Goal: Task Accomplishment & Management: Complete application form

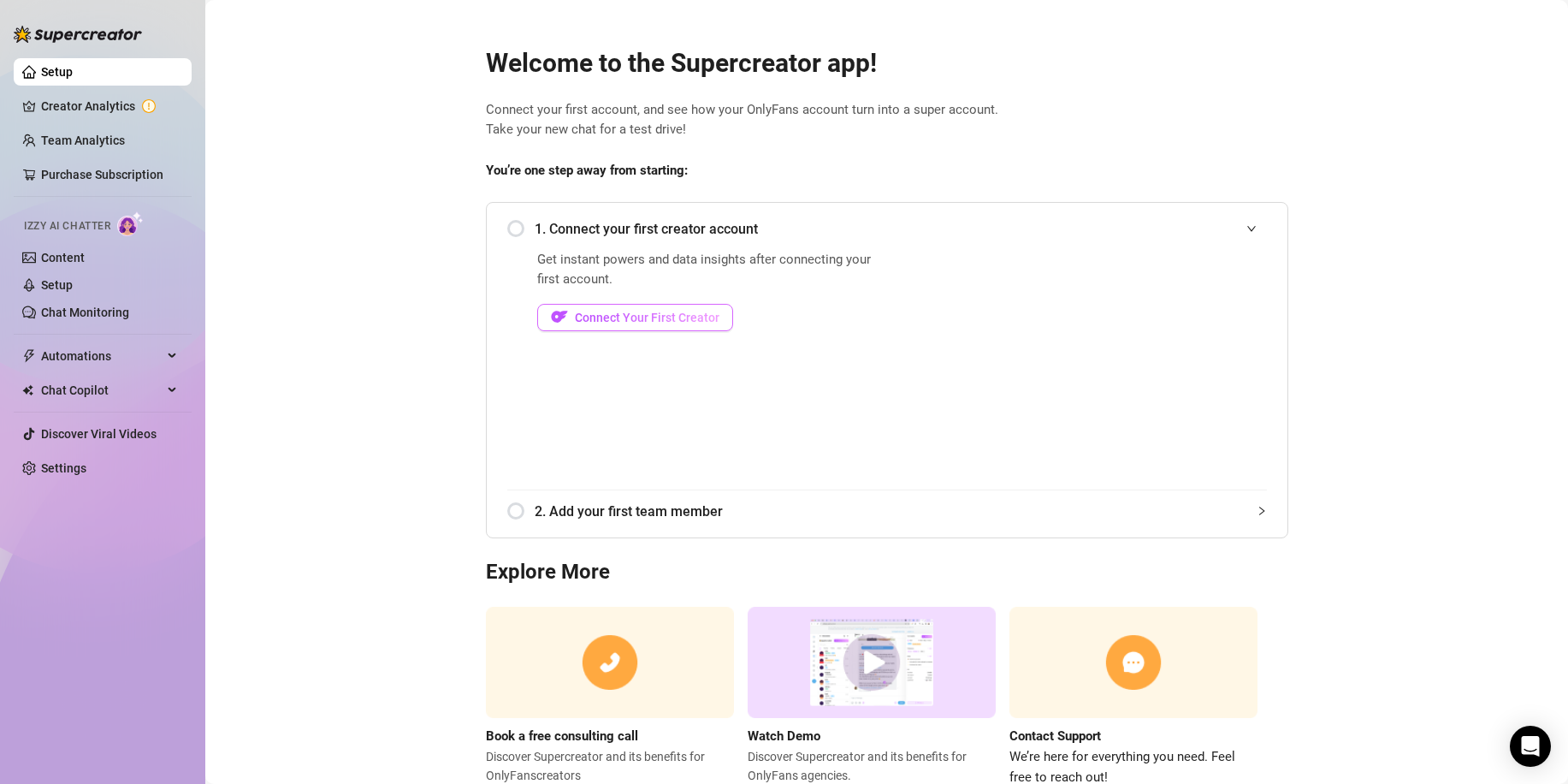
click at [676, 316] on span "Connect Your First Creator" at bounding box center [648, 317] width 145 height 14
click at [683, 322] on span "Connect Your First Creator" at bounding box center [647, 317] width 145 height 14
click at [122, 98] on link "Creator Analytics" at bounding box center [110, 106] width 137 height 27
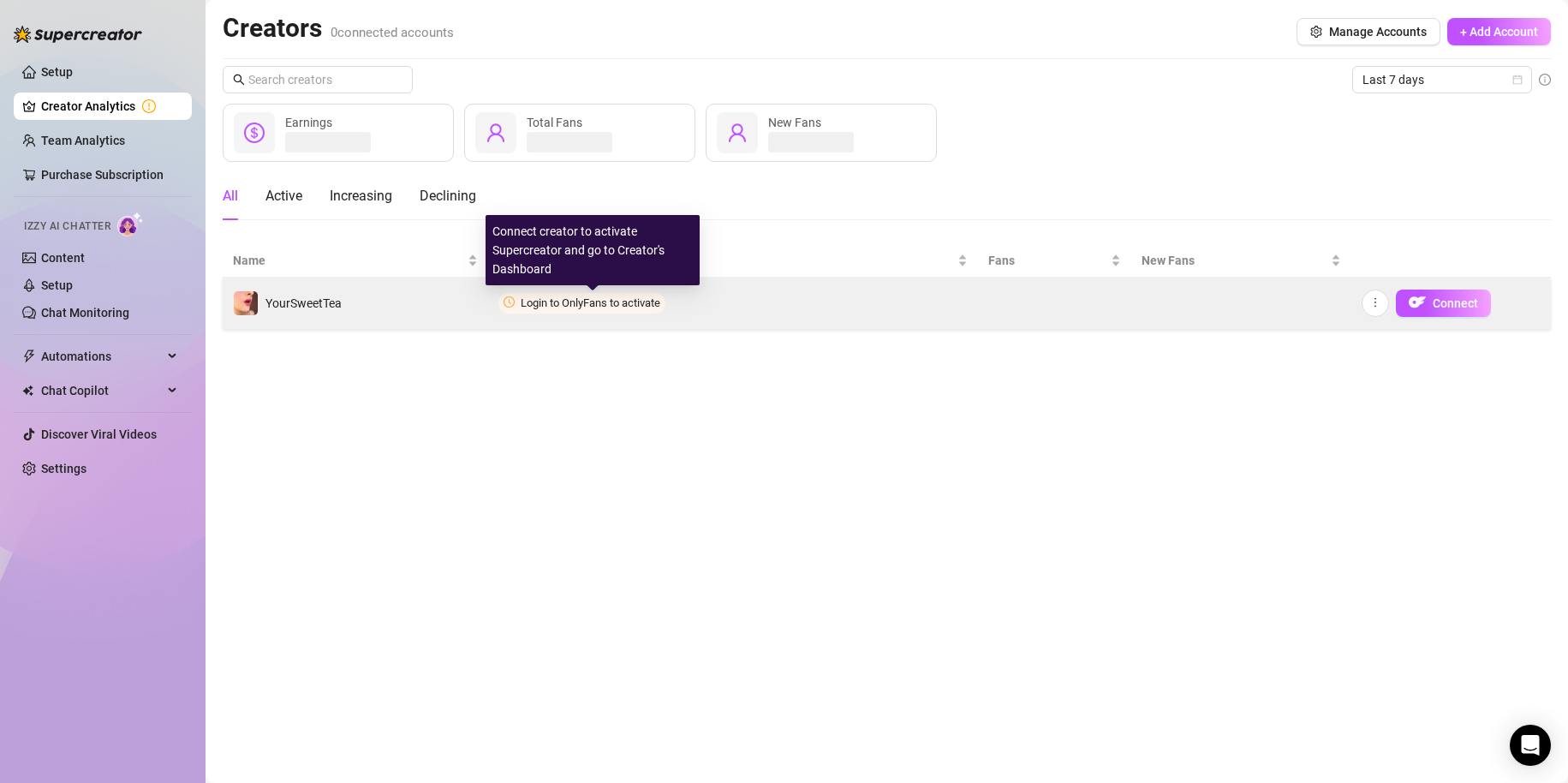
click at [606, 302] on span "Login to OnlyFans to activate" at bounding box center [591, 303] width 140 height 13
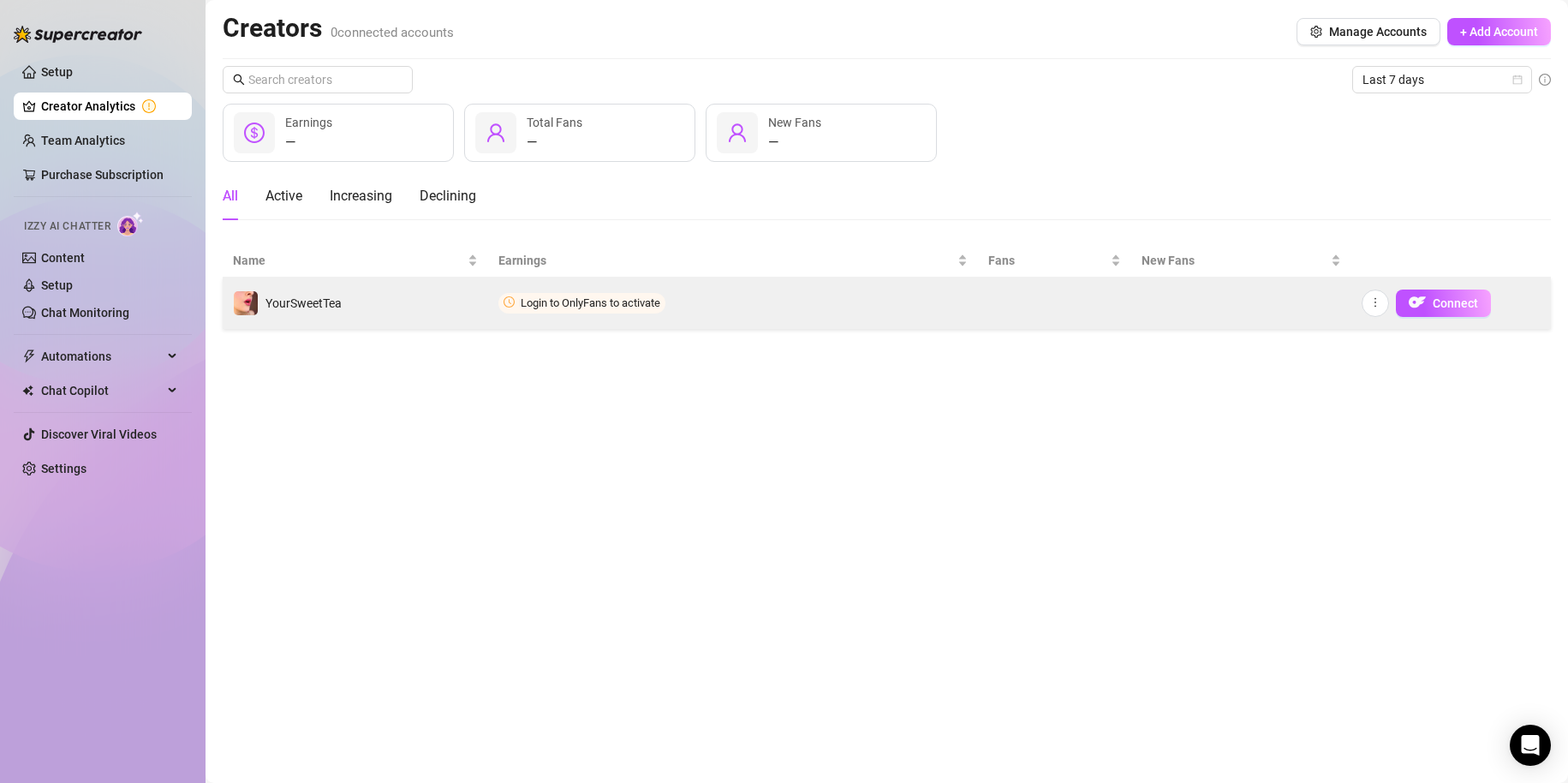
click at [1356, 314] on td "Connect" at bounding box center [1451, 303] width 200 height 51
click at [1367, 307] on button "button" at bounding box center [1375, 304] width 27 height 27
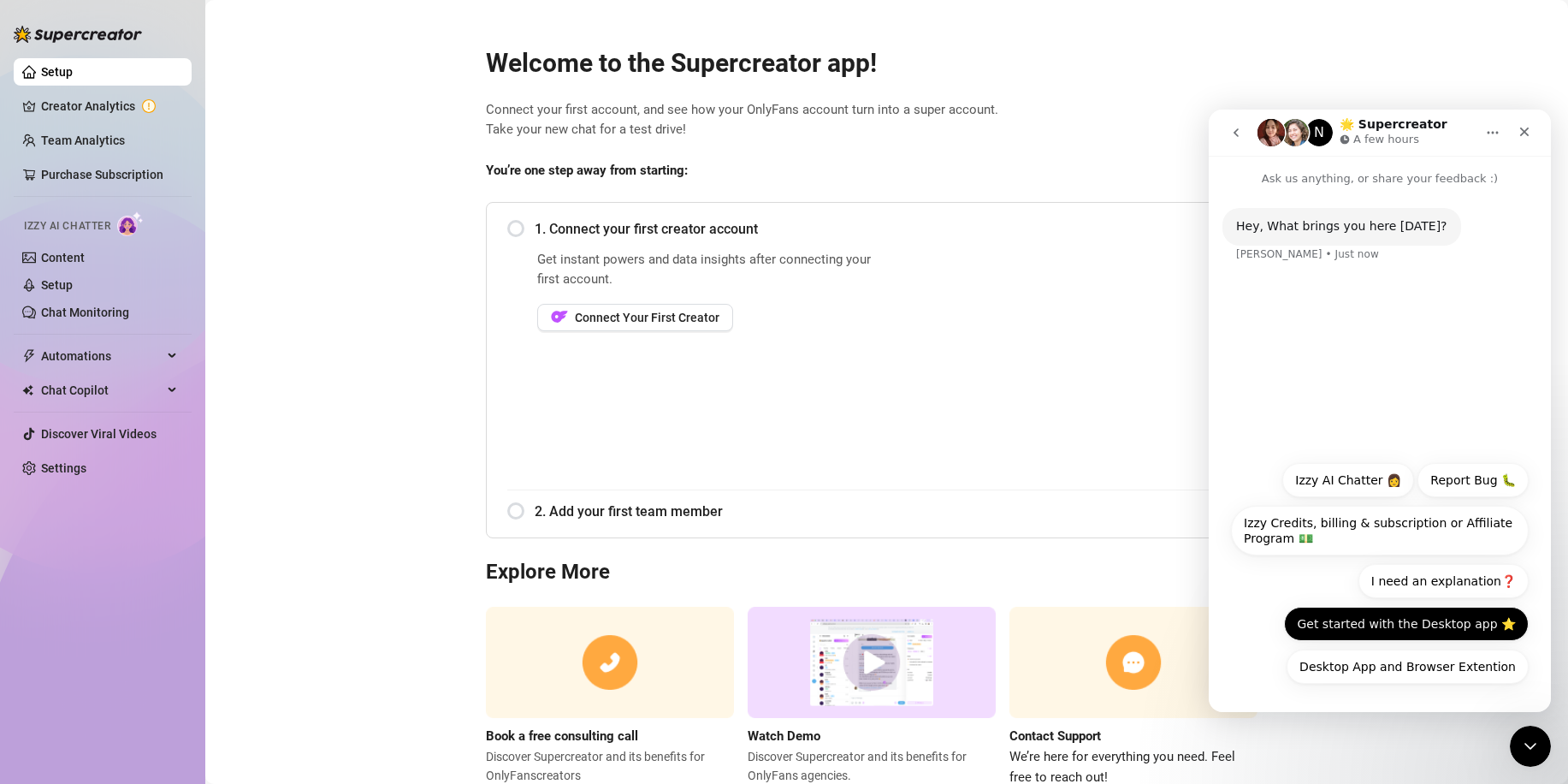
click at [1426, 624] on button "Get started with the Desktop app ⭐️" at bounding box center [1406, 623] width 245 height 34
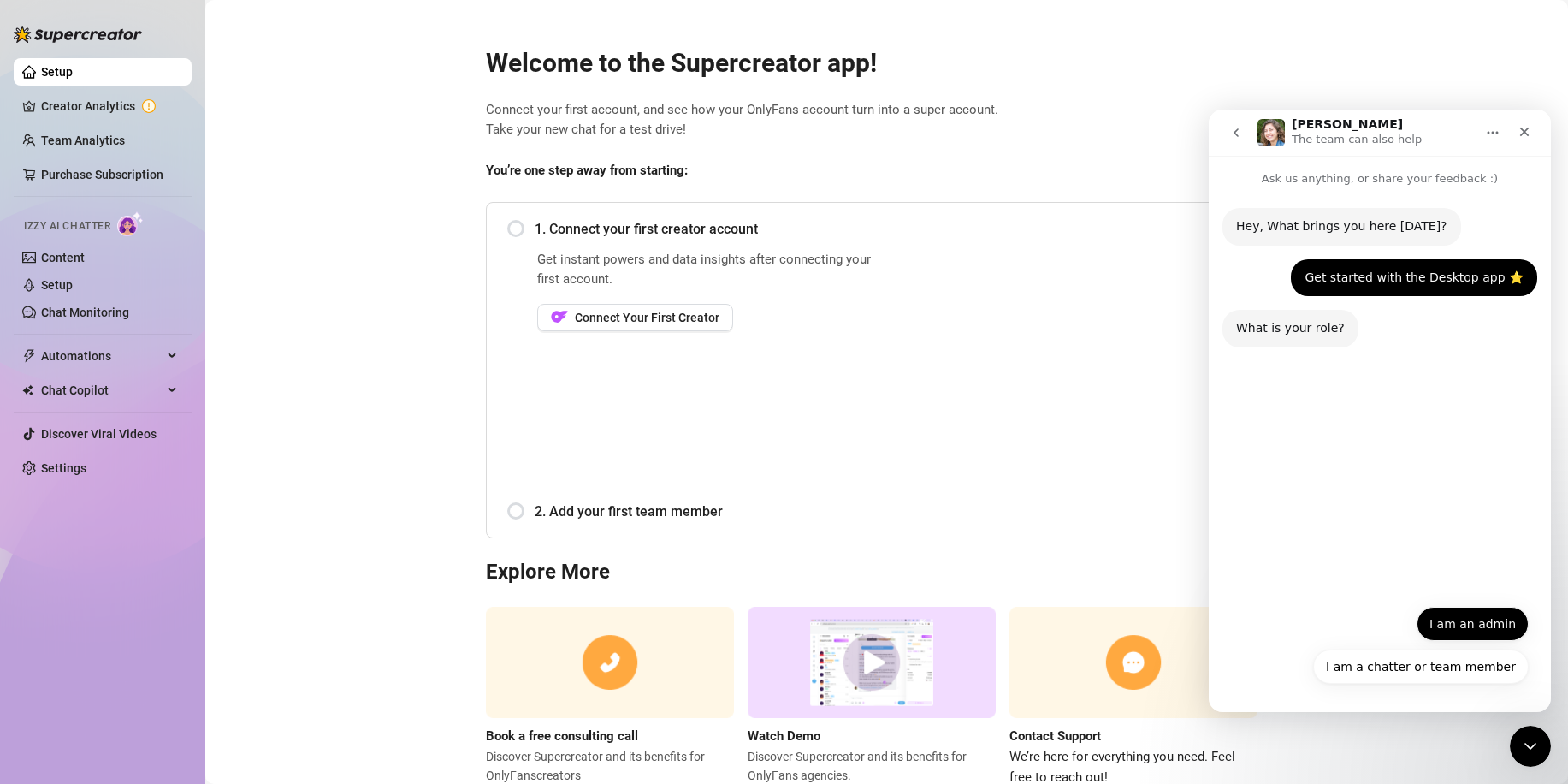
click at [1469, 629] on button "I am an admin" at bounding box center [1472, 623] width 112 height 34
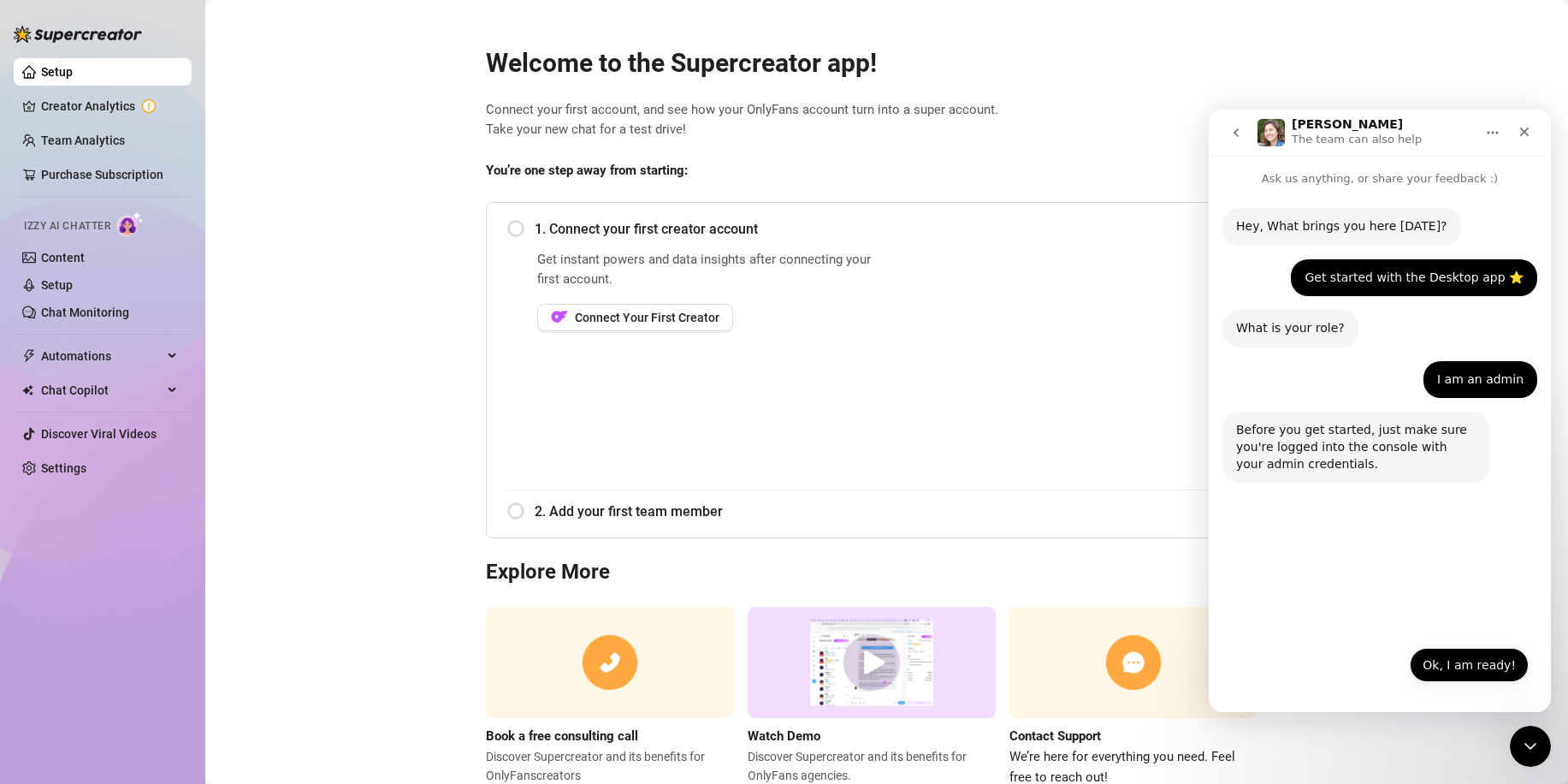
click at [1494, 669] on button "Ok, I am ready!" at bounding box center [1469, 665] width 119 height 34
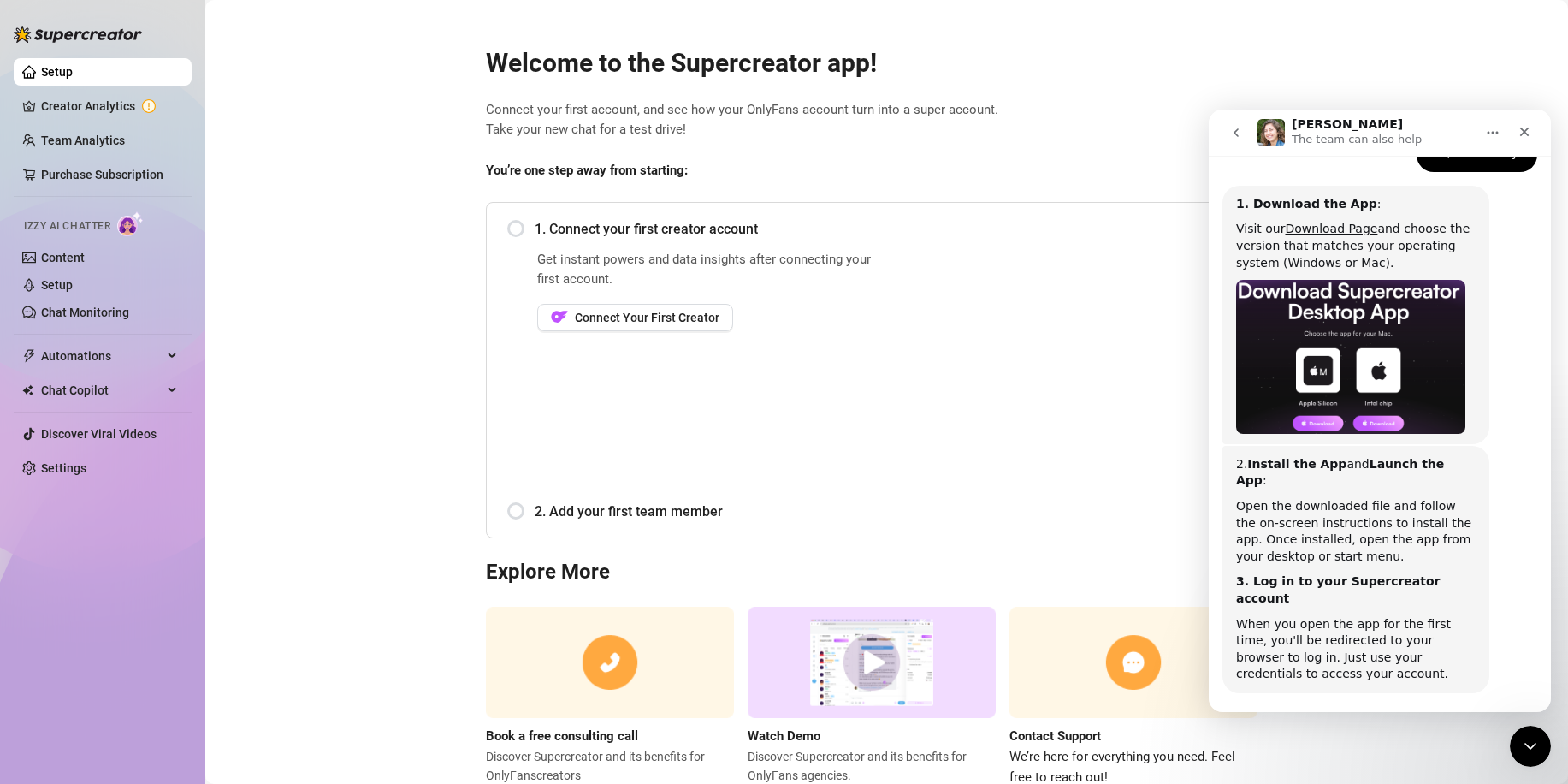
scroll to position [446, 0]
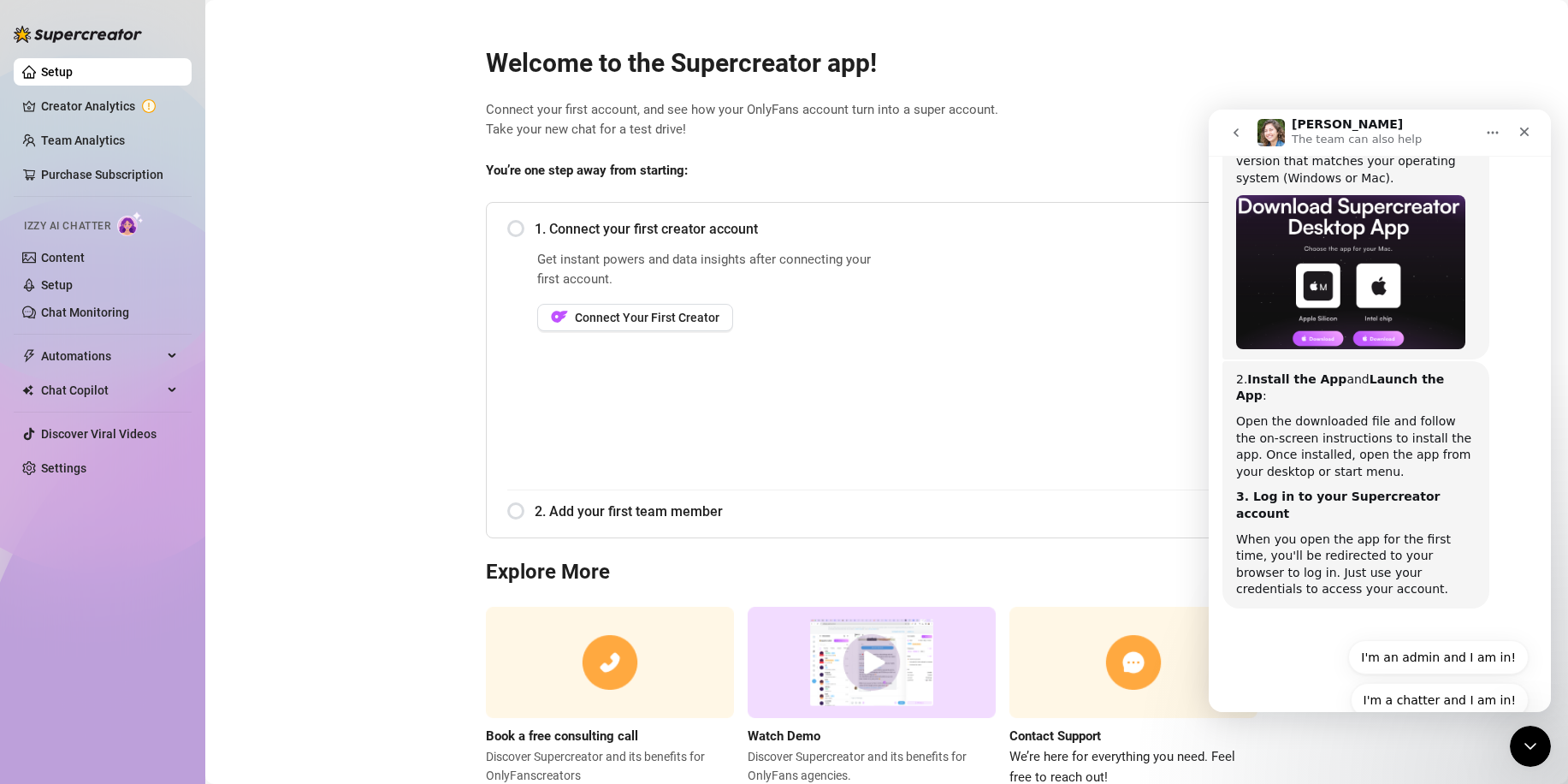
click at [1010, 535] on div "1. Connect your first creator account Get instant powers and data insights afte…" at bounding box center [887, 370] width 802 height 337
click at [1520, 135] on icon "Close" at bounding box center [1525, 132] width 10 height 10
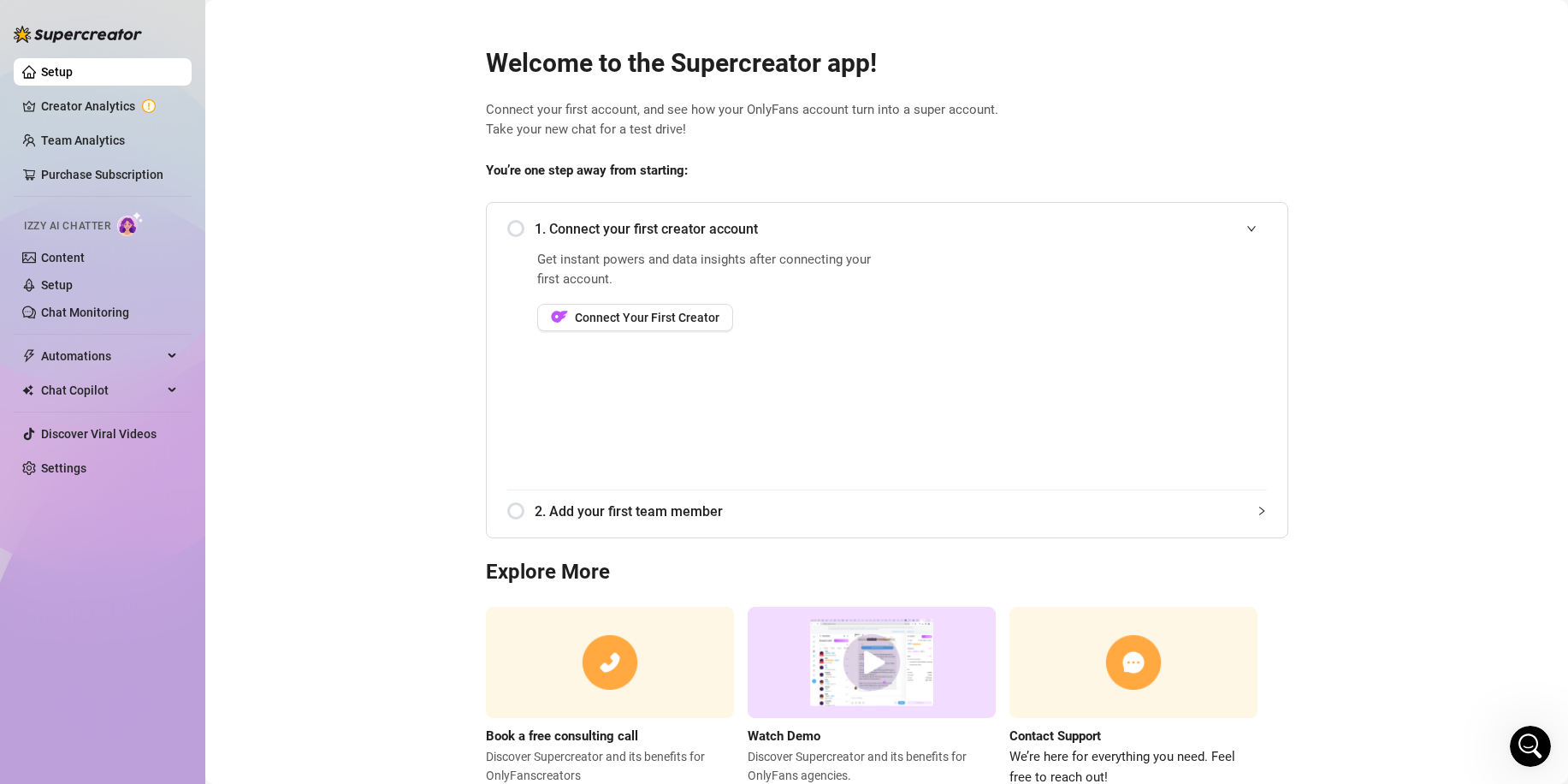
click at [1509, 731] on div at bounding box center [1530, 746] width 41 height 41
click at [1517, 732] on div "Open Intercom Messenger" at bounding box center [1530, 747] width 57 height 57
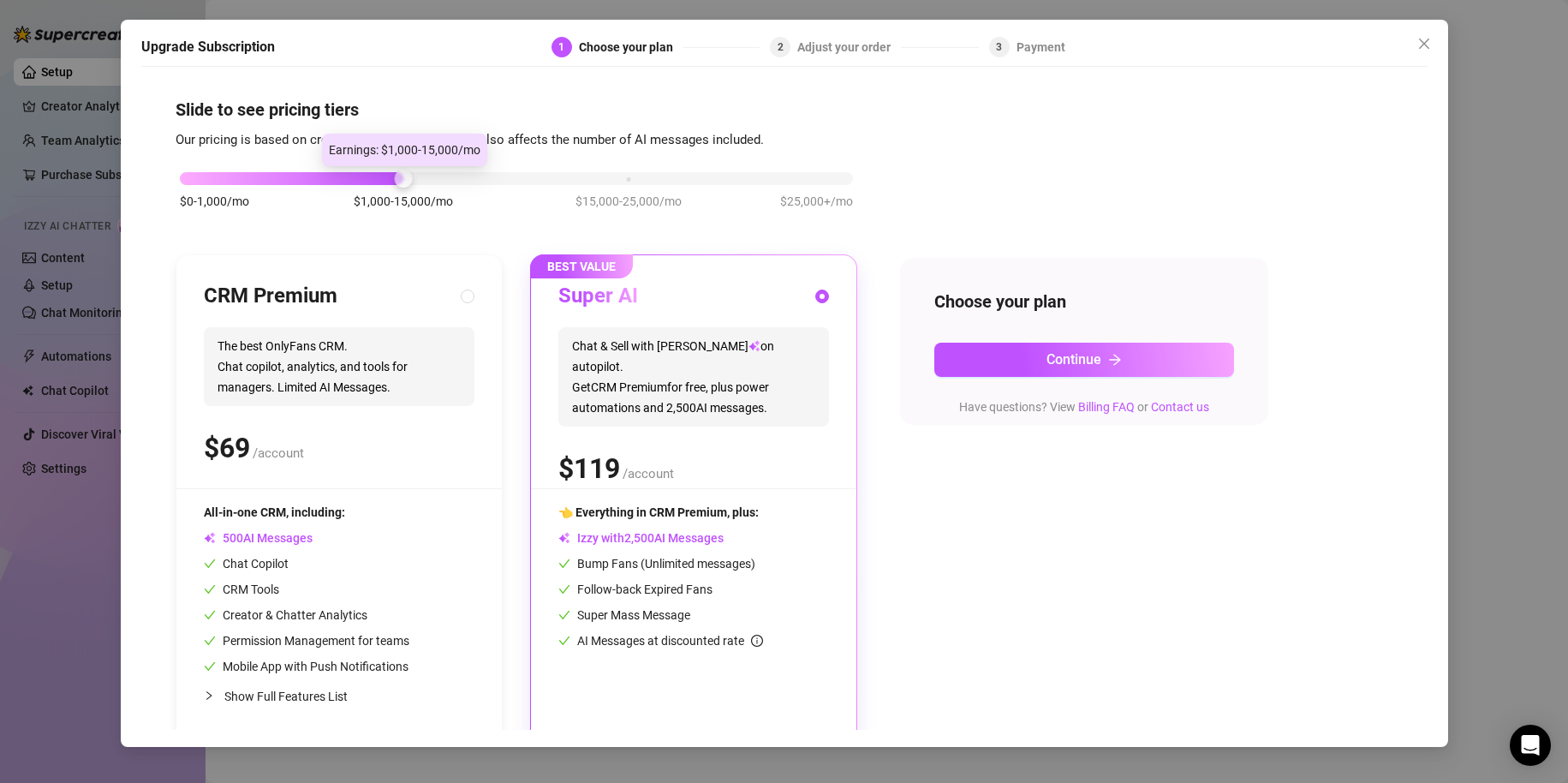
drag, startPoint x: 405, startPoint y: 171, endPoint x: 392, endPoint y: 183, distance: 17.7
click at [392, 179] on div "$0-1,000/mo $1,000-15,000/mo $15,000-25,000/mo $25,000+/mo" at bounding box center [516, 173] width 673 height 10
drag, startPoint x: 404, startPoint y: 178, endPoint x: 447, endPoint y: 174, distance: 43.2
click at [447, 174] on div "$0-1,000/mo $1,000-15,000/mo $15,000-25,000/mo $25,000+/mo" at bounding box center [516, 173] width 673 height 10
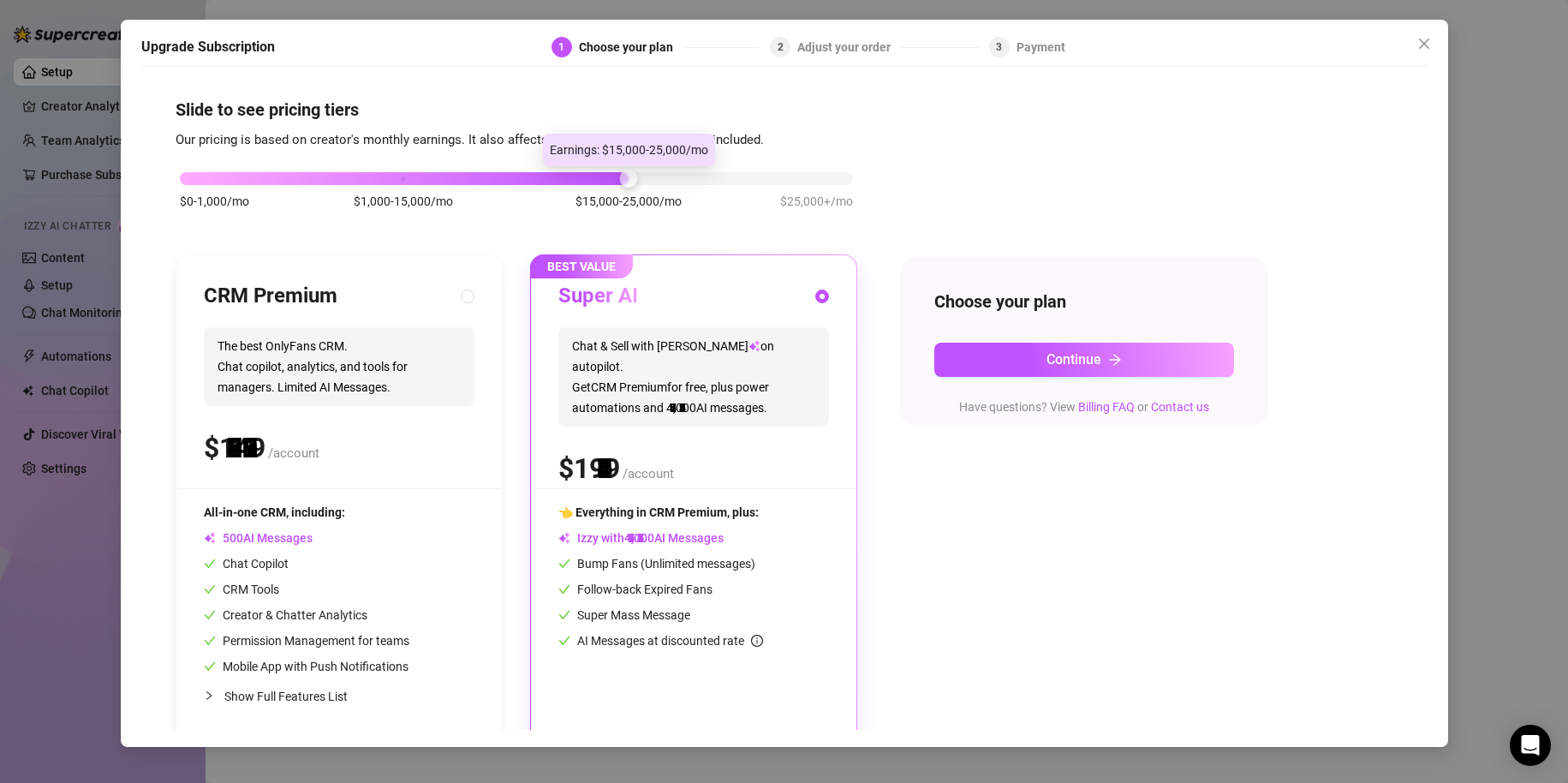
click at [617, 174] on div "$0-1,000/mo $1,000-15,000/mo $15,000-25,000/mo $25,000+/mo" at bounding box center [516, 173] width 673 height 10
drag, startPoint x: 805, startPoint y: 189, endPoint x: 823, endPoint y: 180, distance: 20.1
click at [809, 187] on div "$0-1,000/mo $1,000-15,000/mo $15,000-25,000/mo $25,000+/mo" at bounding box center [516, 199] width 682 height 97
click at [823, 179] on div "$0-1,000/mo $1,000-15,000/mo $15,000-25,000/mo $25,000+/mo" at bounding box center [516, 173] width 673 height 10
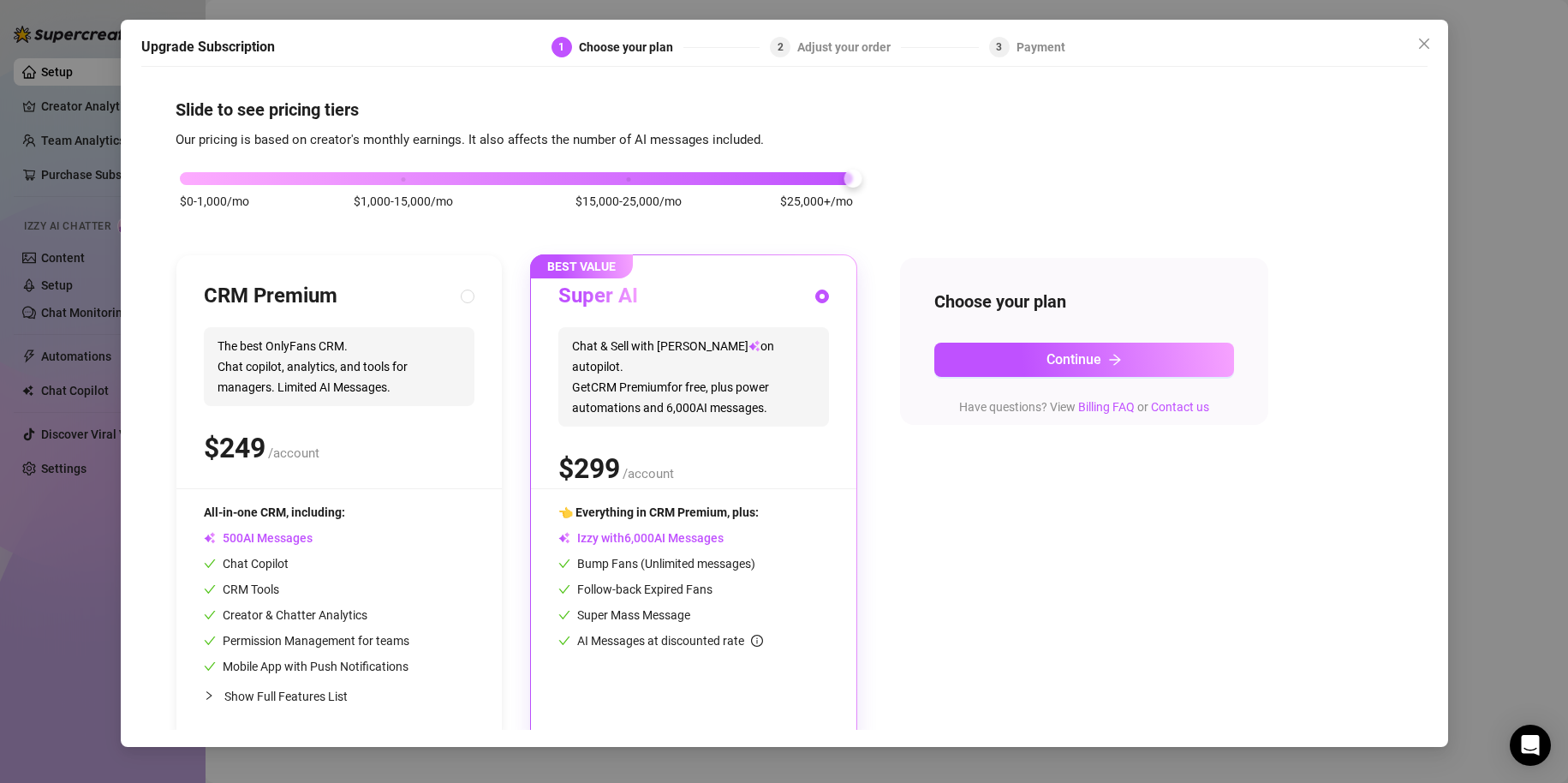
click at [409, 168] on div "$0-1,000/mo $1,000-15,000/mo $15,000-25,000/mo $25,000+/mo" at bounding box center [516, 199] width 682 height 97
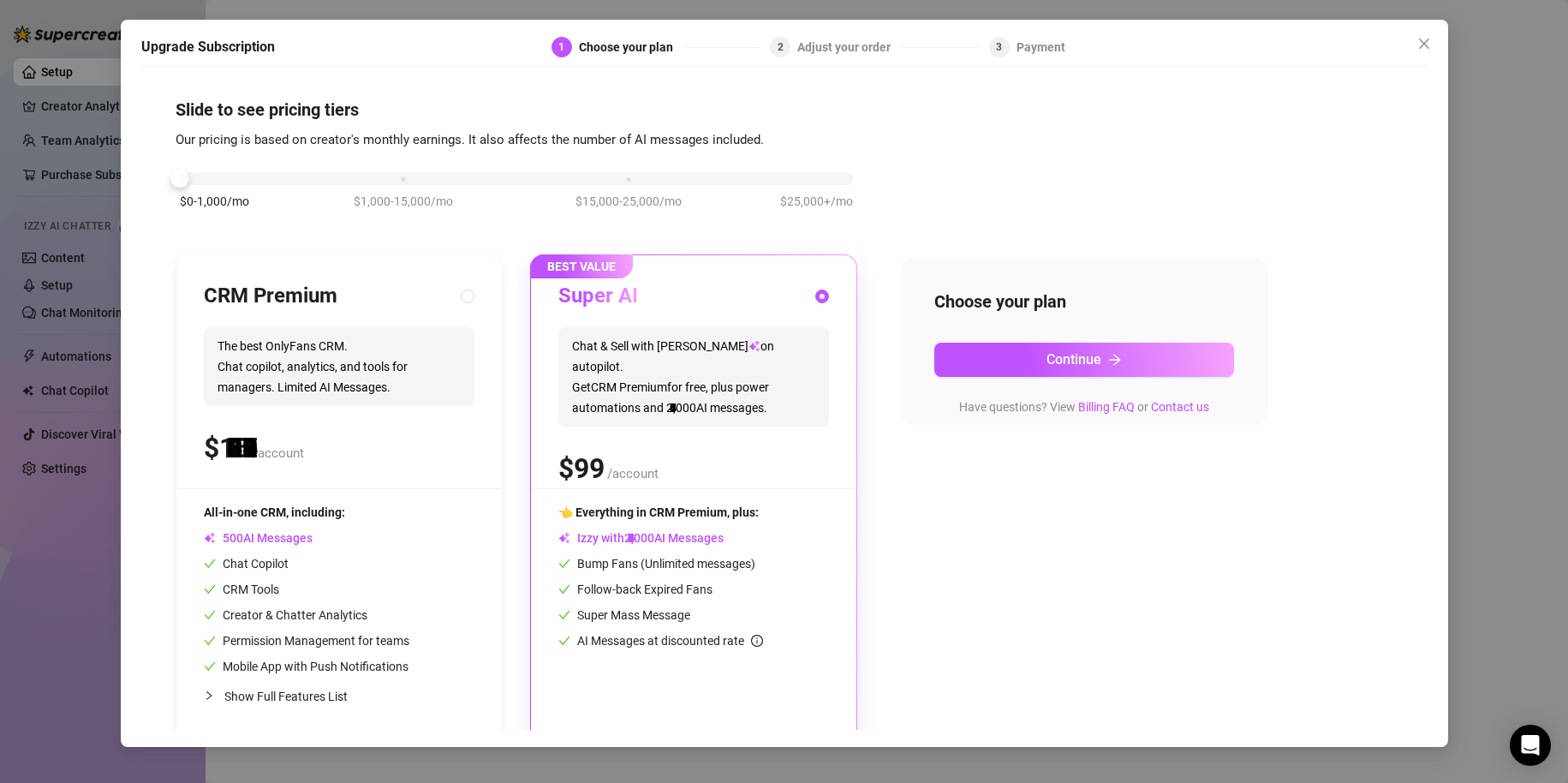
click at [204, 179] on div "$0-1,000/mo $1,000-15,000/mo $15,000-25,000/mo $25,000+/mo" at bounding box center [516, 173] width 673 height 10
click at [399, 179] on div "$0-1,000/mo $1,000-15,000/mo $15,000-25,000/mo $25,000+/mo" at bounding box center [516, 173] width 673 height 10
click at [214, 177] on div "$0-1,000/mo $1,000-15,000/mo $15,000-25,000/mo $25,000+/mo" at bounding box center [516, 173] width 673 height 10
click at [410, 179] on div "$0-1,000/mo $1,000-15,000/mo $15,000-25,000/mo $25,000+/mo" at bounding box center [516, 173] width 673 height 10
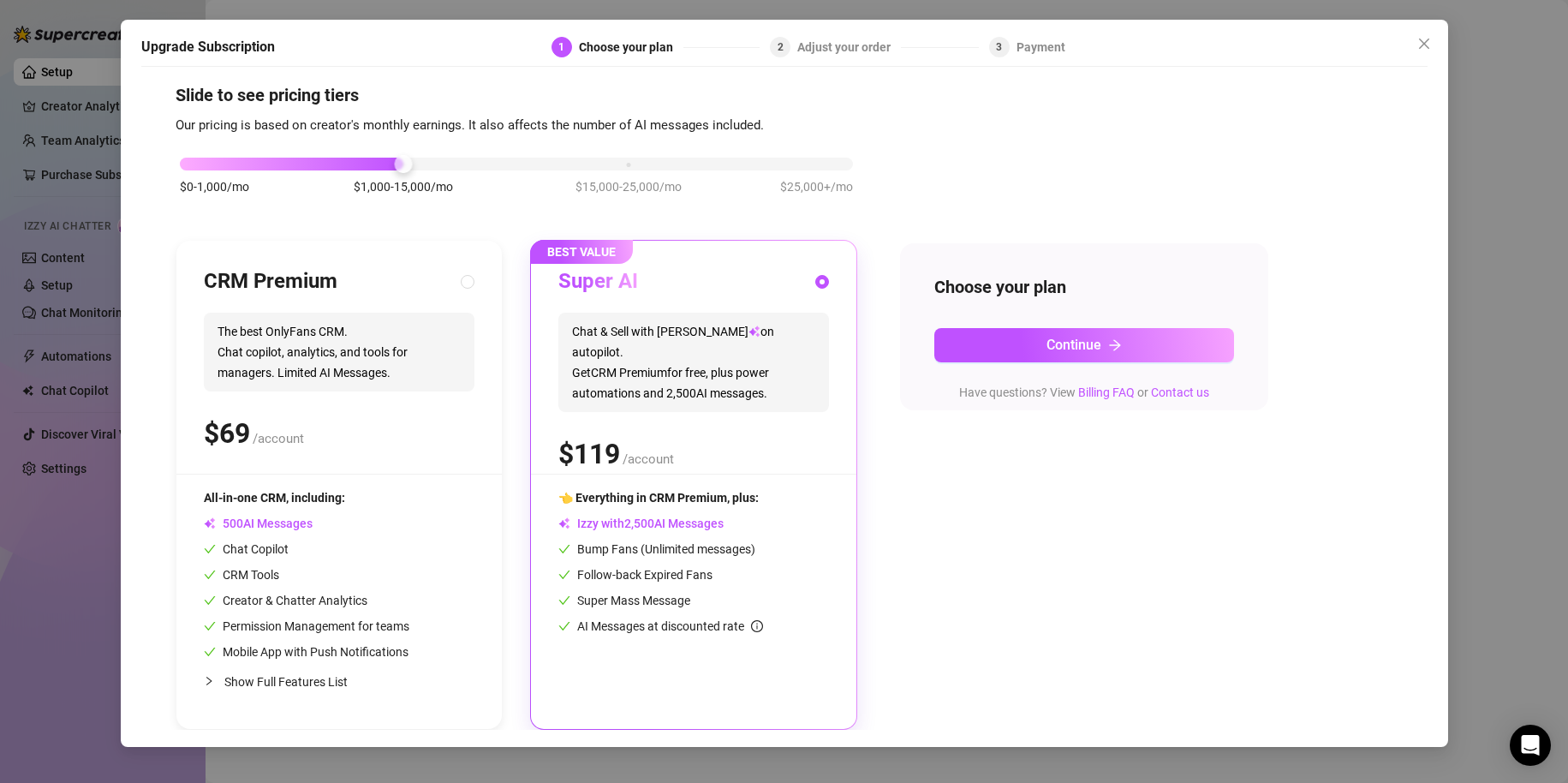
scroll to position [16, 0]
click at [1000, 351] on button "Continue" at bounding box center [1084, 345] width 300 height 34
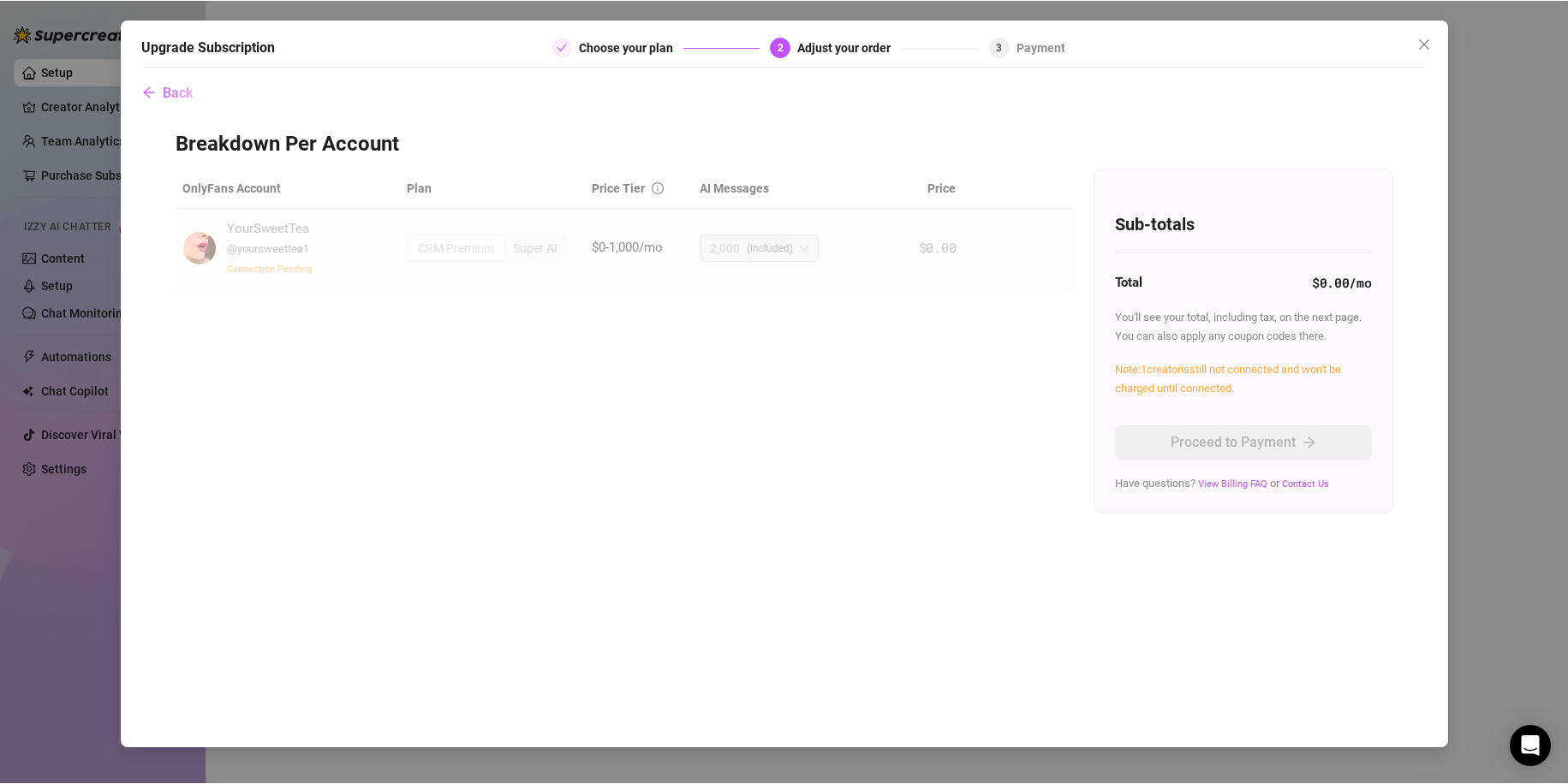
scroll to position [0, 0]
click at [299, 236] on div "YourSweetTea @ yoursweettea1 Connection Pending" at bounding box center [269, 247] width 85 height 58
drag, startPoint x: 603, startPoint y: 223, endPoint x: 644, endPoint y: 234, distance: 42.4
click at [604, 223] on td "$0-1,000/mo" at bounding box center [639, 247] width 108 height 79
click at [633, 257] on td "$0-1,000/mo" at bounding box center [639, 247] width 108 height 79
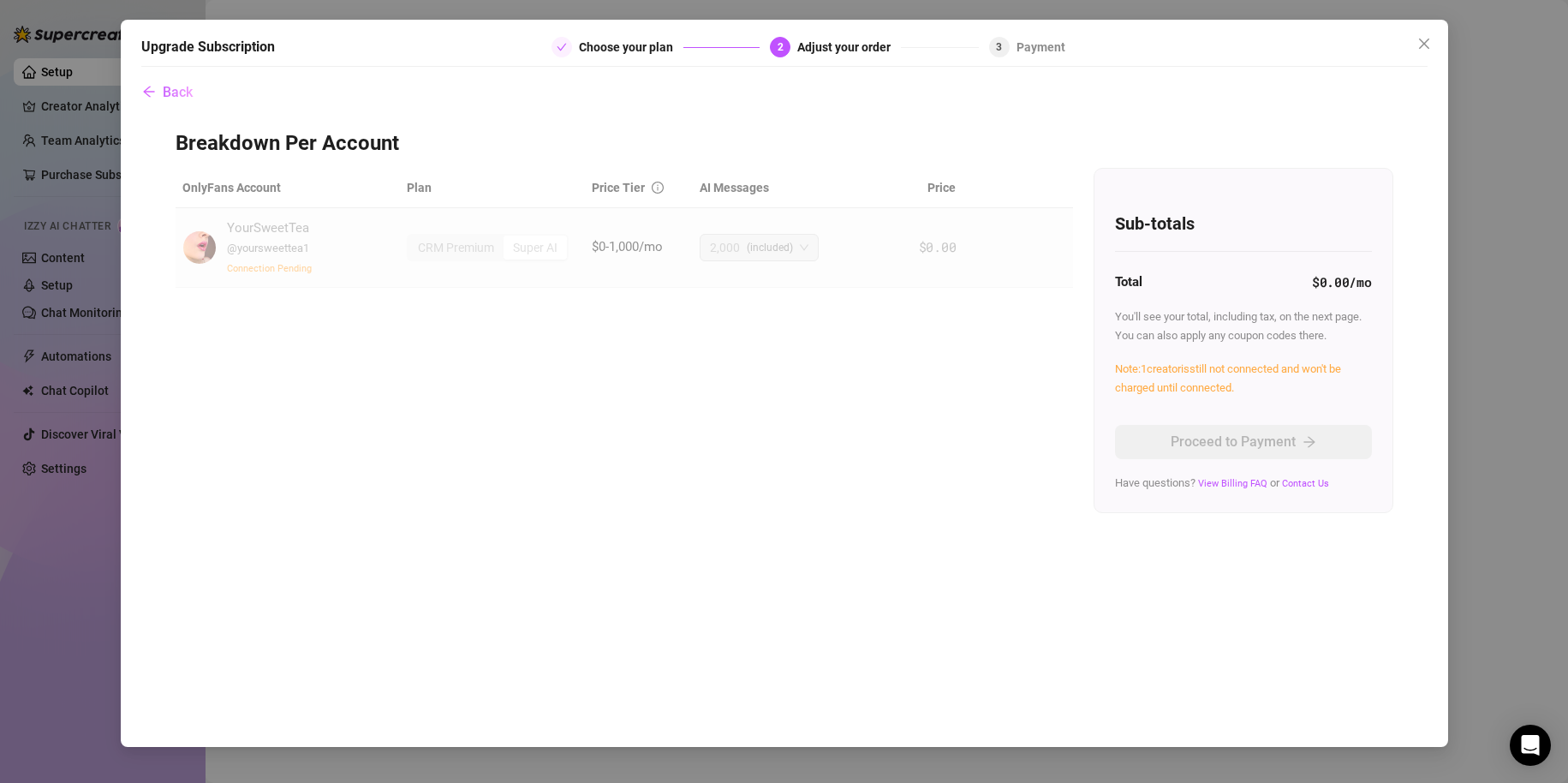
click at [827, 382] on div "OnlyFans Account Plan Price Tier AI Messages Price YourSweetTea @ yoursweettea1…" at bounding box center [784, 340] width 1217 height 345
click at [1417, 55] on button "Close" at bounding box center [1424, 44] width 27 height 27
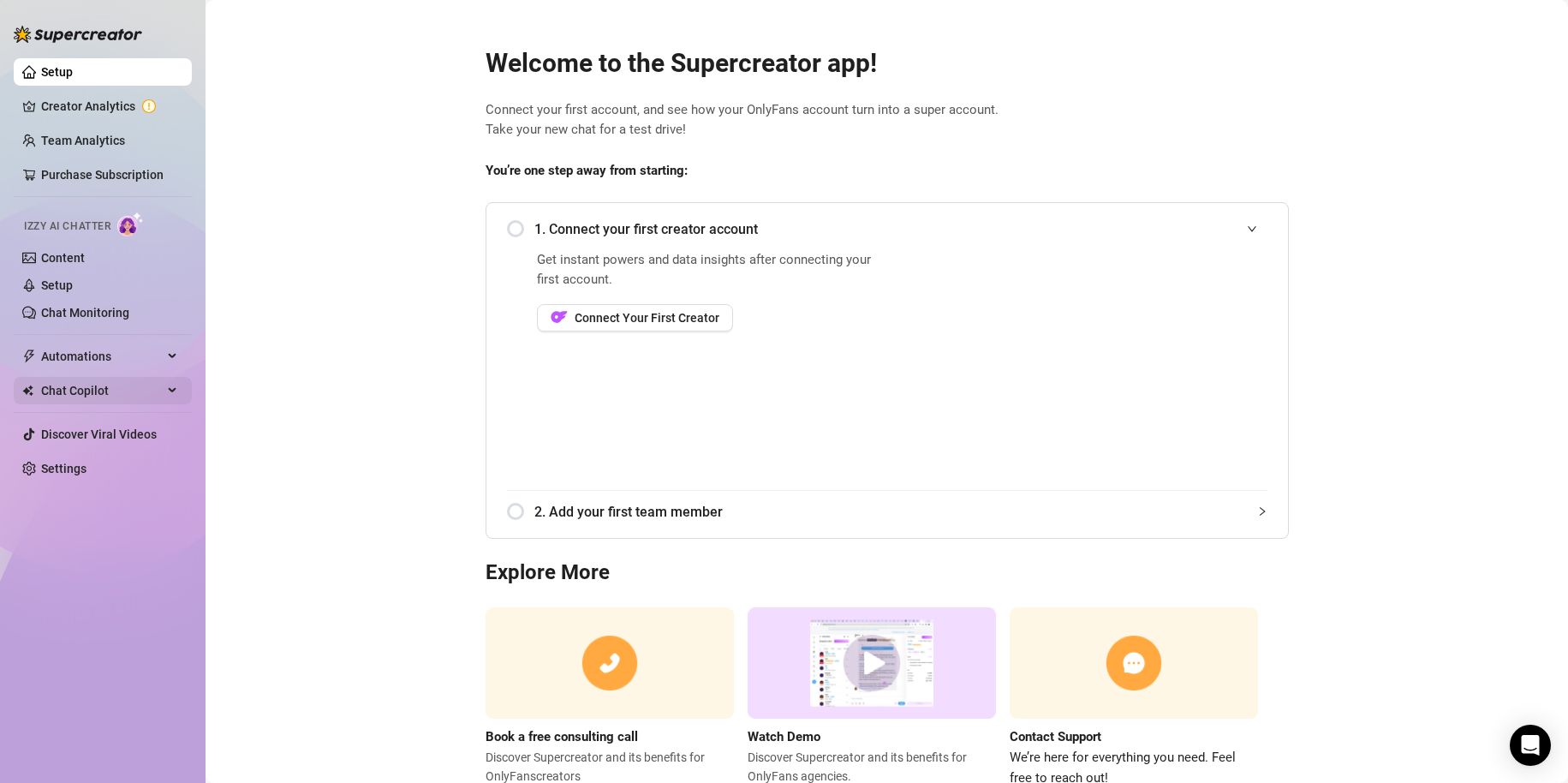
click at [149, 384] on span "Chat Copilot" at bounding box center [102, 391] width 121 height 27
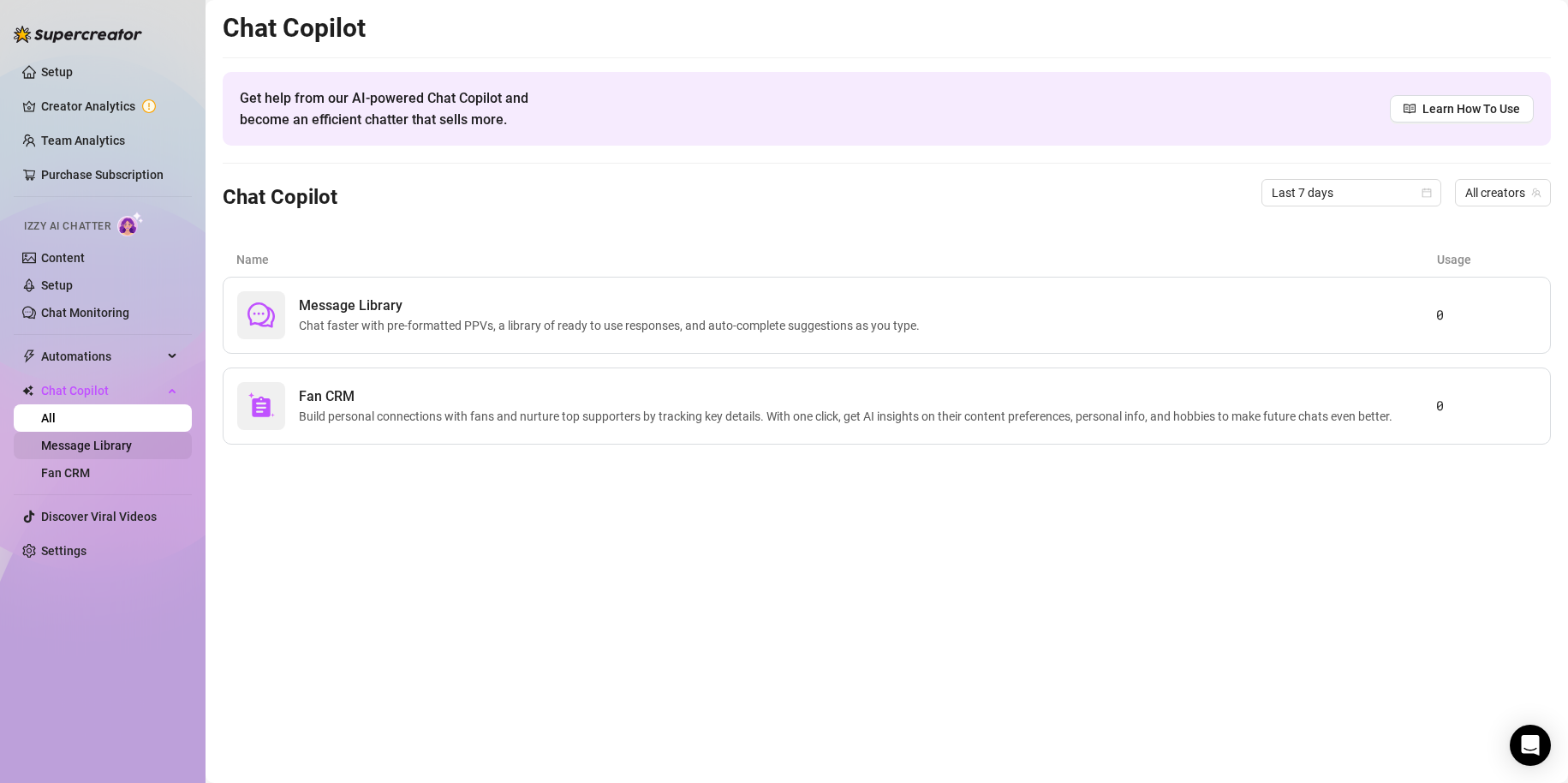
click at [96, 452] on link "Message Library" at bounding box center [86, 446] width 91 height 14
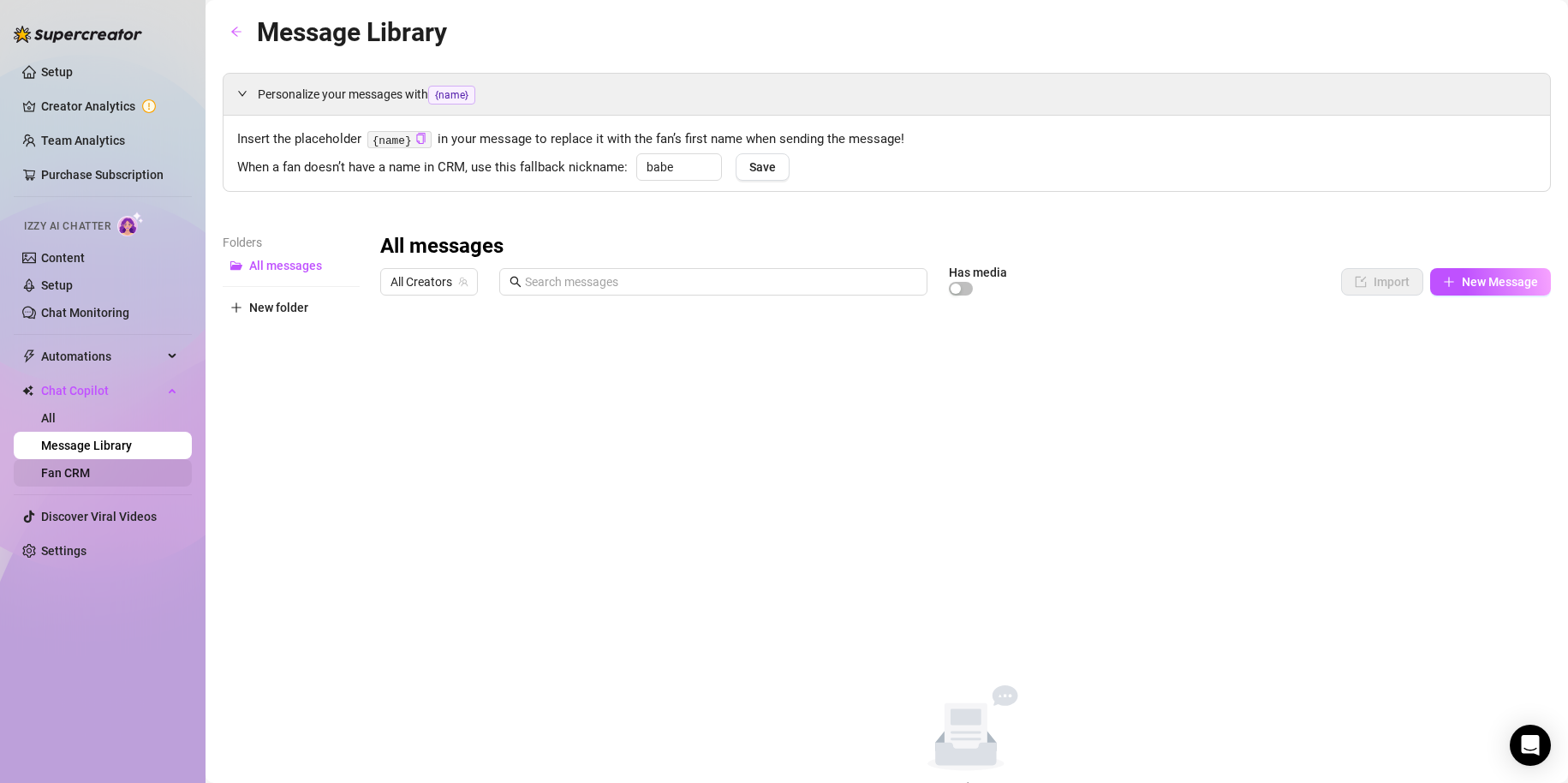
click at [71, 471] on link "Fan CRM" at bounding box center [66, 473] width 49 height 14
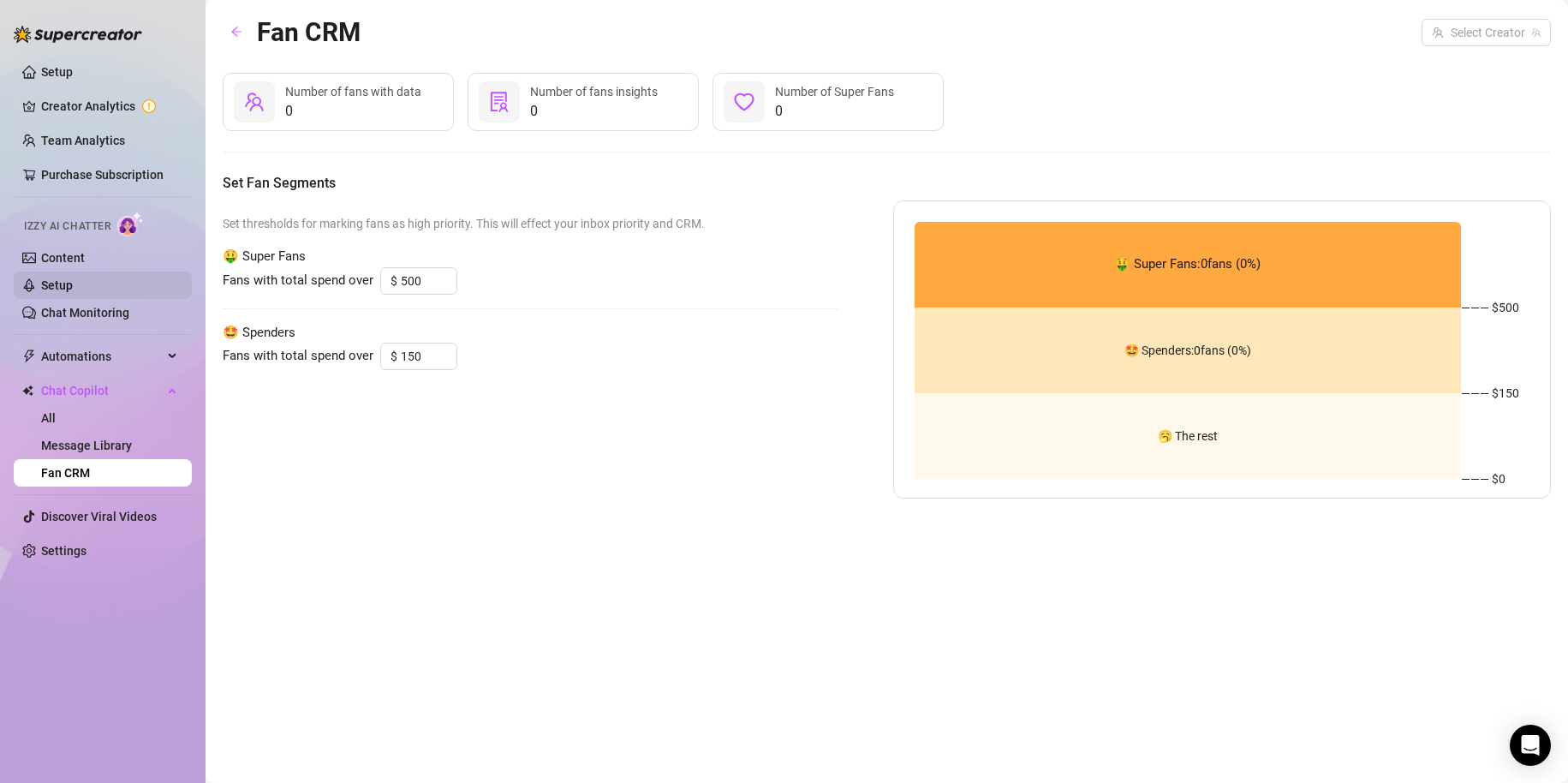
click at [61, 278] on link "Setup" at bounding box center [57, 285] width 31 height 14
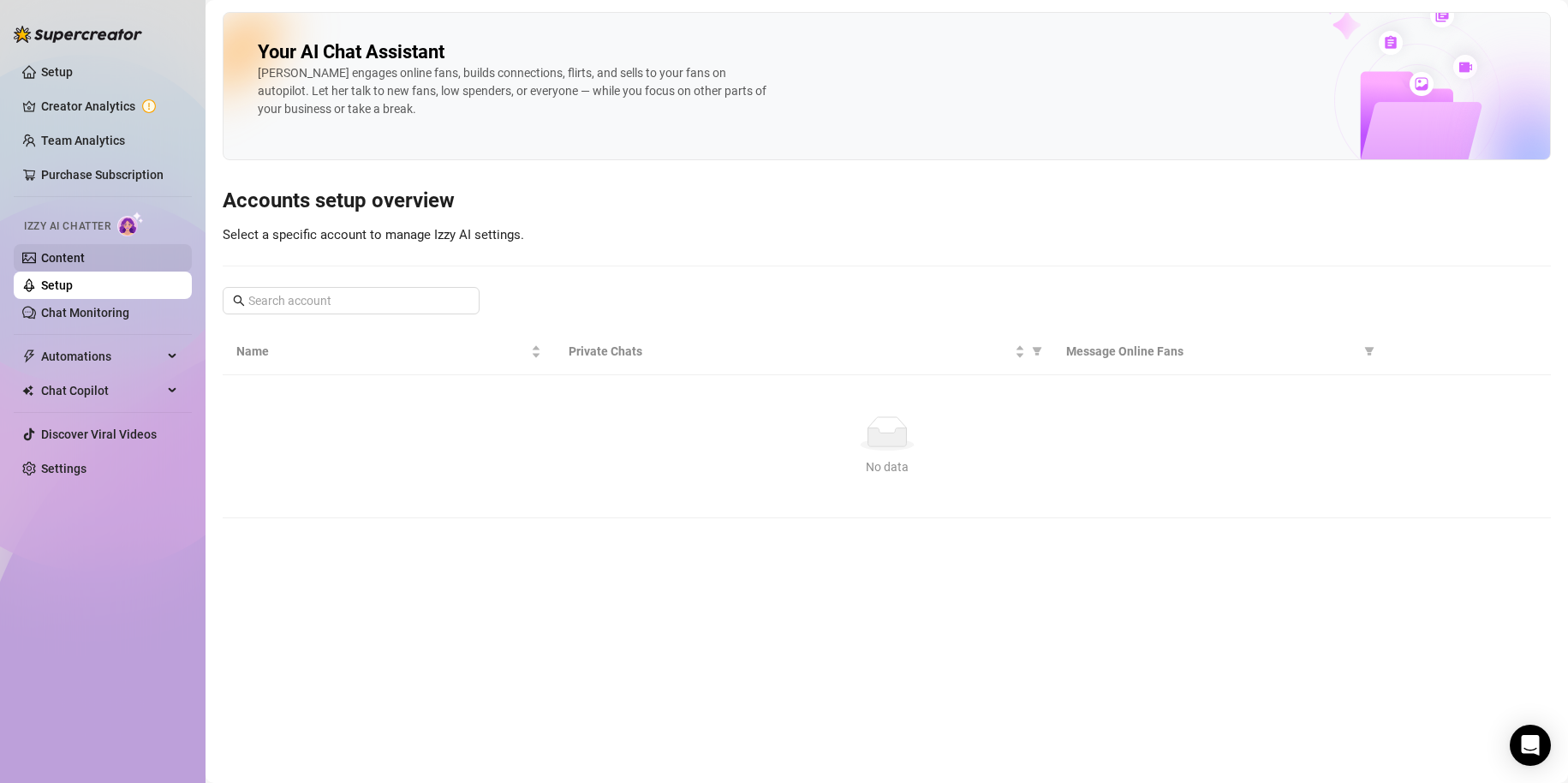
click at [78, 254] on link "Content" at bounding box center [63, 258] width 44 height 14
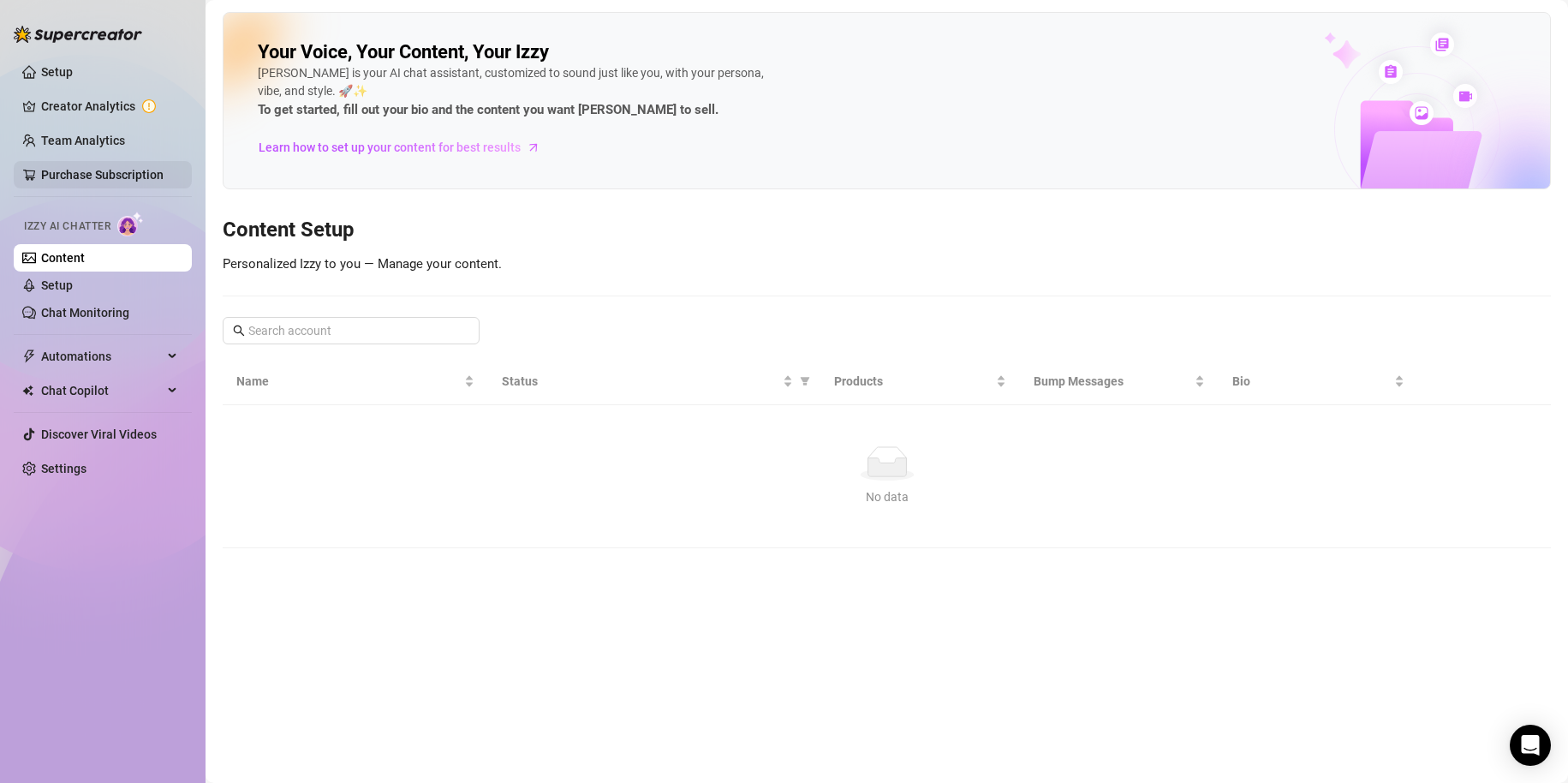
click at [90, 181] on link "Purchase Subscription" at bounding box center [102, 174] width 122 height 14
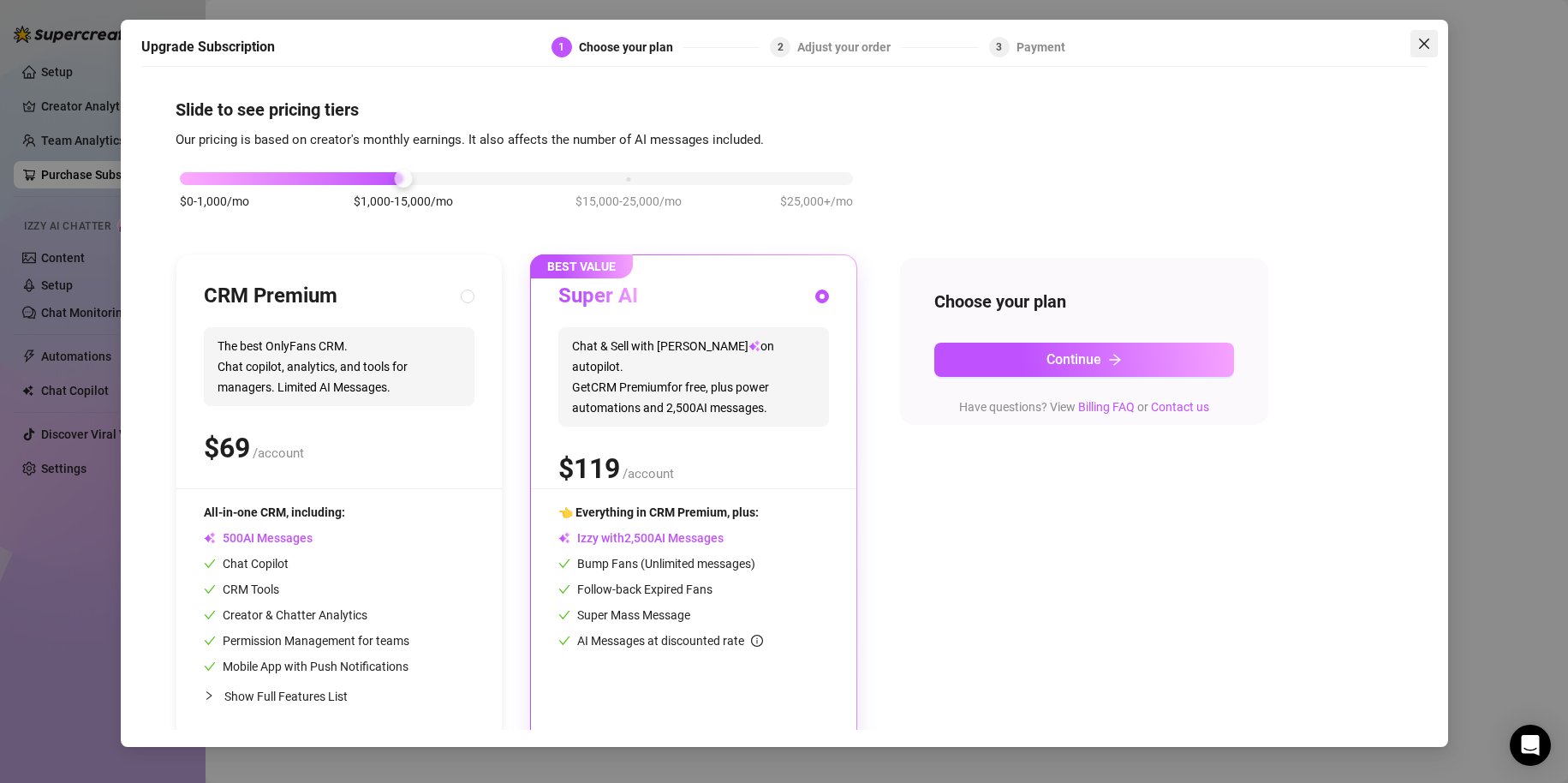
click at [1418, 37] on icon "close" at bounding box center [1424, 44] width 14 height 14
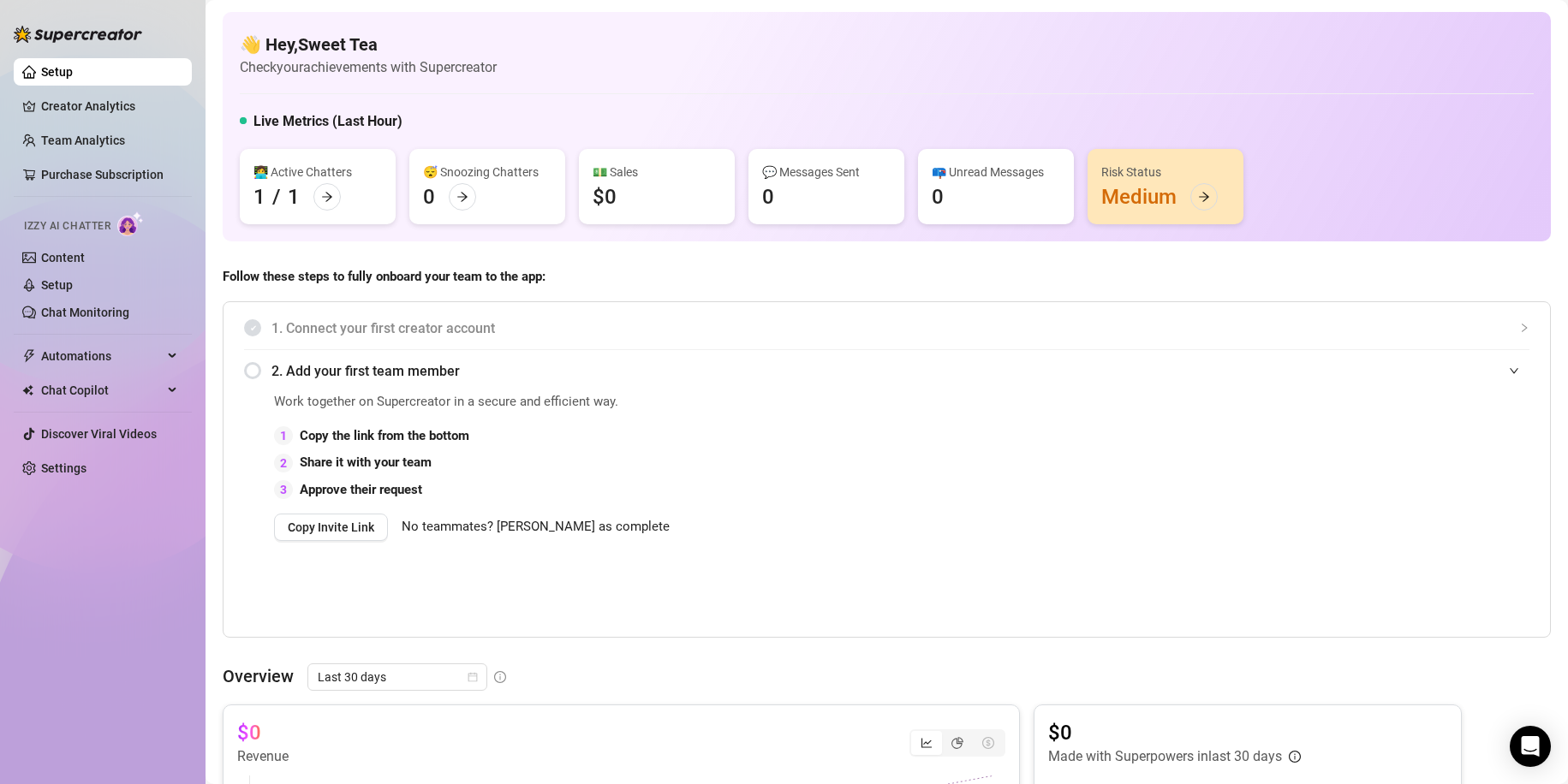
drag, startPoint x: 432, startPoint y: 193, endPoint x: 630, endPoint y: 254, distance: 207.2
click at [630, 254] on div "👋 Hey, Sweet Tea Check your achievements with Supercreator Live Metrics (Last H…" at bounding box center [886, 754] width 1328 height 1485
click at [81, 113] on link "Creator Analytics" at bounding box center [110, 106] width 137 height 27
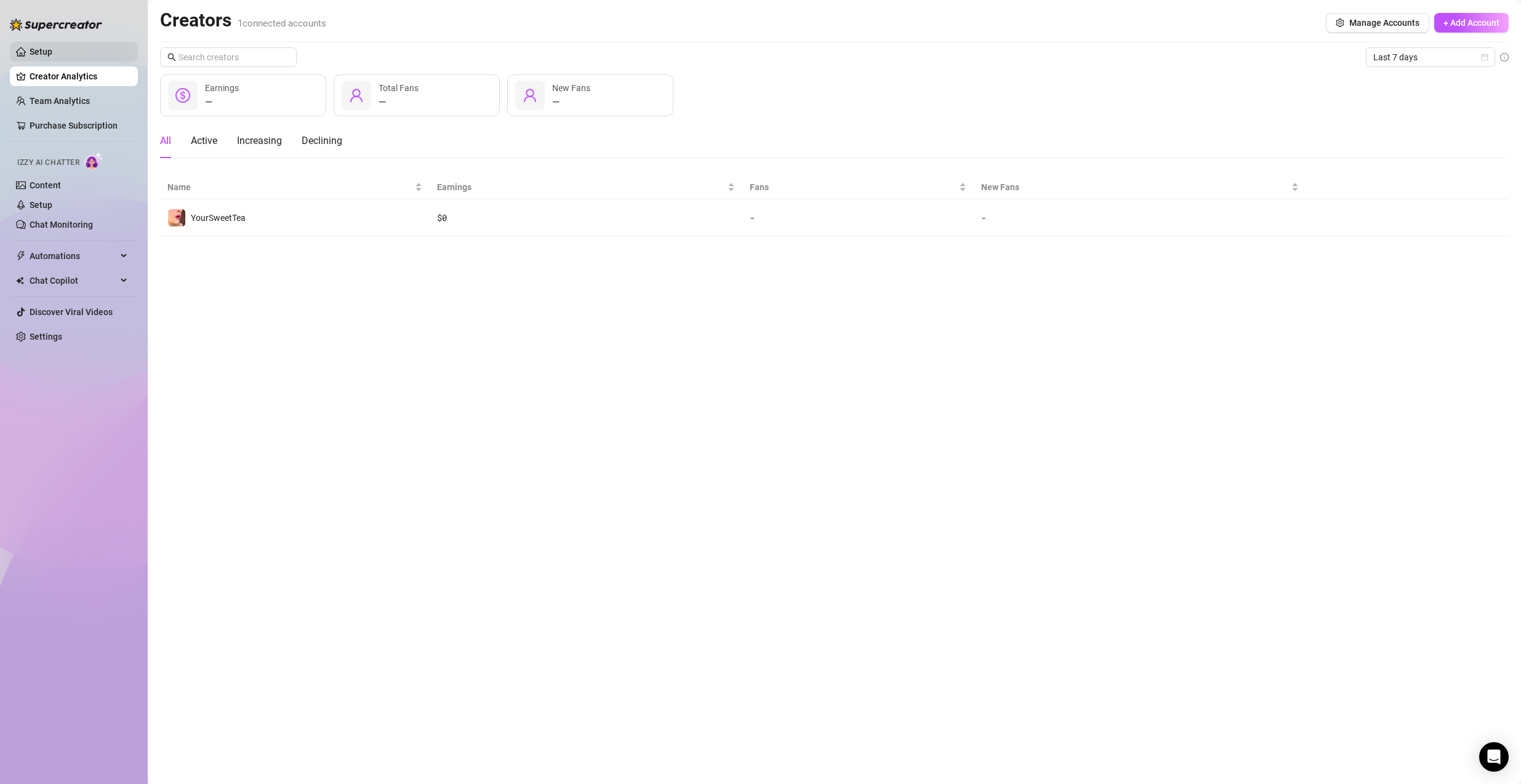
click at [52, 56] on link "Setup" at bounding box center [41, 51] width 23 height 10
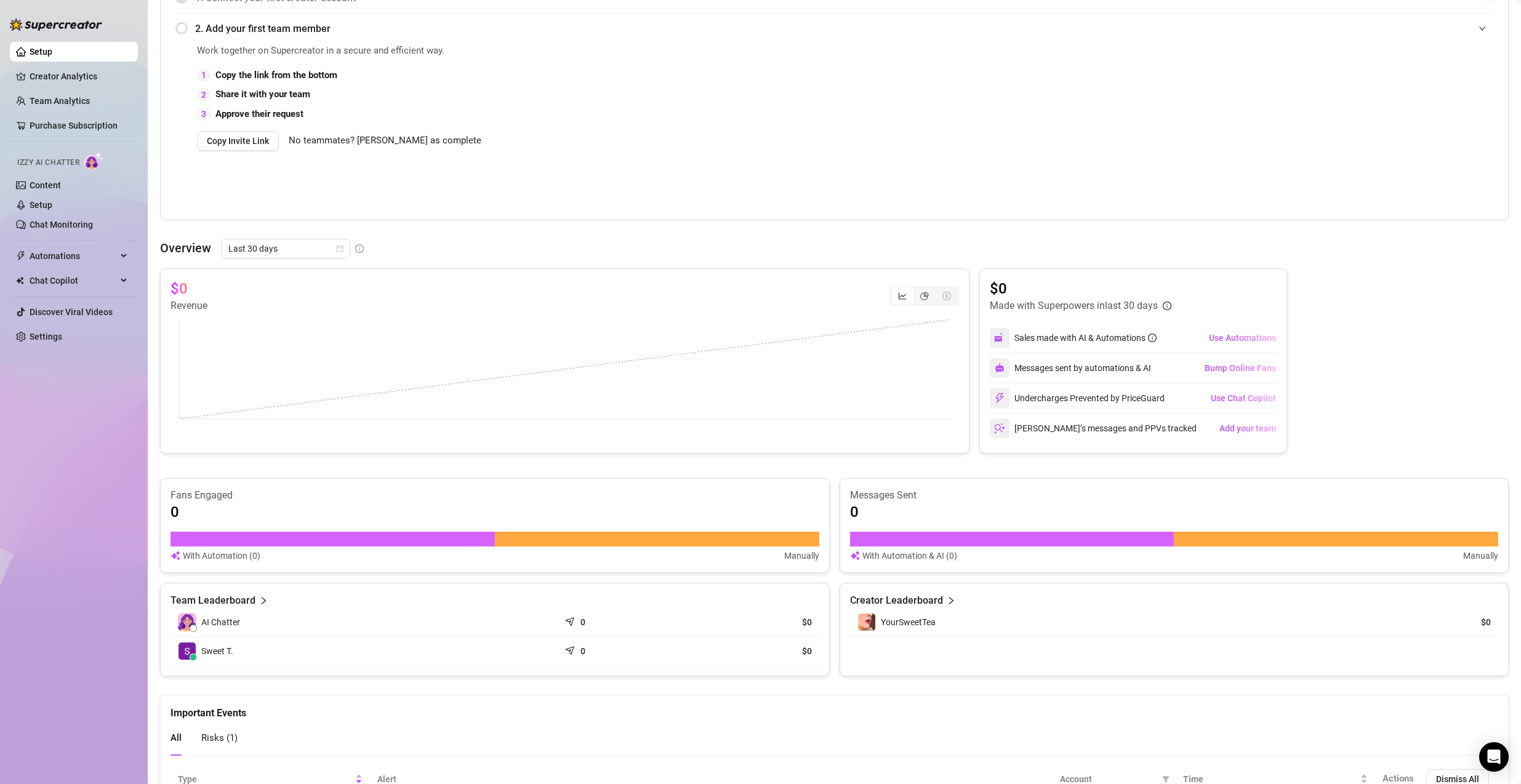
scroll to position [329, 0]
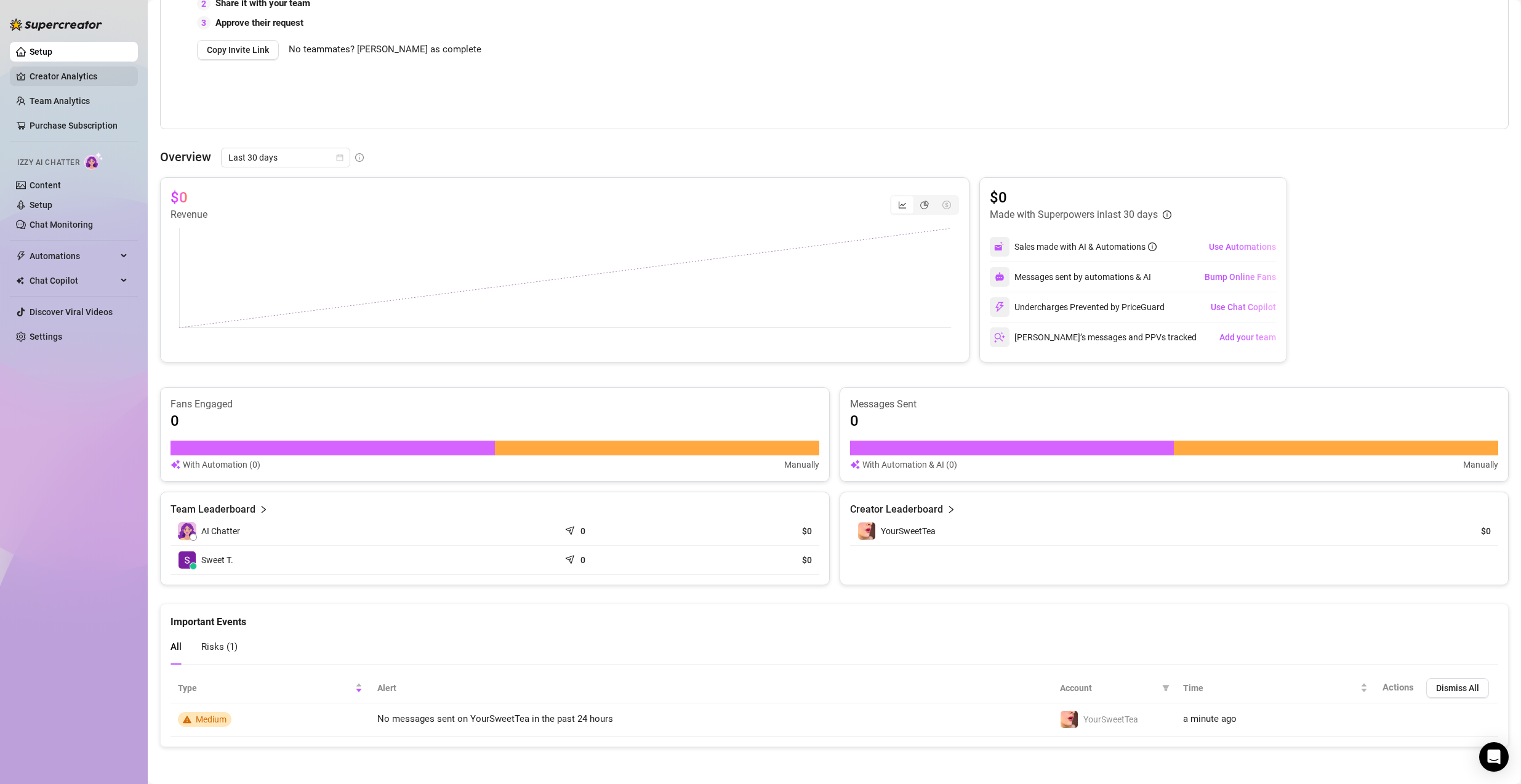
click at [77, 80] on link "Creator Analytics" at bounding box center [79, 76] width 99 height 20
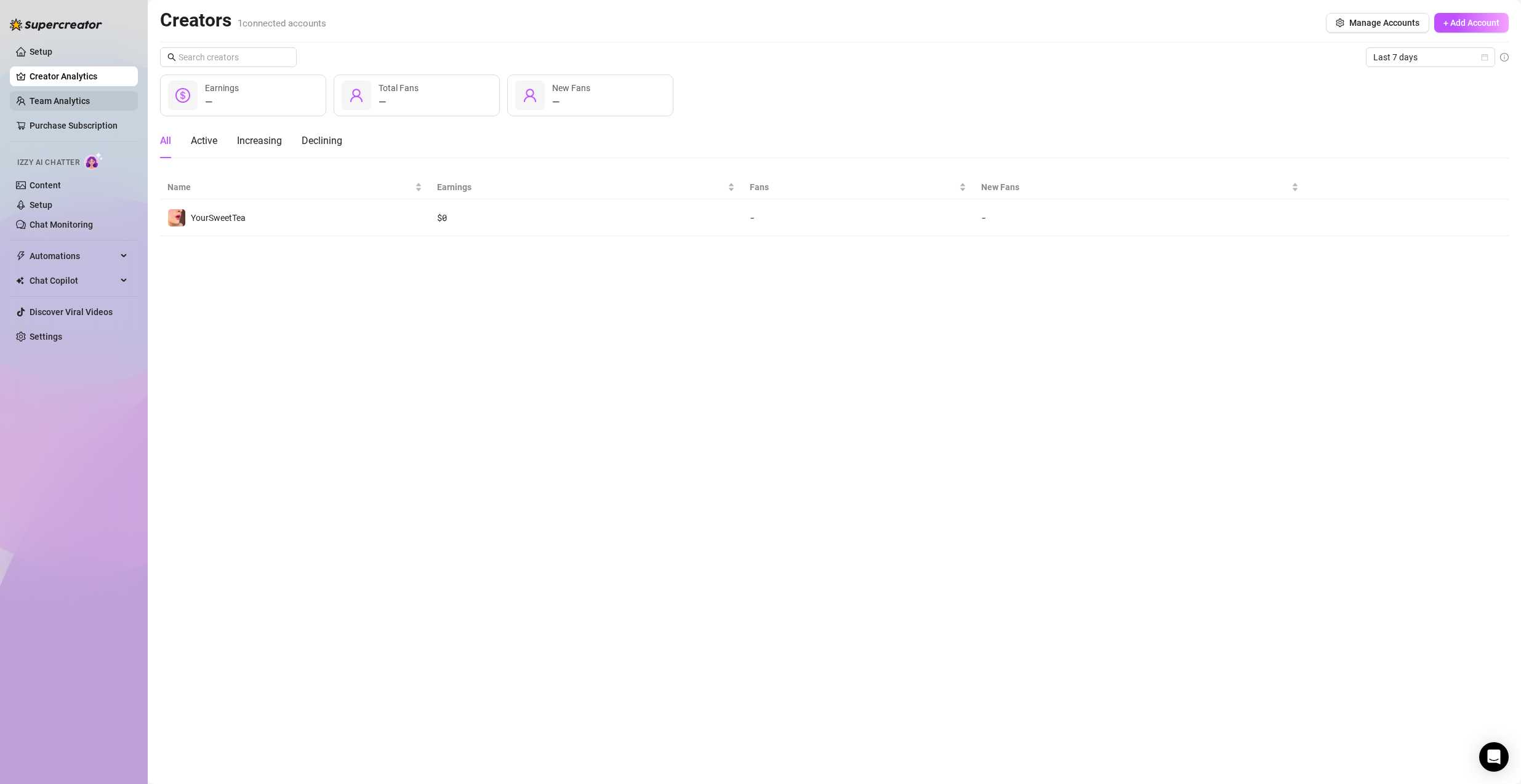
click at [61, 106] on link "Team Analytics" at bounding box center [60, 101] width 61 height 10
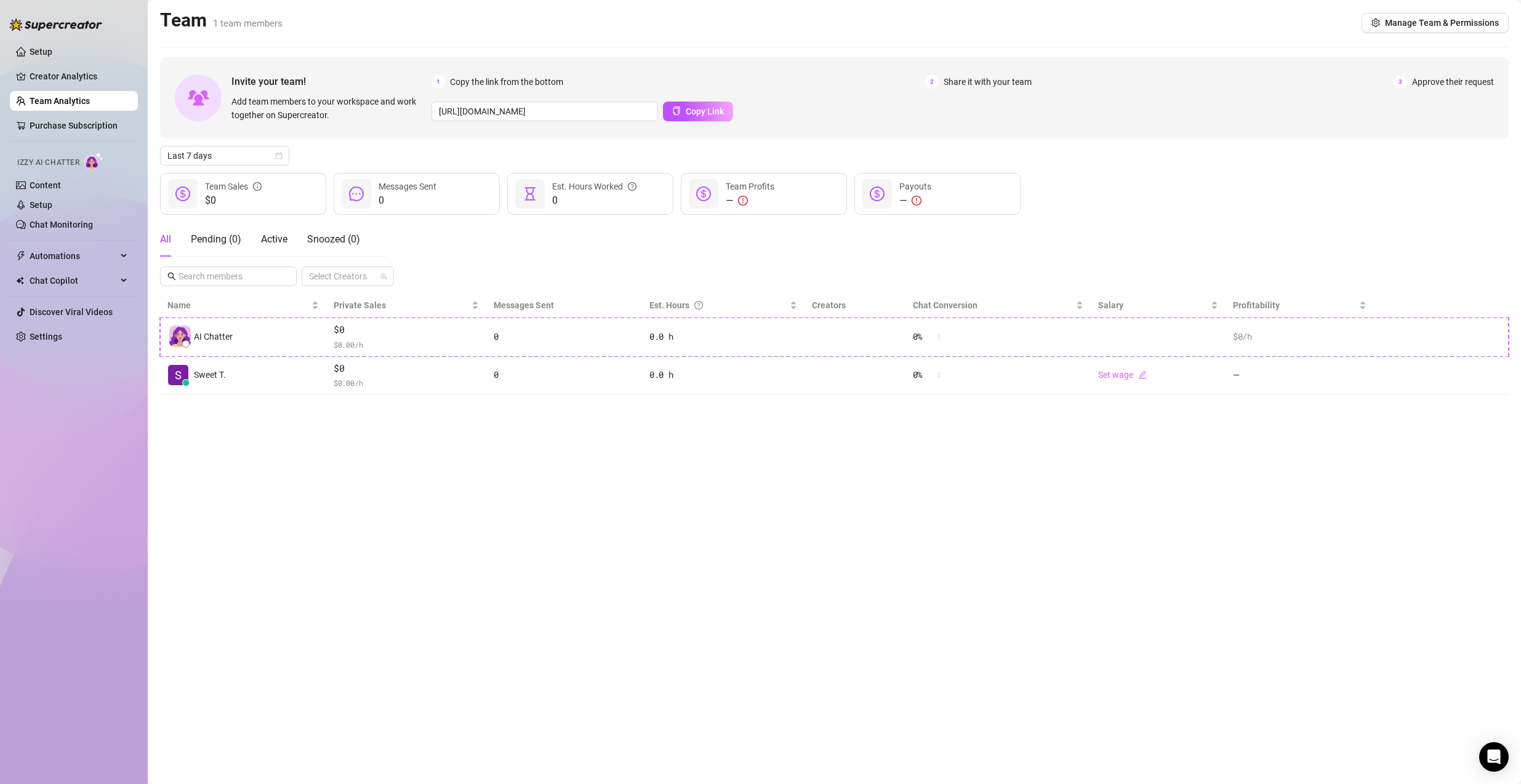
click at [96, 137] on ul "Setup Creator Analytics Team Analytics Purchase Subscription Izzy AI Chatter Co…" at bounding box center [74, 194] width 128 height 315
click at [99, 130] on link "Purchase Subscription" at bounding box center [73, 125] width 88 height 10
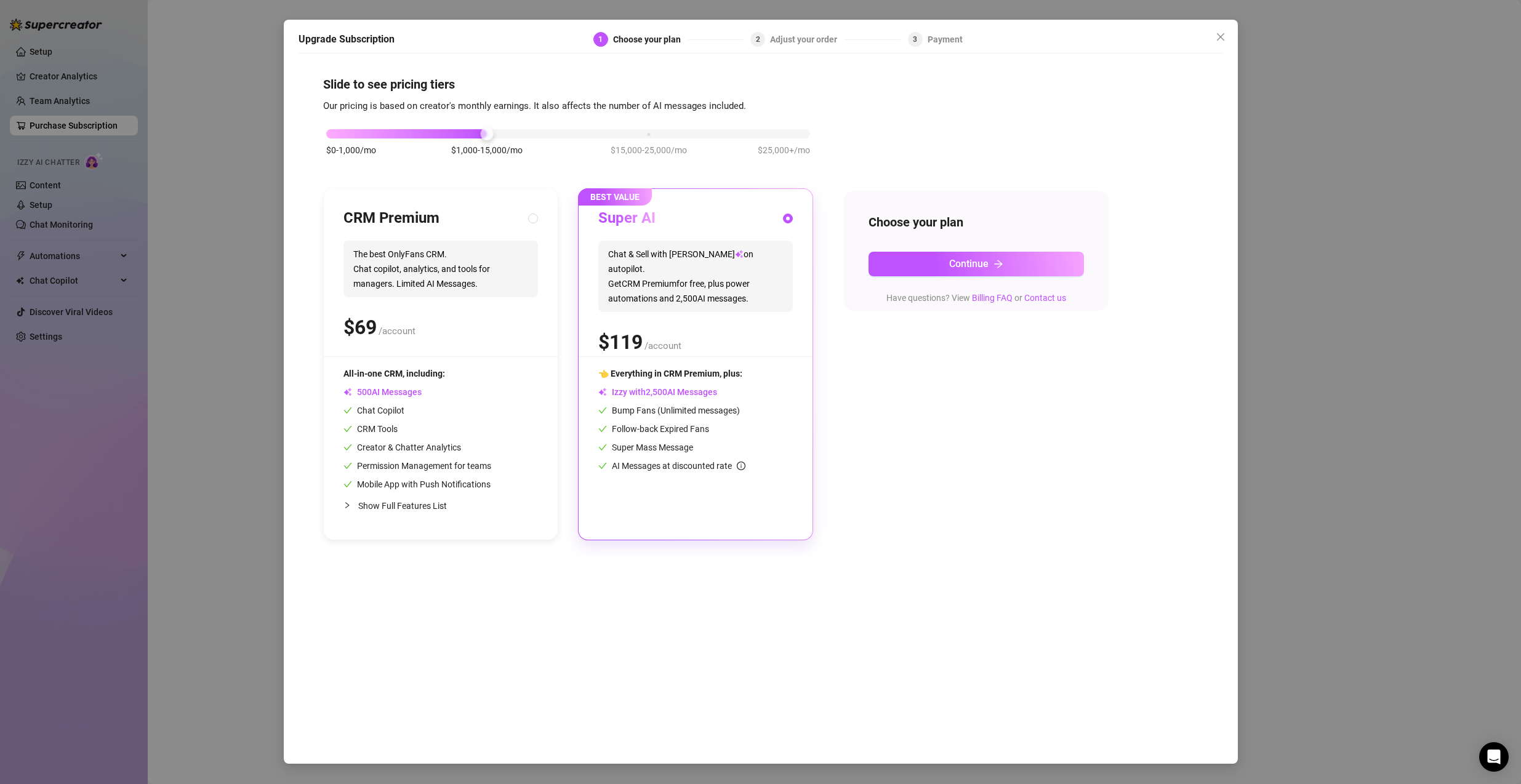
click at [217, 228] on div "Upgrade Subscription 1 Choose your plan 2 Adjust your order 3 Payment Slide to …" at bounding box center [760, 392] width 1521 height 784
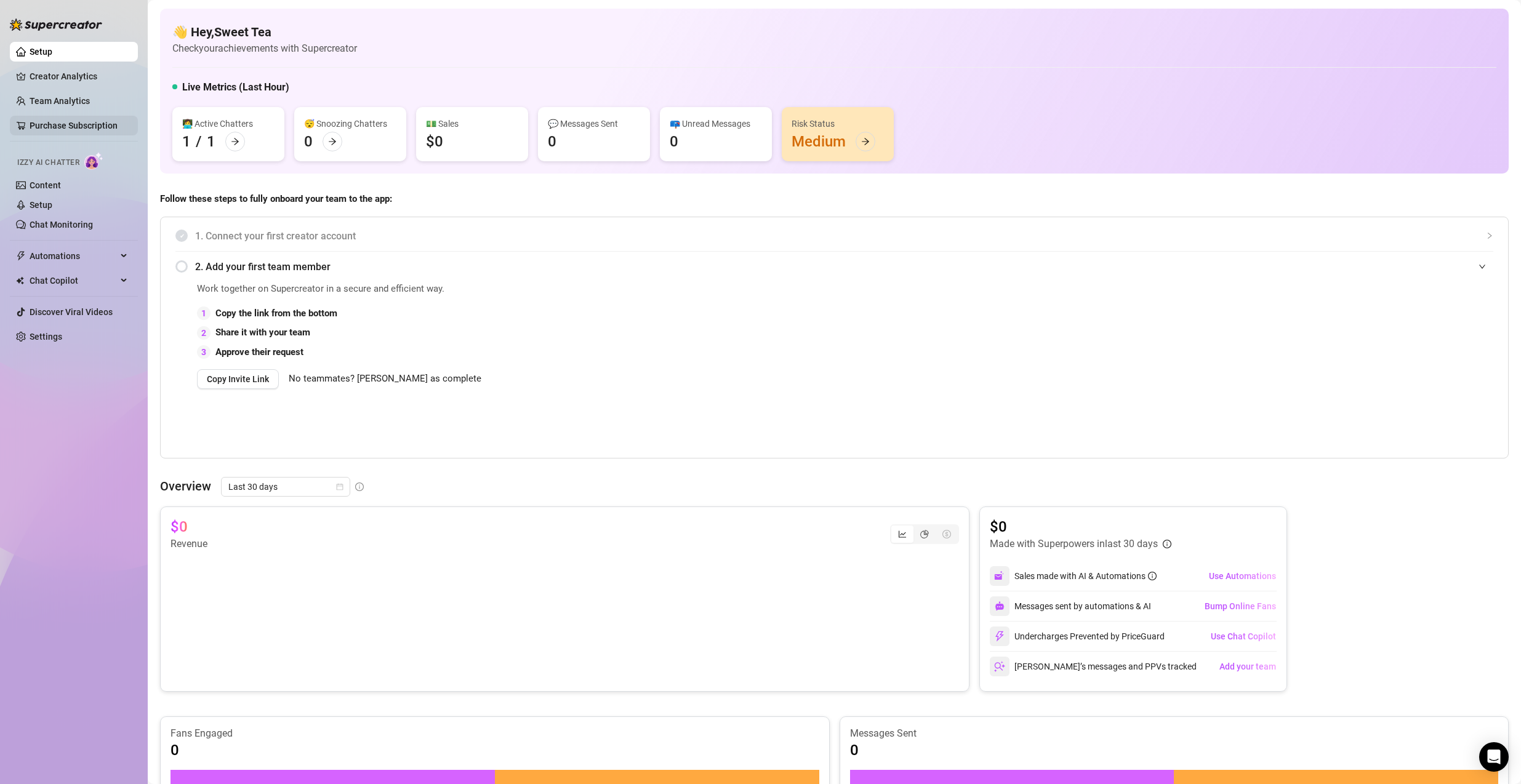
click at [88, 127] on link "Purchase Subscription" at bounding box center [73, 125] width 88 height 10
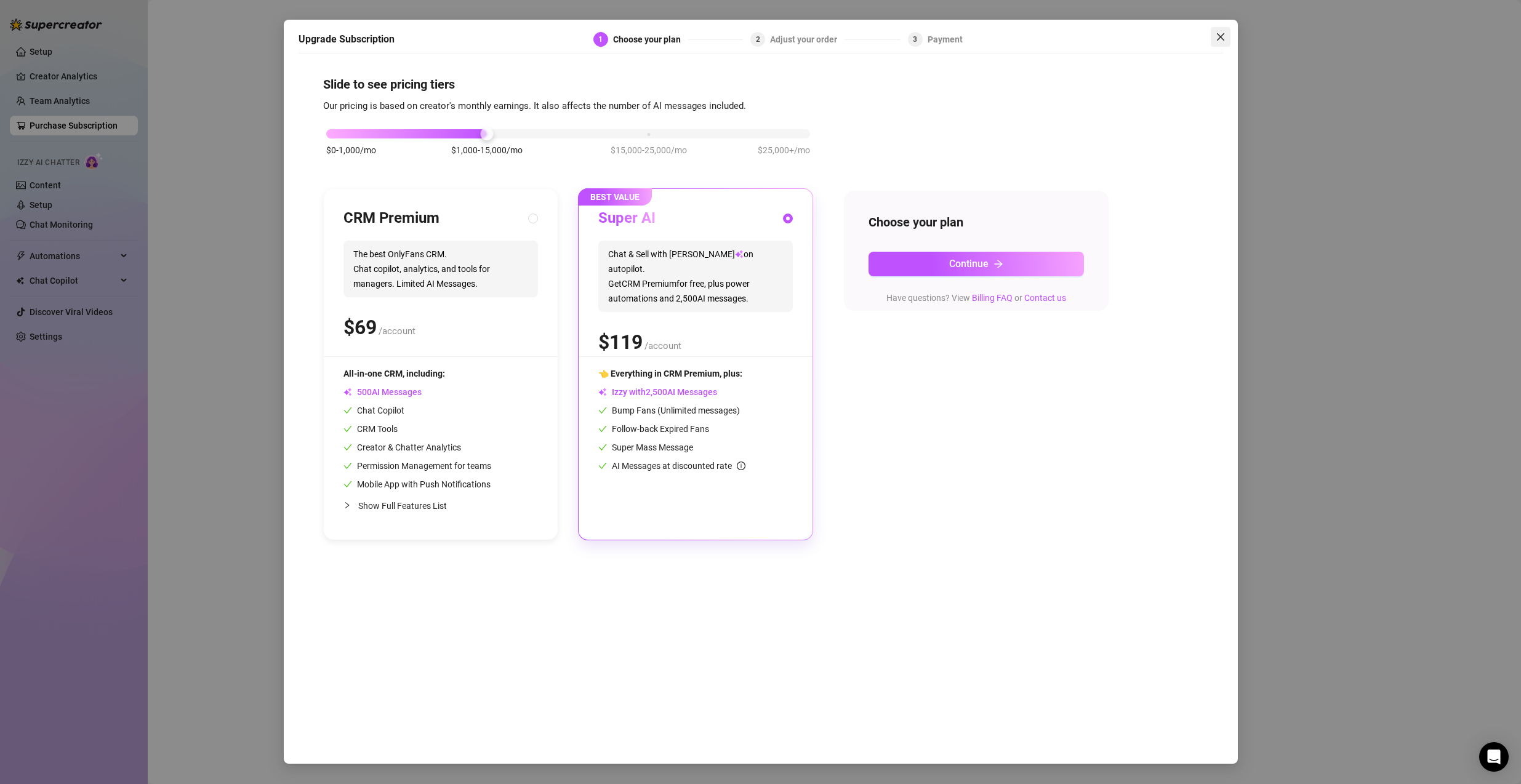
click at [1128, 45] on button "Close" at bounding box center [1220, 37] width 20 height 20
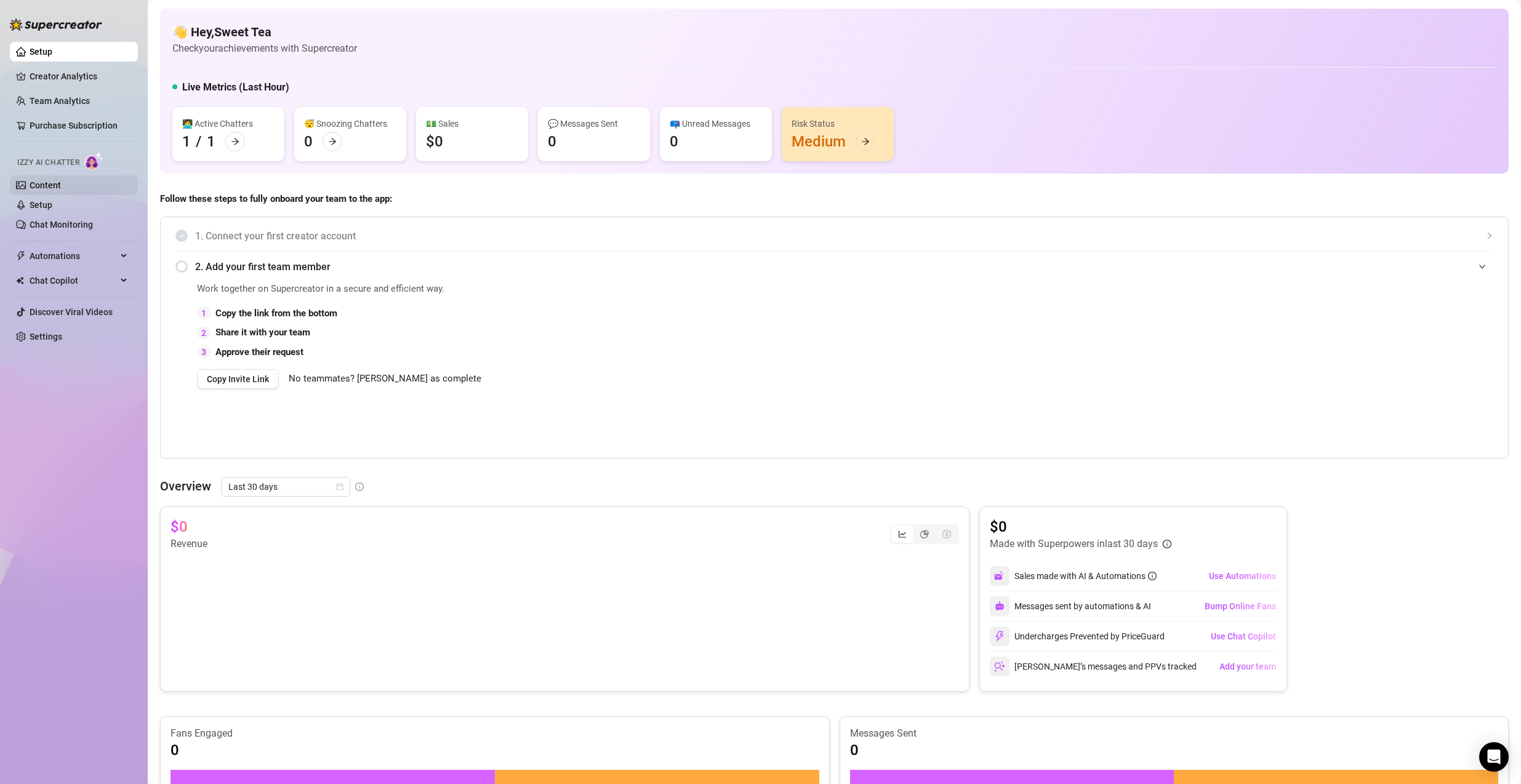
click at [56, 182] on link "Content" at bounding box center [45, 185] width 32 height 10
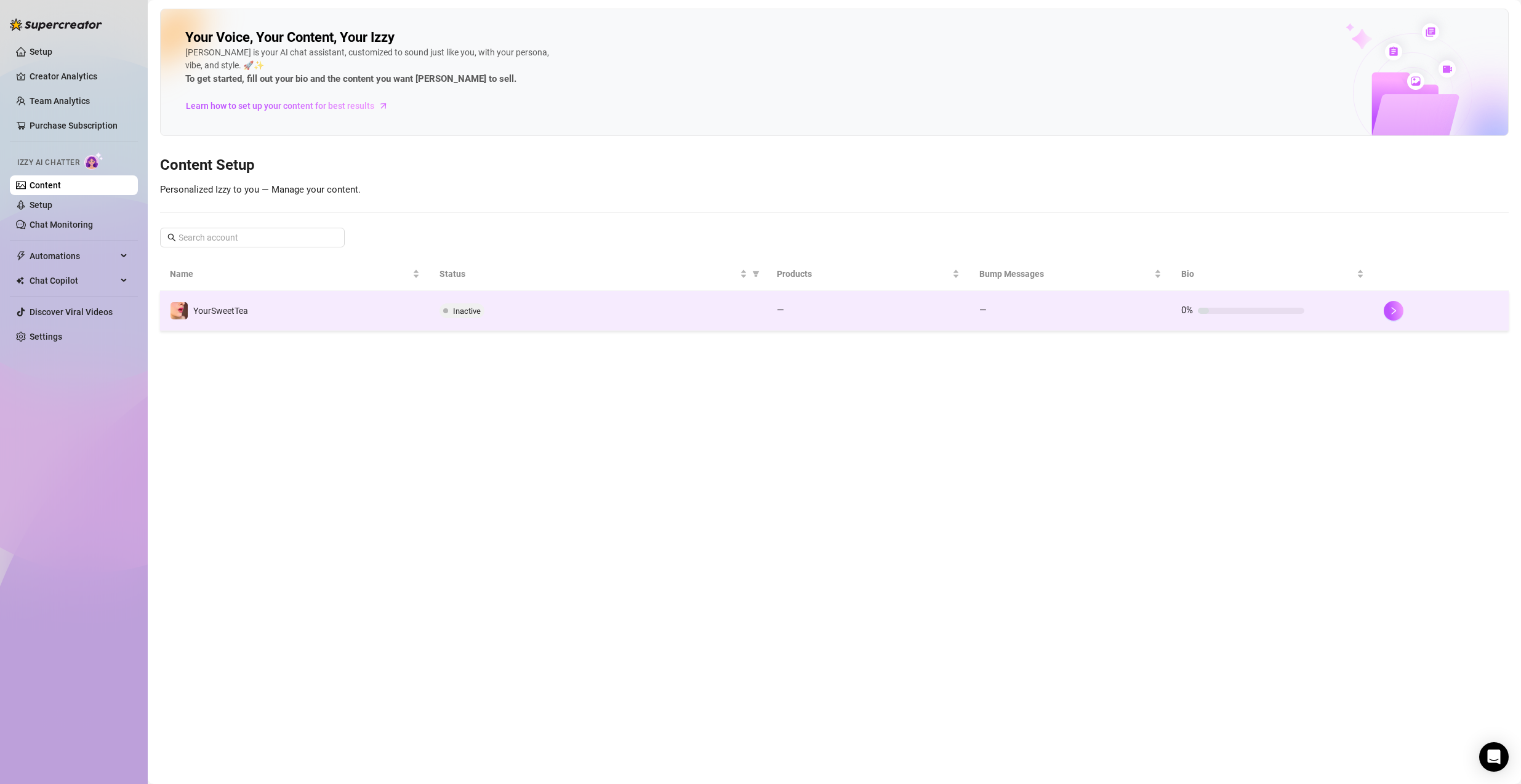
click at [453, 308] on span "Inactive" at bounding box center [462, 310] width 45 height 15
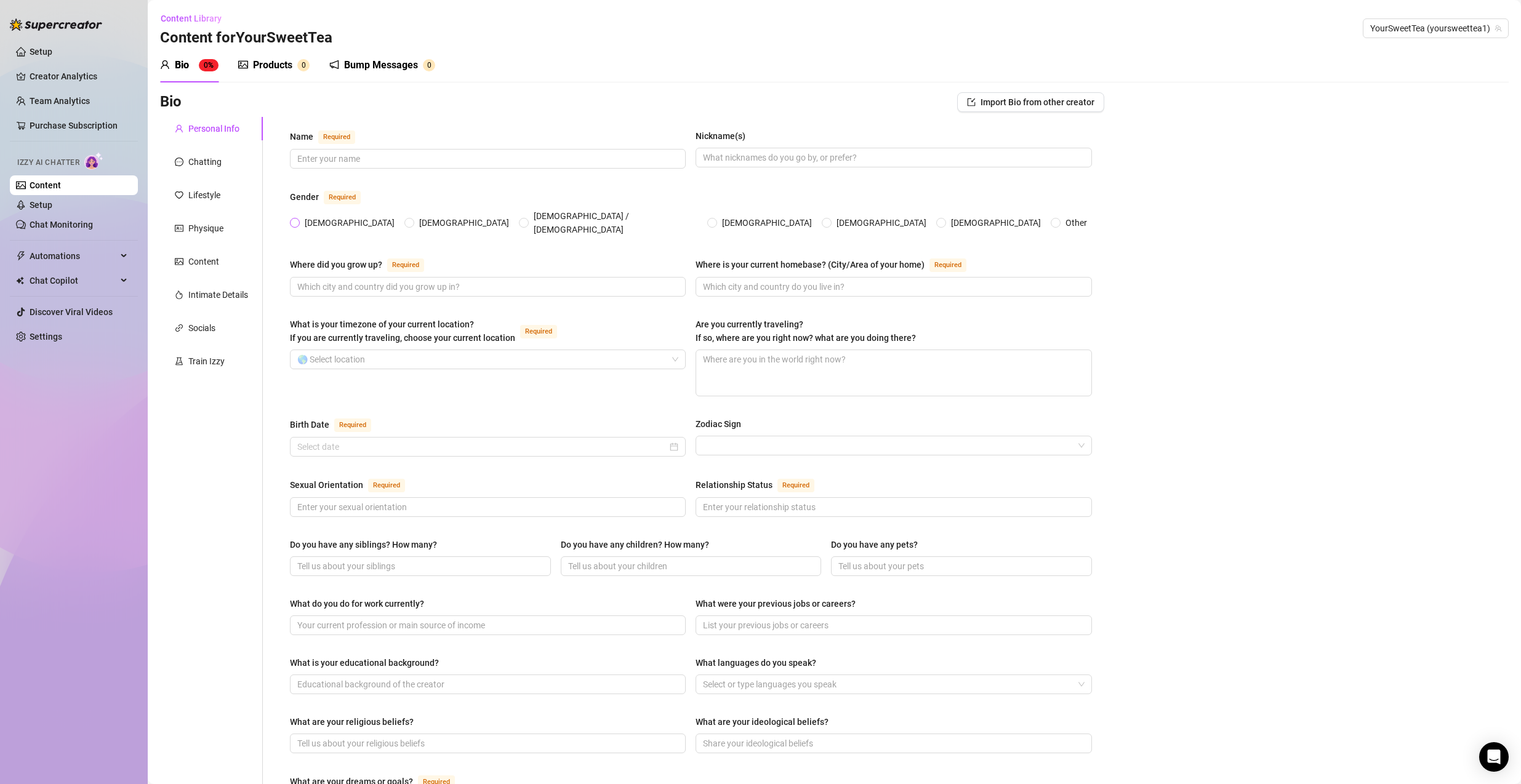
click at [298, 218] on span at bounding box center [295, 223] width 10 height 10
click at [298, 220] on input "[DEMOGRAPHIC_DATA]" at bounding box center [295, 223] width 5 height 8
radio input "true"
click at [384, 163] on input "Name Required" at bounding box center [486, 158] width 379 height 13
type input "SweetTea"
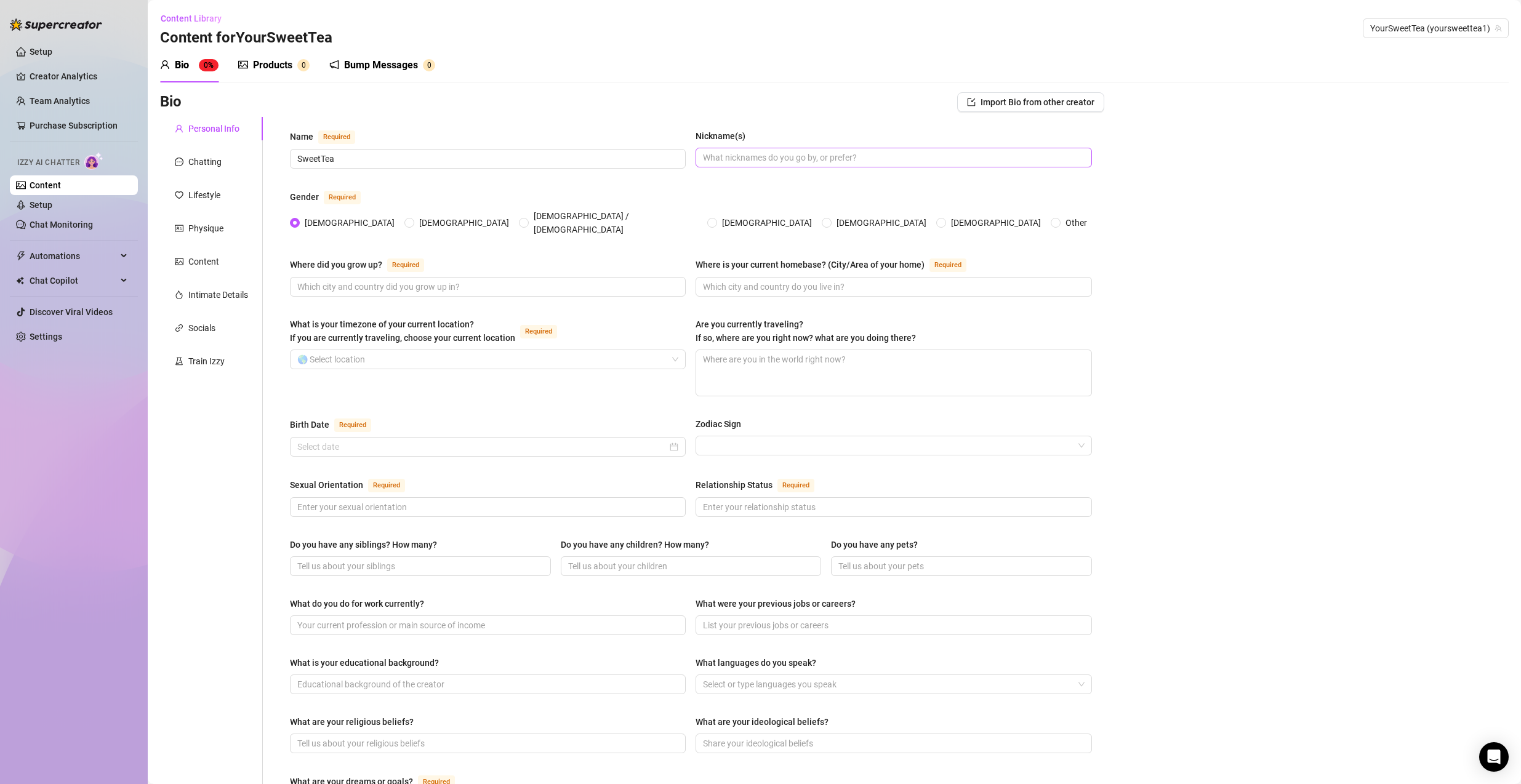
click at [830, 165] on span at bounding box center [893, 158] width 396 height 20
type input "SweetTea"
click at [334, 291] on div "Where did you grow up? Required Where is your current homebase? (City/Area of y…" at bounding box center [690, 282] width 802 height 51
click at [354, 281] on input "Where did you grow up? Required" at bounding box center [486, 286] width 379 height 13
click at [321, 277] on span "UnitedStates" at bounding box center [488, 286] width 396 height 20
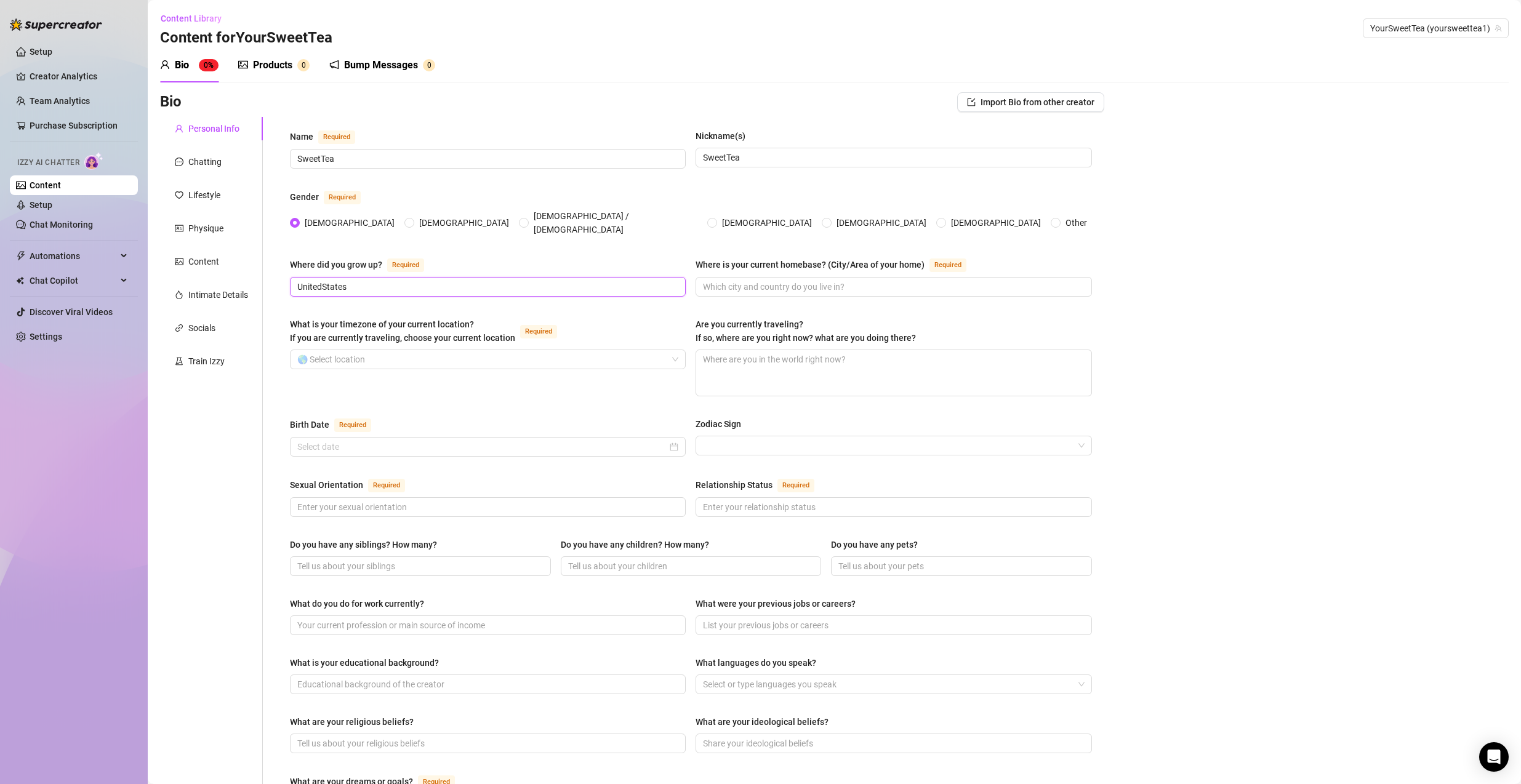
click at [322, 280] on input "UnitedStates" at bounding box center [486, 286] width 379 height 13
type input "[GEOGRAPHIC_DATA]"
click at [739, 280] on input "Where is your current homebase? (City/Area of your home) Required" at bounding box center [892, 286] width 379 height 13
type input "[GEOGRAPHIC_DATA]"
click at [614, 352] on input "What is your timezone of your current location? If you are currently traveling,…" at bounding box center [481, 360] width 370 height 18
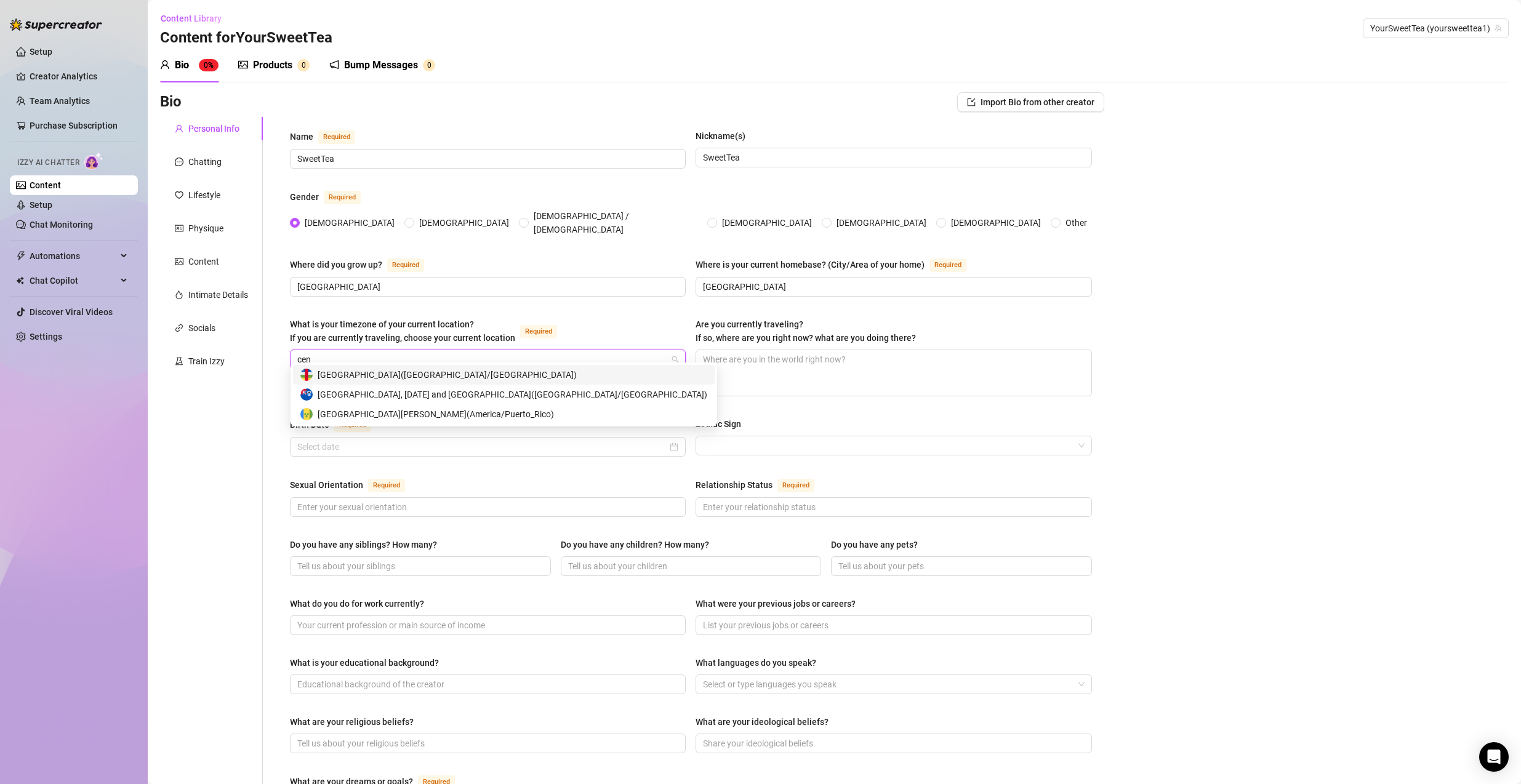
type input "cent"
drag, startPoint x: 614, startPoint y: 351, endPoint x: 257, endPoint y: 341, distance: 357.1
click at [257, 341] on div "Personal Info Chatting Lifestyle Physique Content Intimate Details Socials Trai…" at bounding box center [631, 619] width 944 height 1006
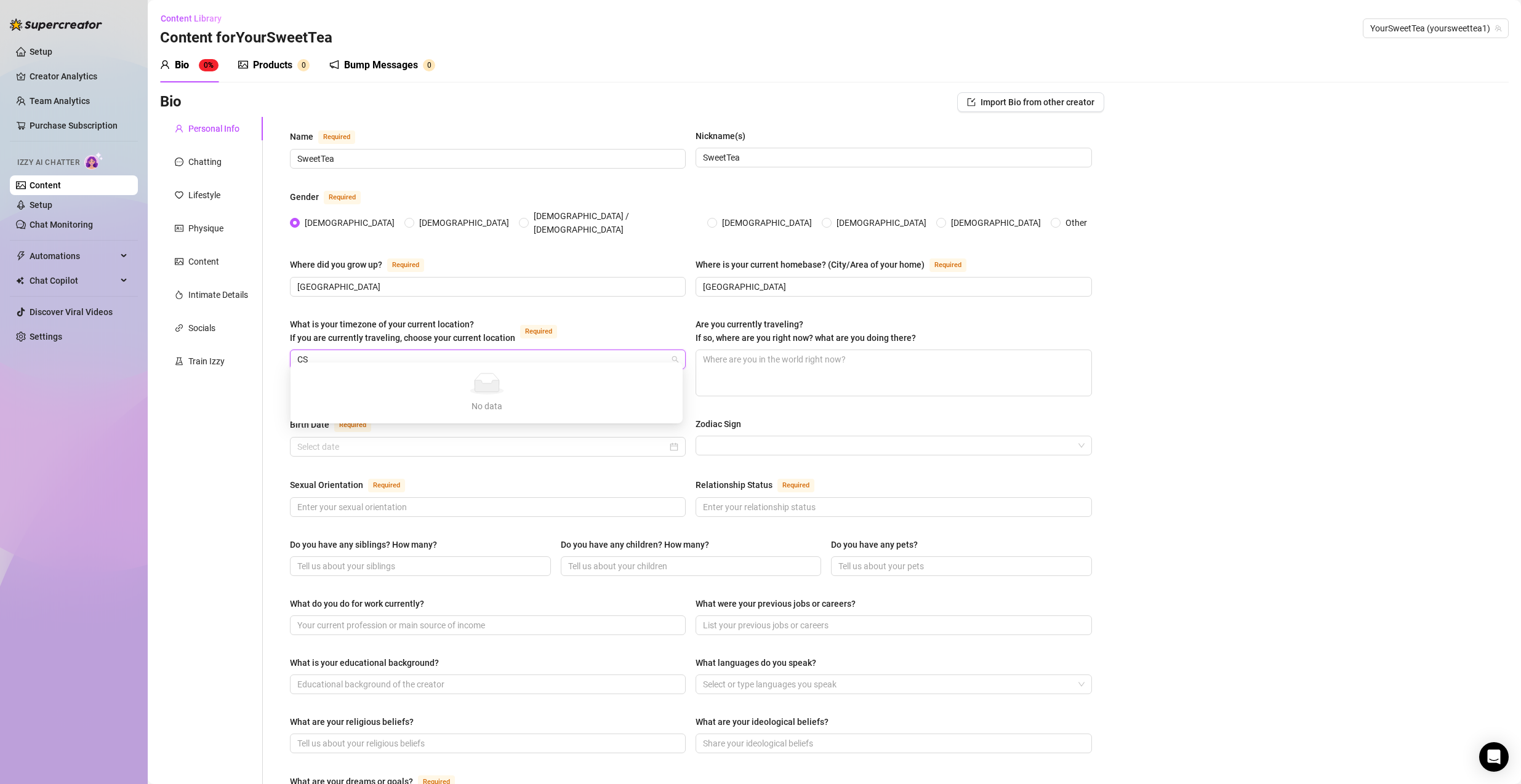
type input "C"
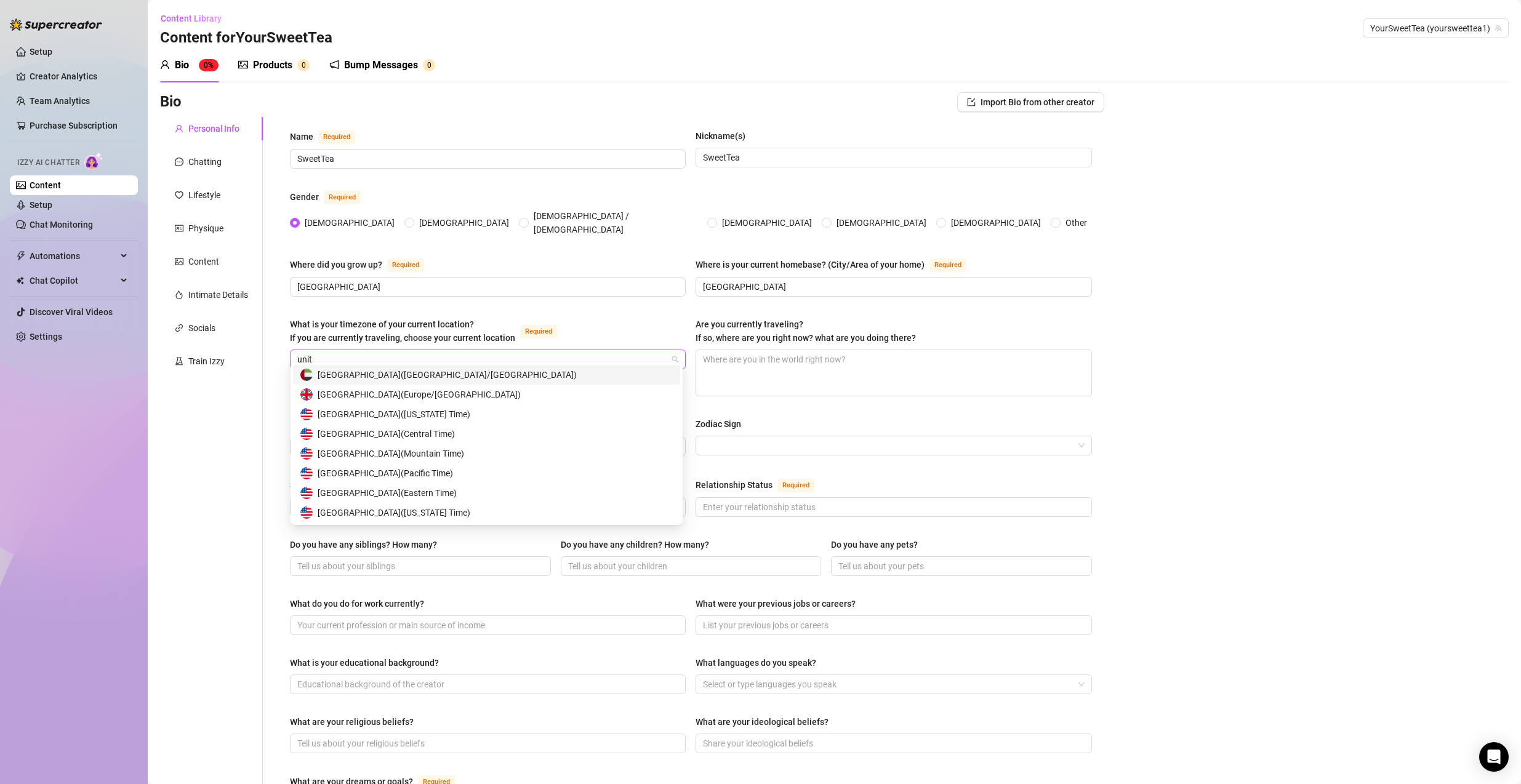
type input "unite"
click at [455, 428] on span "[GEOGRAPHIC_DATA] ( Central Time )" at bounding box center [386, 434] width 137 height 13
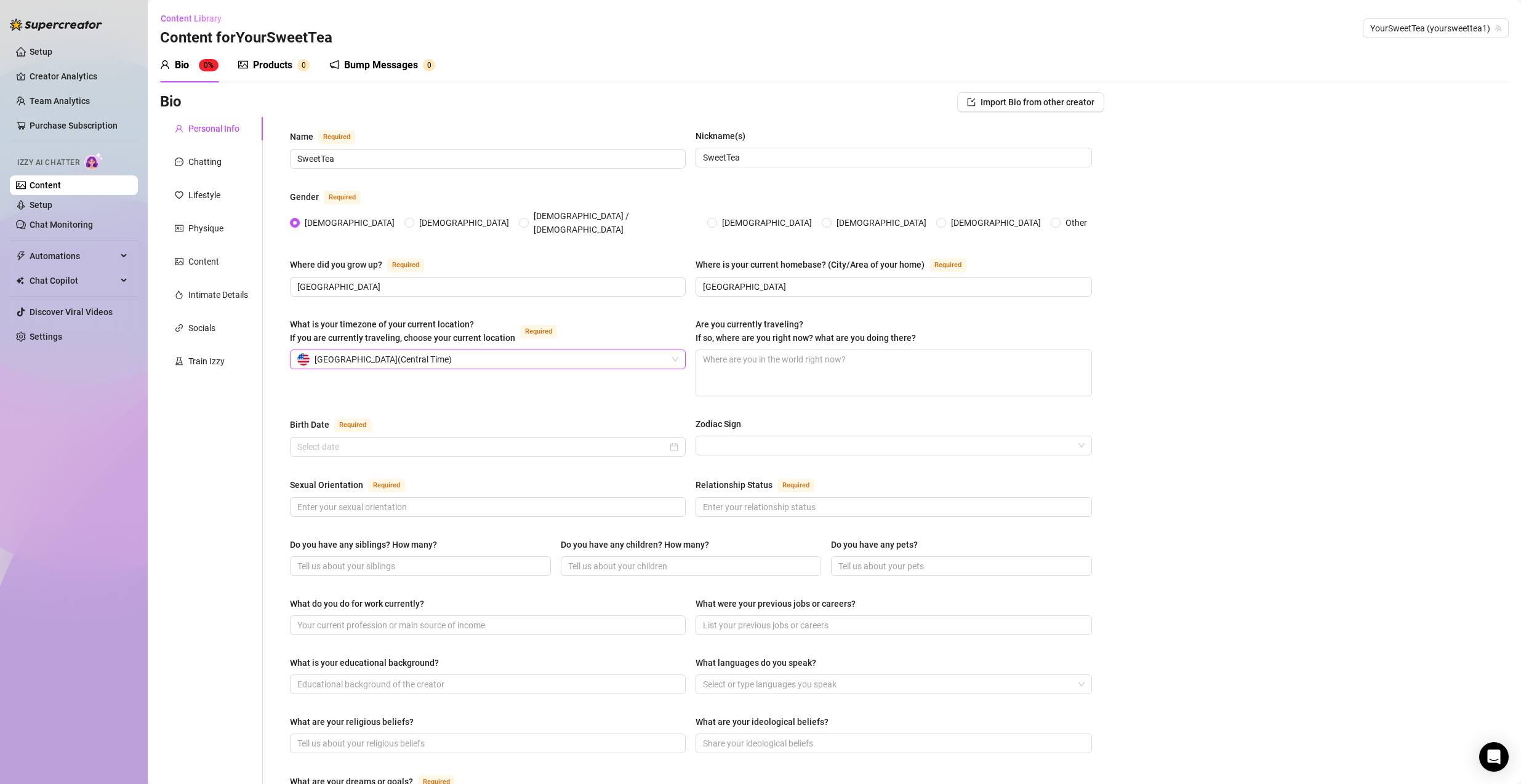
click at [292, 378] on div "What is your timezone of your current location? If you are currently traveling,…" at bounding box center [488, 357] width 396 height 79
click at [316, 443] on div at bounding box center [488, 447] width 396 height 20
type input "m"
click at [298, 463] on button "Last year (Control + left)" at bounding box center [302, 461] width 13 height 25
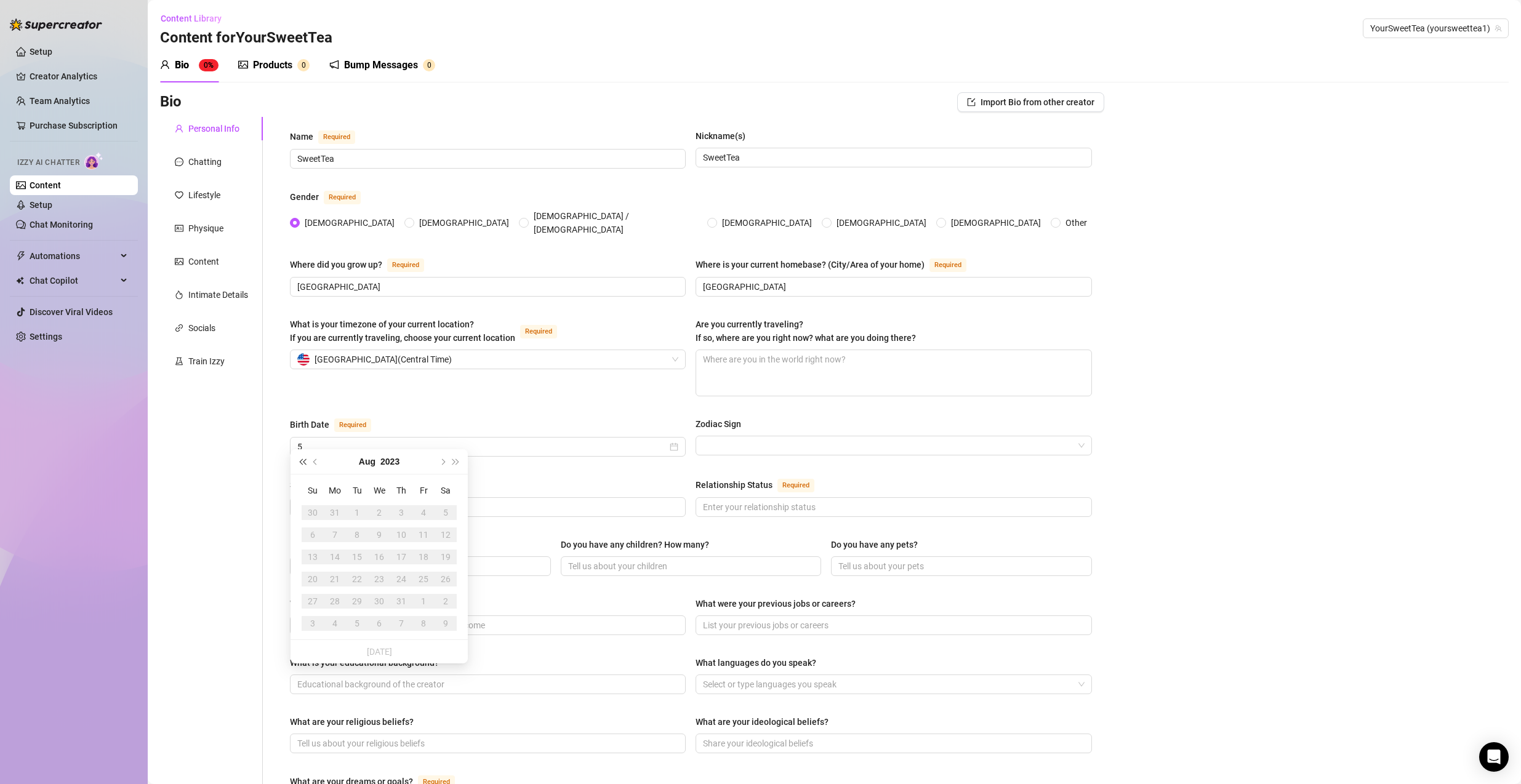
click at [298, 463] on button "Last year (Control + left)" at bounding box center [302, 461] width 13 height 25
click at [396, 462] on button "2020" at bounding box center [389, 461] width 19 height 25
click at [367, 461] on button "[DATE] - [DATE]" at bounding box center [379, 461] width 42 height 25
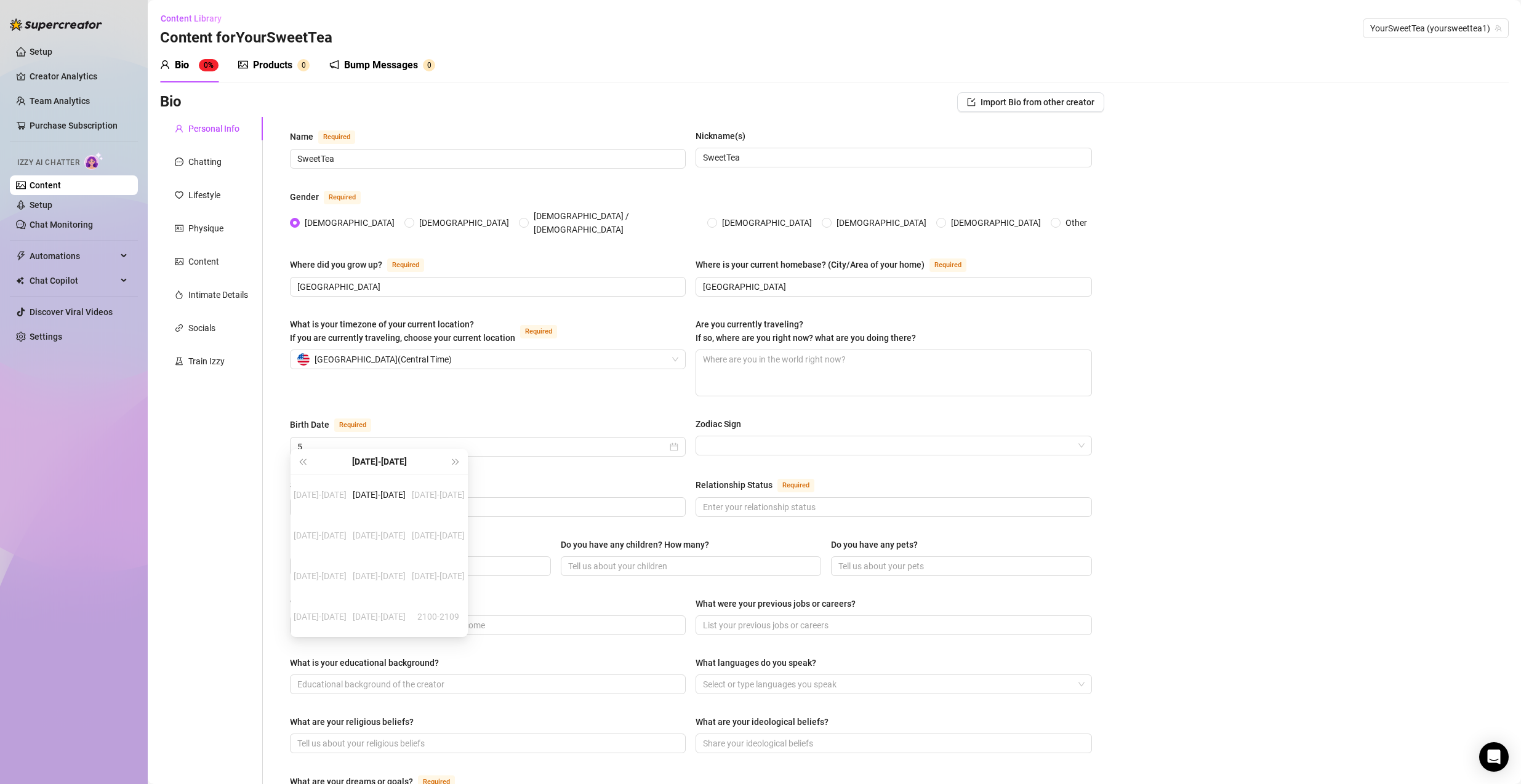
click at [365, 462] on div "[DATE]-[DATE]" at bounding box center [379, 461] width 139 height 25
type input "[DATE]"
click at [372, 491] on div "[DATE]-[DATE]" at bounding box center [379, 495] width 58 height 15
click at [430, 563] on div "2007" at bounding box center [435, 576] width 37 height 15
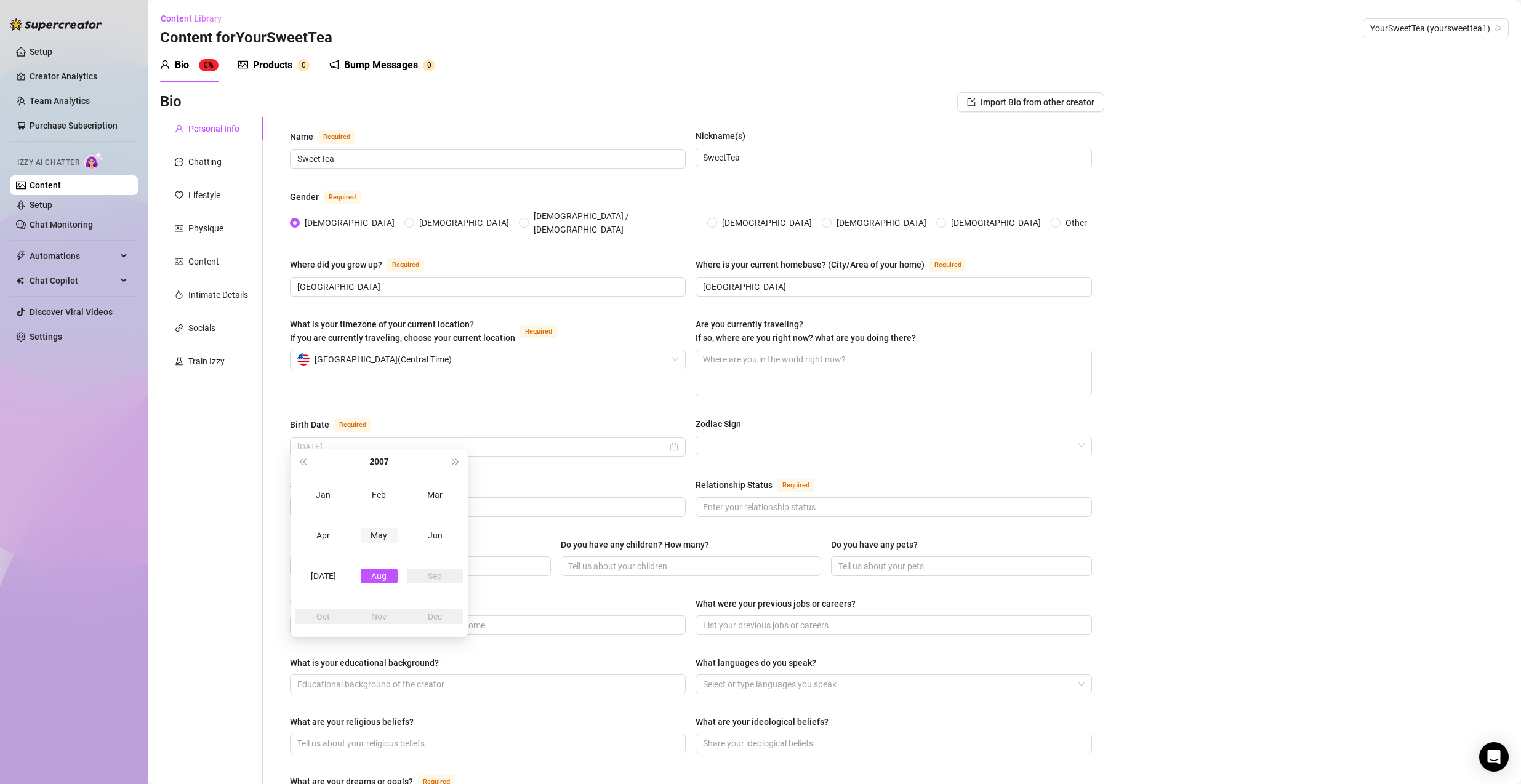
click at [373, 526] on td "May" at bounding box center [379, 536] width 56 height 41
type input "[DATE]"
click at [356, 563] on div "22" at bounding box center [357, 578] width 15 height 15
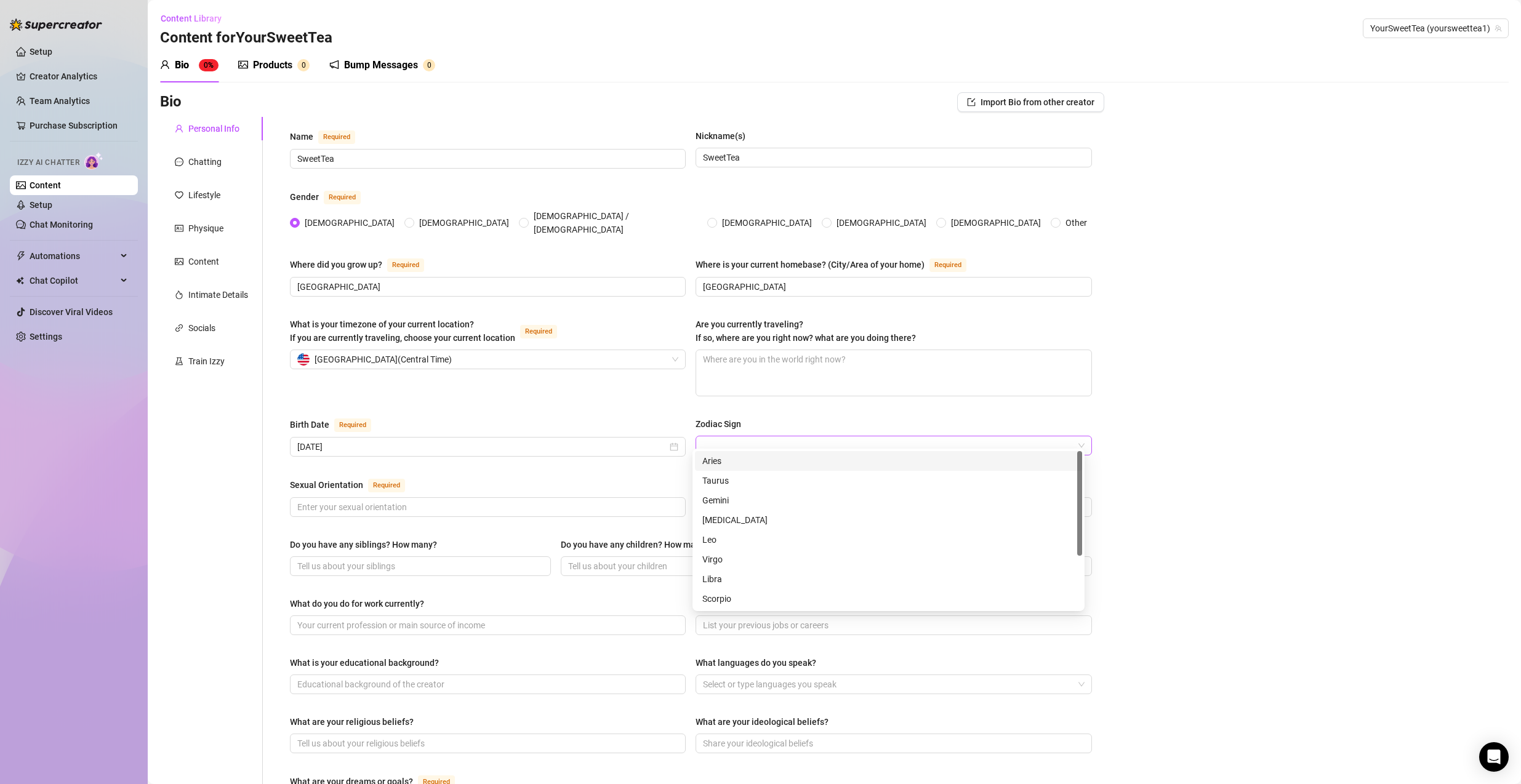
click at [754, 440] on input "Zodiac Sign" at bounding box center [888, 445] width 370 height 18
click at [742, 502] on div "Gemini" at bounding box center [888, 500] width 372 height 13
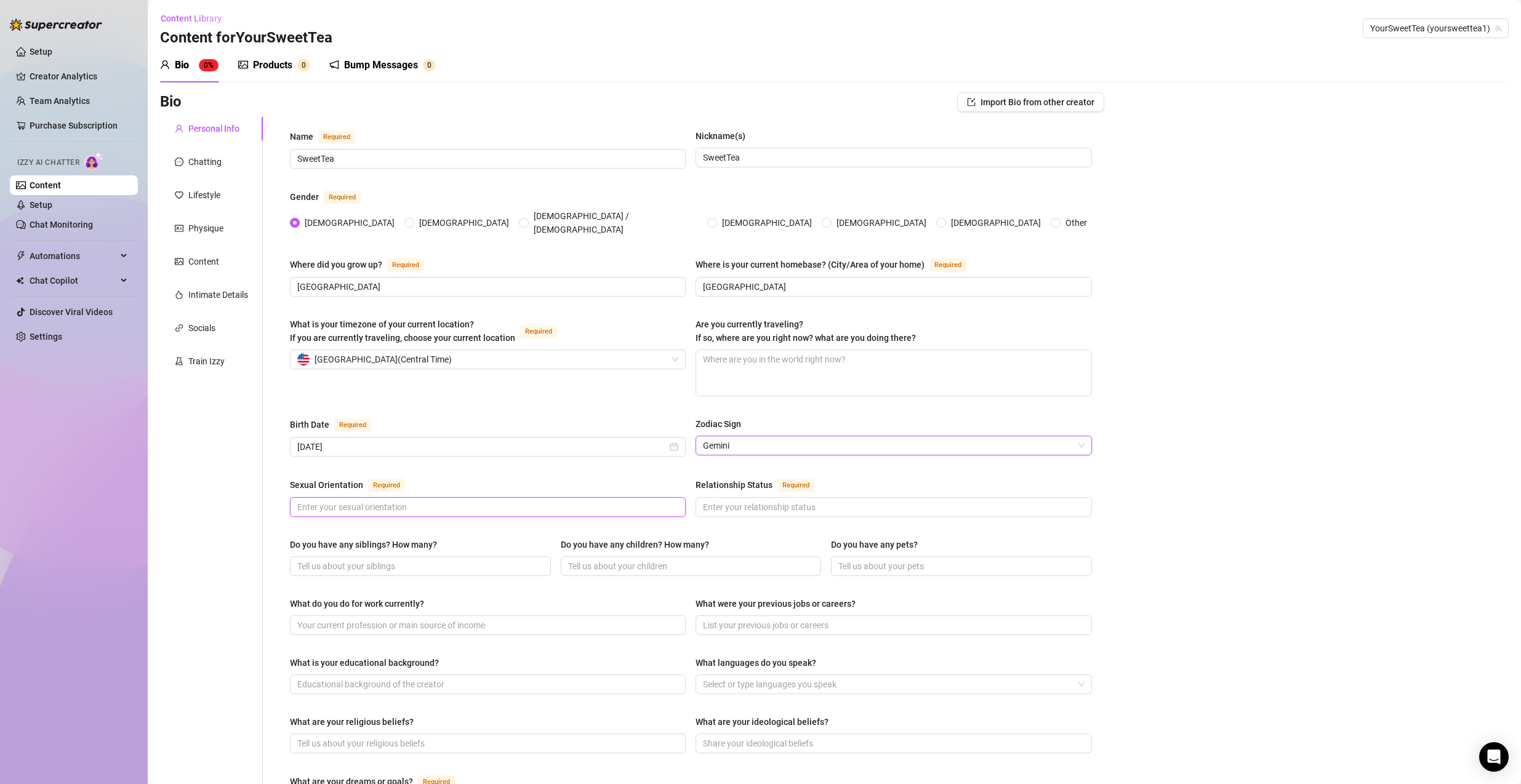
click at [520, 502] on input "Sexual Orientation Required" at bounding box center [486, 507] width 379 height 13
type input "[DEMOGRAPHIC_DATA]"
click at [771, 500] on input "Relationship Status Required" at bounding box center [892, 507] width 379 height 13
type input "Single <3"
click at [481, 559] on input "Do you have any siblings? How many?" at bounding box center [419, 566] width 244 height 13
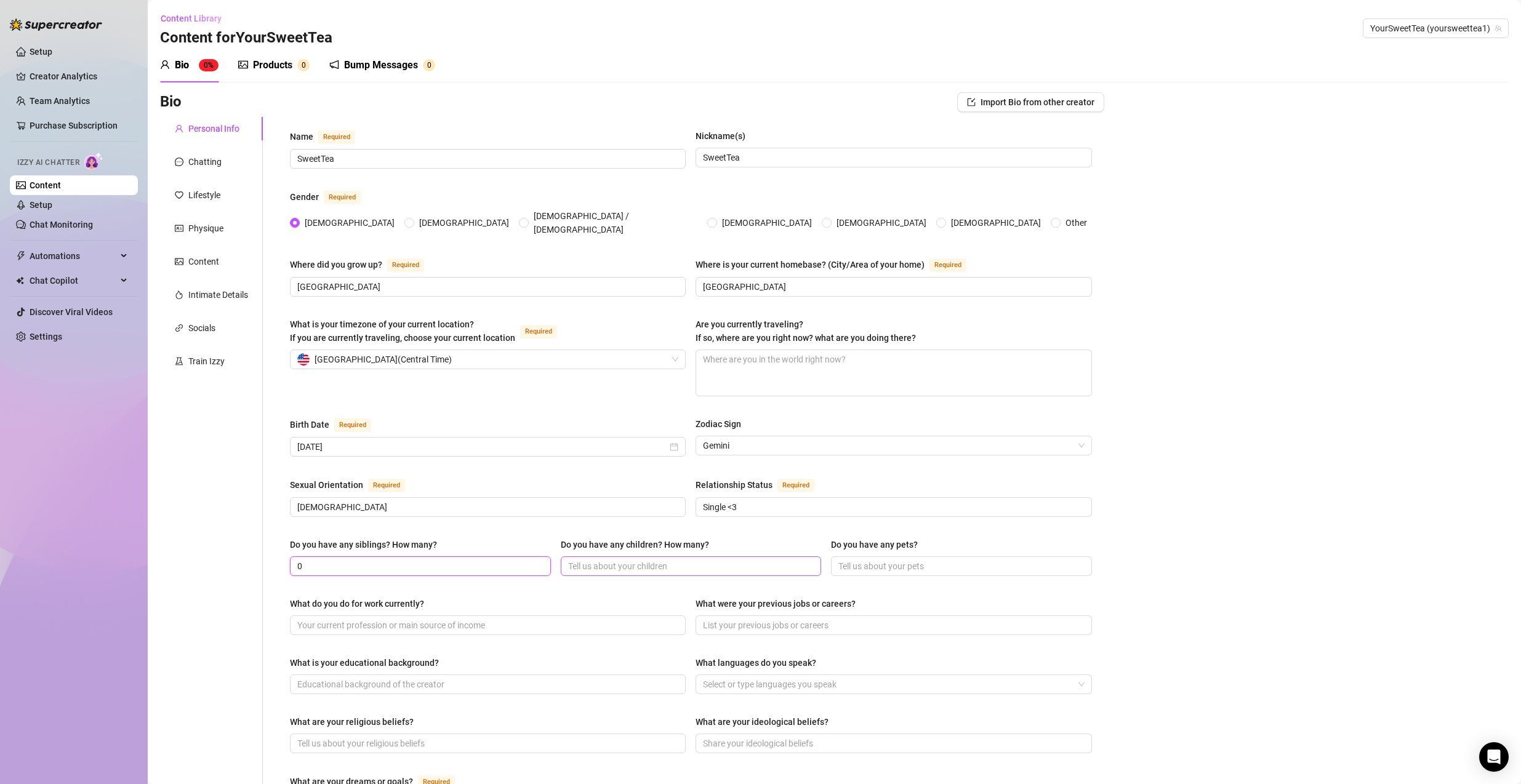
type input "0"
click at [723, 559] on input "Do you have any children? How many?" at bounding box center [690, 566] width 244 height 13
type input "0"
click at [885, 563] on span at bounding box center [961, 566] width 261 height 20
type input "4"
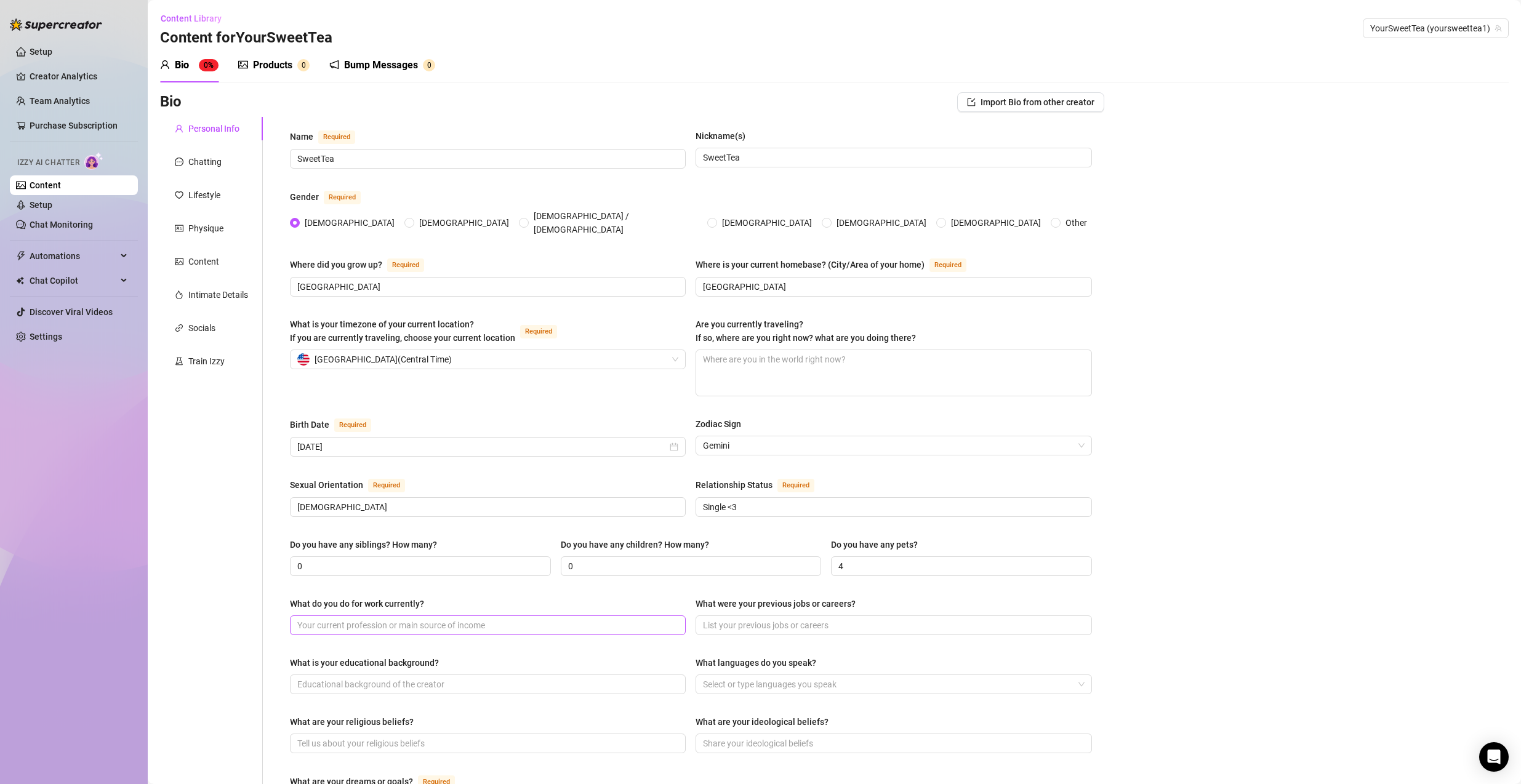
click at [548, 563] on span at bounding box center [488, 625] width 396 height 20
type input "O"
click at [476, 563] on input "Videos, Mainly reddit but im trying this onlyfasn thing" at bounding box center [486, 625] width 379 height 13
click at [477, 563] on input "Videos, Mainly reddit but im trying this onlyfasn thing" at bounding box center [486, 625] width 379 height 13
click at [477, 563] on input "Videos, Mainly reddit but im trying this onlyfasn thing" at bounding box center [486, 625] width 379 height 13
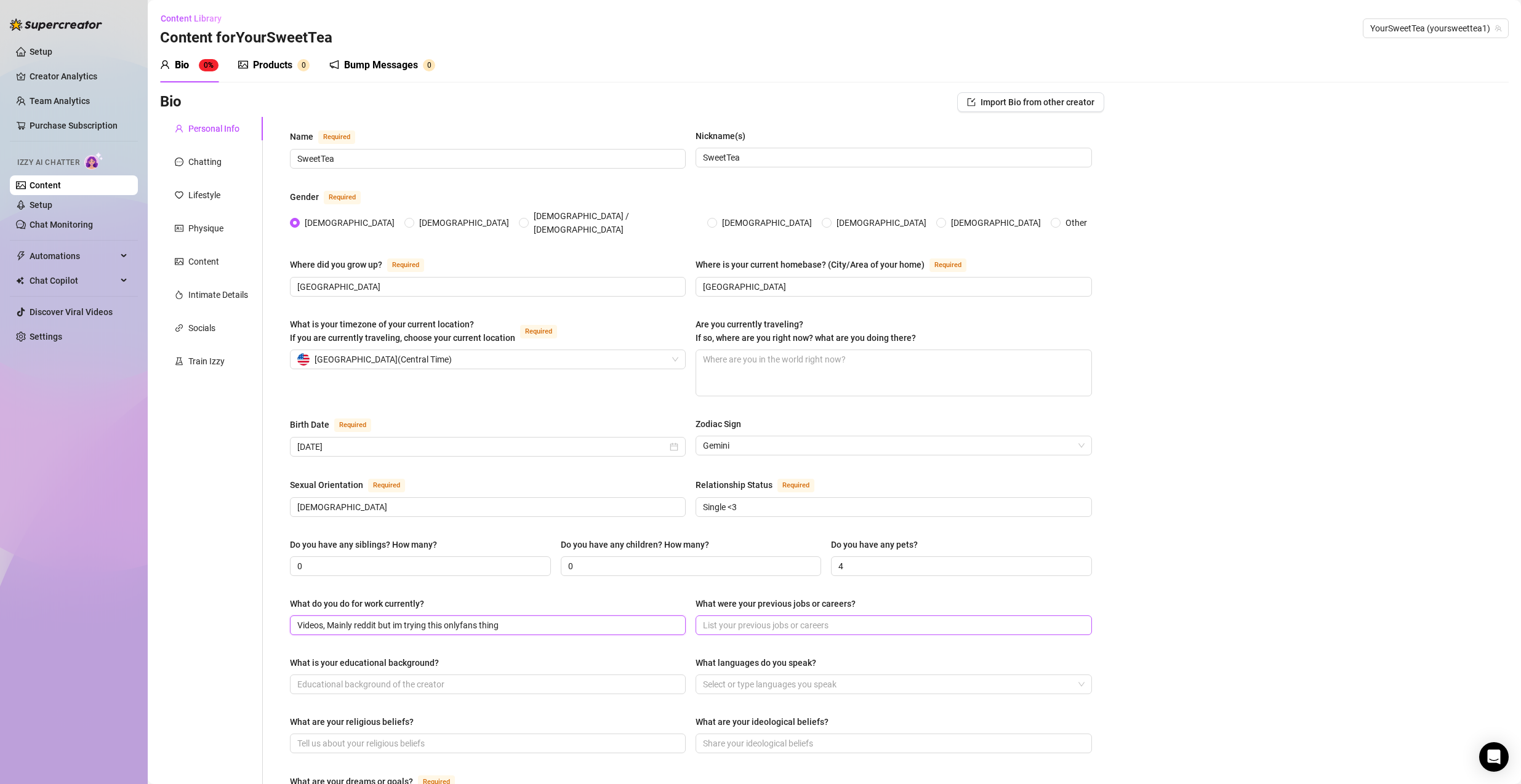
type input "Videos, Mainly reddit but im trying this onlyfans thing"
click at [838, 563] on input "What were your previous jobs or careers?" at bounding box center [892, 625] width 379 height 13
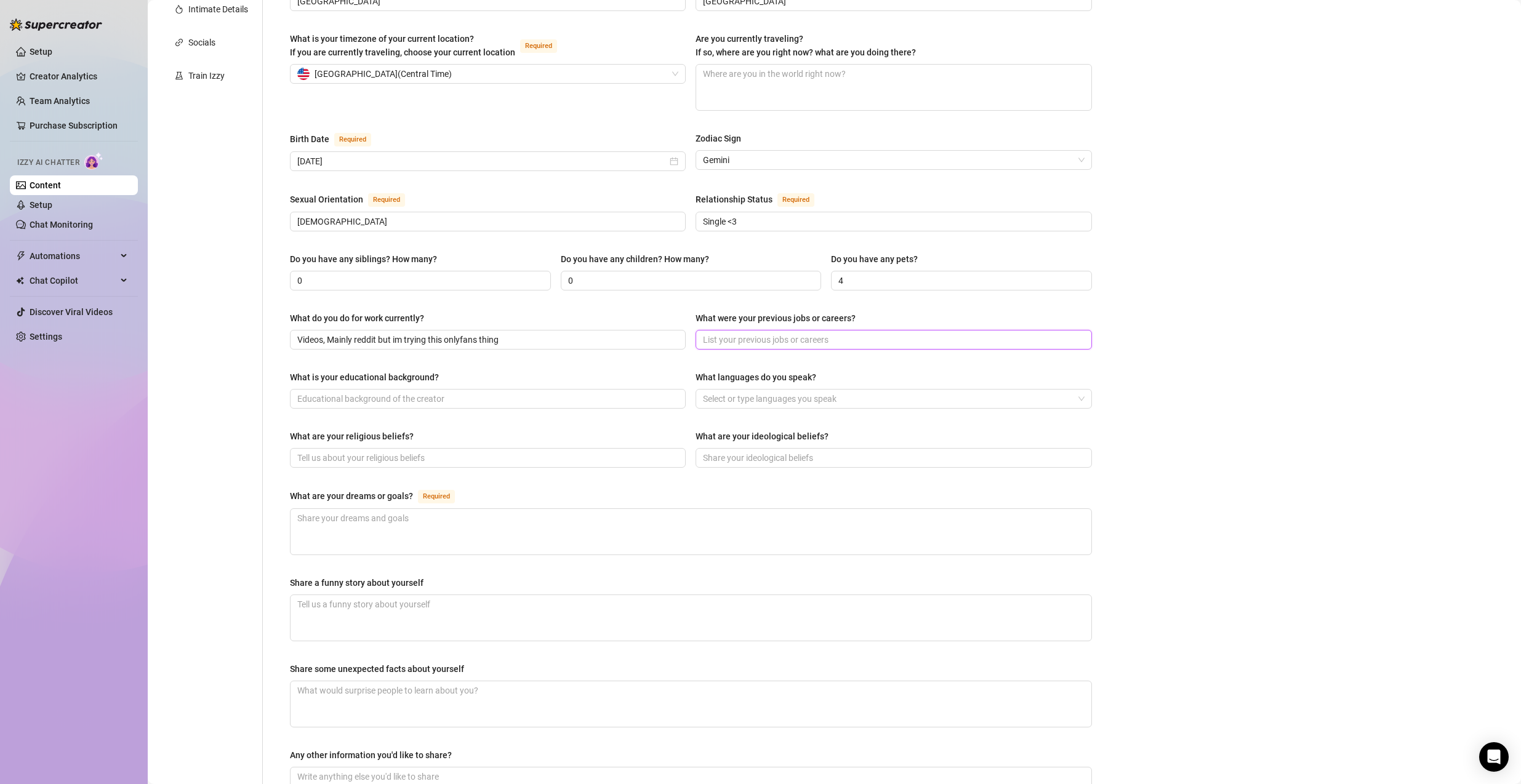
scroll to position [184, 0]
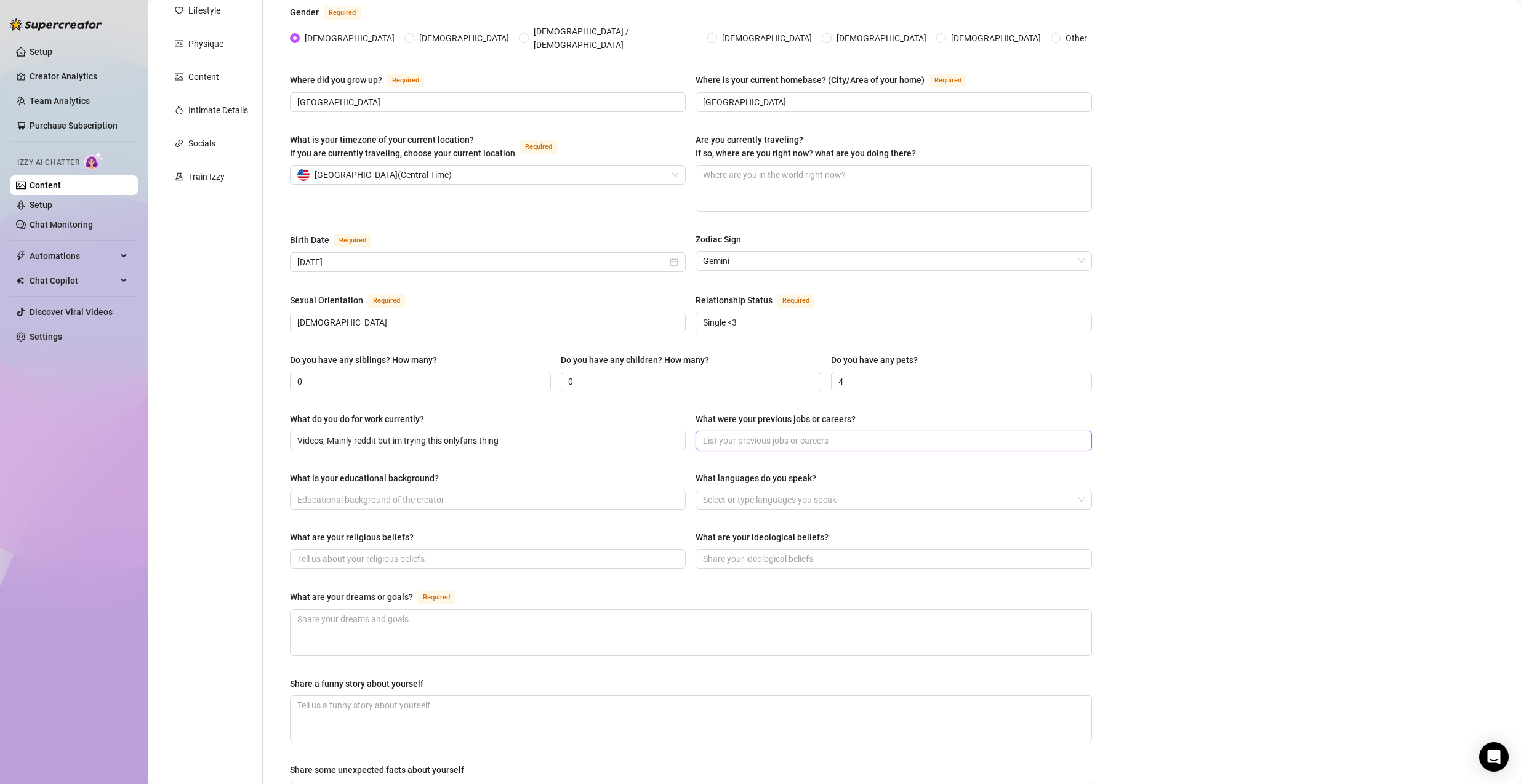
type input "o"
type input "none"
click at [471, 493] on input "What is your educational background?" at bounding box center [486, 499] width 379 height 13
click at [512, 505] on div "What is your educational background? What languages do you speak? Select or typ…" at bounding box center [690, 496] width 802 height 49
click at [830, 502] on div "What is your educational background? What languages do you speak? Select or typ…" at bounding box center [690, 496] width 802 height 49
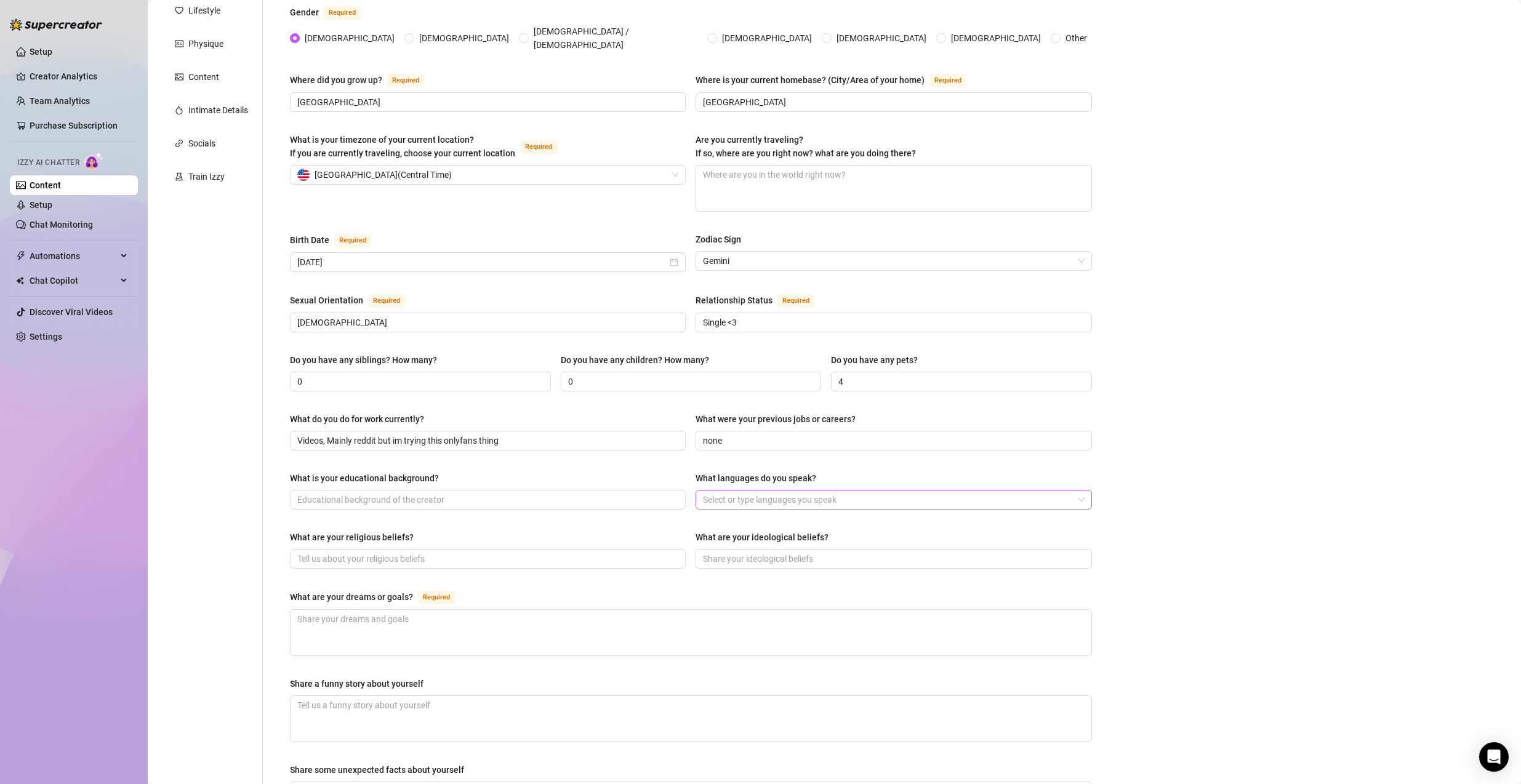
click at [838, 496] on div at bounding box center [887, 500] width 378 height 17
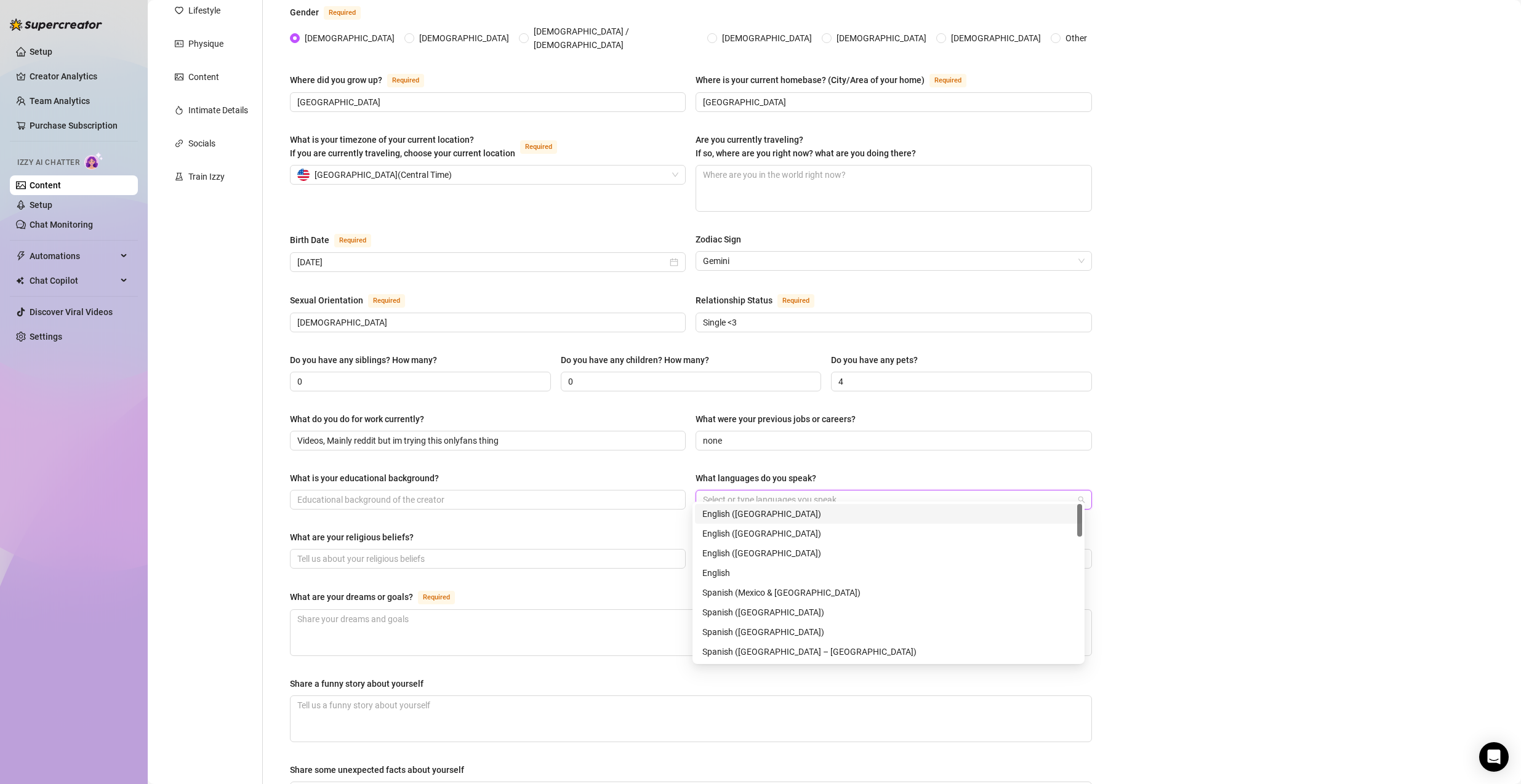
click at [861, 508] on div "English ([GEOGRAPHIC_DATA])" at bounding box center [888, 513] width 372 height 13
click at [631, 512] on div "Name Required SweetTea Nickname(s) SweetTea Gender Required [DEMOGRAPHIC_DATA] …" at bounding box center [690, 435] width 802 height 981
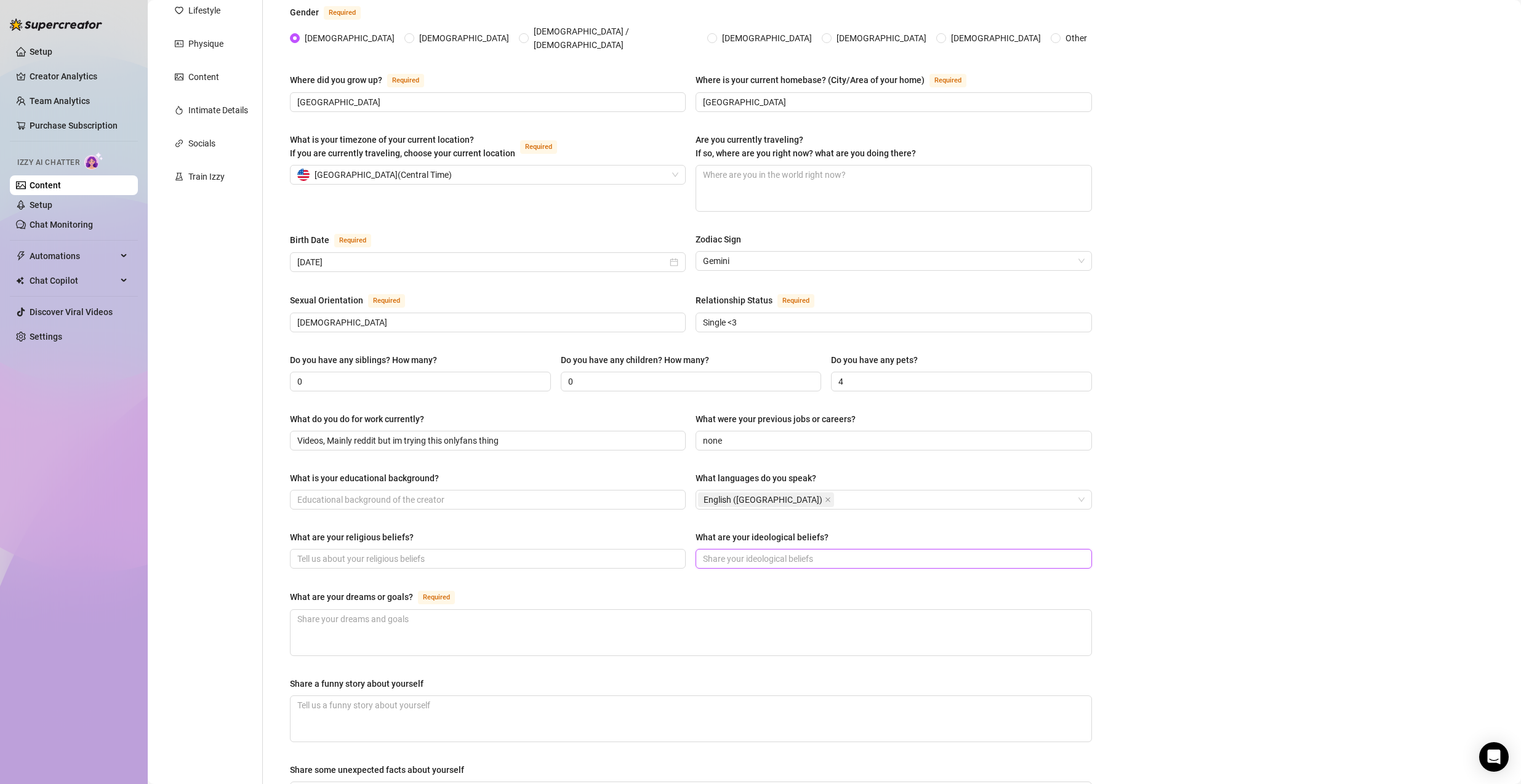
click at [718, 552] on input "What are your ideological beliefs?" at bounding box center [892, 558] width 379 height 13
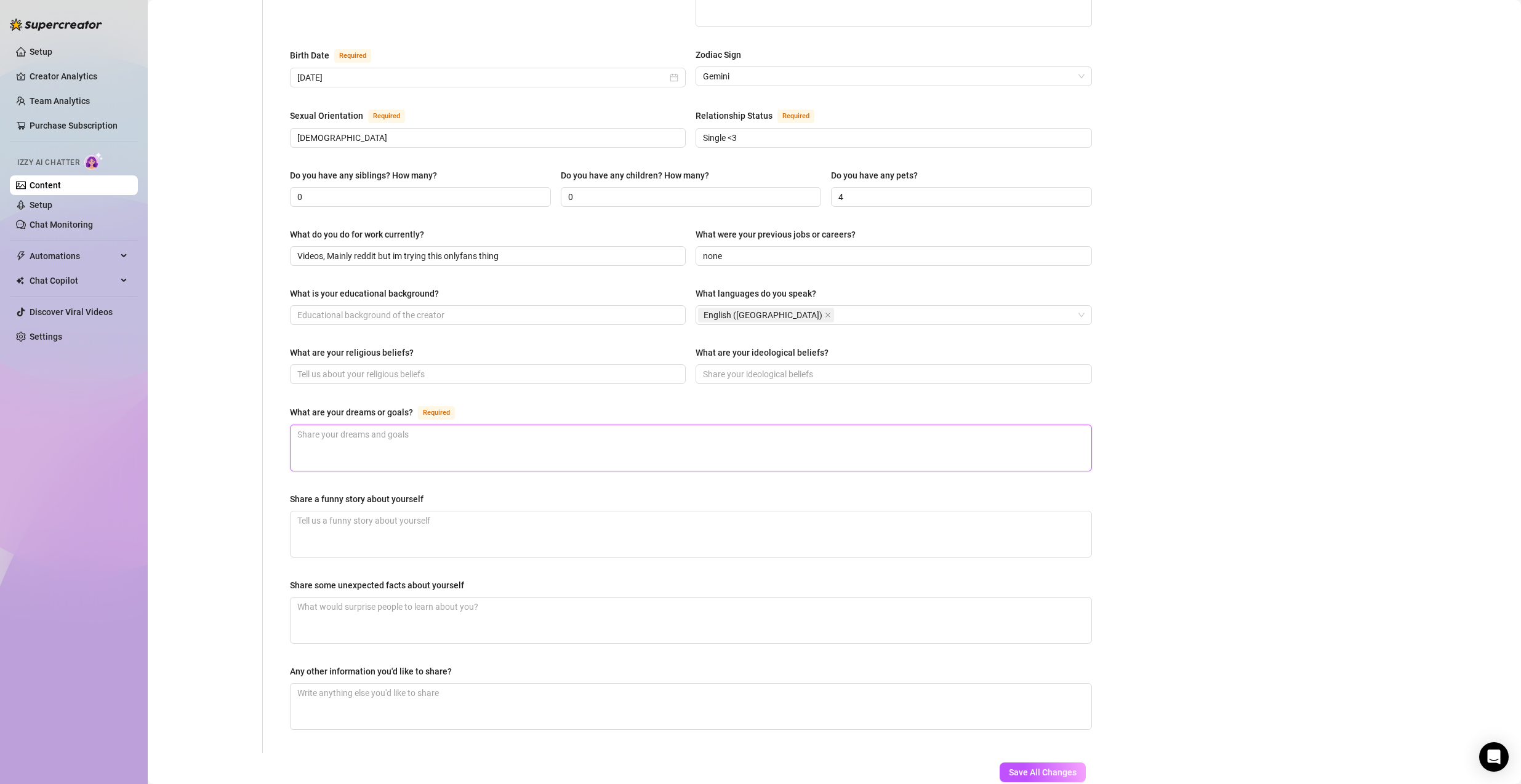
click at [482, 431] on textarea "What are your dreams or goals? Required" at bounding box center [691, 448] width 801 height 46
type textarea "I"
type textarea "I w"
type textarea "I wa"
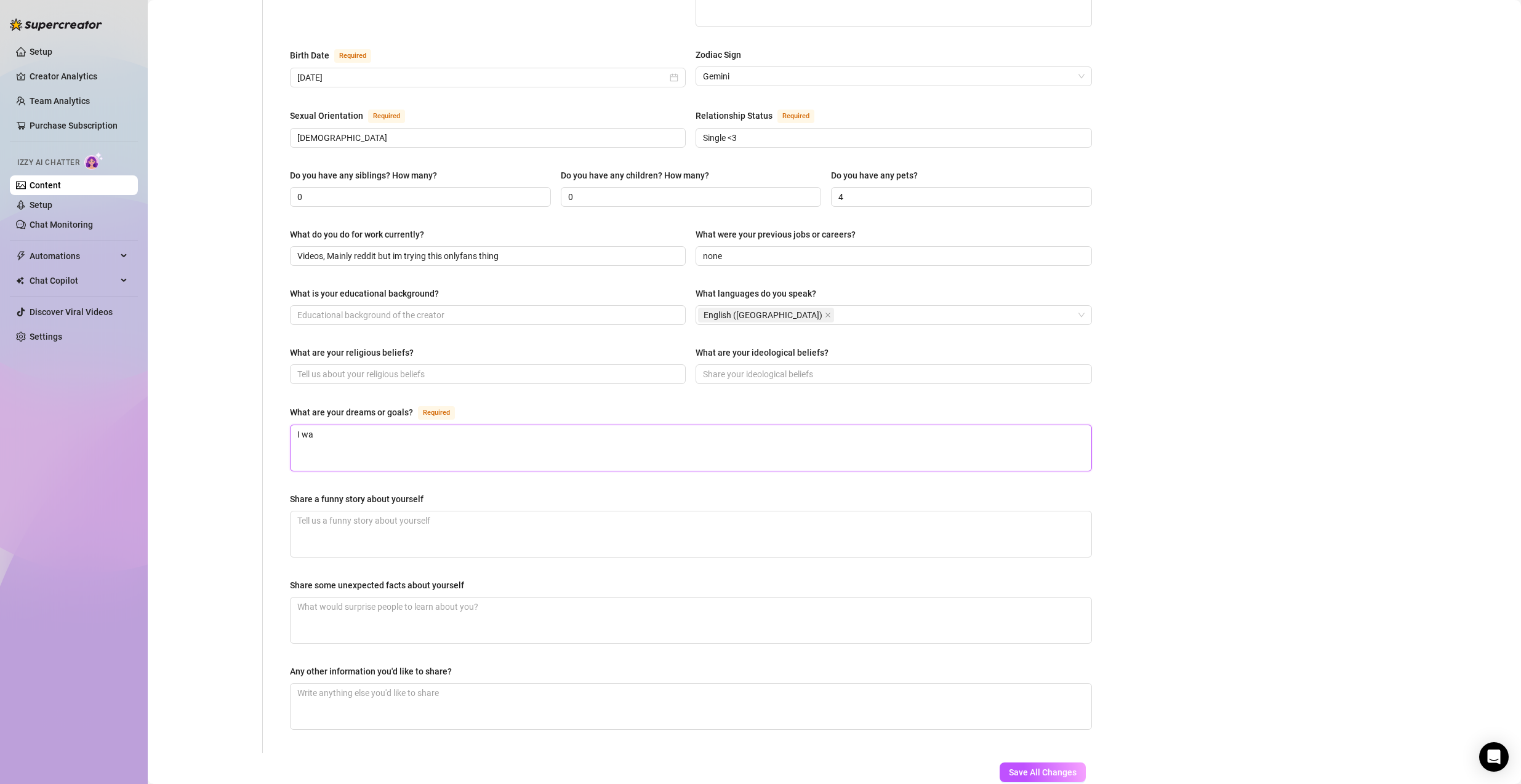
type textarea "I wan"
type textarea "I want"
type textarea "I want t"
type textarea "I want to"
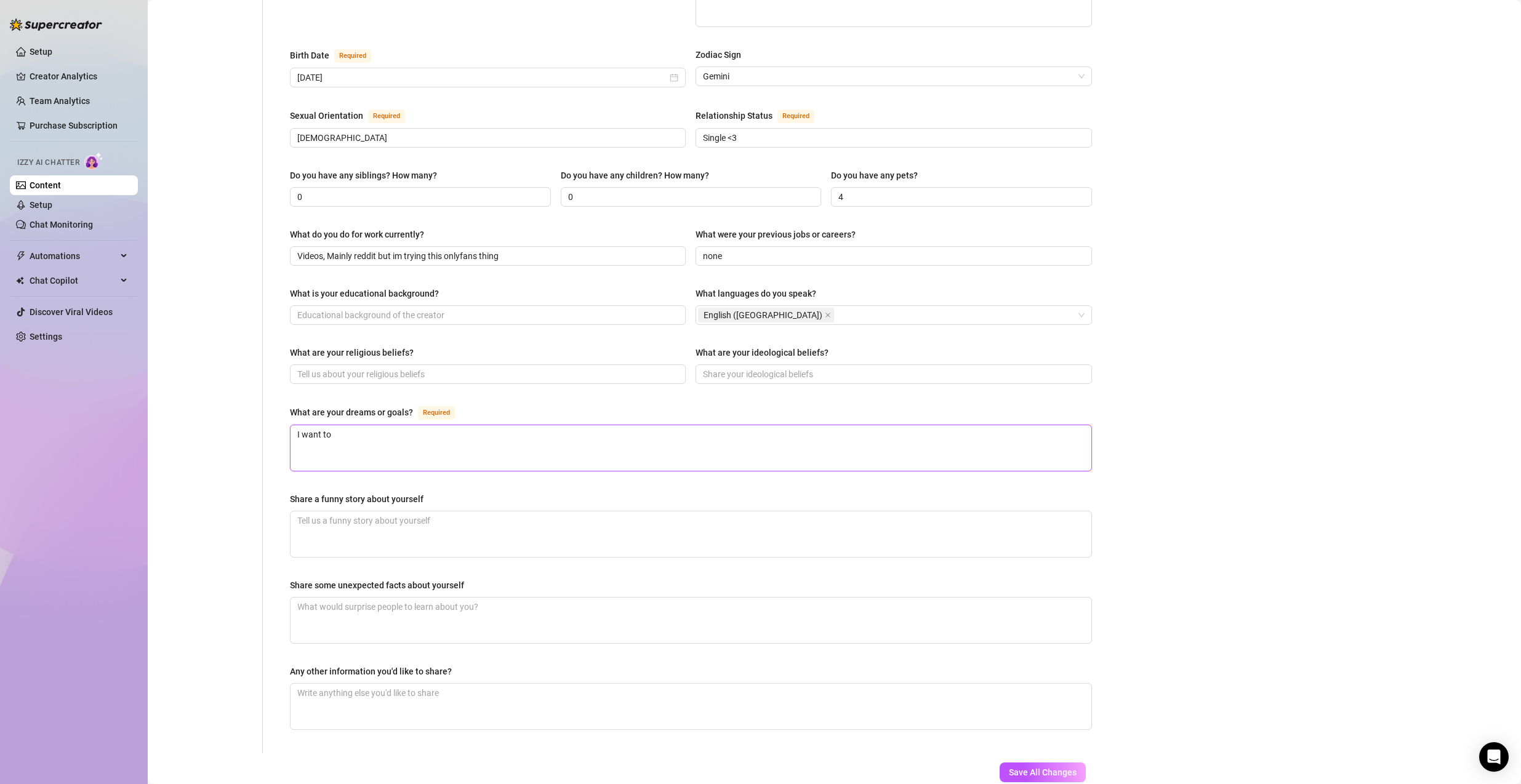
type textarea "I want to"
type textarea "I want to b"
type textarea "I want to be"
type textarea "I want to be a"
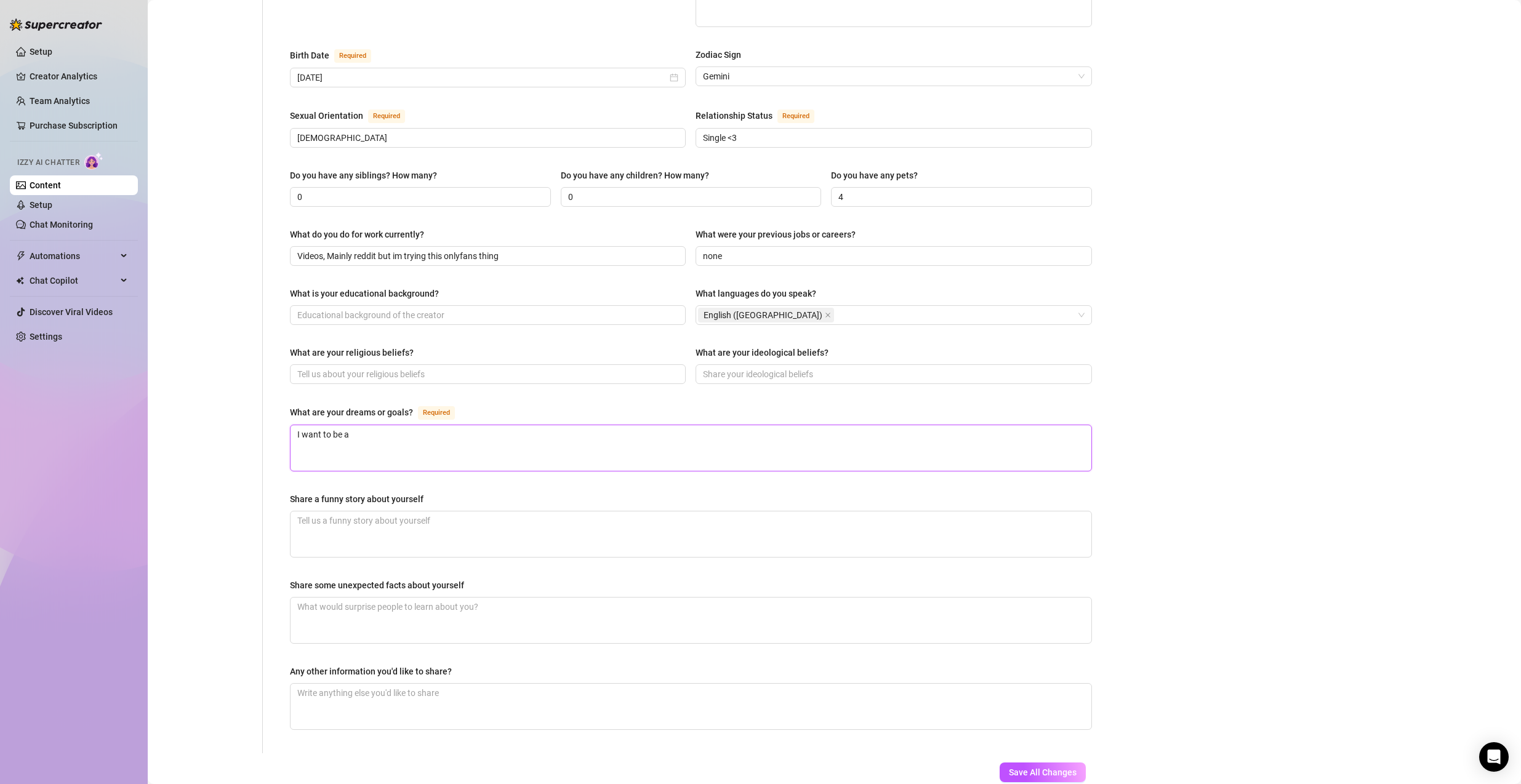
type textarea "I want to be a"
type textarea "I want to be a s"
type textarea "I want to be a su"
type textarea "I want to be a suc"
type textarea "I want to be a succ"
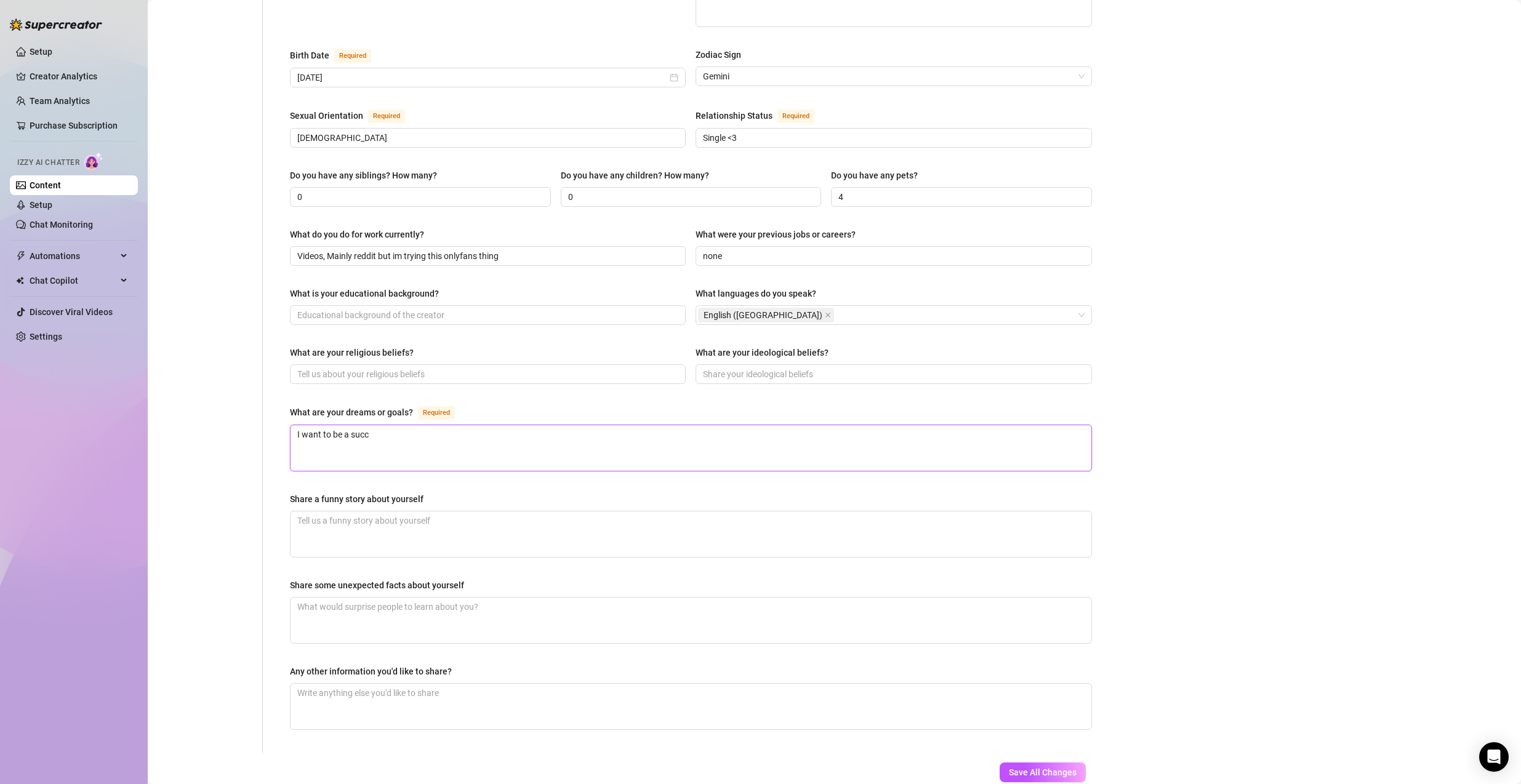
type textarea "I want to be a succe"
type textarea "I want to be a succes"
type textarea "I want to be a success"
type textarea "I want to be a successf"
type textarea "I want to be a successfu"
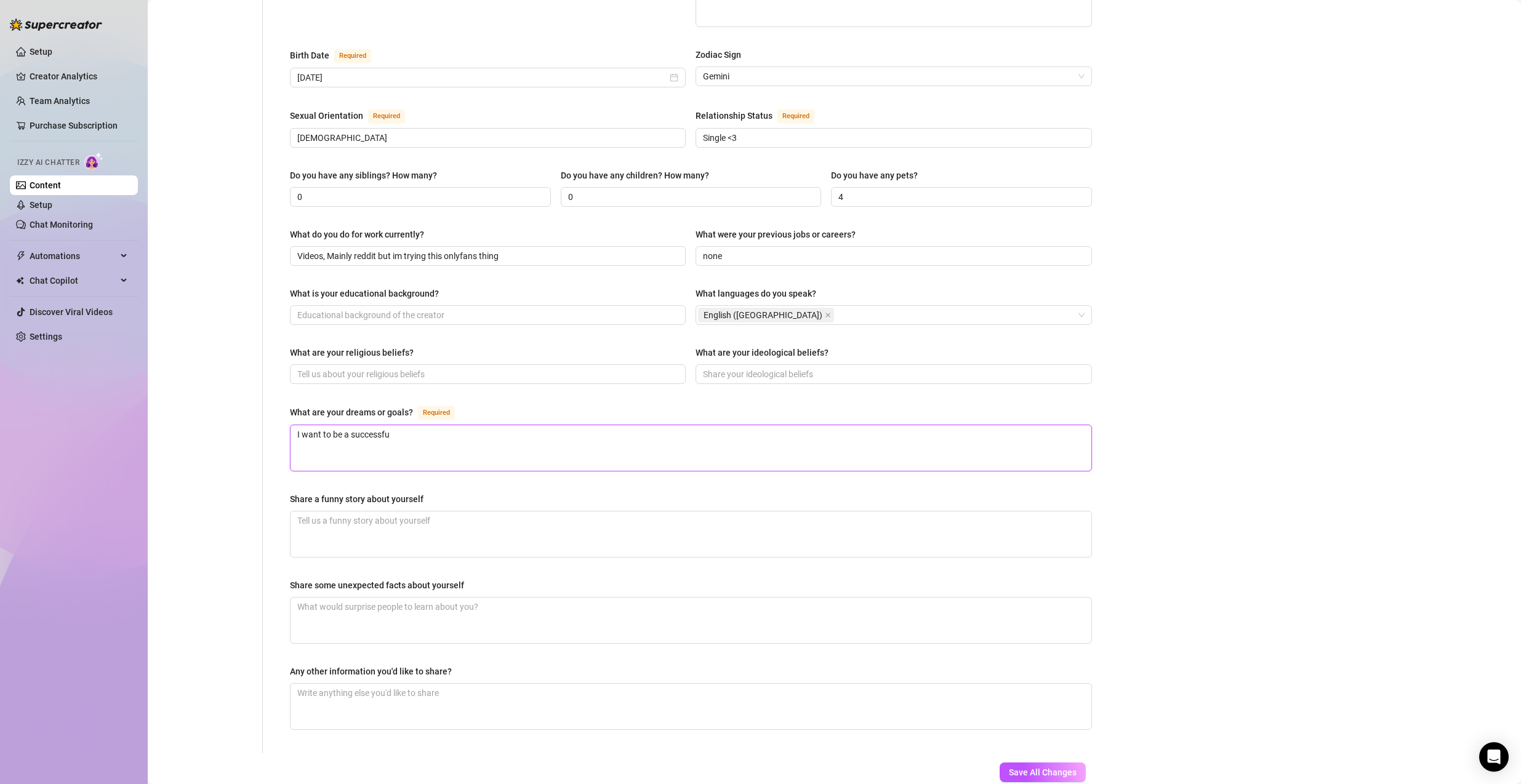
type textarea "I want to be a successful"
type textarea "I want to be a successful O"
type textarea "I want to be a successful On"
type textarea "I want to be a successful Onl"
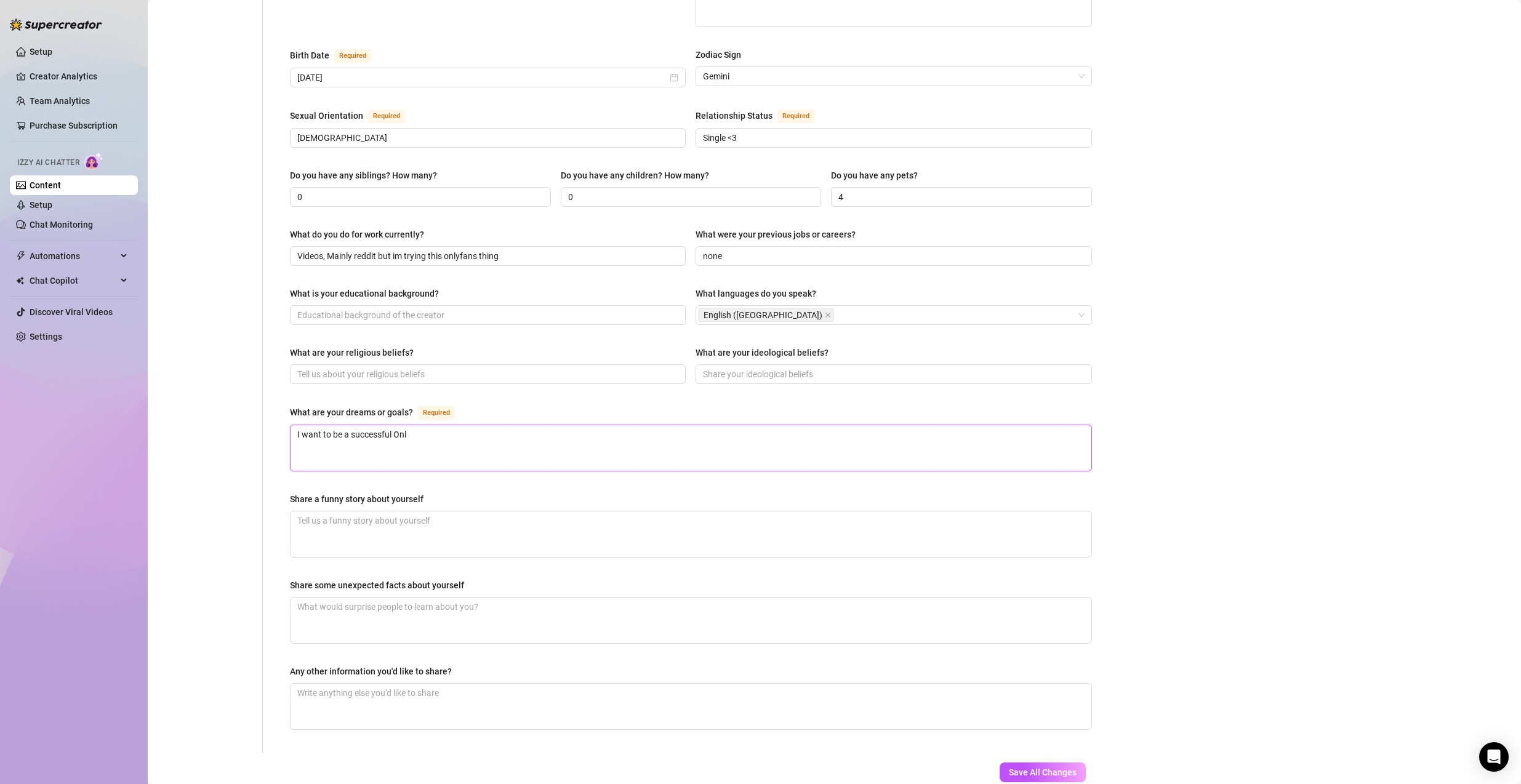
type textarea "I want to be a successful Onlf"
type textarea "I want to be a successful Onlfy"
type textarea "I want to be a successful Onlfyf"
type textarea "I want to be a successful Onlfyfa"
type textarea "I want to be a successful Onlfyfan"
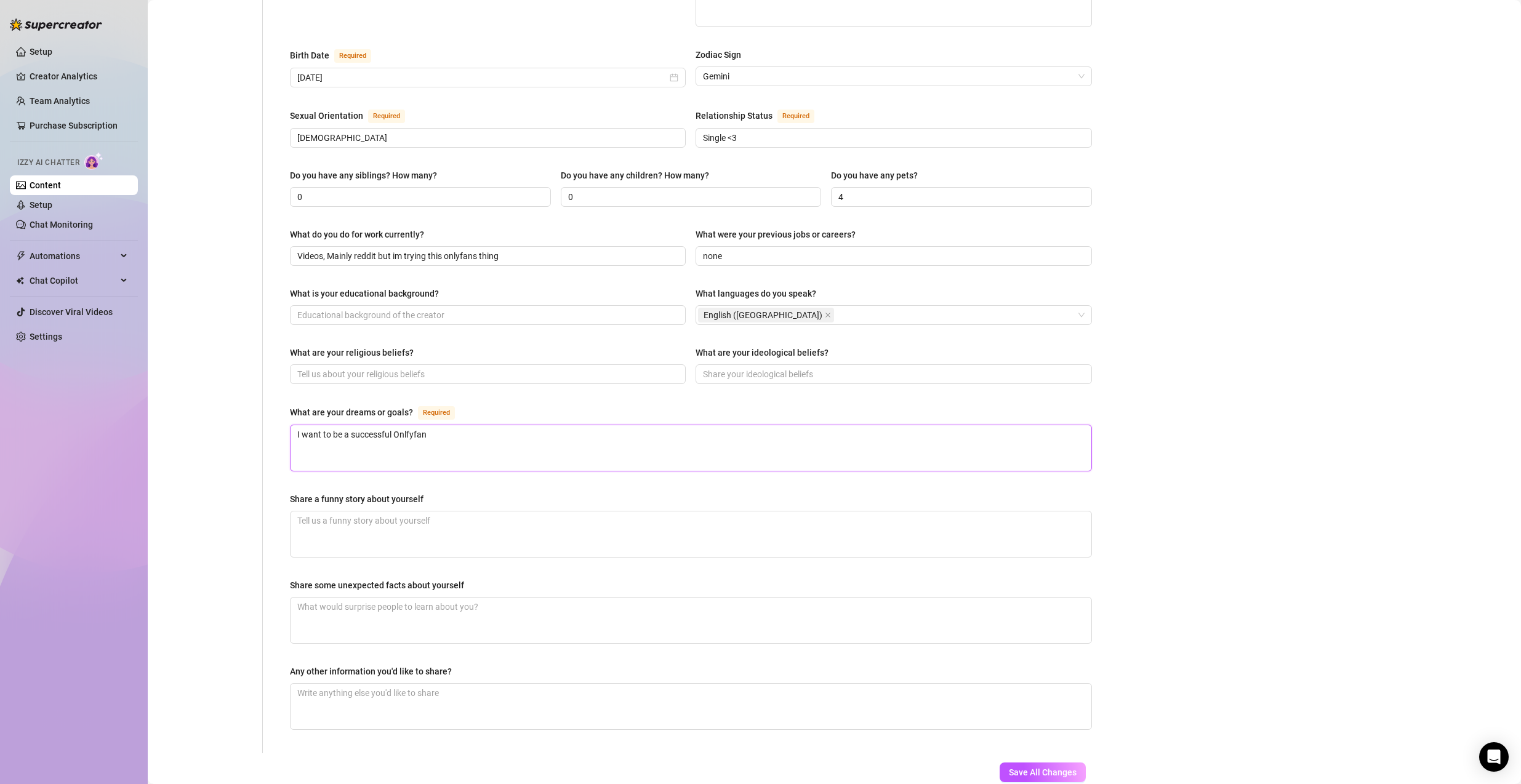
type textarea "I want to be a successful Onlfyfans"
type textarea "I want to be a successful Onlfyfans m"
type textarea "I want to be a successful Onlfyfans mod"
type textarea "I want to be a successful Onlfyfans mo"
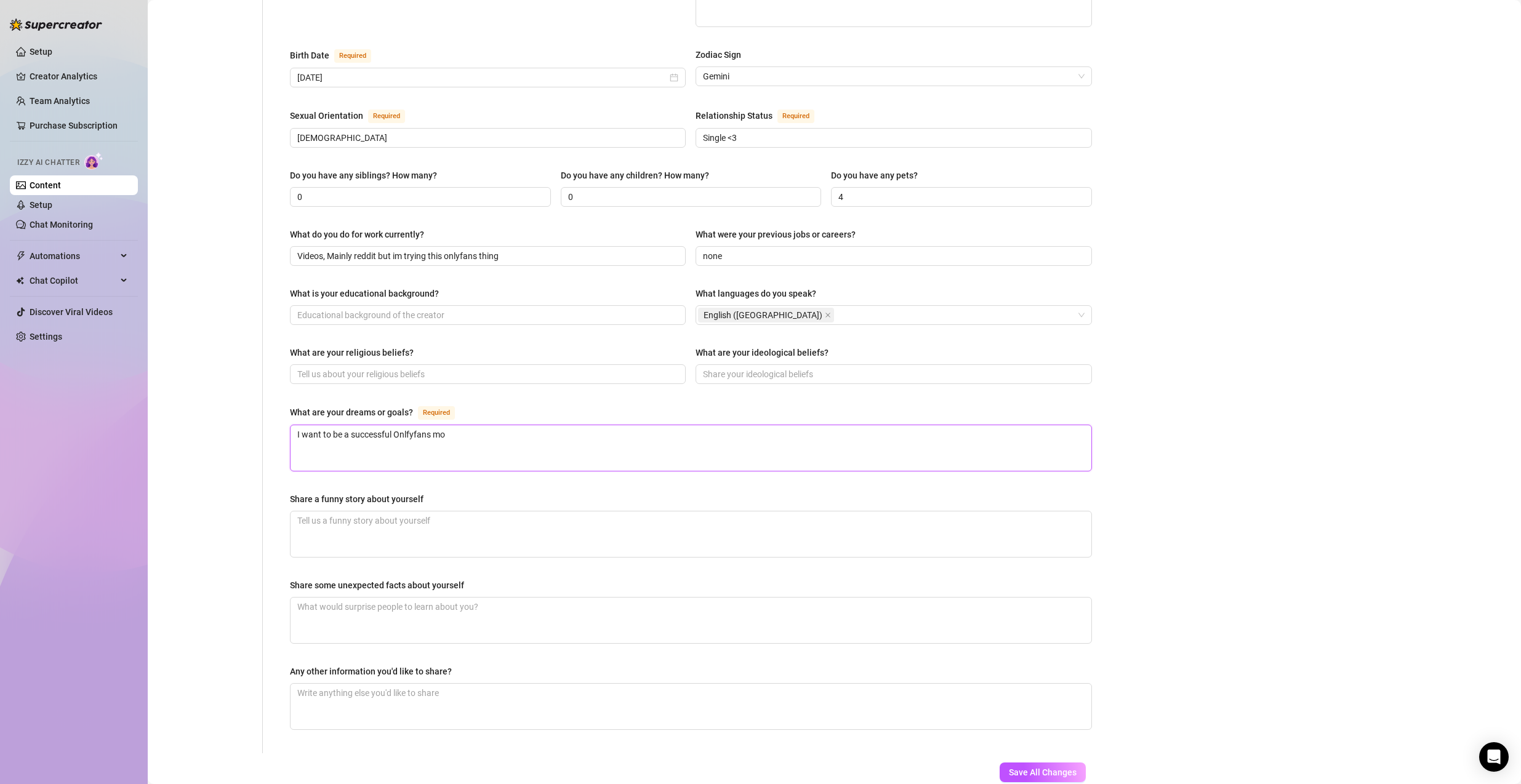
type textarea "I want to be a successful Onlfyfans m"
type textarea "I want to be a successful Onlfyfans"
type textarea "I want to be a successful Onlfyfan"
type textarea "I want to be a successful Onlfyfa"
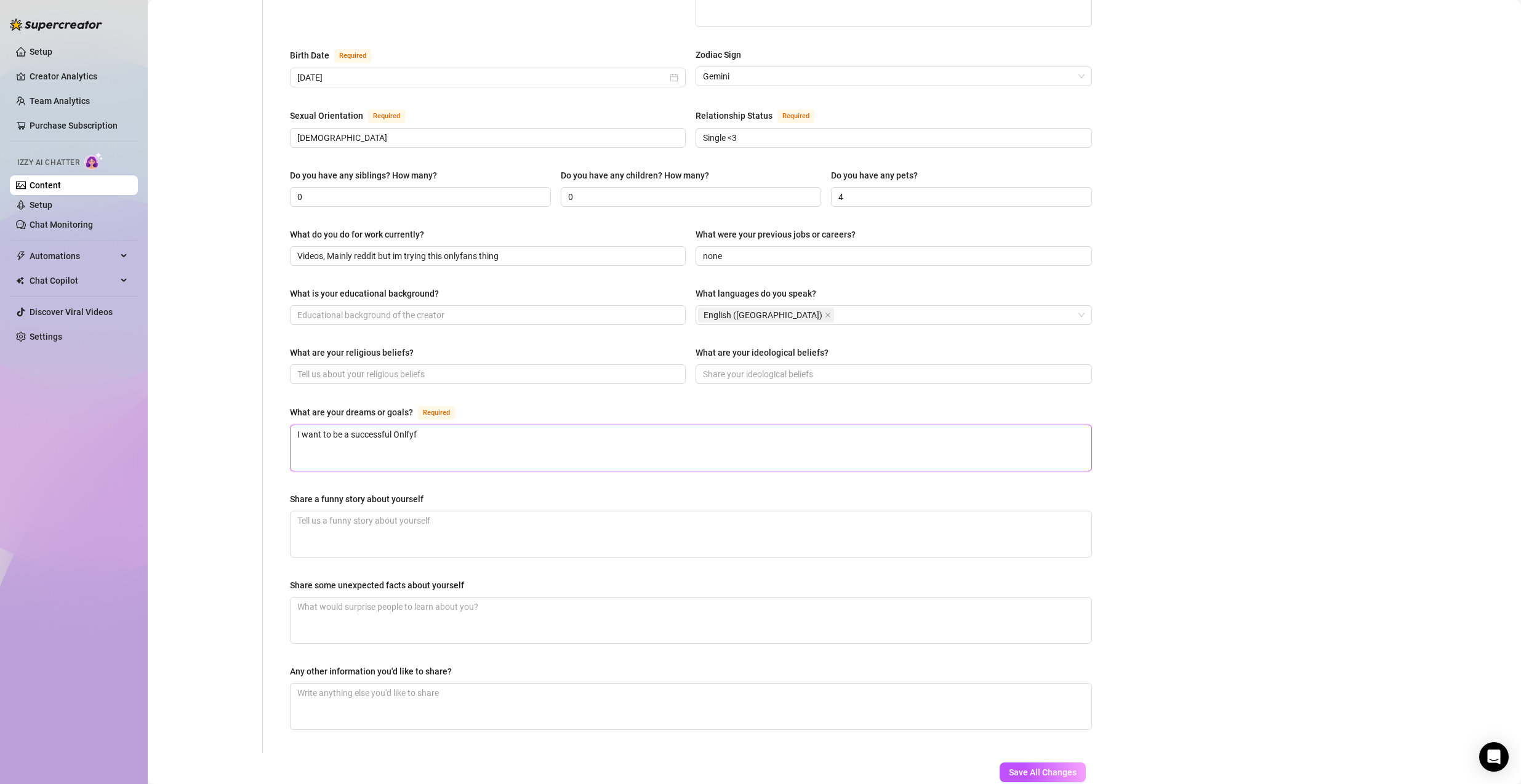
type textarea "I want to be a successful Onlfy"
type textarea "I want to be a successful Onlf"
type textarea "I want to be a successful Onl"
type textarea "I want to be a successful Only"
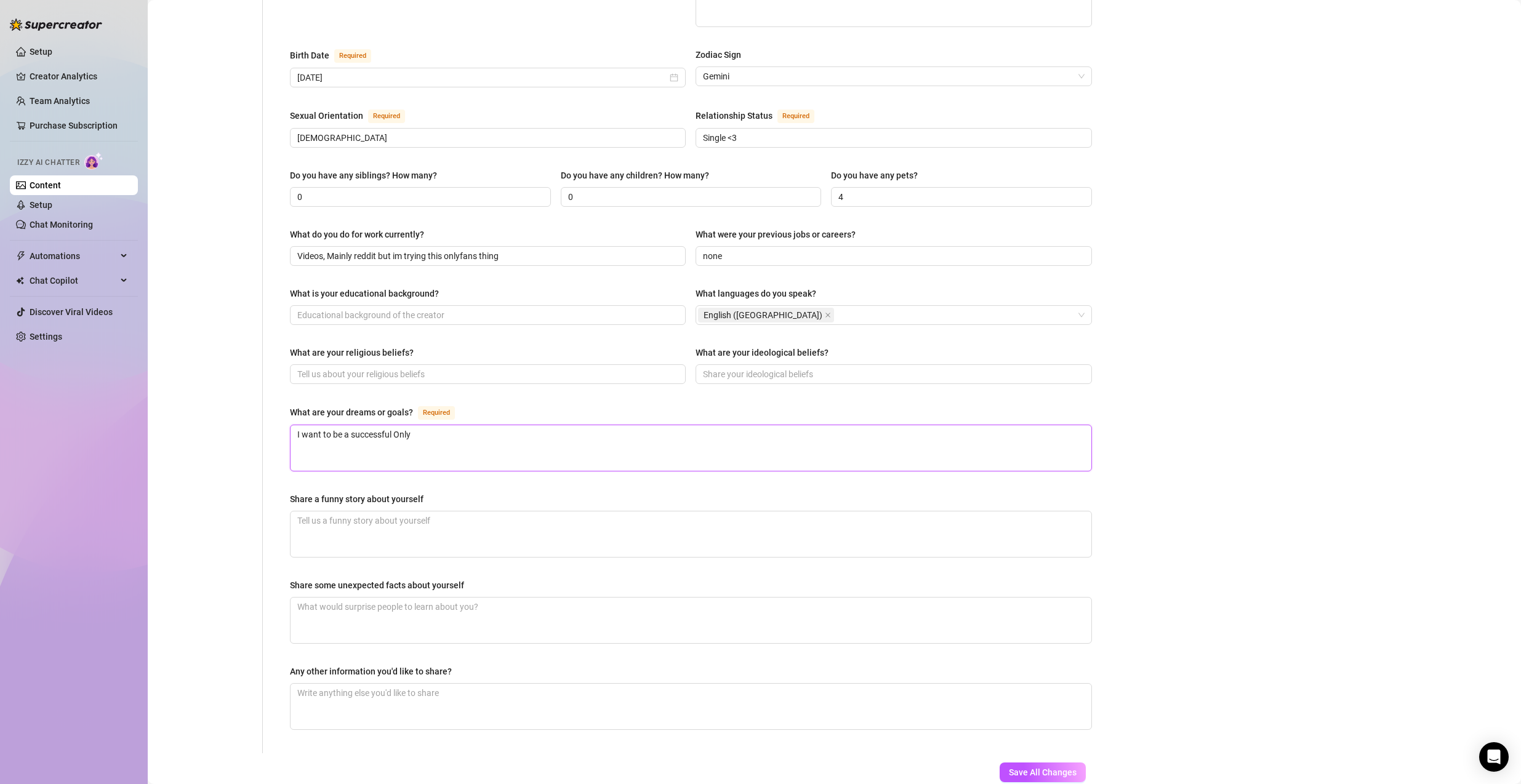
type textarea "I want to be a successful Only"
type textarea "I want to be a successful Onlyf"
type textarea "I want to be a successful Onlyfa"
type textarea "I want to be a successful Onlyfan"
type textarea "I want to be a successful Onlyfans"
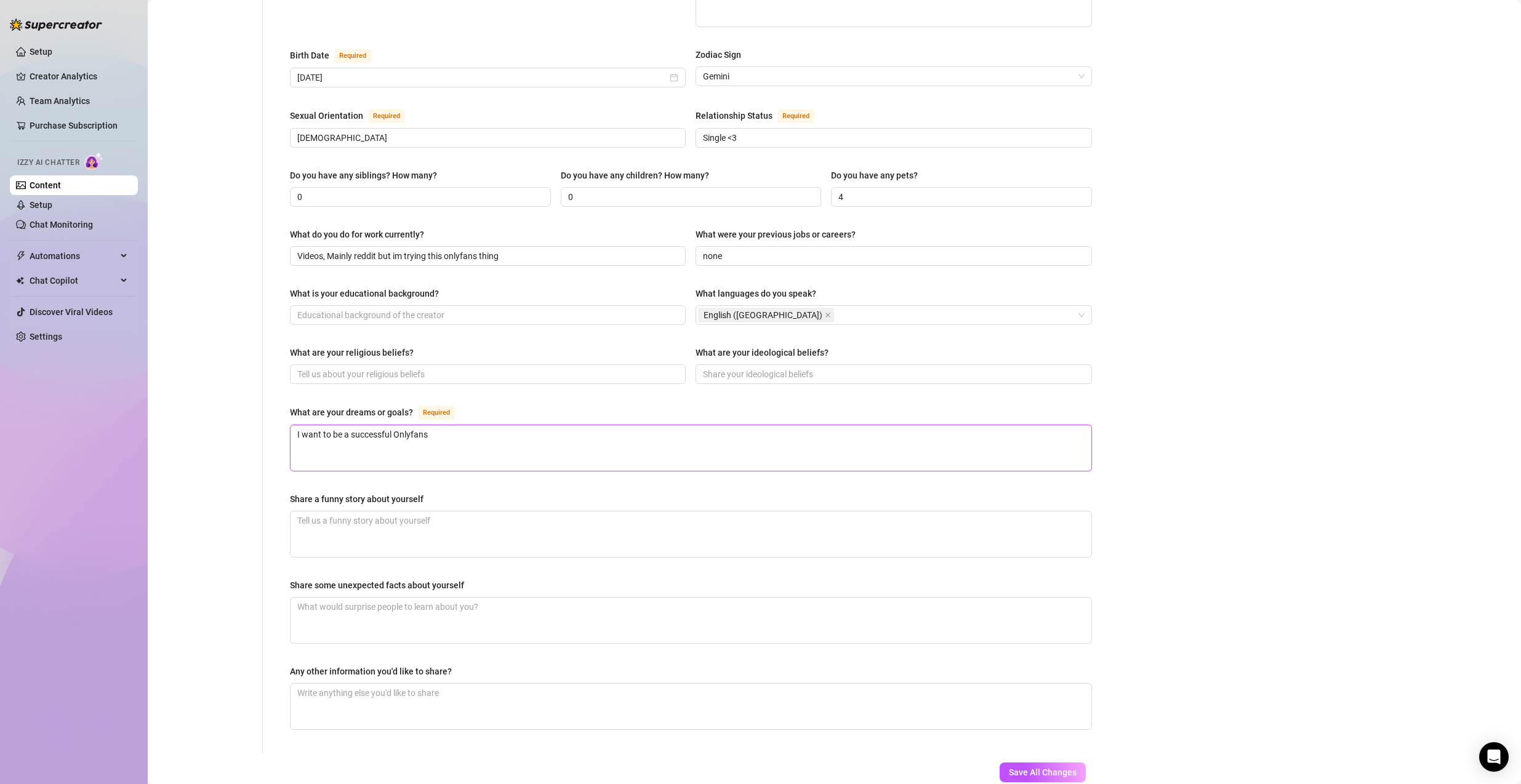
type textarea "I want to be a successful Onlyfans"
type textarea "I want to be a successful Onlyfans m"
type textarea "I want to be a successful Onlyfans mo"
type textarea "I want to be a successful Onlyfans mod"
type textarea "I want to be a successful Onlyfans mode"
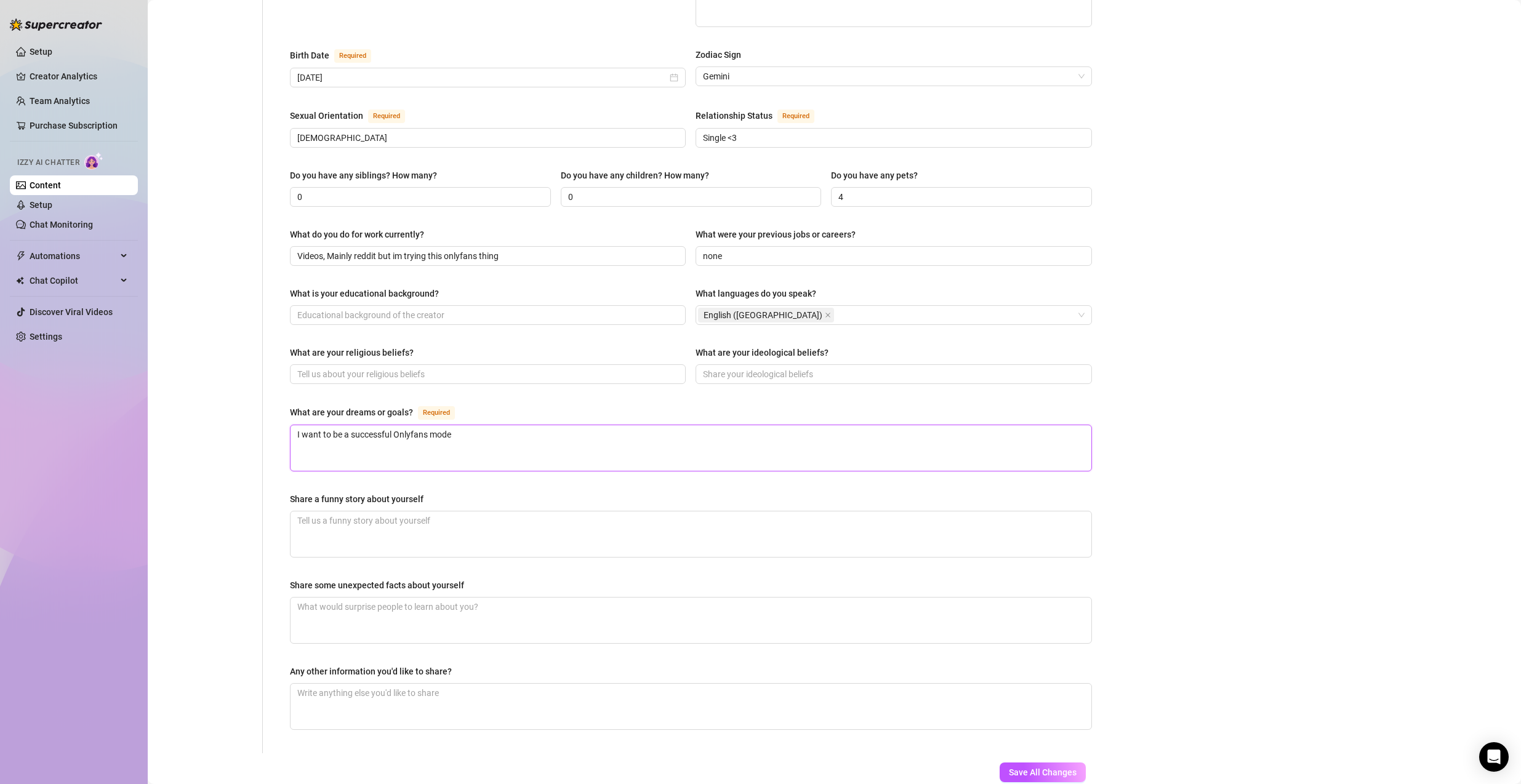
type textarea "I want to be a successful Onlyfans model"
type textarea "I want to be a successful Onlyfans model,"
type textarea "I want to be a successful Onlyfans model, a"
type textarea "I want to be a successful Onlyfans model, an"
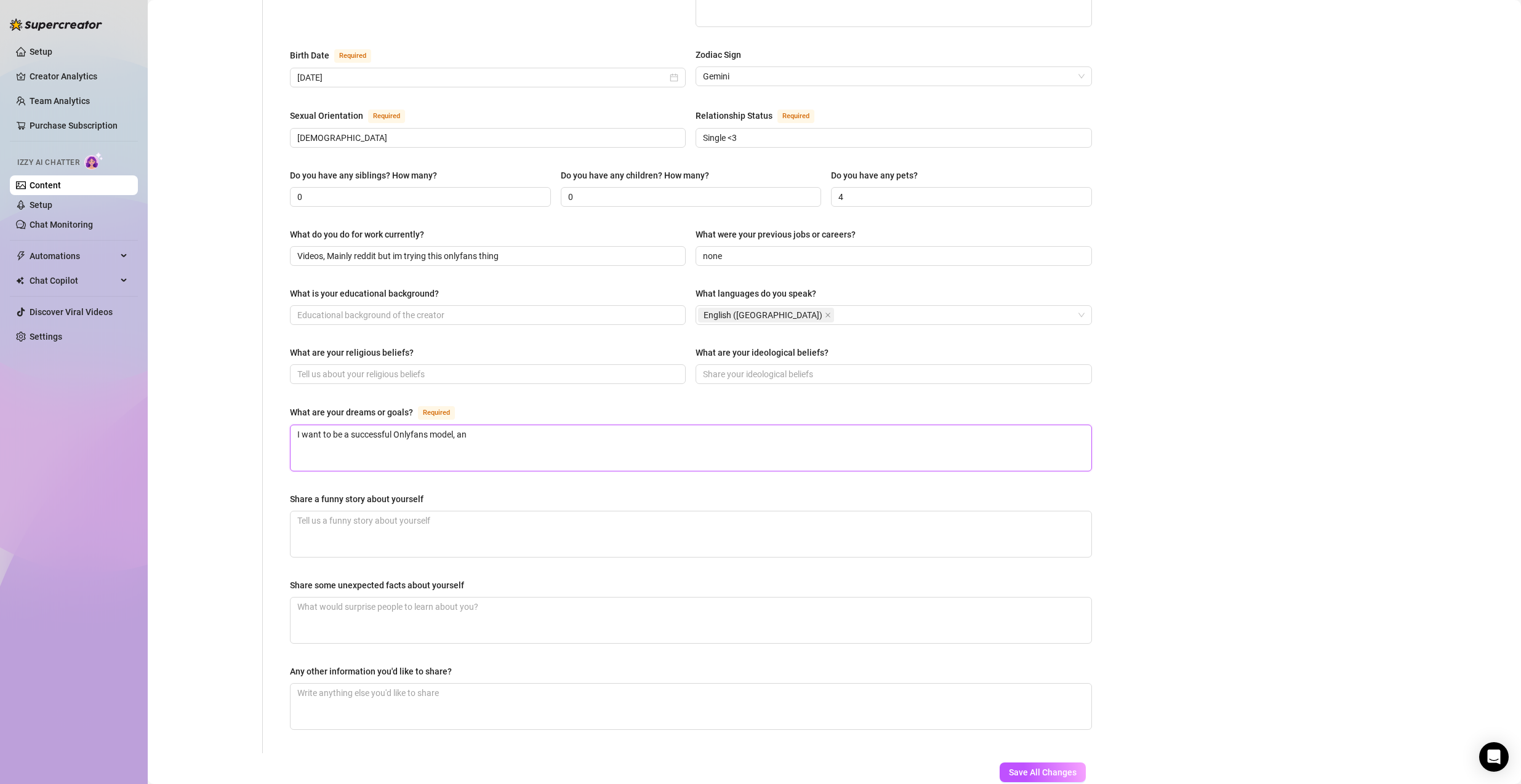
type textarea "I want to be a successful Onlyfans model, and"
type textarea "I want to be a successful Onlyfans model, and i"
type textarea "I want to be a successful Onlyfans model, and i a"
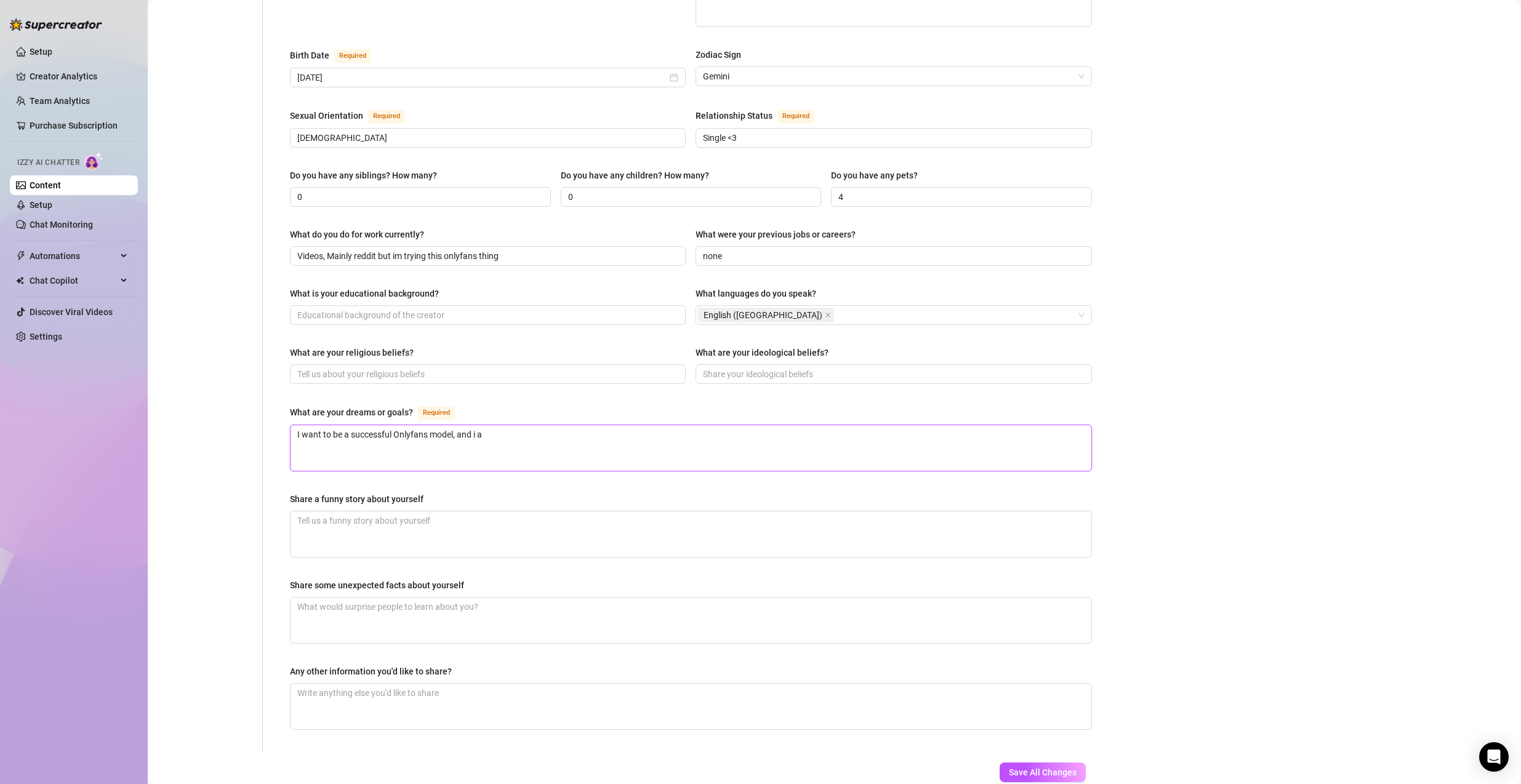
type textarea "I want to be a successful Onlyfans model, and i as"
type textarea "I want to be a successful Onlyfans model, and i asl"
type textarea "I want to be a successful Onlyfans model, and i asl o"
type textarea "I want to be a successful Onlyfans model, and i asl or"
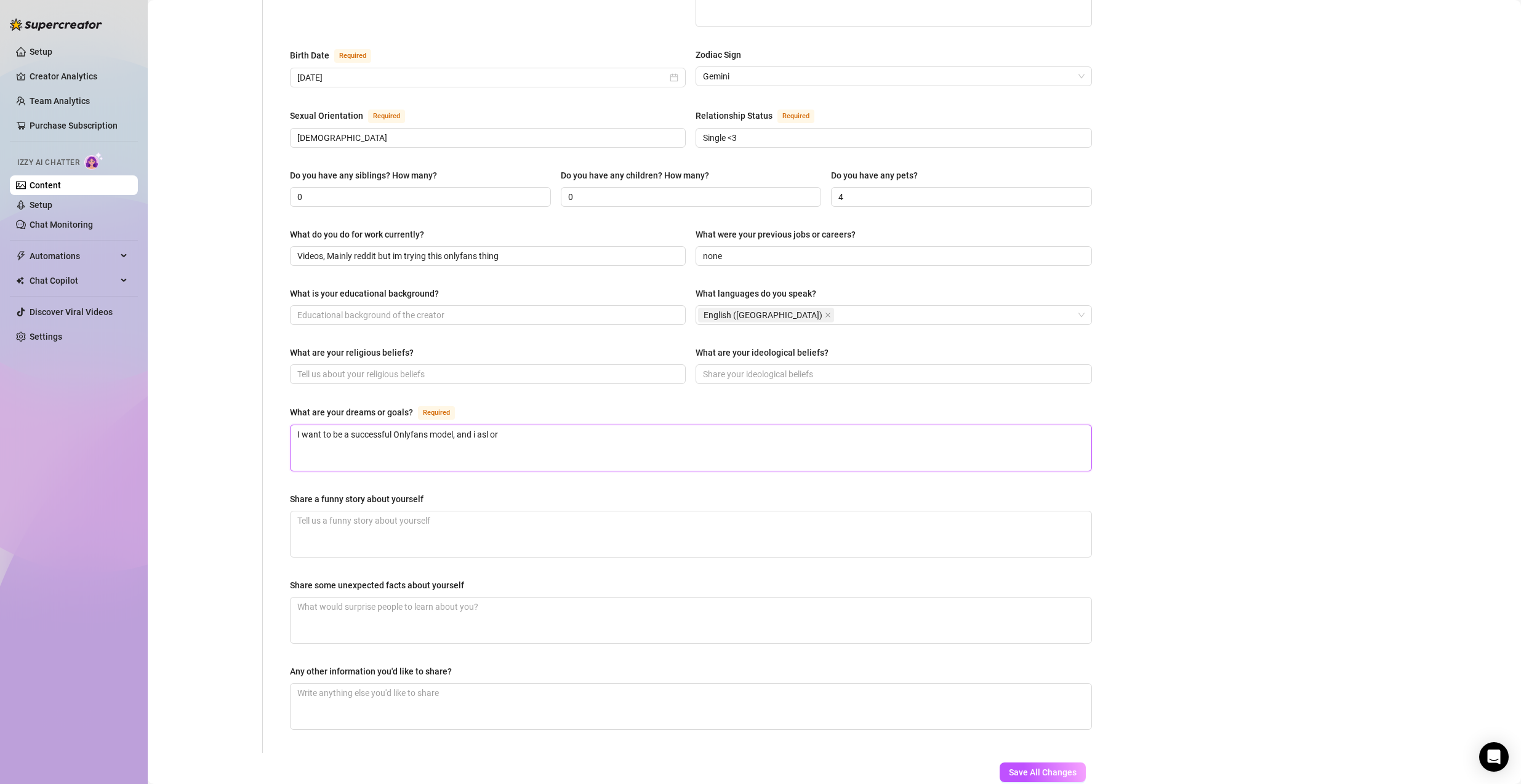
type textarea "I want to be a successful Onlyfans model, and i asl ore"
type textarea "I want to be a successful Onlyfans model, and i asl [PERSON_NAME]"
type textarea "I want to be a successful Onlyfans model, and i asl oreal"
type textarea "I want to be a successful Onlyfans model, and i asl oreall"
type textarea "I want to be a successful Onlyfans model, and i asl oreally"
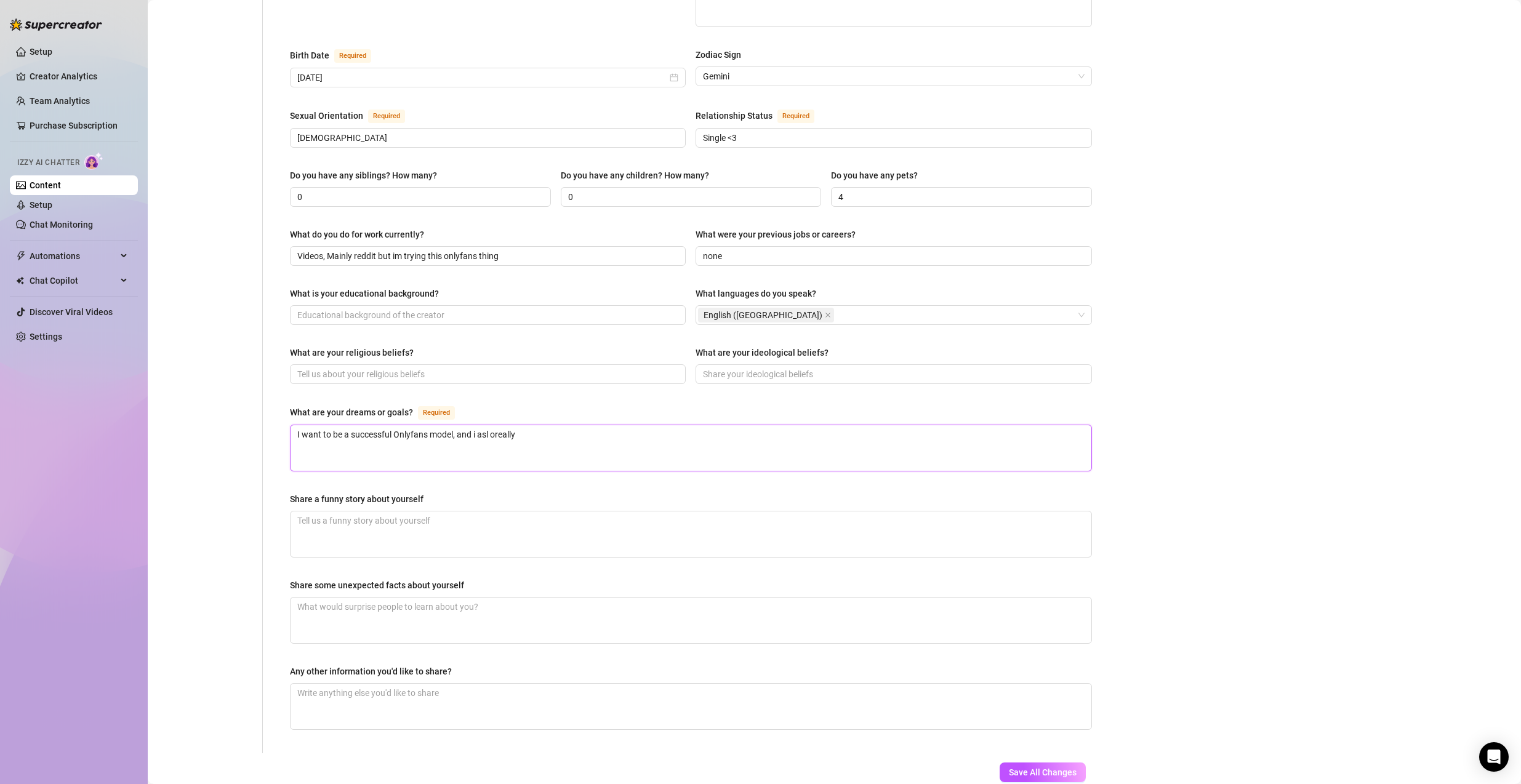
type textarea "I want to be a successful Onlyfans model, and i asl oreally"
type textarea "I want to be a successful Onlyfans model, and i asl oreally w"
type textarea "I want to be a successful Onlyfans model, and i asl oreally wa"
type textarea "I want to be a successful Onlyfans model, and i asl [PERSON_NAME]"
type textarea "I want to be a successful Onlyfans model, and i asl oreally want"
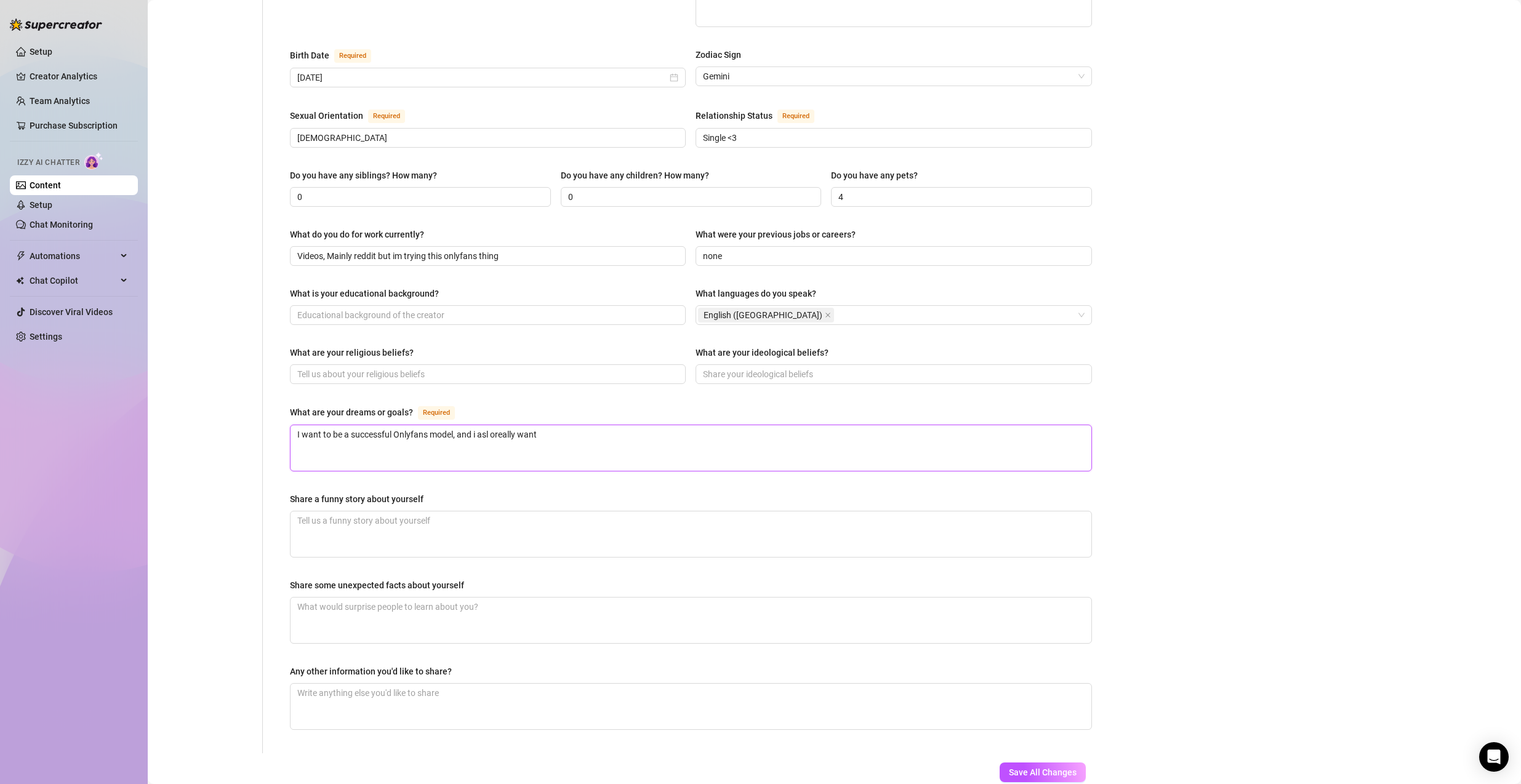
type textarea "I want to be a successful Onlyfans model, and i asl oreally want t"
type textarea "I want to be a successful Onlyfans model, and i asl oreally want to"
type textarea "I want to be a successful Onlyfans model, and i asl oreally want to g"
click at [320, 519] on textarea "Share a funny story about yourself" at bounding box center [691, 534] width 801 height 46
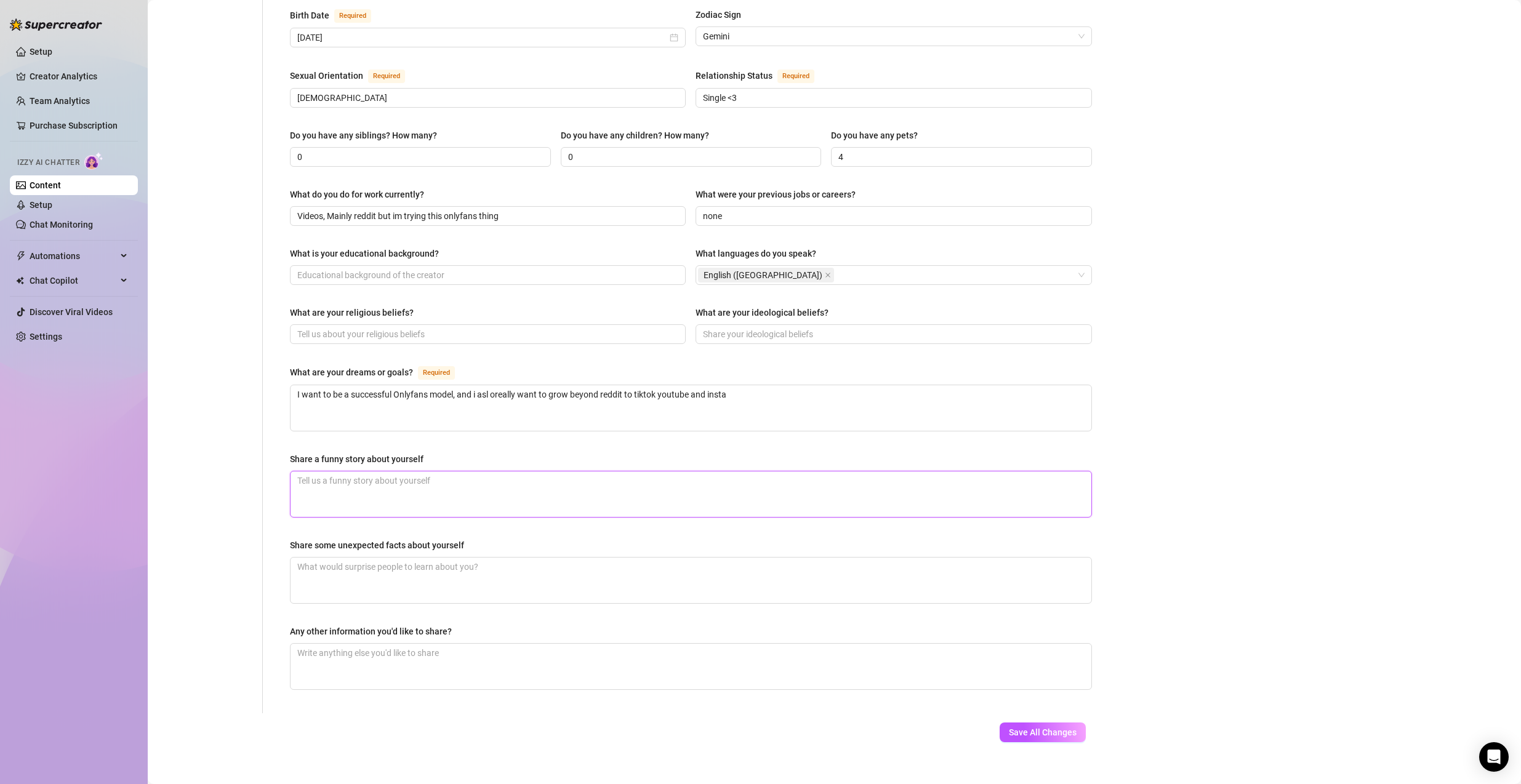
scroll to position [415, 0]
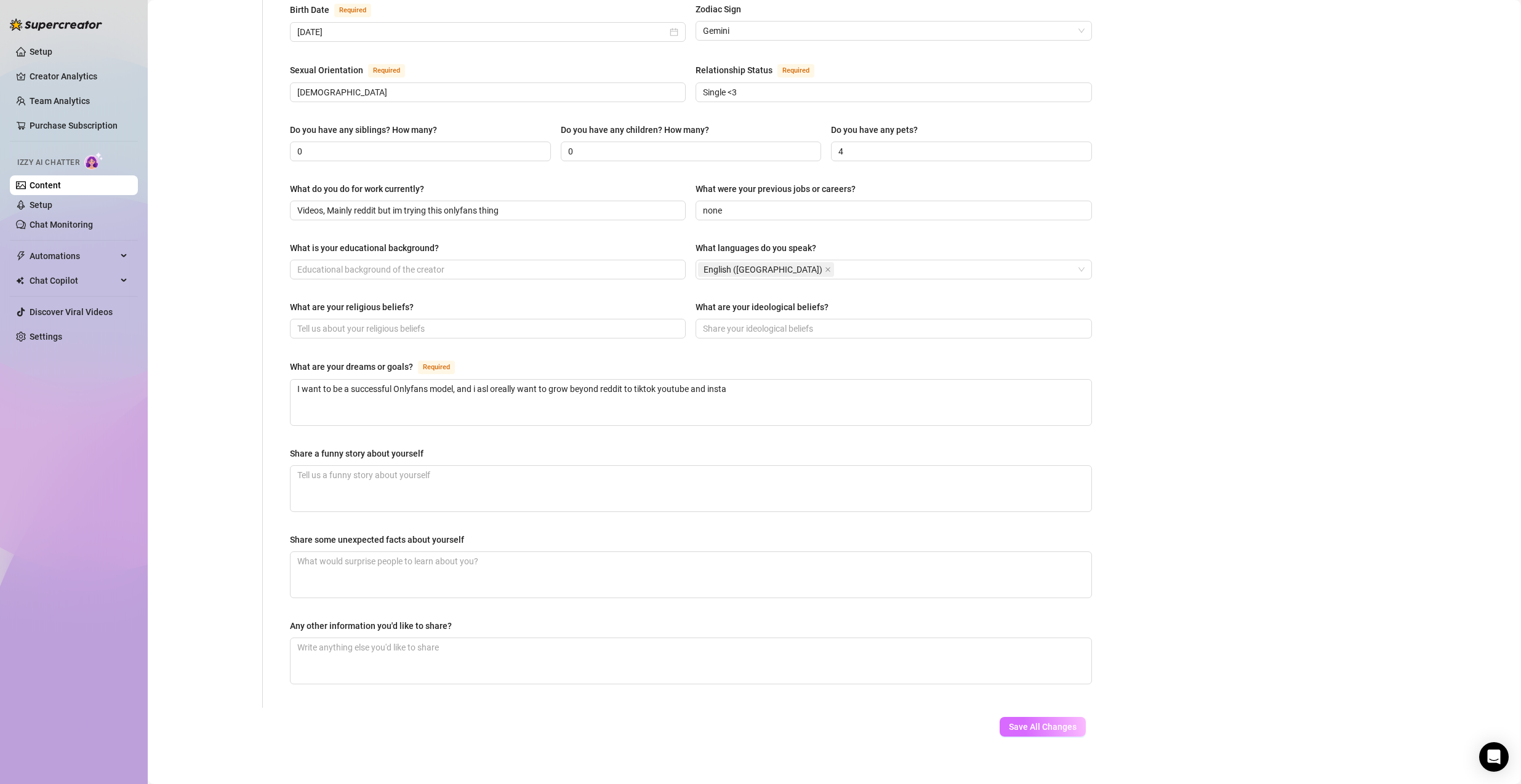
click at [1028, 563] on span "Save All Changes" at bounding box center [1042, 727] width 68 height 10
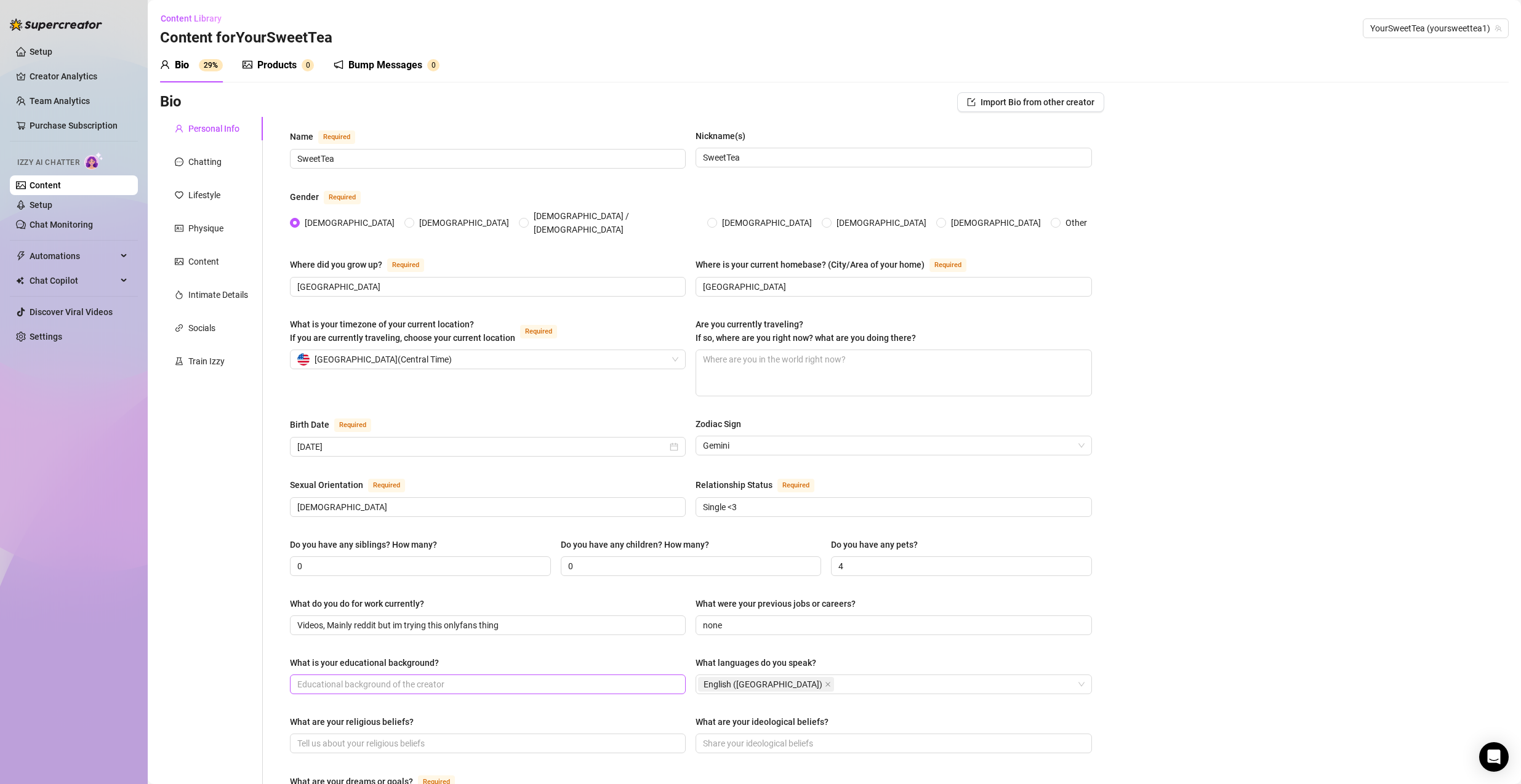
scroll to position [369, 0]
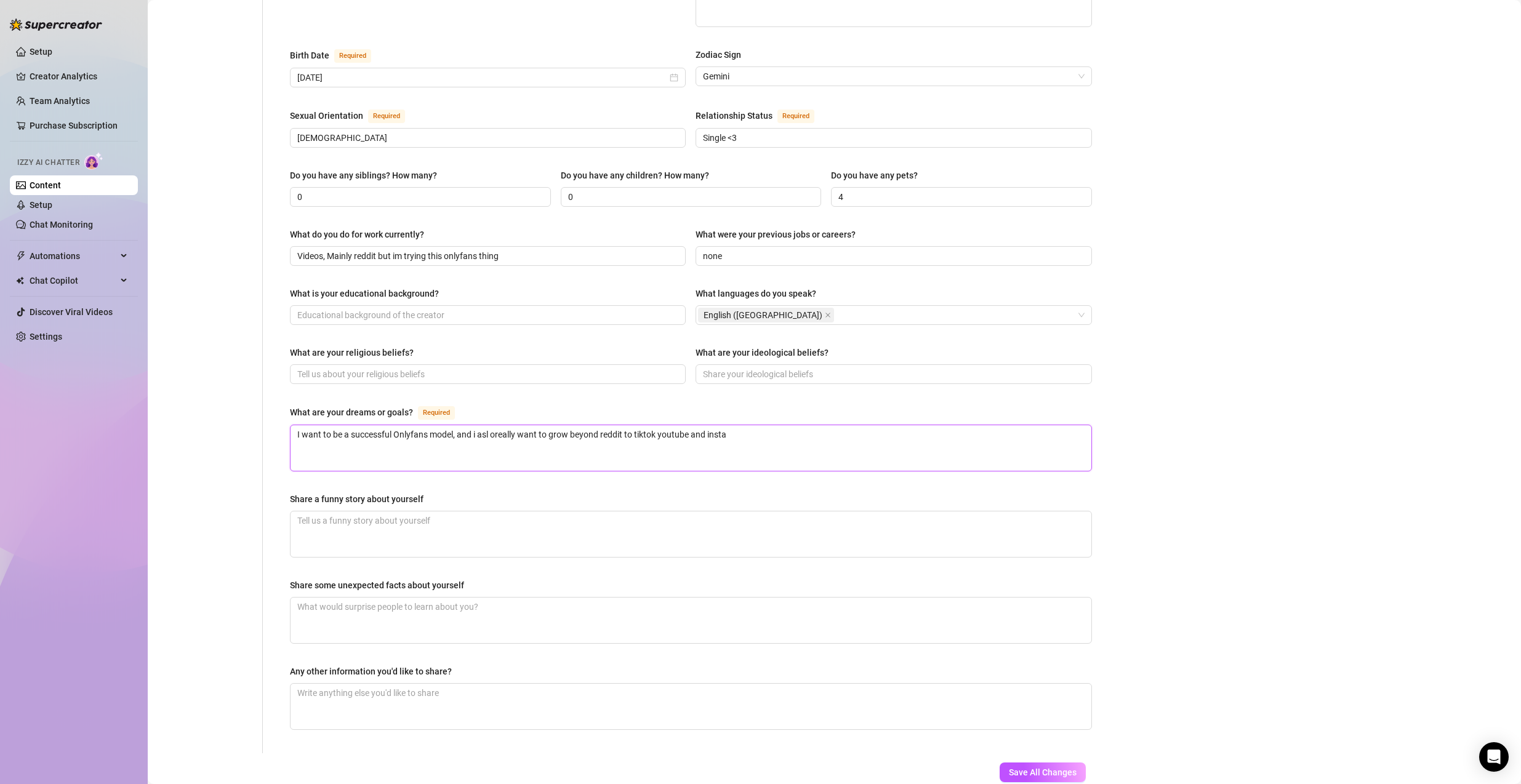
click at [495, 429] on textarea "I want to be a successful Onlyfans model, and i asl oreally want to grow beyond…" at bounding box center [691, 448] width 801 height 46
click at [496, 426] on textarea "I want to be a successful Onlyfans model, and i asl oreally want to grow beyond…" at bounding box center [691, 448] width 801 height 46
click at [1012, 563] on div "Save All Changes Last updated: [DATE] 6:23 AM by [PERSON_NAME]" at bounding box center [1003, 782] width 203 height 58
click at [1014, 563] on button "Save All Changes" at bounding box center [1042, 772] width 86 height 20
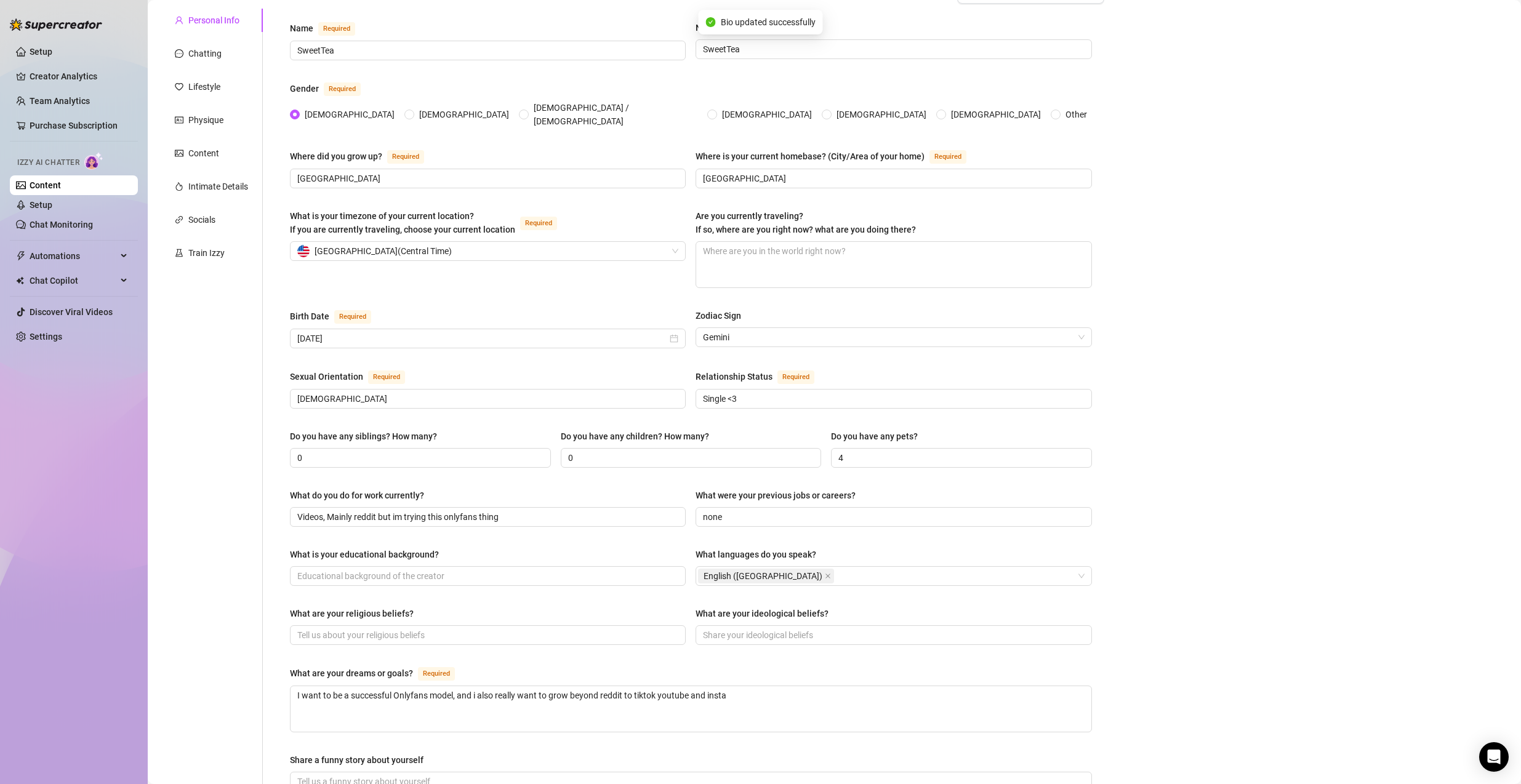
scroll to position [0, 0]
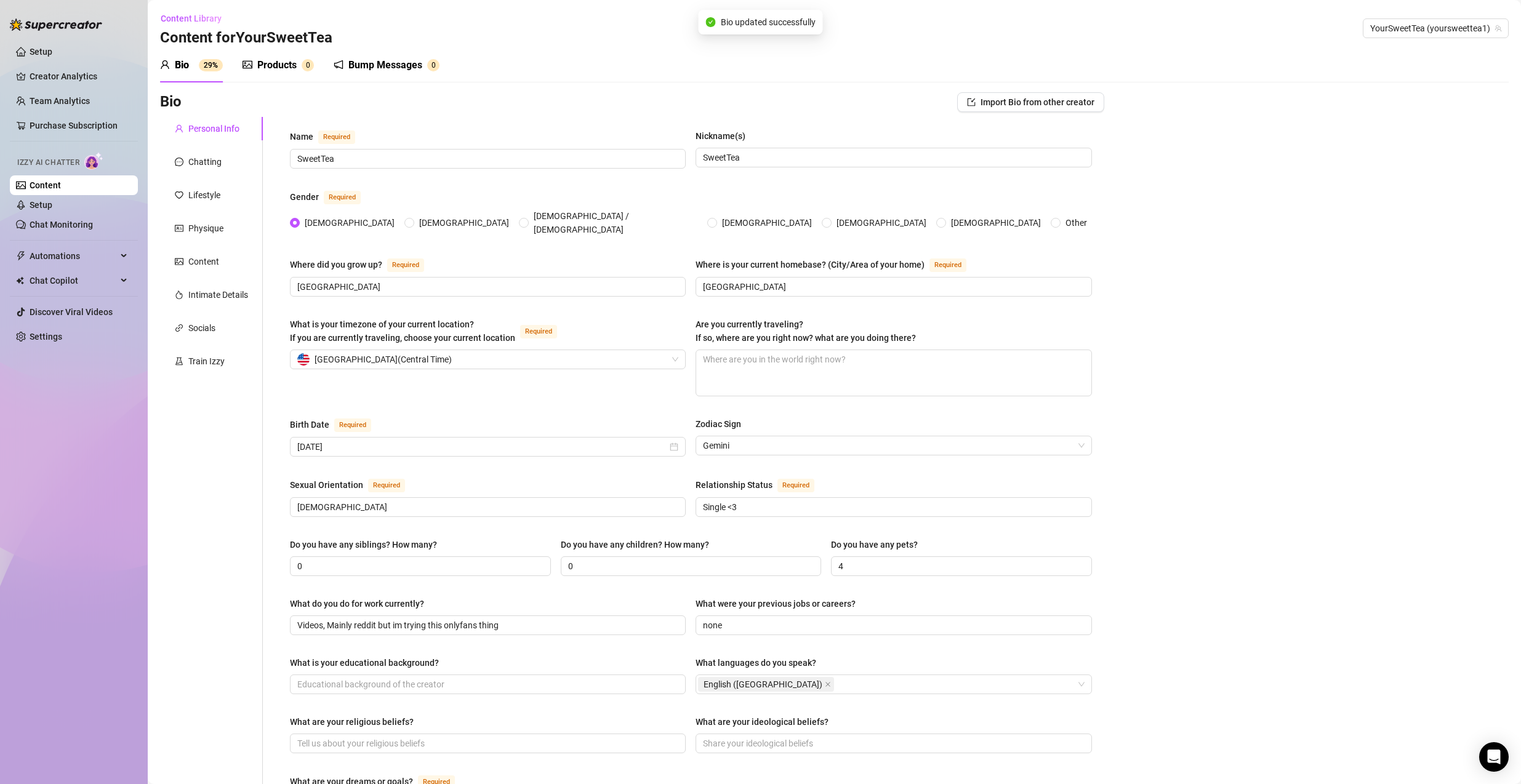
click at [272, 62] on div "Products" at bounding box center [277, 65] width 39 height 15
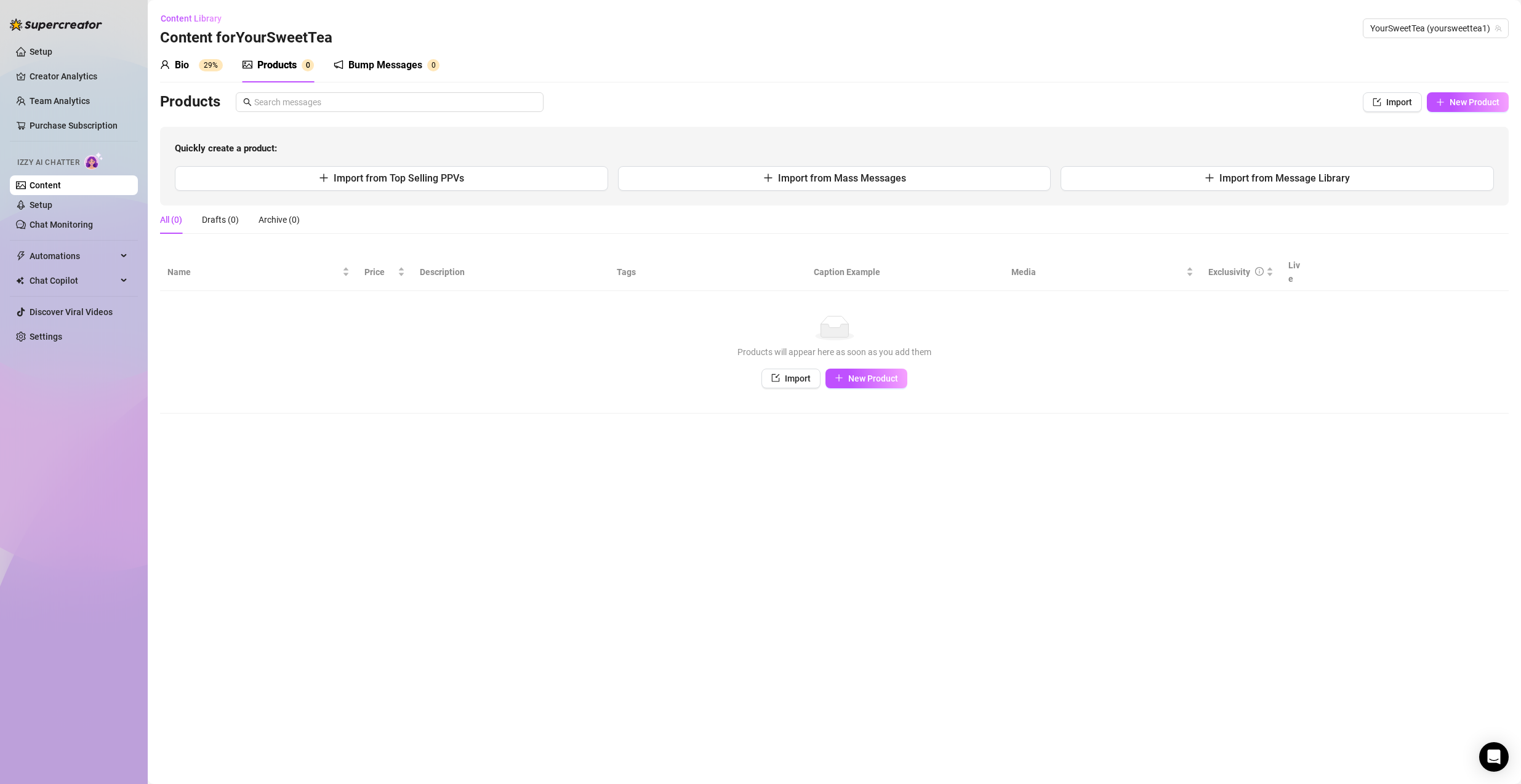
click at [169, 53] on div "Bio 29%" at bounding box center [191, 65] width 63 height 34
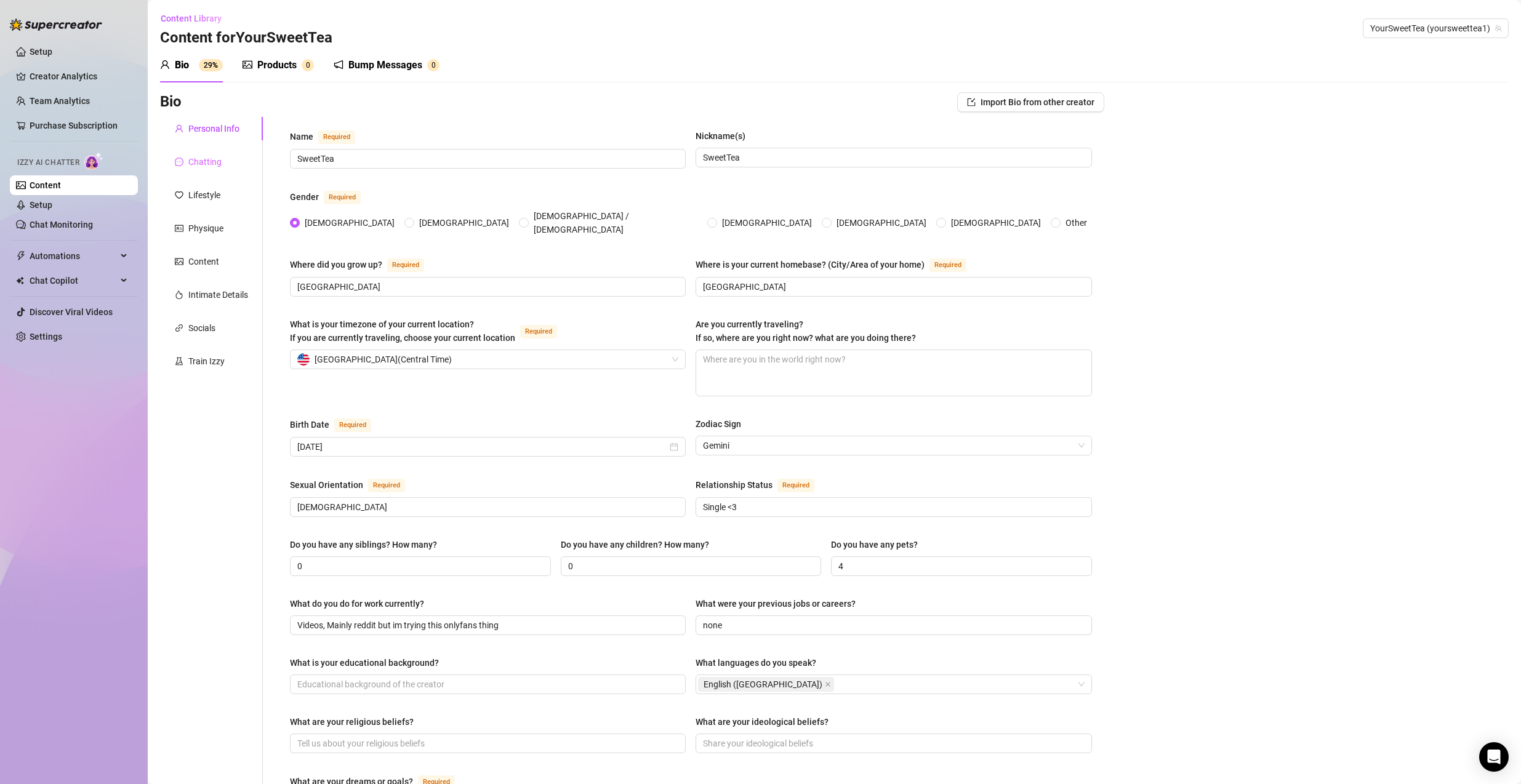
click at [203, 154] on div "Chatting" at bounding box center [211, 161] width 103 height 23
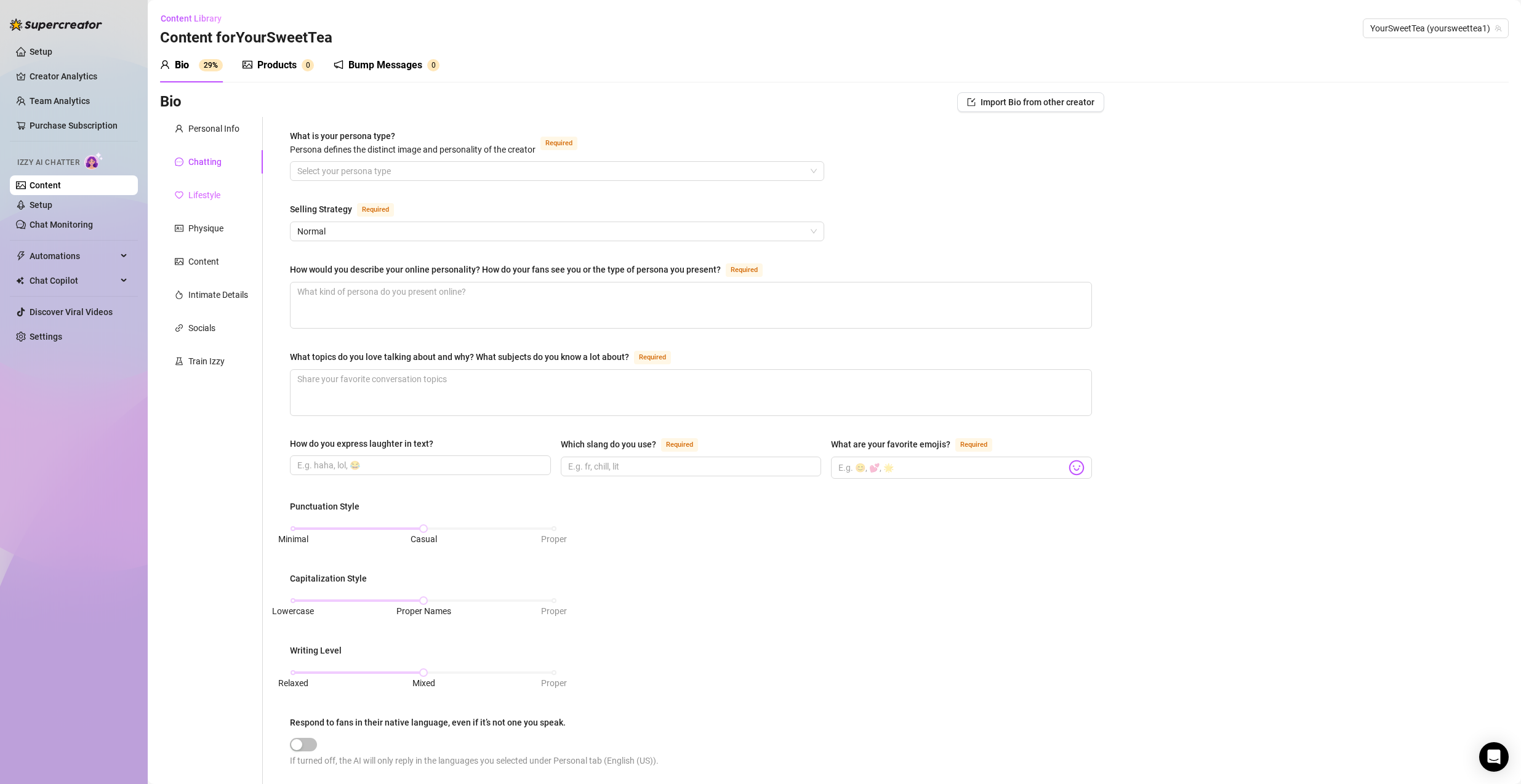
click at [191, 187] on div "Lifestyle" at bounding box center [211, 195] width 103 height 23
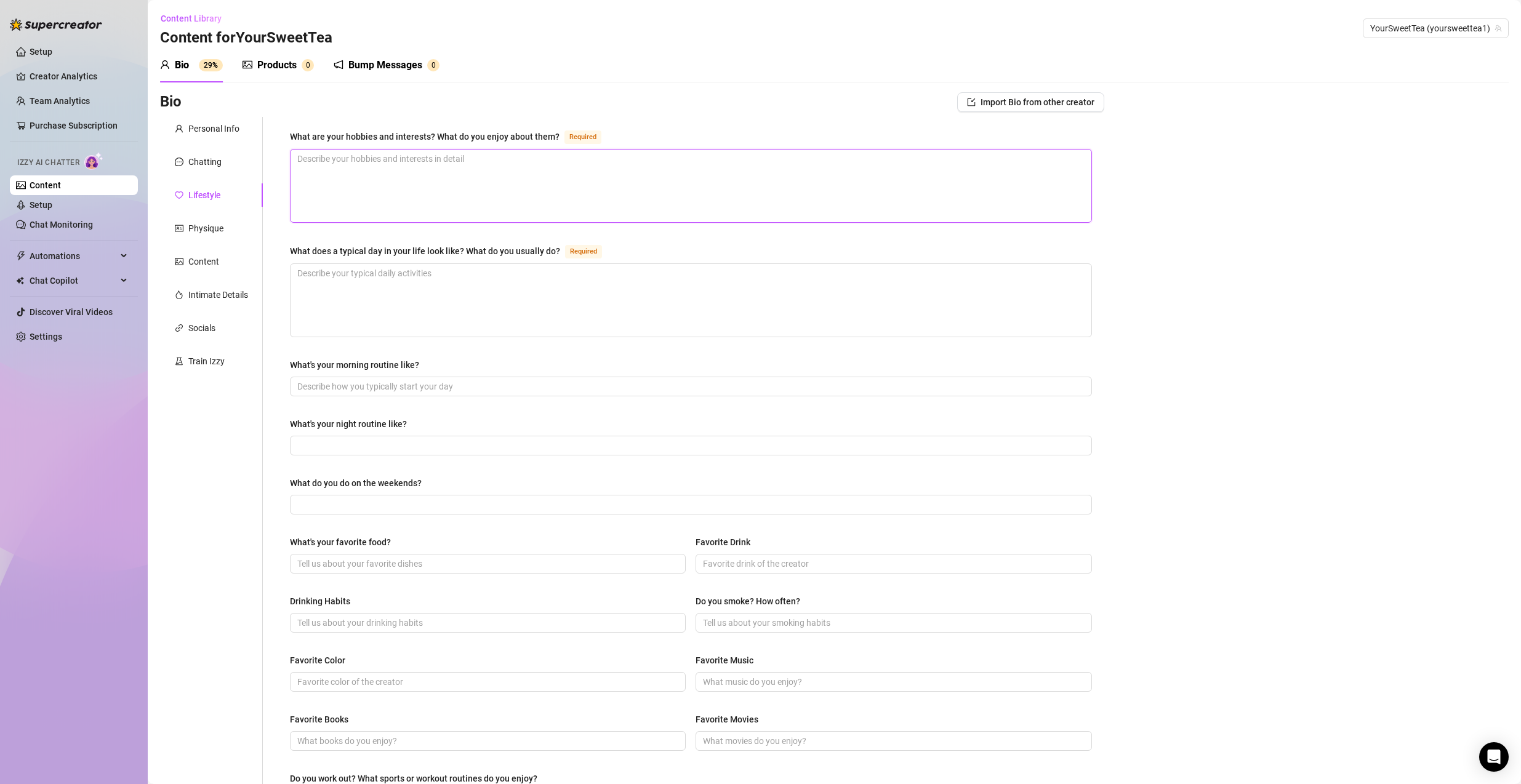
click at [462, 183] on textarea "What are your hobbies and interests? What do you enjoy about them? Required" at bounding box center [691, 185] width 801 height 72
click at [657, 315] on textarea "What does a typical day in your life look like? What do you usually do? Required" at bounding box center [691, 300] width 801 height 72
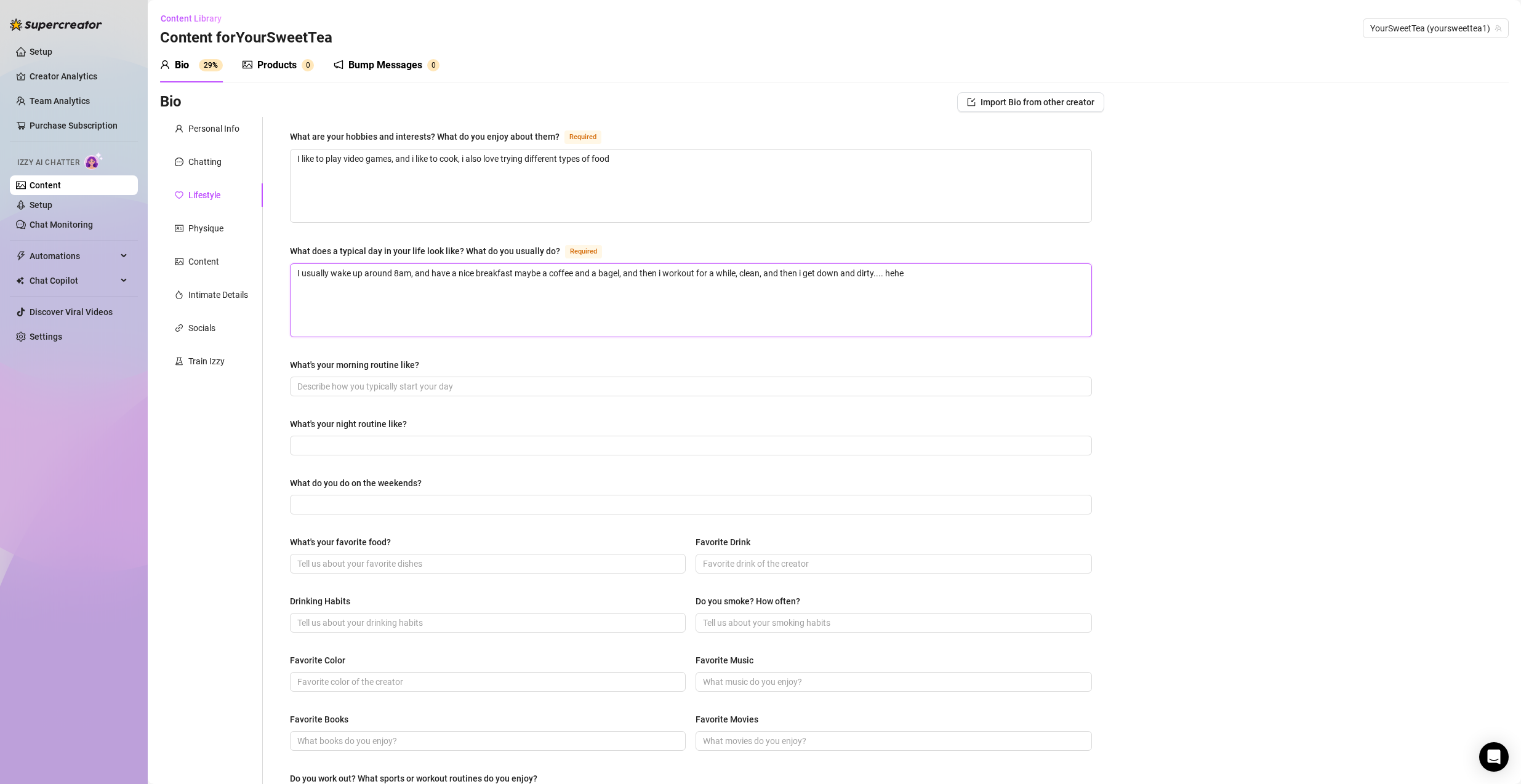
drag, startPoint x: 930, startPoint y: 274, endPoint x: 774, endPoint y: 291, distance: 156.9
click at [774, 293] on textarea "I usually wake up around 8am, and have a nice breakfast maybe a coffee and a ba…" at bounding box center [691, 300] width 801 height 72
click at [572, 389] on input "What's your morning routine like?" at bounding box center [689, 386] width 785 height 13
click at [506, 450] on input "What's your night routine like?" at bounding box center [689, 445] width 785 height 13
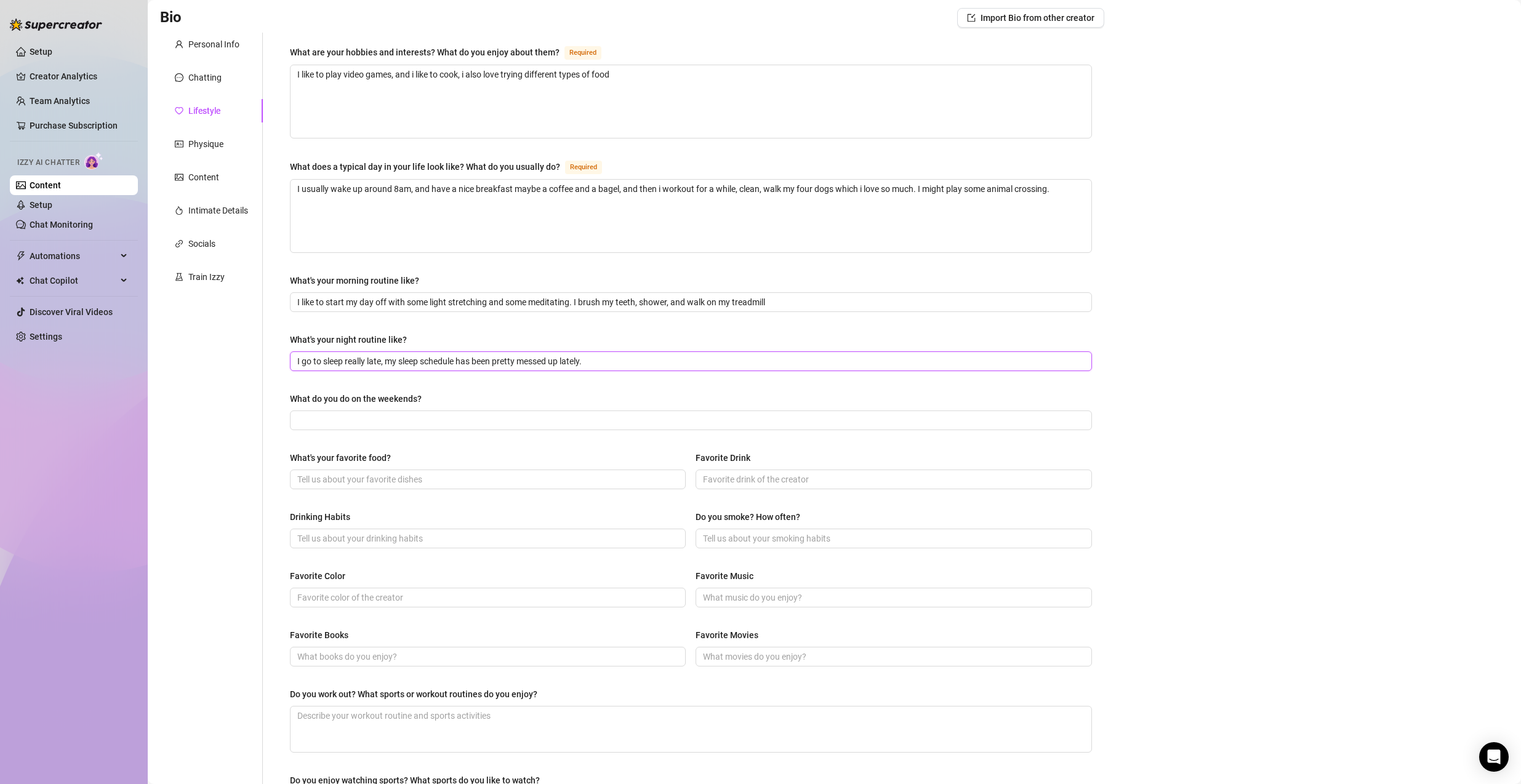
scroll to position [269, 0]
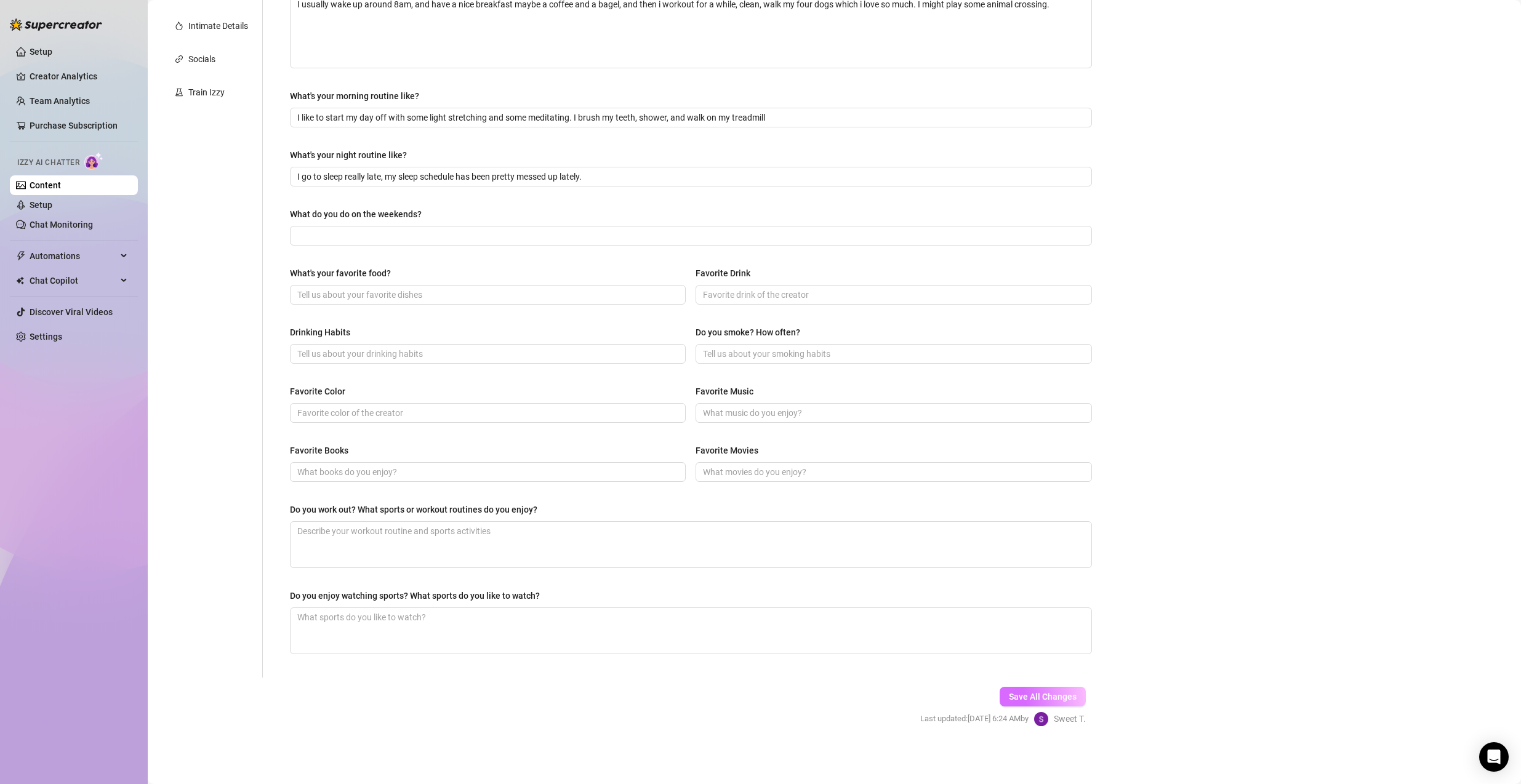
click at [1009, 563] on span "Save All Changes" at bounding box center [1042, 697] width 68 height 10
click at [386, 350] on input "Drinking Habits" at bounding box center [486, 353] width 379 height 13
click at [884, 358] on input "Do you smoke? How often?" at bounding box center [892, 353] width 379 height 13
click at [514, 404] on span at bounding box center [488, 413] width 396 height 20
drag, startPoint x: 958, startPoint y: 403, endPoint x: 946, endPoint y: 407, distance: 12.6
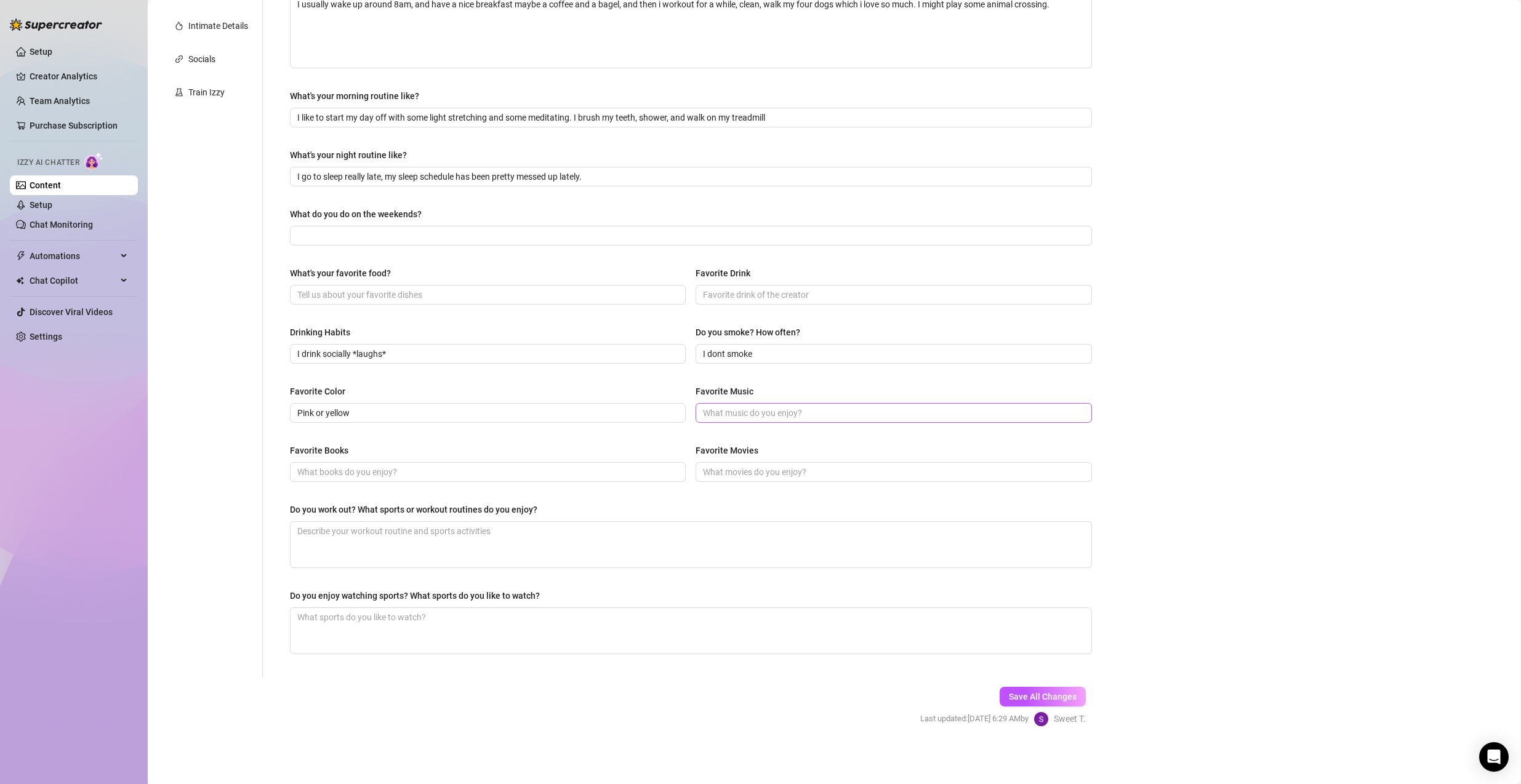
click at [957, 404] on span at bounding box center [893, 413] width 396 height 20
click at [920, 412] on input "Favorite Music" at bounding box center [892, 412] width 379 height 13
click at [737, 410] on input "Edm, pop, i love [PERSON_NAME]" at bounding box center [892, 412] width 379 height 13
click at [485, 296] on input "What's your favorite food?" at bounding box center [486, 294] width 379 height 13
click at [821, 299] on input "Favorite Drink" at bounding box center [892, 294] width 379 height 13
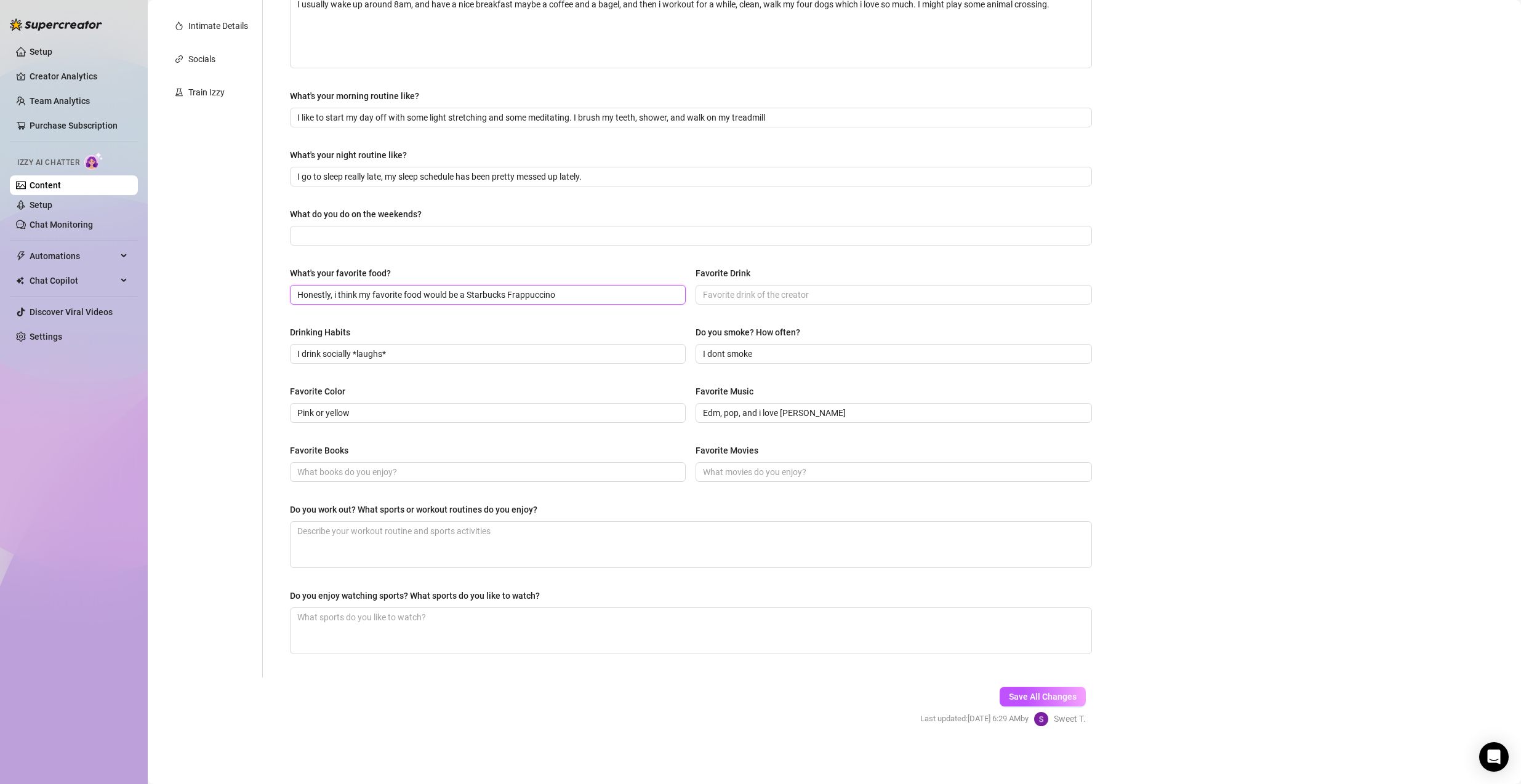
drag, startPoint x: 631, startPoint y: 289, endPoint x: 469, endPoint y: 286, distance: 162.0
click at [469, 288] on input "Honestly, i think my favorite food would be a Starbucks Frappuccino" at bounding box center [486, 294] width 379 height 13
click at [724, 296] on input "Favorite Drink" at bounding box center [892, 294] width 379 height 13
paste input "Starbucks Frappuccino"
drag, startPoint x: 581, startPoint y: 299, endPoint x: 468, endPoint y: 300, distance: 113.0
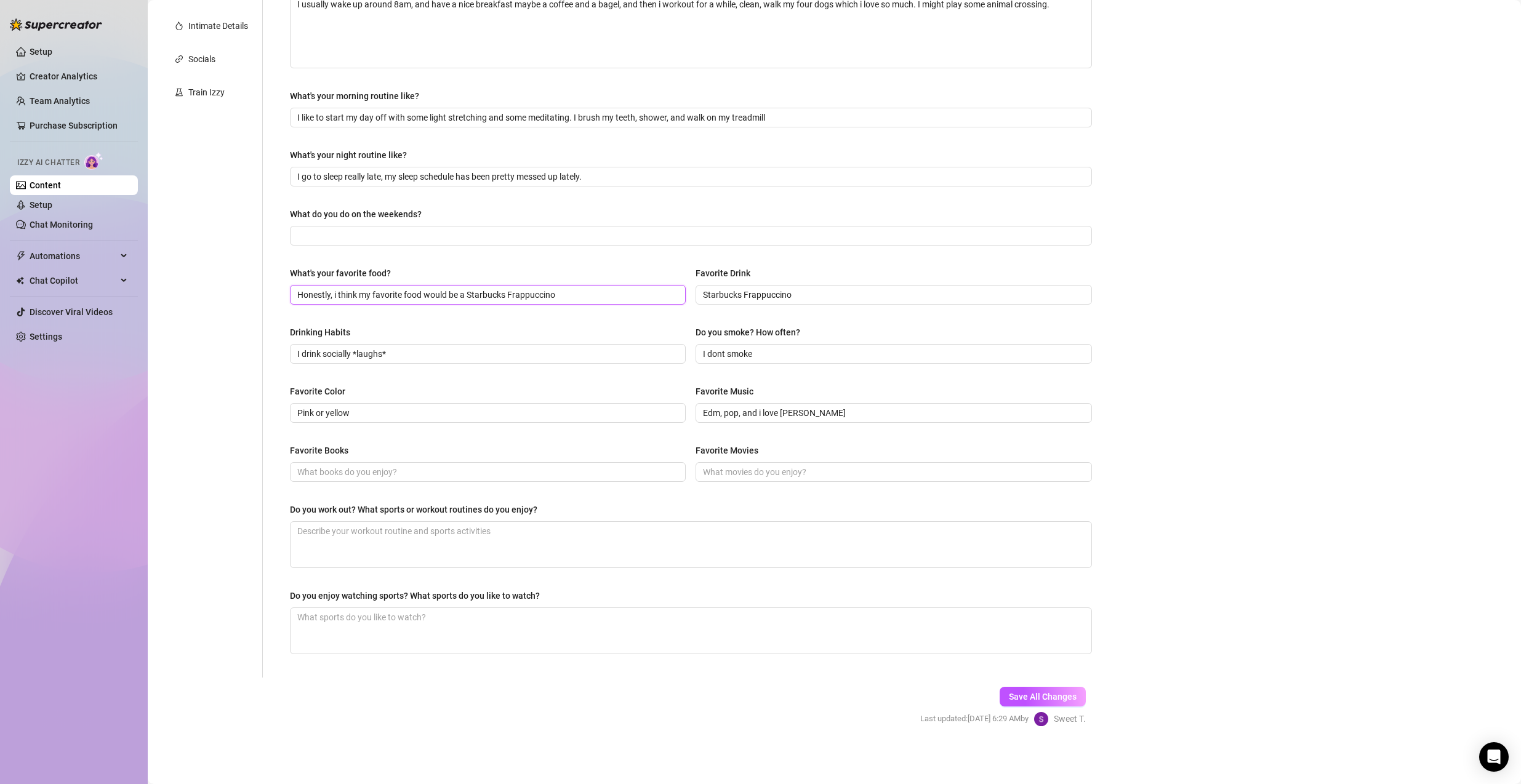
click at [468, 300] on input "Honestly, i think my favorite food would be a Starbucks Frappuccino" at bounding box center [486, 294] width 379 height 13
click at [348, 466] on input "Favorite Books" at bounding box center [486, 472] width 379 height 13
click at [579, 291] on input "Honestly, i think my favorite food would be canes" at bounding box center [486, 294] width 379 height 13
click at [581, 468] on input "Favorite Books" at bounding box center [486, 472] width 379 height 13
click at [738, 473] on input "Favorite Movies" at bounding box center [892, 472] width 379 height 13
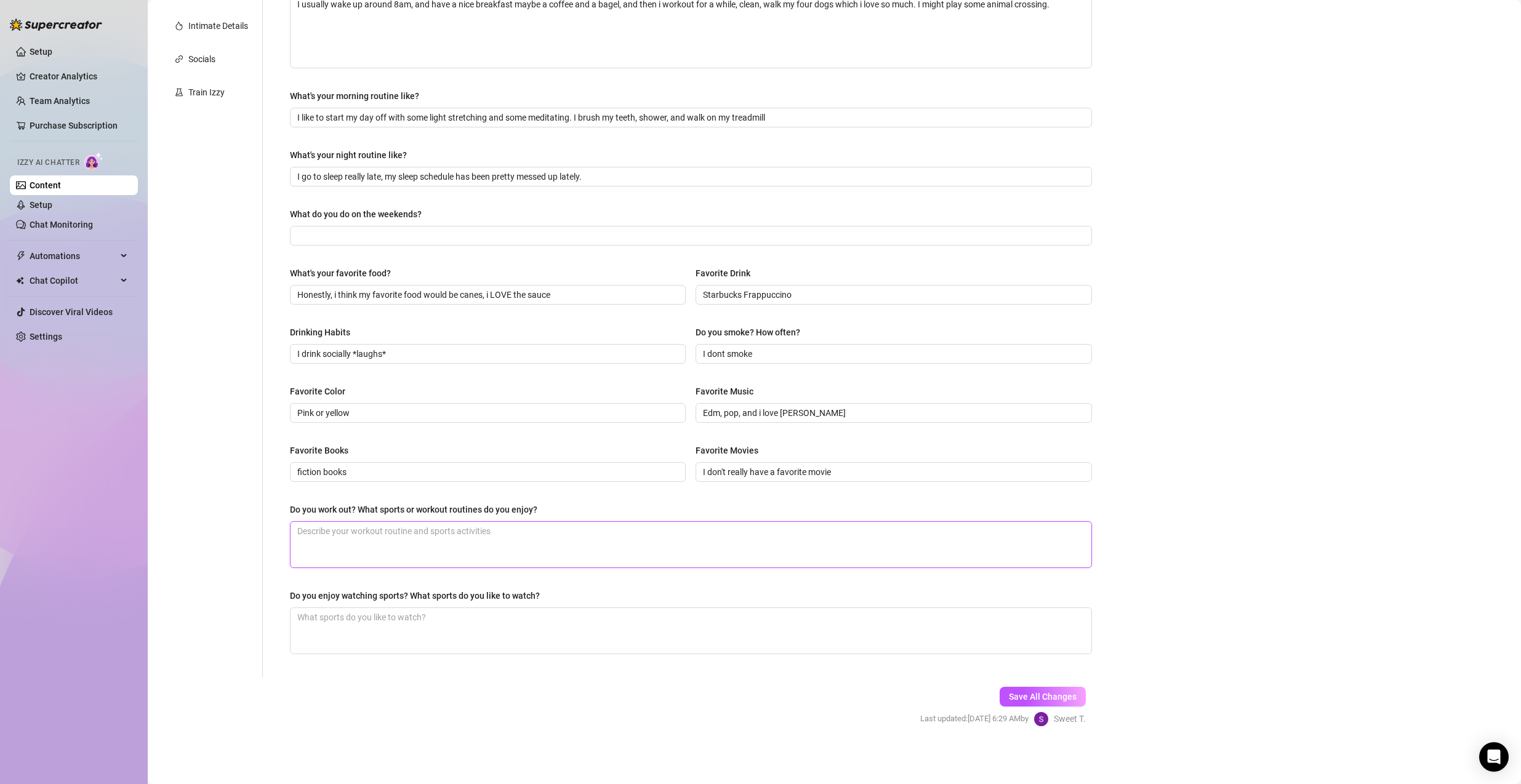
click at [417, 557] on textarea "Do you work out? What sports or workout routines do you enjoy?" at bounding box center [691, 544] width 801 height 46
click at [358, 563] on textarea "Do you enjoy watching sports? What sports do you like to watch?" at bounding box center [691, 631] width 801 height 46
click at [1028, 563] on button "Save All Changes" at bounding box center [1042, 697] width 86 height 20
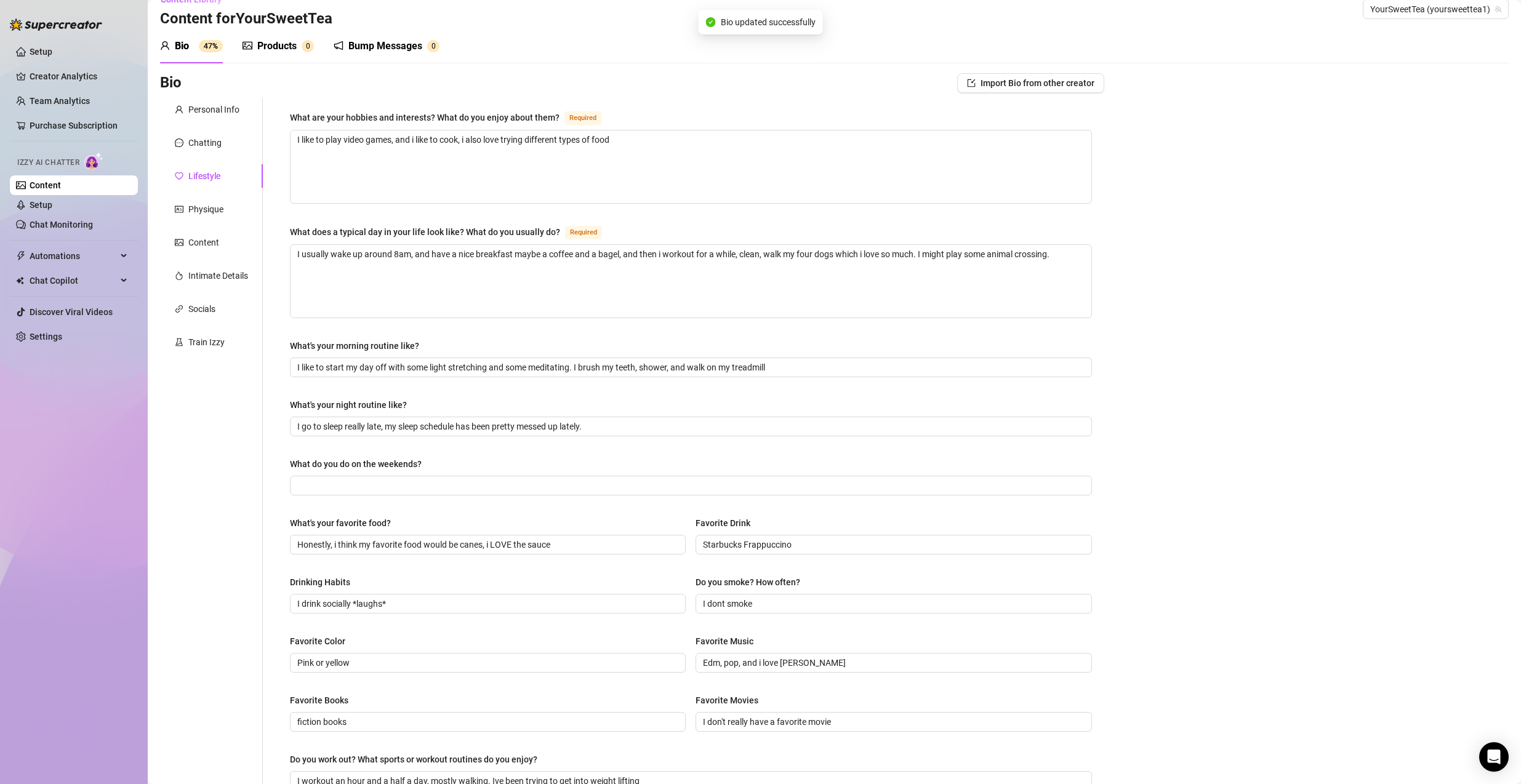
scroll to position [0, 0]
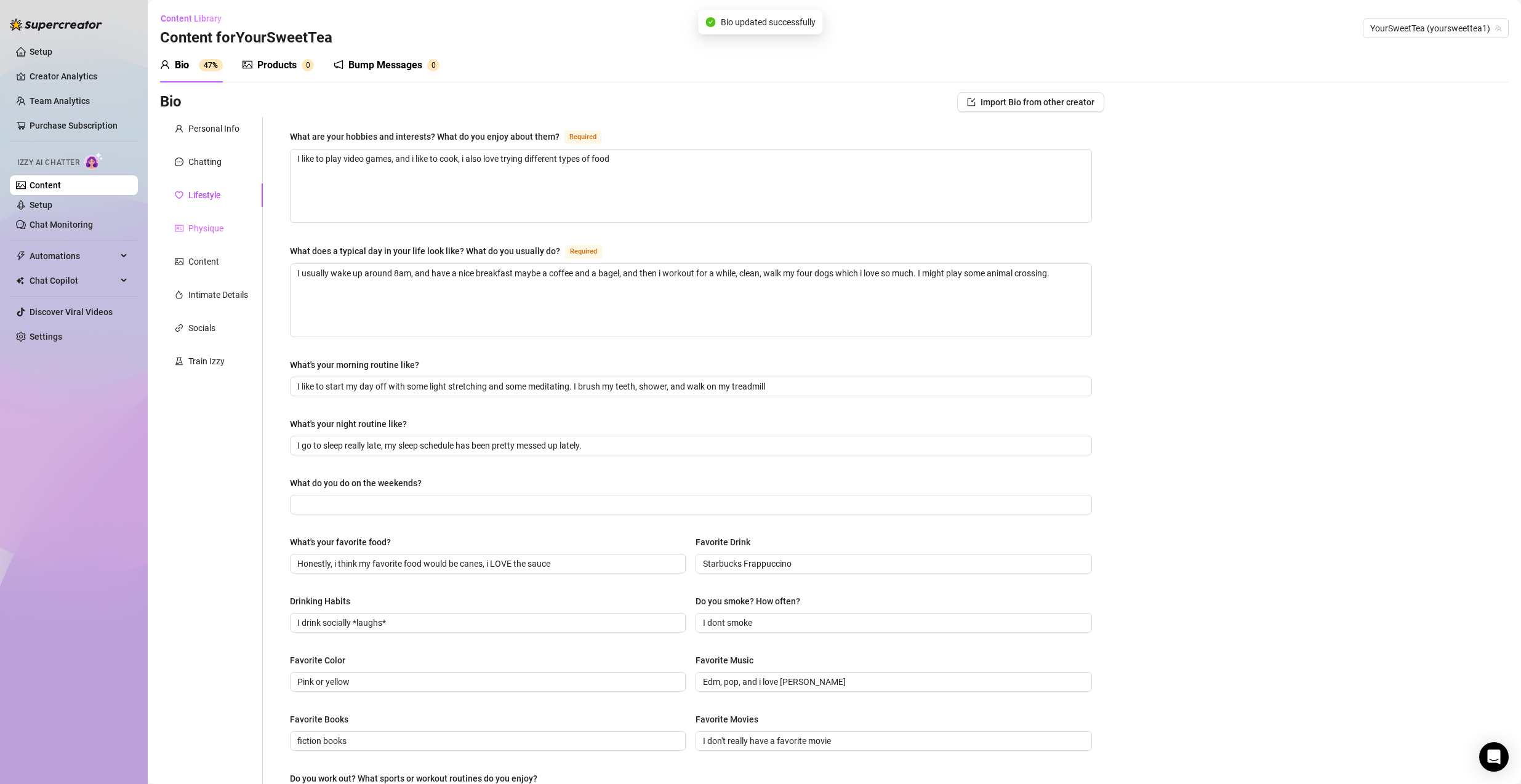
click at [177, 221] on div "Physique" at bounding box center [211, 228] width 103 height 23
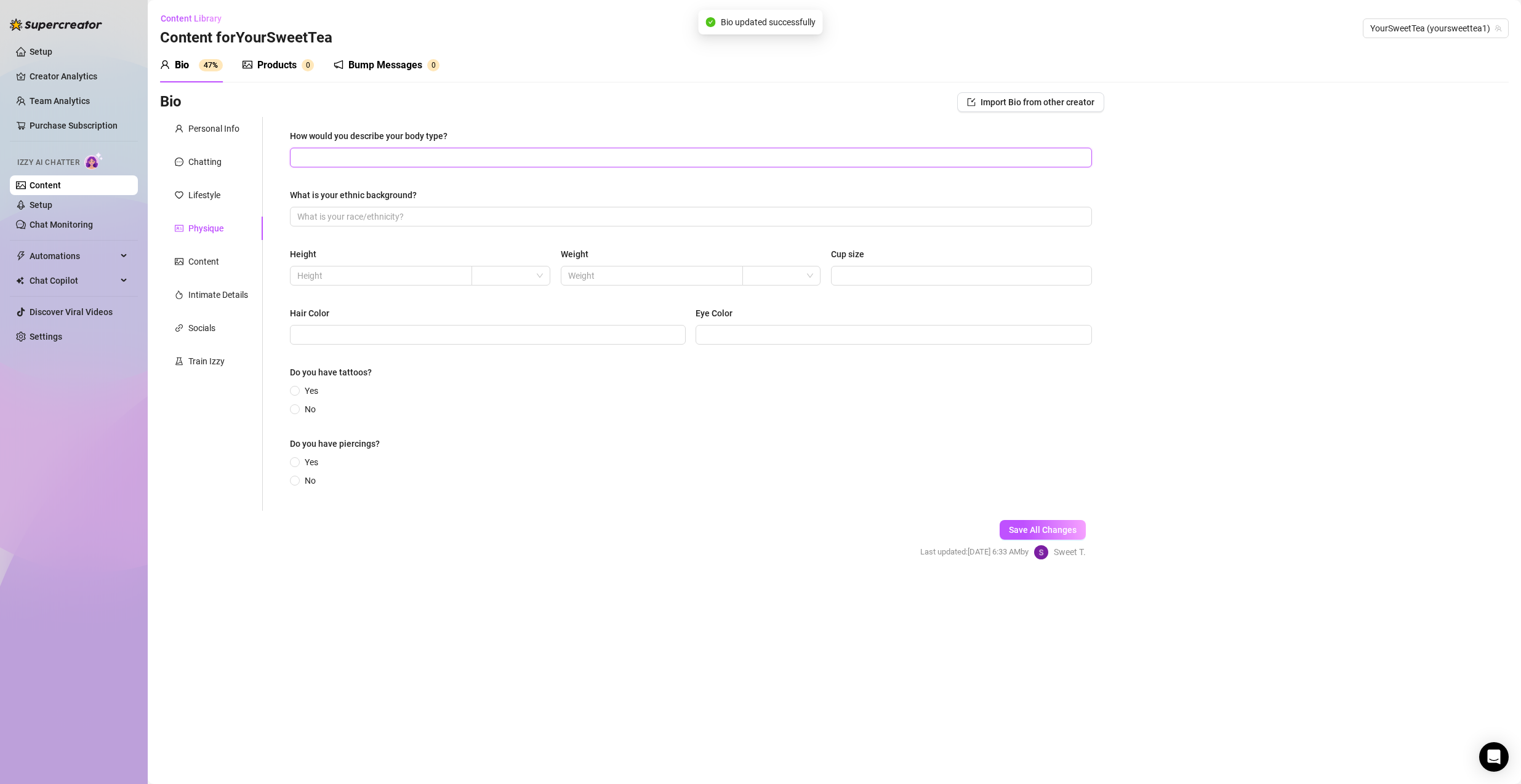
click at [474, 154] on input "How would you describe your body type?" at bounding box center [689, 157] width 785 height 13
click at [331, 223] on span at bounding box center [690, 217] width 802 height 20
click at [384, 273] on input "text" at bounding box center [379, 275] width 165 height 13
click at [541, 274] on span at bounding box center [510, 276] width 63 height 18
click at [496, 319] on div "ft" at bounding box center [511, 320] width 58 height 13
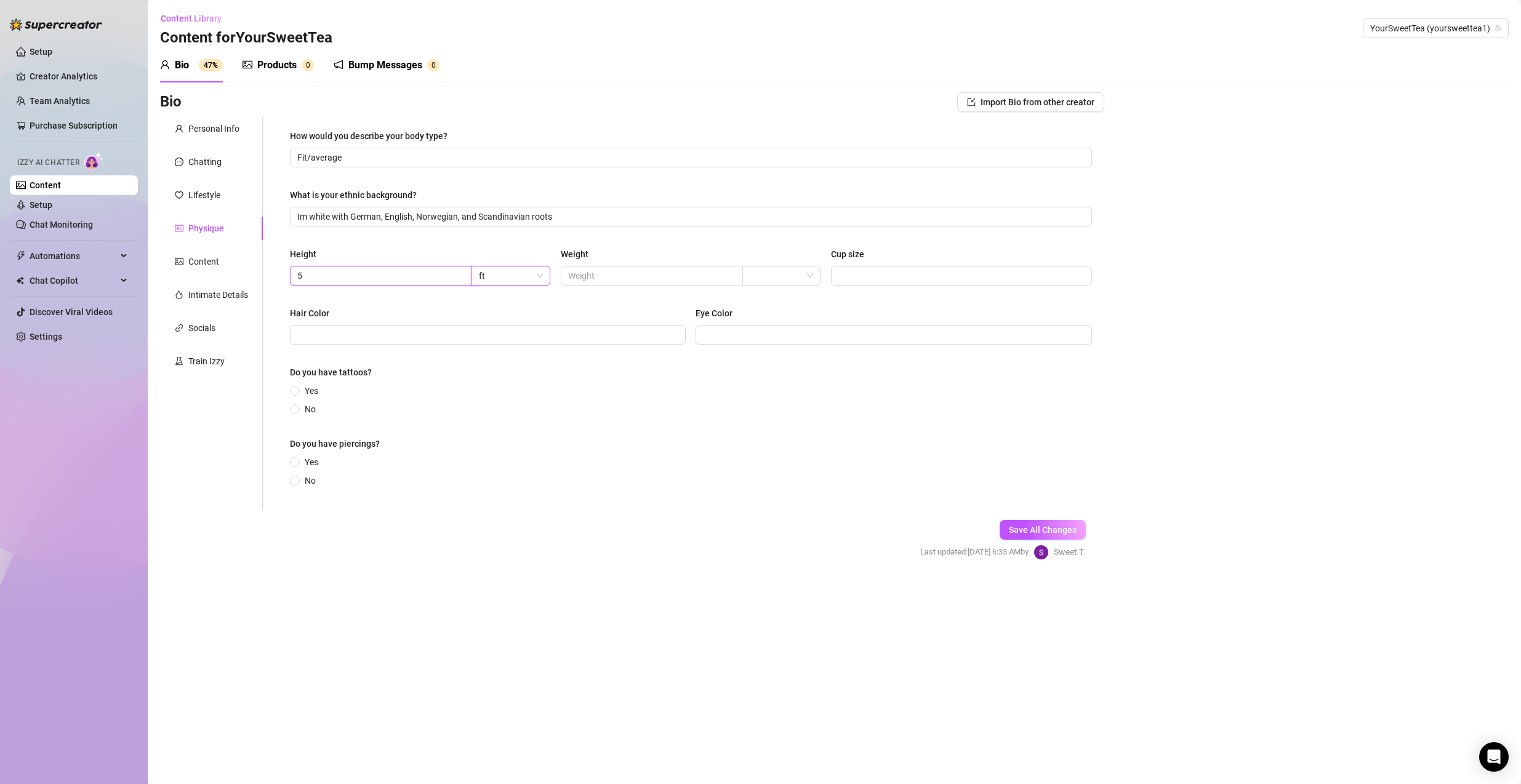
click at [422, 272] on input "5" at bounding box center [379, 275] width 165 height 13
click at [641, 563] on main "Content Library Content for YourSweetTea YourSweetTea (yoursweettea1) Bio 47% P…" at bounding box center [834, 392] width 1373 height 784
click at [648, 263] on div "Weight" at bounding box center [691, 256] width 261 height 18
click at [621, 267] on span at bounding box center [652, 276] width 182 height 20
click at [946, 274] on input "Cup size" at bounding box center [960, 275] width 244 height 13
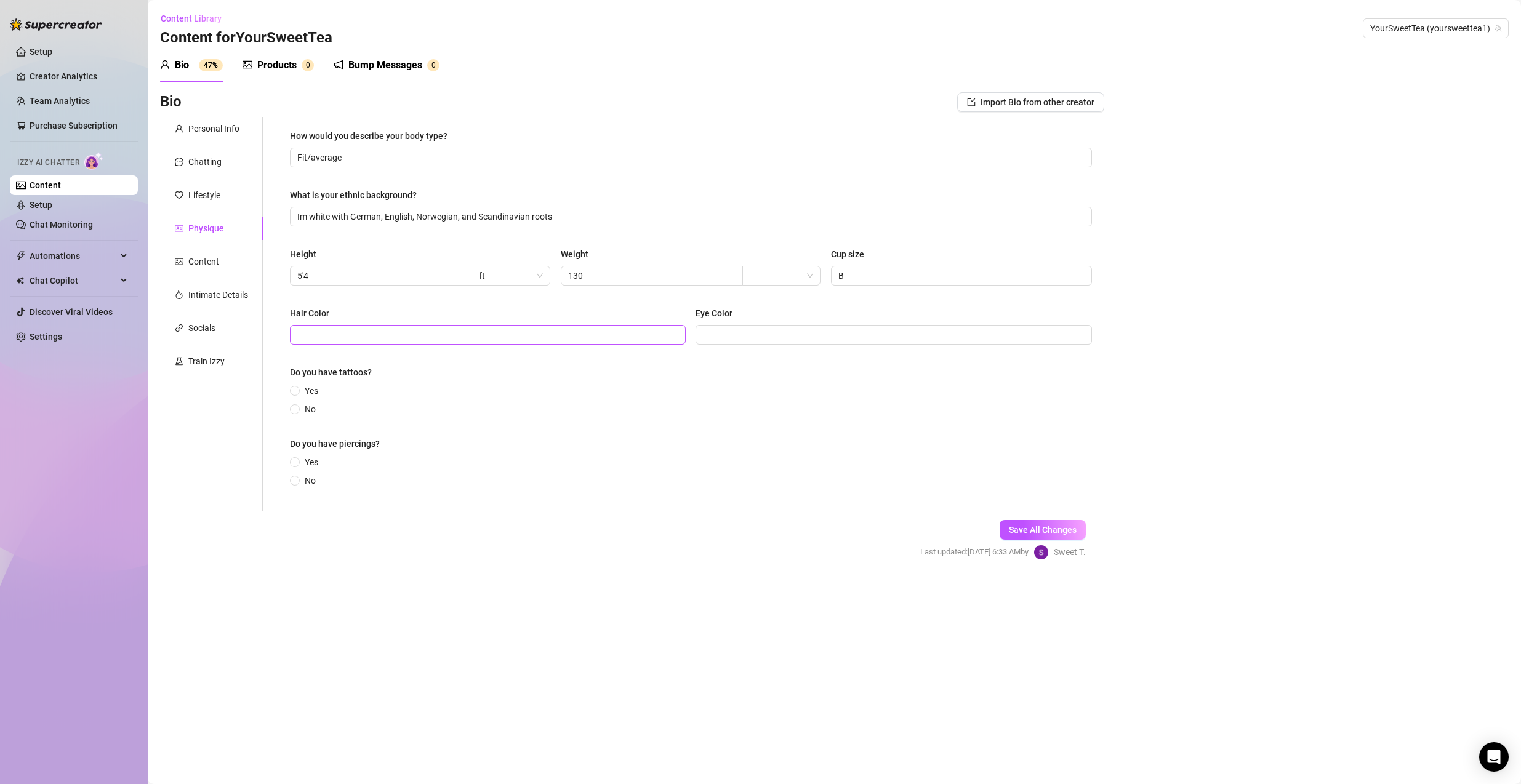
click at [566, 326] on span at bounding box center [488, 335] width 396 height 20
click at [307, 336] on input "[PERSON_NAME]" at bounding box center [486, 334] width 379 height 13
click at [298, 336] on input "[PERSON_NAME]" at bounding box center [486, 334] width 379 height 13
click at [303, 336] on input "[PERSON_NAME]" at bounding box center [486, 334] width 379 height 13
click at [738, 326] on span at bounding box center [893, 335] width 396 height 20
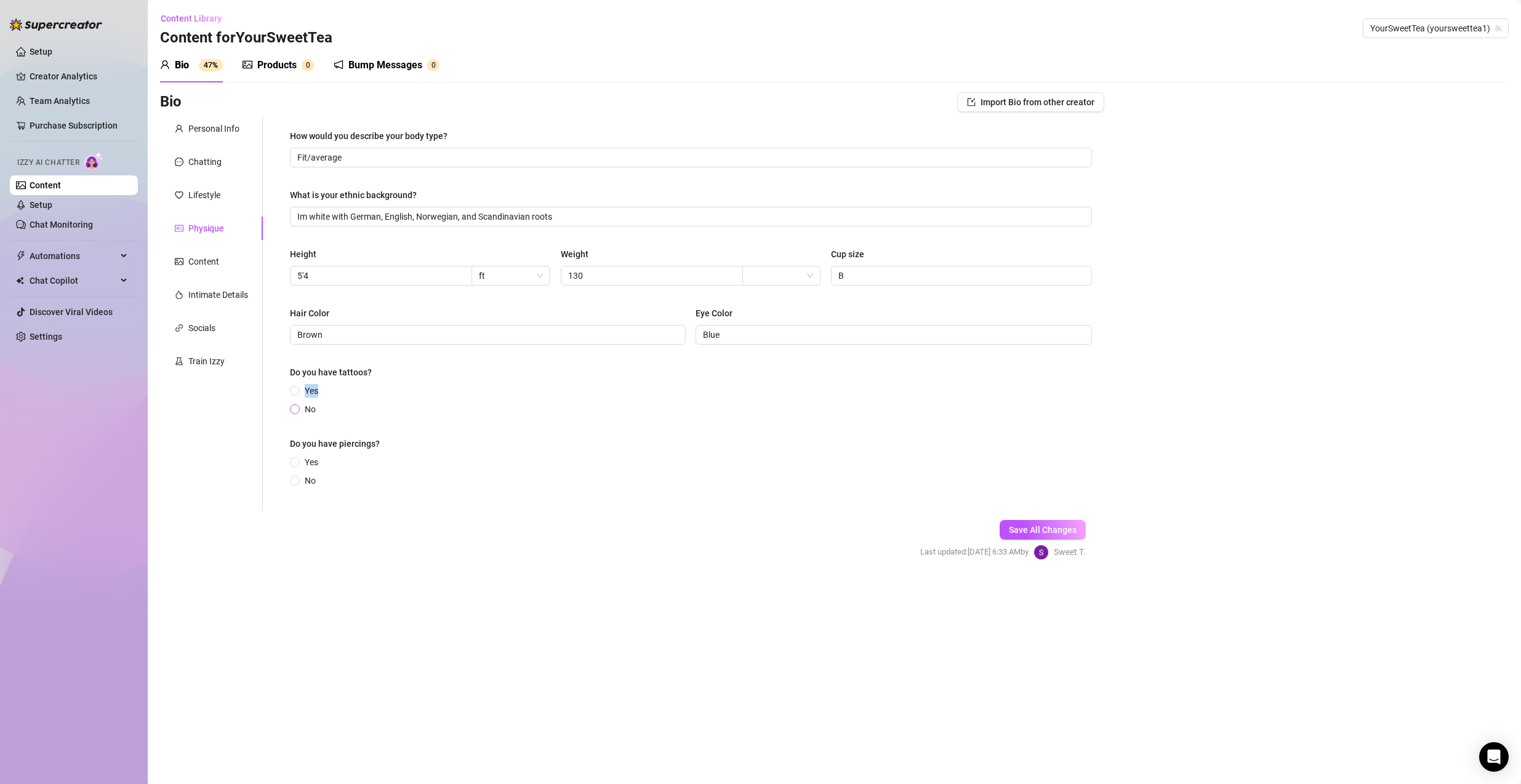
drag, startPoint x: 285, startPoint y: 410, endPoint x: 301, endPoint y: 409, distance: 16.0
click at [291, 410] on div "How would you describe your body type? Fit/average What is your ethnic backgrou…" at bounding box center [690, 314] width 826 height 394
click at [301, 409] on span "No" at bounding box center [310, 409] width 21 height 13
click at [298, 409] on input "No" at bounding box center [295, 410] width 5 height 8
click at [298, 479] on span at bounding box center [295, 481] width 10 height 10
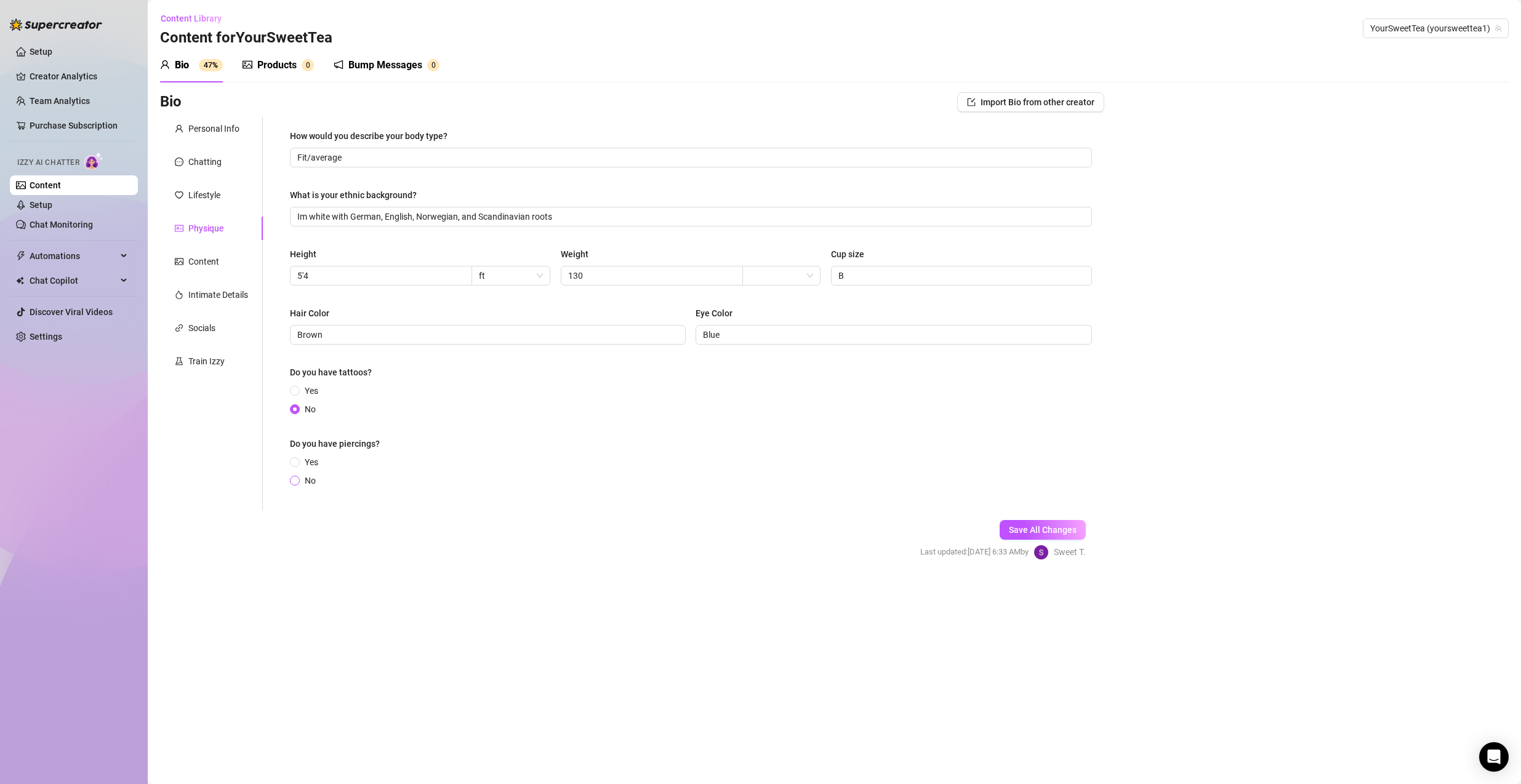
click at [298, 479] on input "No" at bounding box center [295, 481] width 5 height 8
click at [1054, 521] on button "Save All Changes" at bounding box center [1042, 530] width 86 height 20
click at [191, 267] on div "Content" at bounding box center [204, 261] width 31 height 13
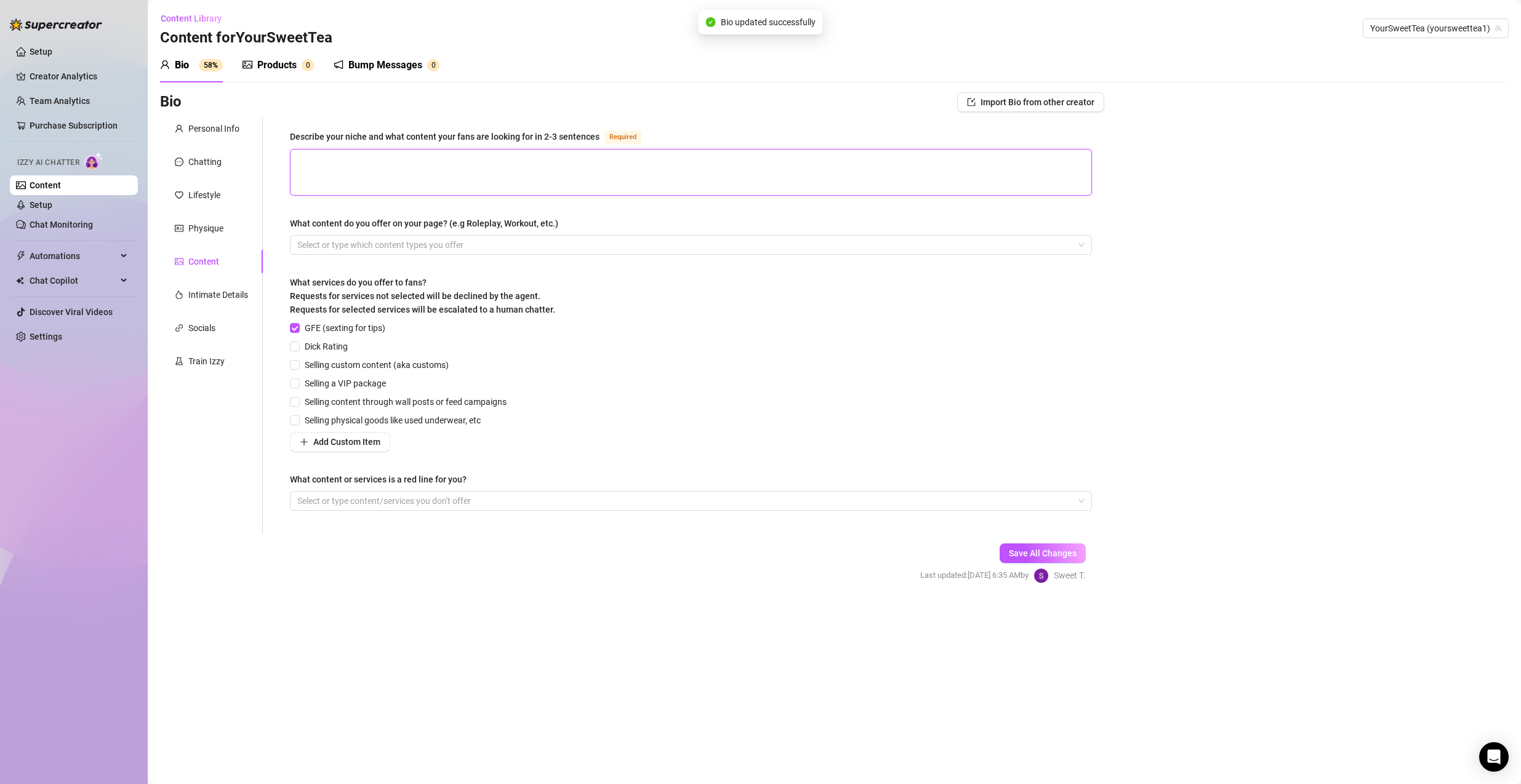
click at [418, 174] on textarea "Describe your niche and what content your fans are looking for in 2-3 sentences…" at bounding box center [691, 172] width 801 height 46
drag, startPoint x: 599, startPoint y: 156, endPoint x: 743, endPoint y: 167, distance: 144.4
click at [743, 167] on textarea "My fans love my mouth and my tonuge. I am also know for having clear shiny aths…" at bounding box center [691, 172] width 801 height 46
click at [616, 157] on textarea "My fans love my mouth and my tonuge. I am also know for having clear shiny aths…" at bounding box center [691, 172] width 801 height 46
click at [621, 157] on textarea "My fans love my mouth and my tonuge. I am also know for having clear shiny aths…" at bounding box center [691, 172] width 801 height 46
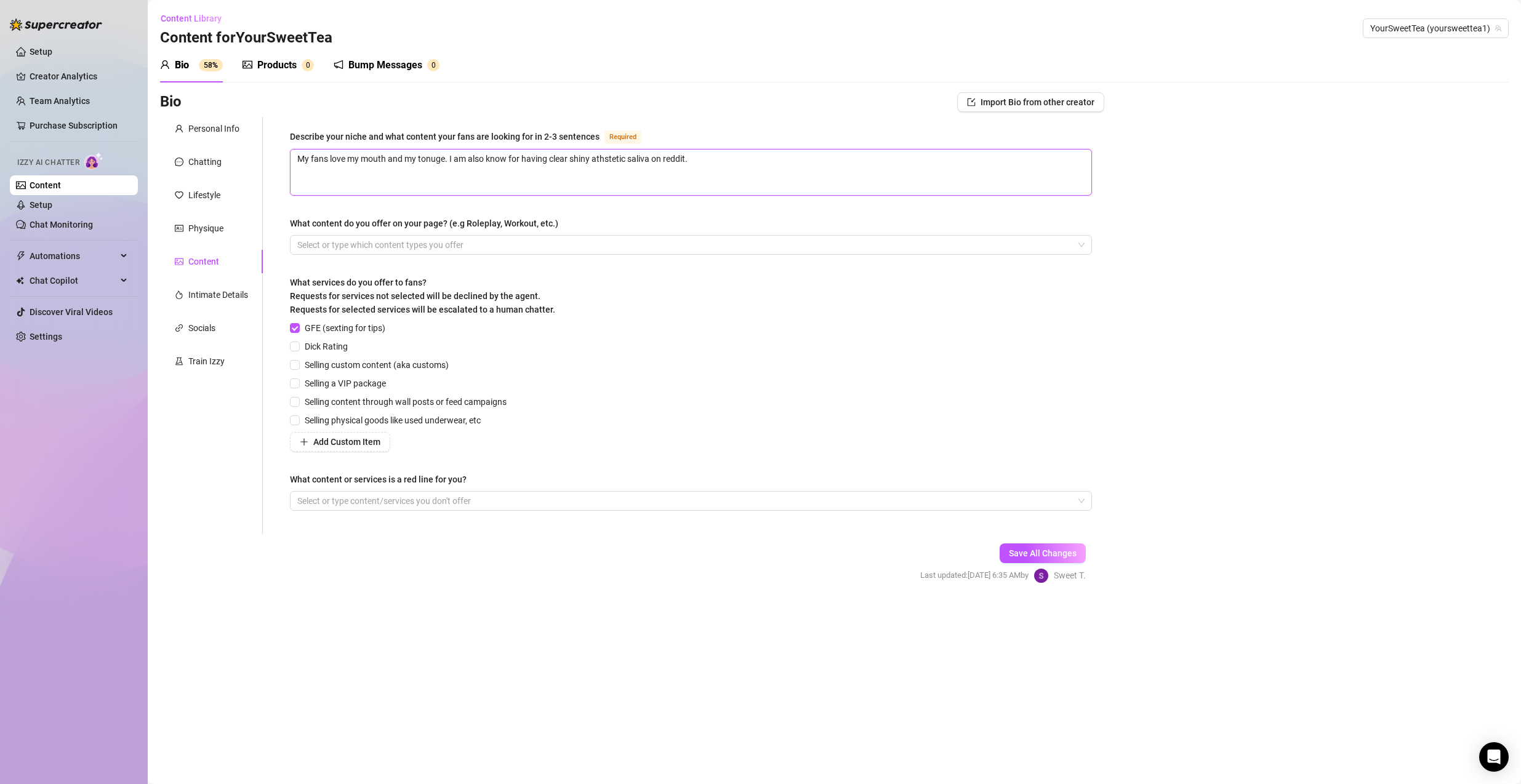
drag, startPoint x: 626, startPoint y: 157, endPoint x: 597, endPoint y: 158, distance: 29.0
click at [597, 158] on textarea "My fans love my mouth and my tonuge. I am also know for having clear shiny aths…" at bounding box center [691, 172] width 801 height 46
click at [676, 151] on textarea "My fans love my mouth and my tonuge. I am also know for having clear shiny atst…" at bounding box center [691, 172] width 801 height 46
click at [602, 159] on textarea "My fans love my mouth and my tonuge. I am also know for having clear shiny atst…" at bounding box center [691, 172] width 801 height 46
click at [712, 158] on textarea "My fans love my mouth and my tonuge. I am also know for having clear shiny aest…" at bounding box center [691, 172] width 801 height 46
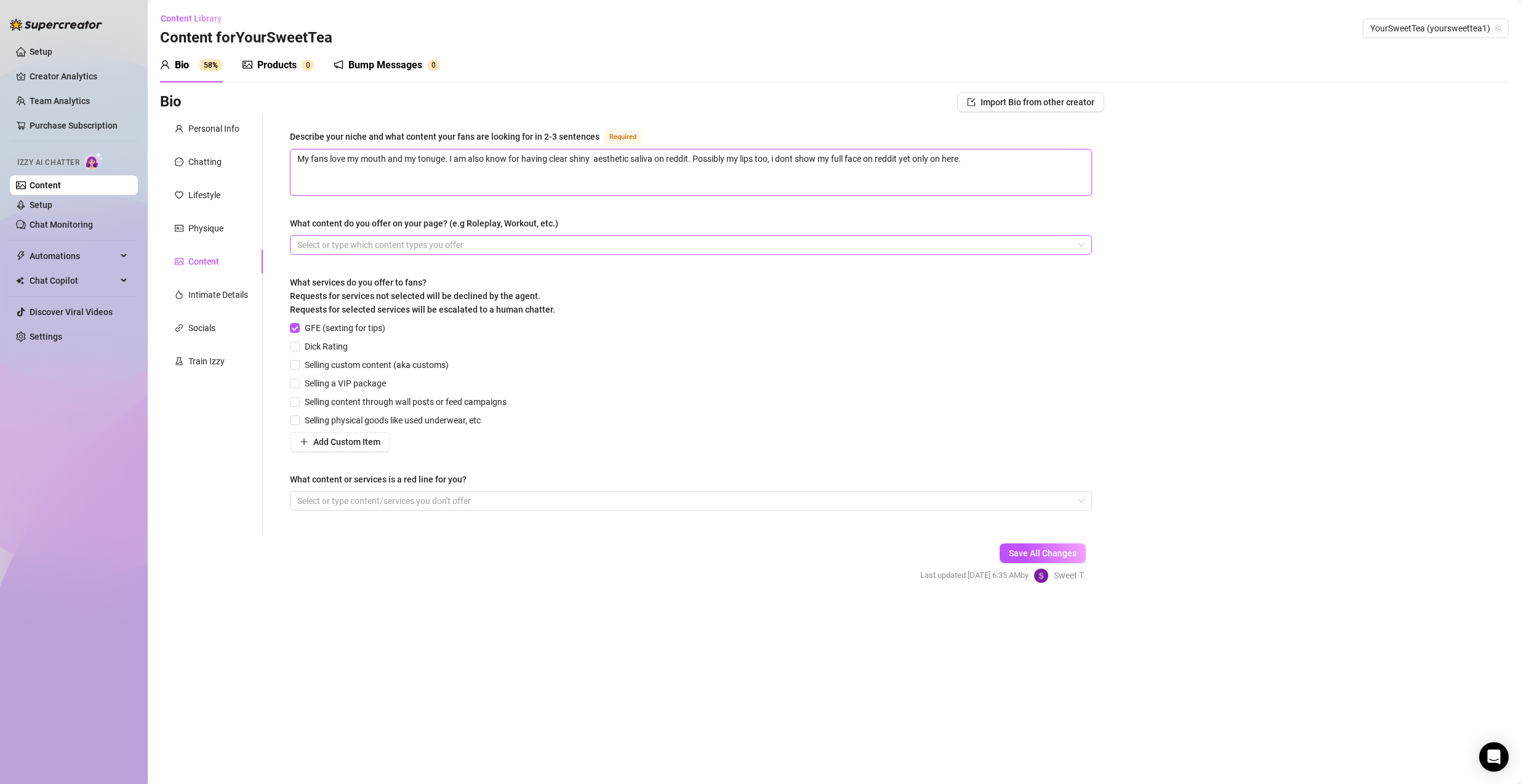
click at [517, 249] on div at bounding box center [684, 245] width 784 height 17
click at [325, 272] on div "Roleplay" at bounding box center [691, 268] width 781 height 13
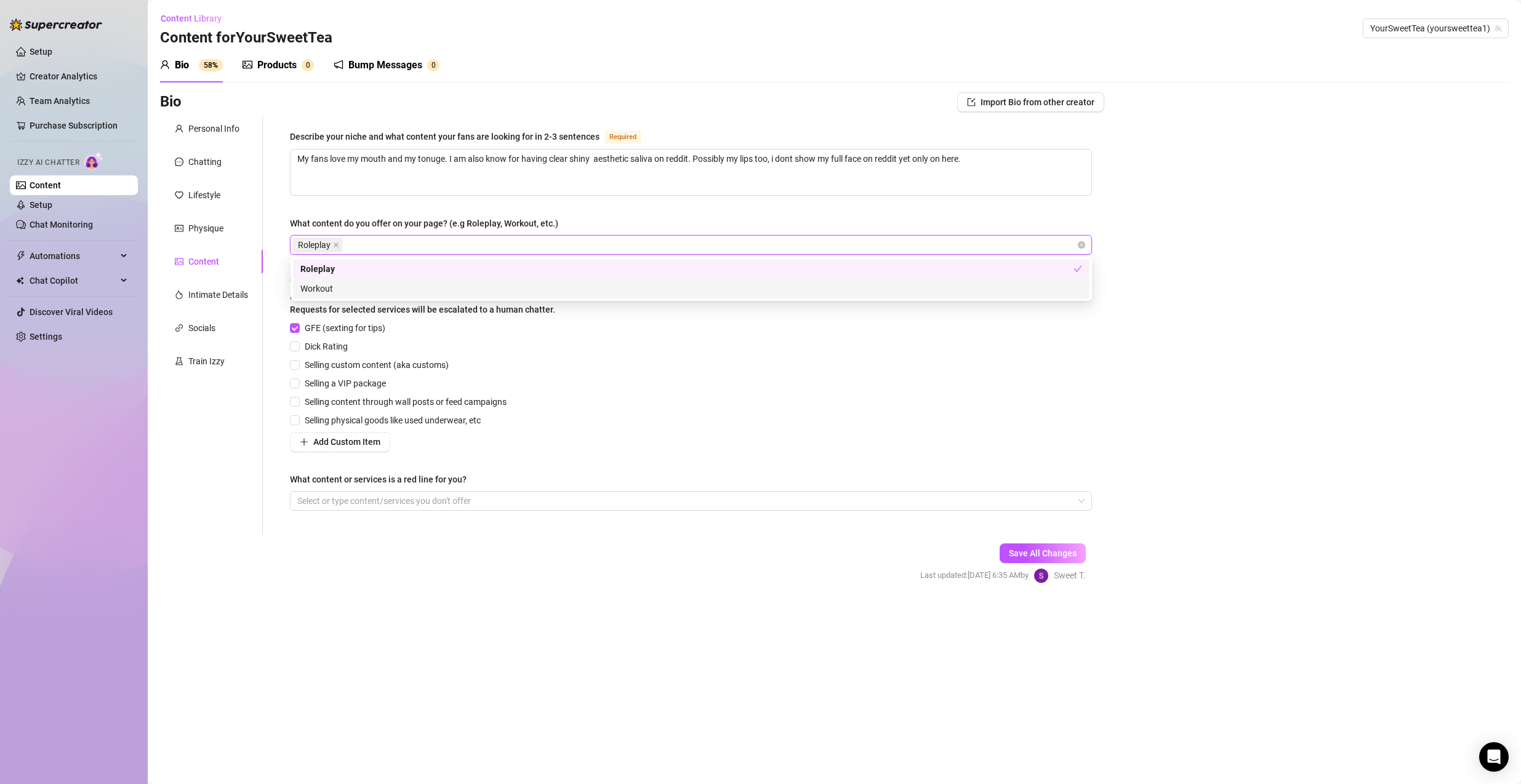
click at [302, 296] on div "Workout" at bounding box center [690, 289] width 796 height 20
click at [386, 246] on icon "close" at bounding box center [388, 245] width 6 height 6
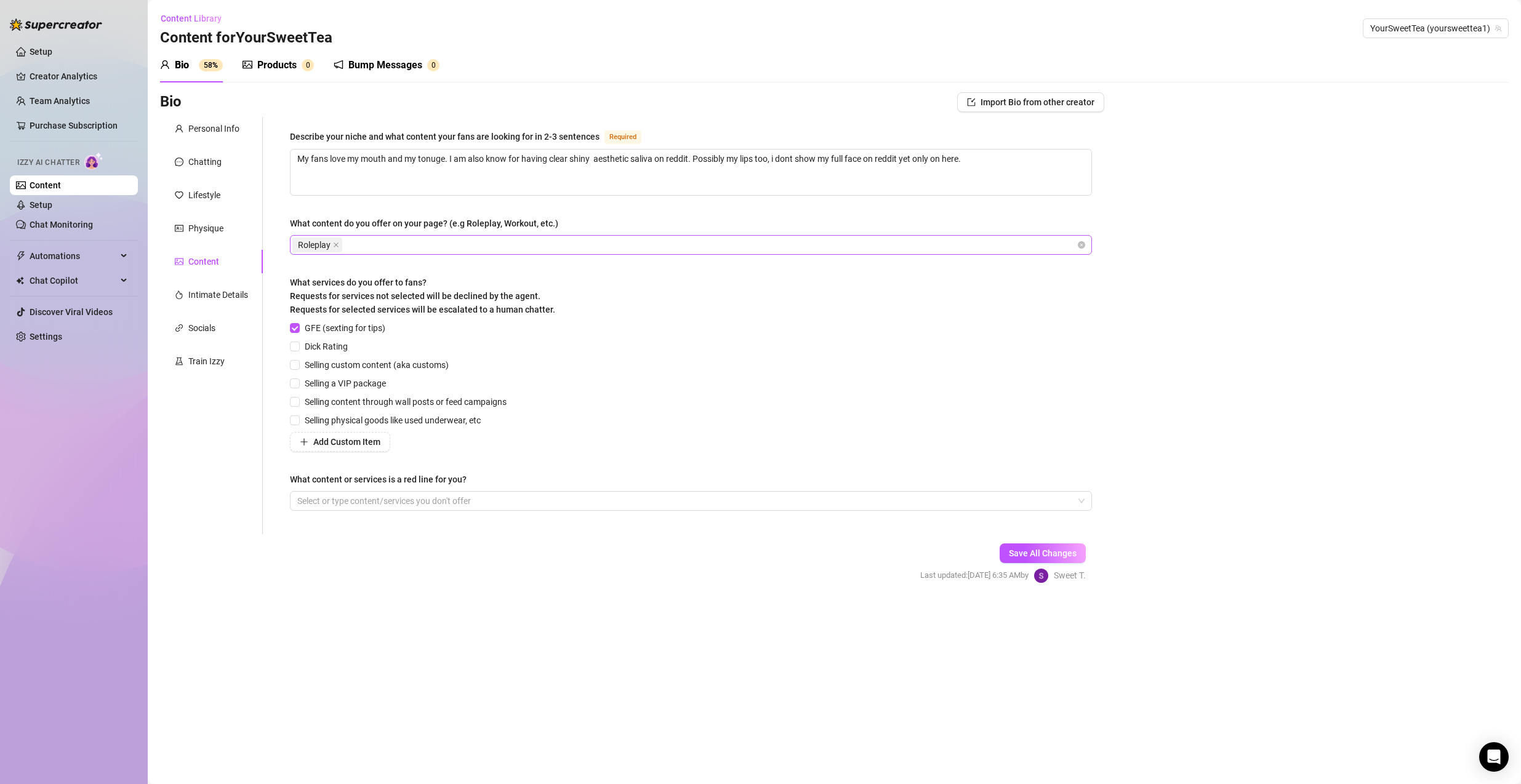
click at [443, 563] on form "Personal Info Chatting Lifestyle Physique Content Intimate Details Socials Trai…" at bounding box center [631, 360] width 944 height 488
click at [226, 129] on div "Personal Info" at bounding box center [214, 128] width 51 height 13
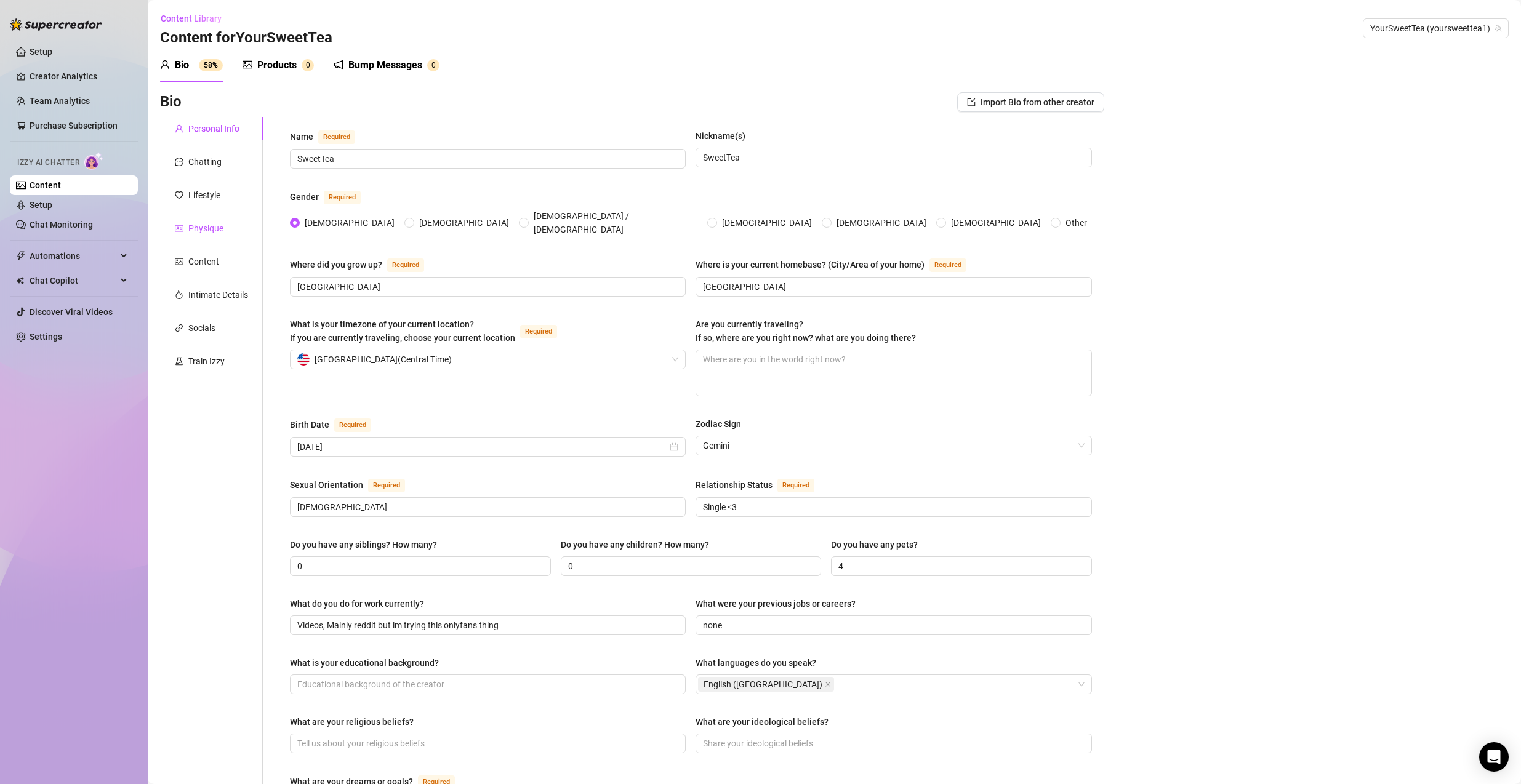
click at [189, 228] on div "Physique" at bounding box center [206, 228] width 35 height 13
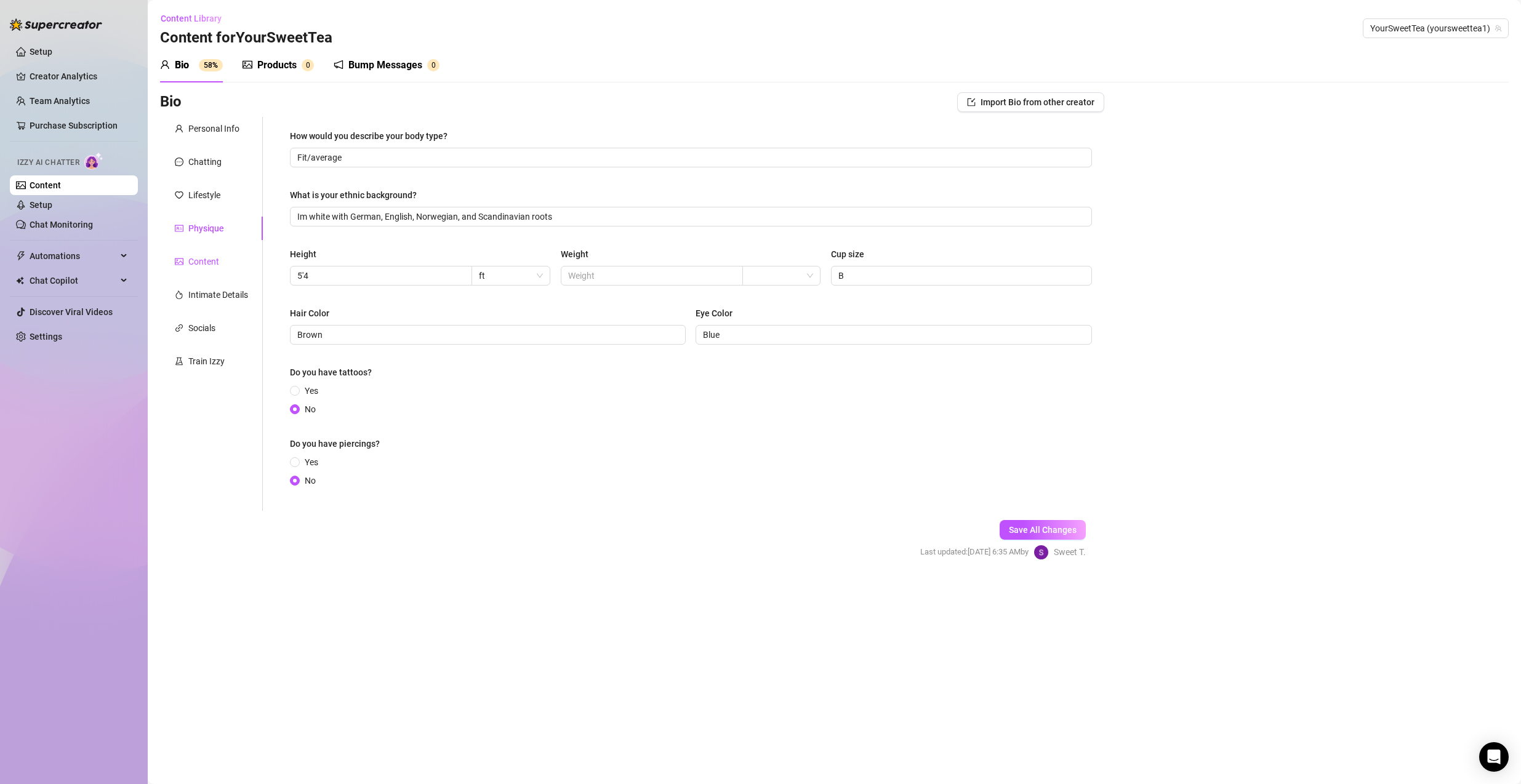
click at [211, 263] on div "Content" at bounding box center [204, 261] width 31 height 13
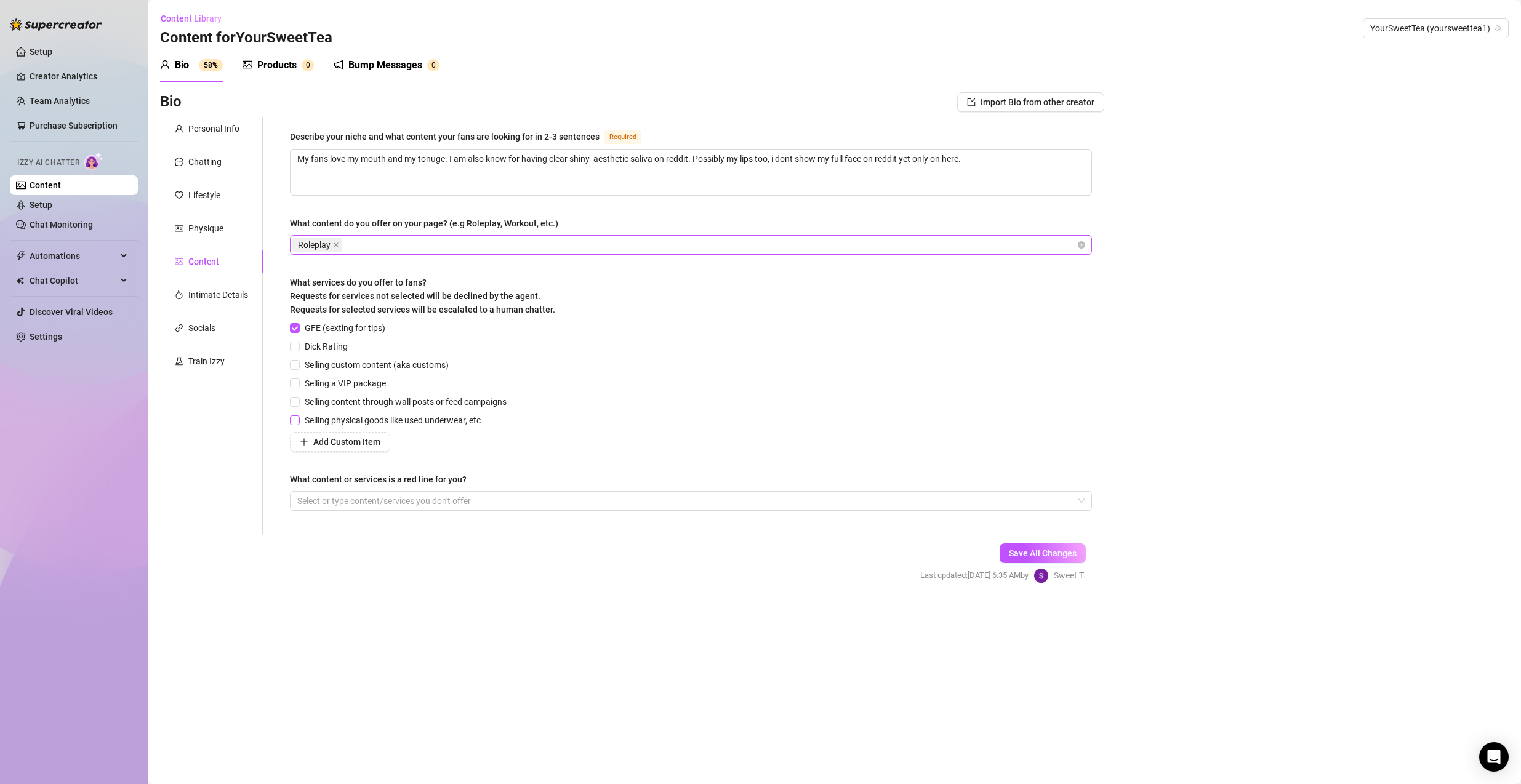
click at [292, 417] on input "Selling physical goods like used underwear, etc" at bounding box center [294, 419] width 8 height 8
click at [306, 365] on span "Selling custom content (aka customs)" at bounding box center [377, 365] width 154 height 13
click at [298, 365] on input "Selling custom content (aka customs)" at bounding box center [294, 365] width 8 height 8
click at [296, 346] on input "Dick Rating" at bounding box center [294, 346] width 8 height 8
click at [321, 493] on div at bounding box center [684, 500] width 784 height 17
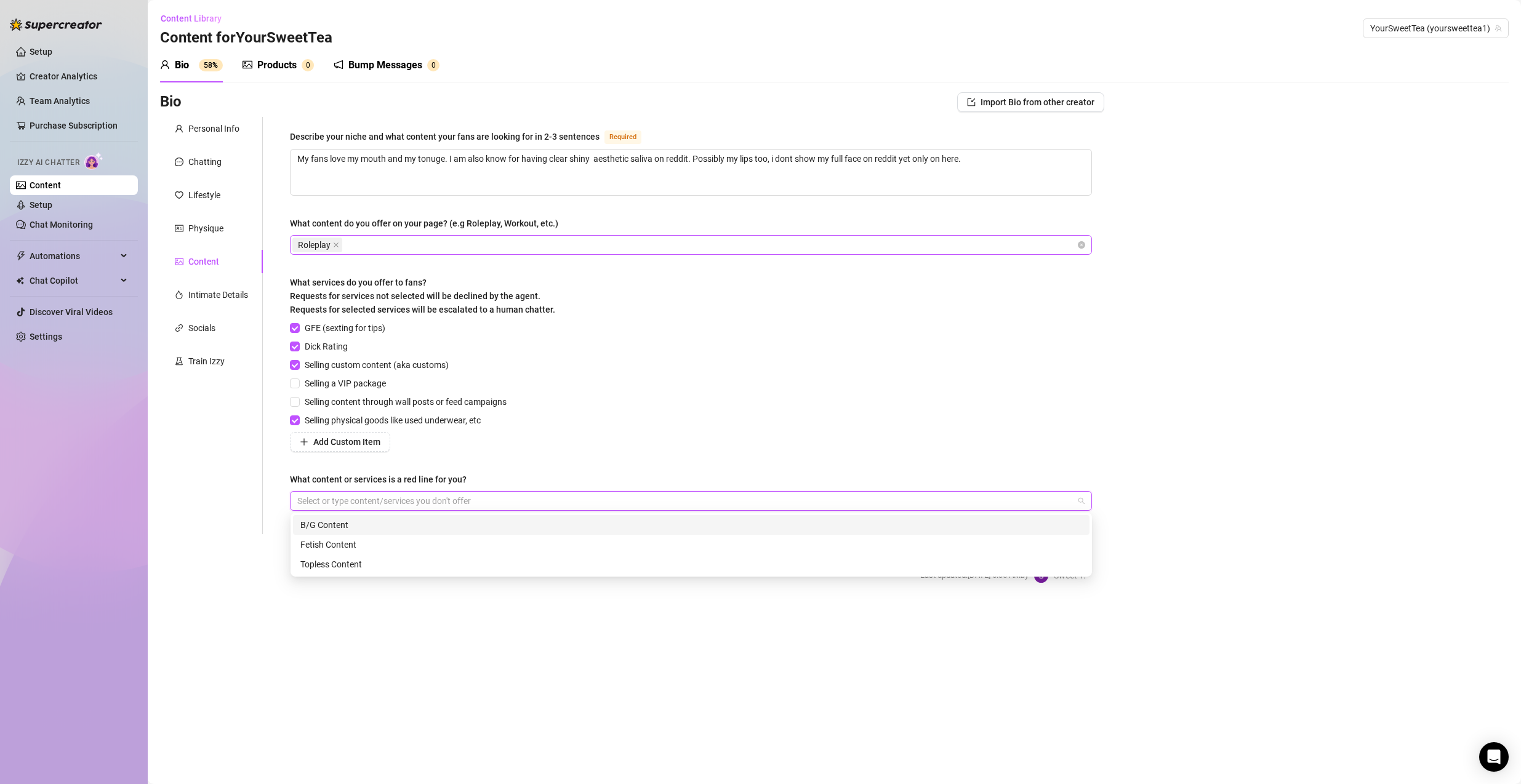
click at [336, 526] on div "B/G Content" at bounding box center [691, 524] width 781 height 13
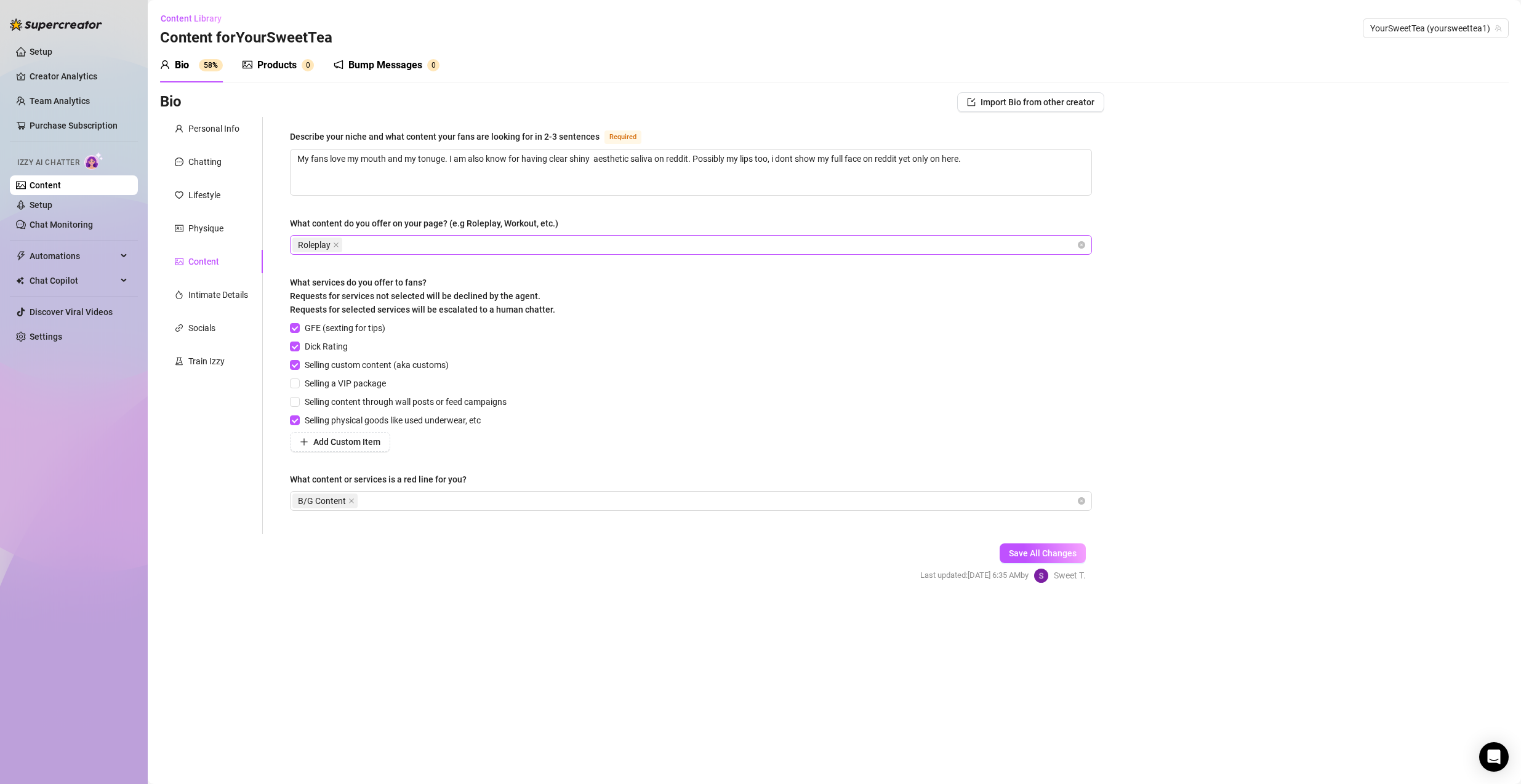
click at [306, 563] on main "Content Library Content for YourSweetTea YourSweetTea (yoursweettea1) Bio 58% P…" at bounding box center [834, 392] width 1373 height 784
click at [1019, 557] on span "Save All Changes" at bounding box center [1042, 553] width 68 height 10
click at [1032, 537] on div "Save All Changes Last updated: [DATE] 6:37 AM by Sweet T." at bounding box center [1003, 563] width 203 height 58
click at [1032, 540] on div "Save All Changes Last updated: [DATE] 6:37 AM by Sweet T." at bounding box center [1003, 563] width 203 height 58
click at [1024, 545] on button "Save All Changes" at bounding box center [1042, 553] width 86 height 20
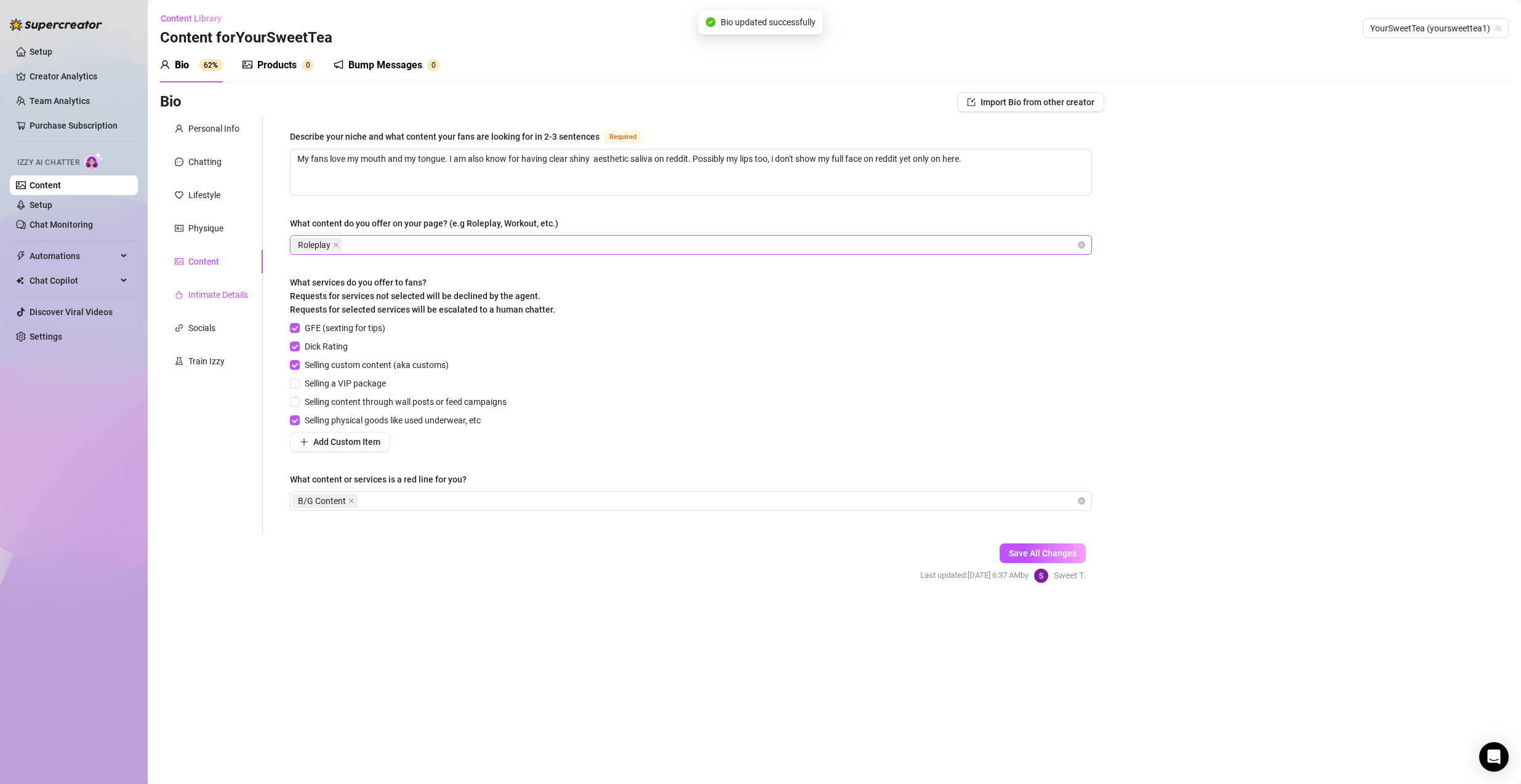
click at [218, 289] on div "Intimate Details" at bounding box center [218, 294] width 60 height 13
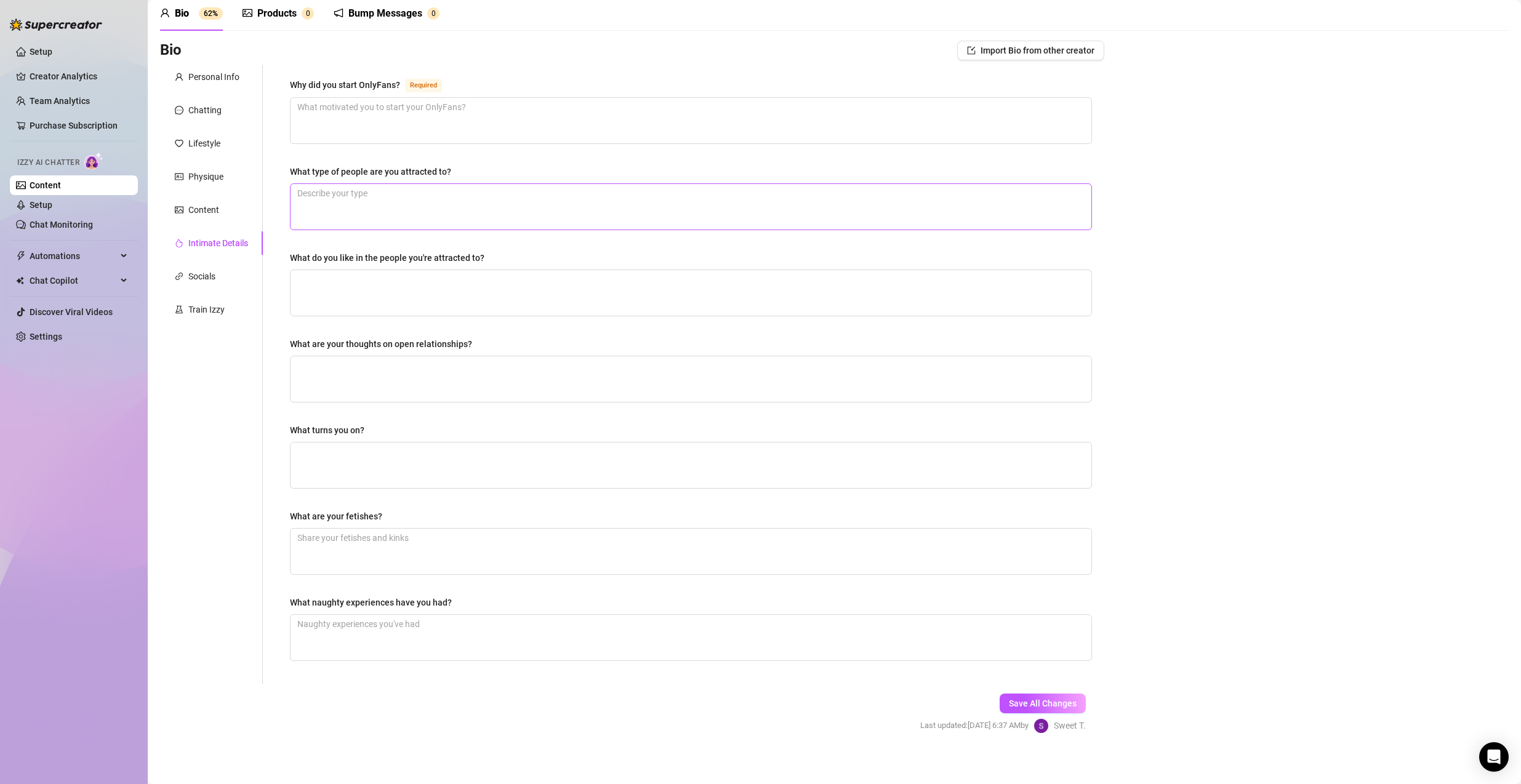
scroll to position [59, 0]
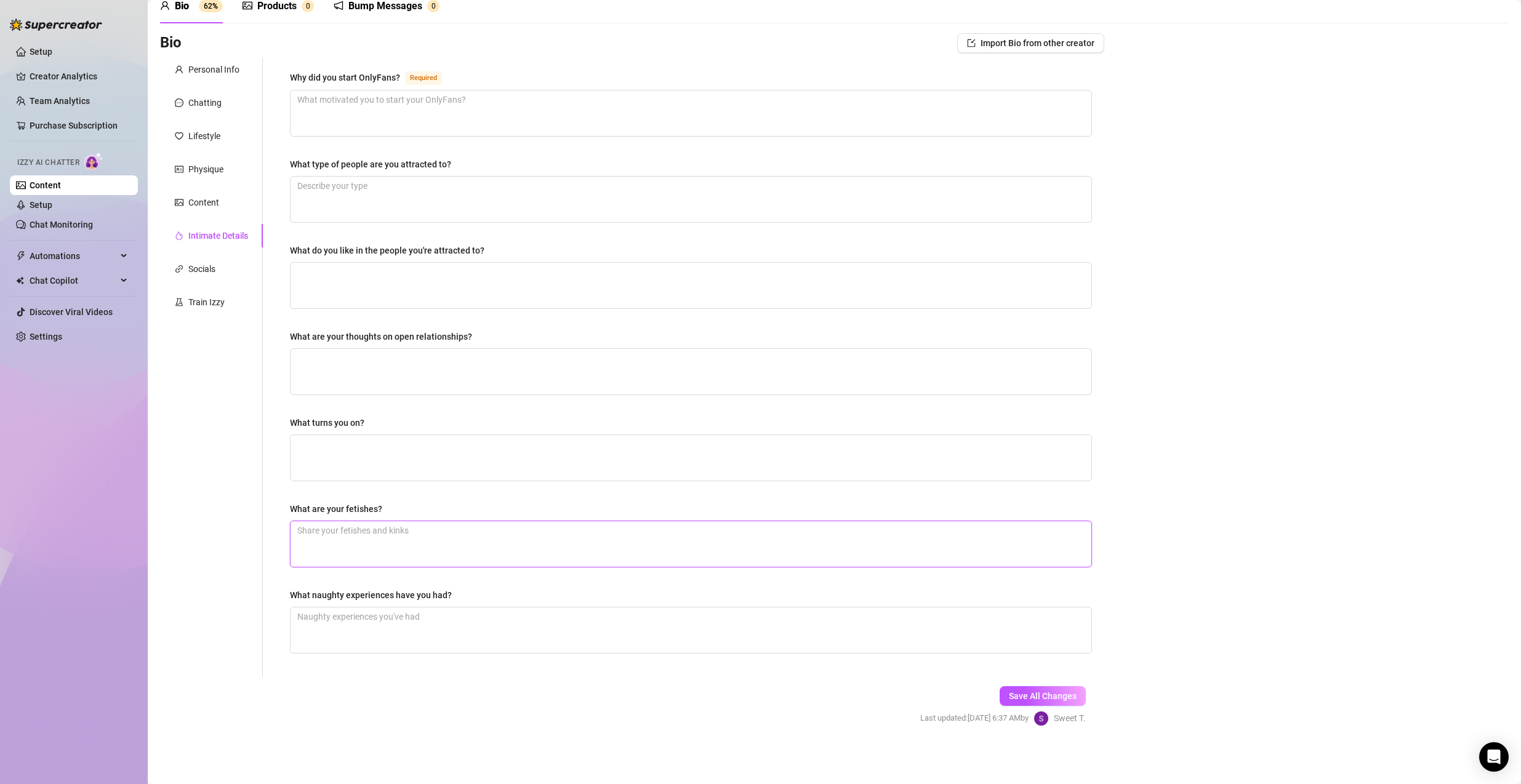
click at [351, 556] on textarea "What are your fetishes?" at bounding box center [691, 544] width 801 height 46
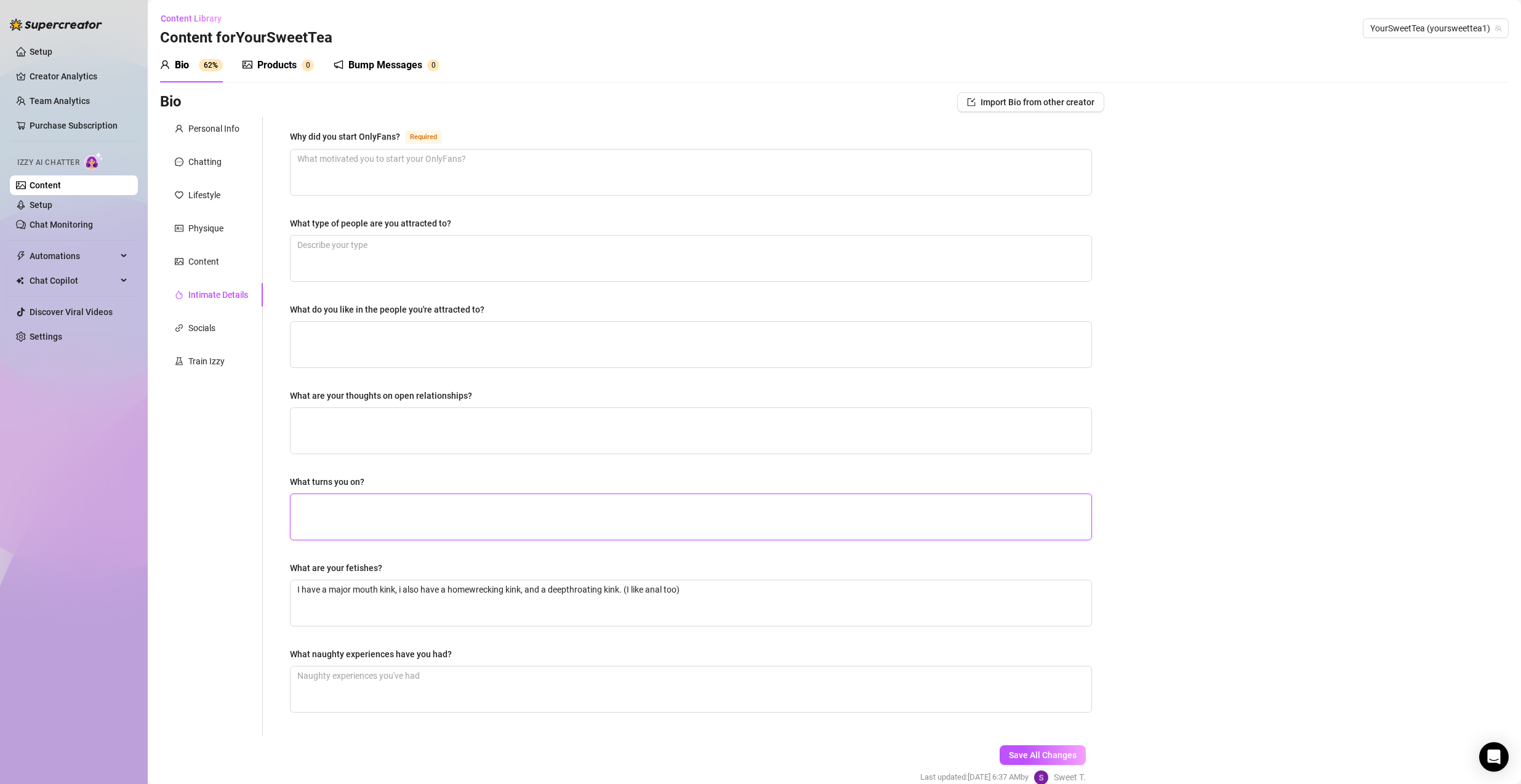
click at [446, 512] on textarea "What turns you on?" at bounding box center [691, 517] width 801 height 46
drag, startPoint x: 718, startPoint y: 590, endPoint x: 257, endPoint y: 540, distance: 463.7
click at [257, 540] on div "Personal Info Chatting Lifestyle Physique Content Intimate Details Socials Trai…" at bounding box center [631, 426] width 944 height 619
paste textarea "Starbucks Frappuccino"
click at [507, 529] on textarea "What turns you on?" at bounding box center [691, 517] width 801 height 46
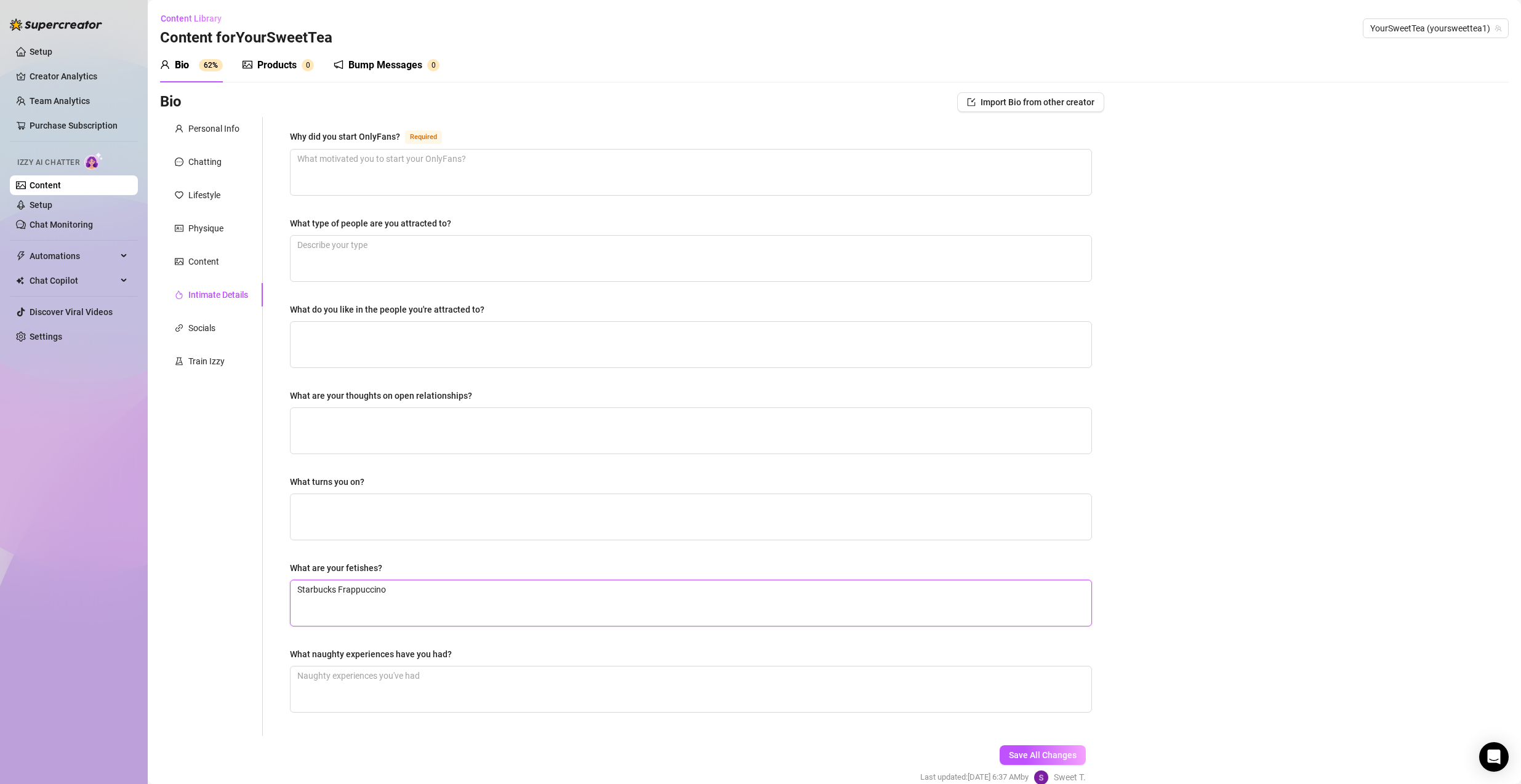
drag, startPoint x: 479, startPoint y: 598, endPoint x: 236, endPoint y: 553, distance: 247.1
click at [234, 552] on div "Personal Info Chatting Lifestyle Physique Content Intimate Details Socials Trai…" at bounding box center [631, 426] width 944 height 619
click at [361, 563] on textarea "What naughty experiences have you had?" at bounding box center [691, 689] width 801 height 46
click at [365, 170] on textarea "Why did you start OnlyFans? Required" at bounding box center [691, 172] width 801 height 46
click at [1128, 474] on div "Bio Import Bio from other creator Personal Info Chatting Lifestyle Physique Con…" at bounding box center [834, 449] width 1349 height 714
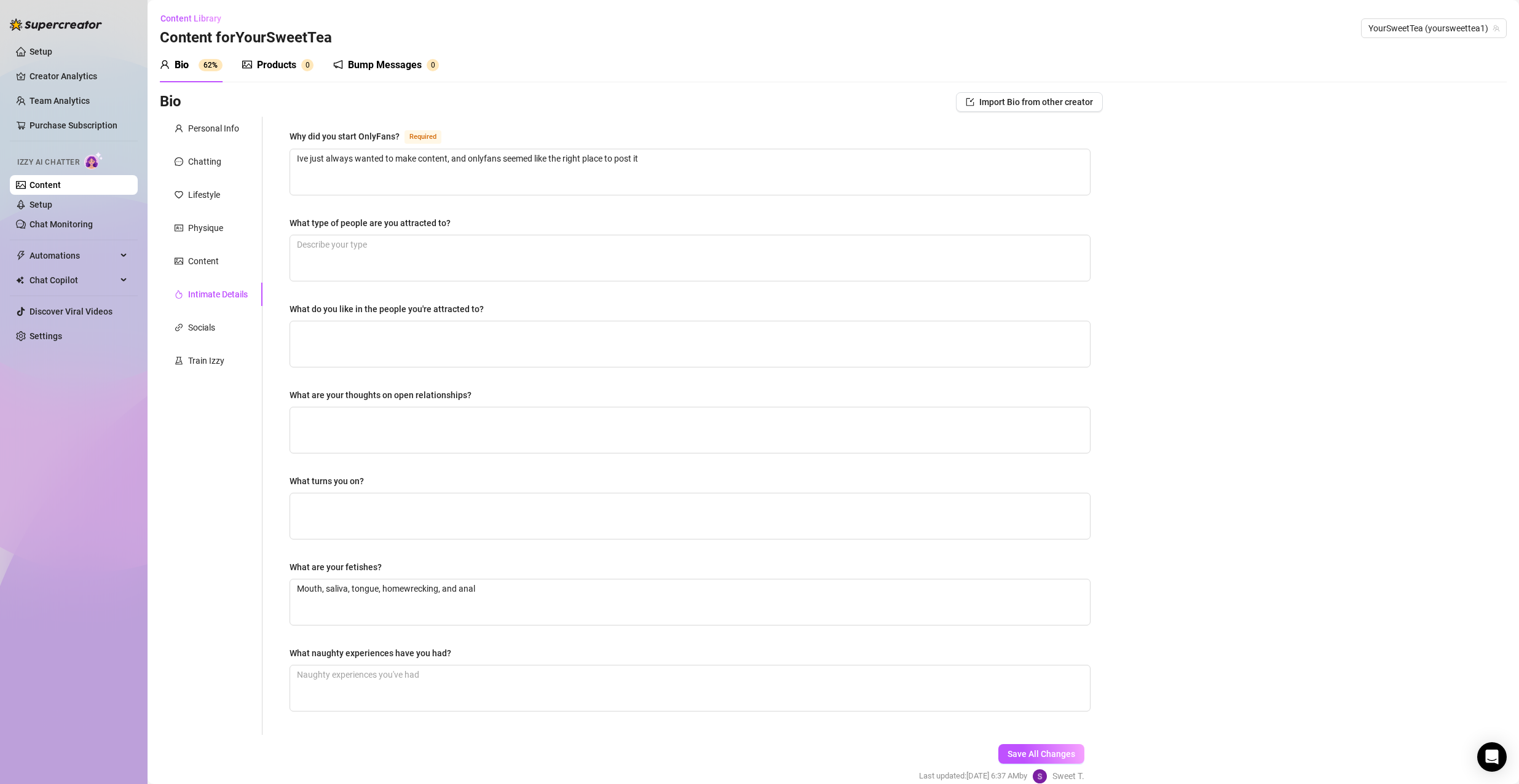
click at [1126, 456] on div "Bio Import Bio from other creator Personal Info Chatting Lifestyle Physique Con…" at bounding box center [833, 448] width 1347 height 713
click at [1126, 452] on div "Bio Import Bio from other creator Personal Info Chatting Lifestyle Physique Con…" at bounding box center [833, 448] width 1347 height 713
click at [399, 562] on textarea "What naughty experiences have you had?" at bounding box center [690, 688] width 800 height 46
click at [489, 562] on textarea "Im actually a virgin.. I haven't had any O_O" at bounding box center [690, 688] width 800 height 46
click at [369, 392] on div "What are your thoughts on open relationships?" at bounding box center [380, 395] width 182 height 13
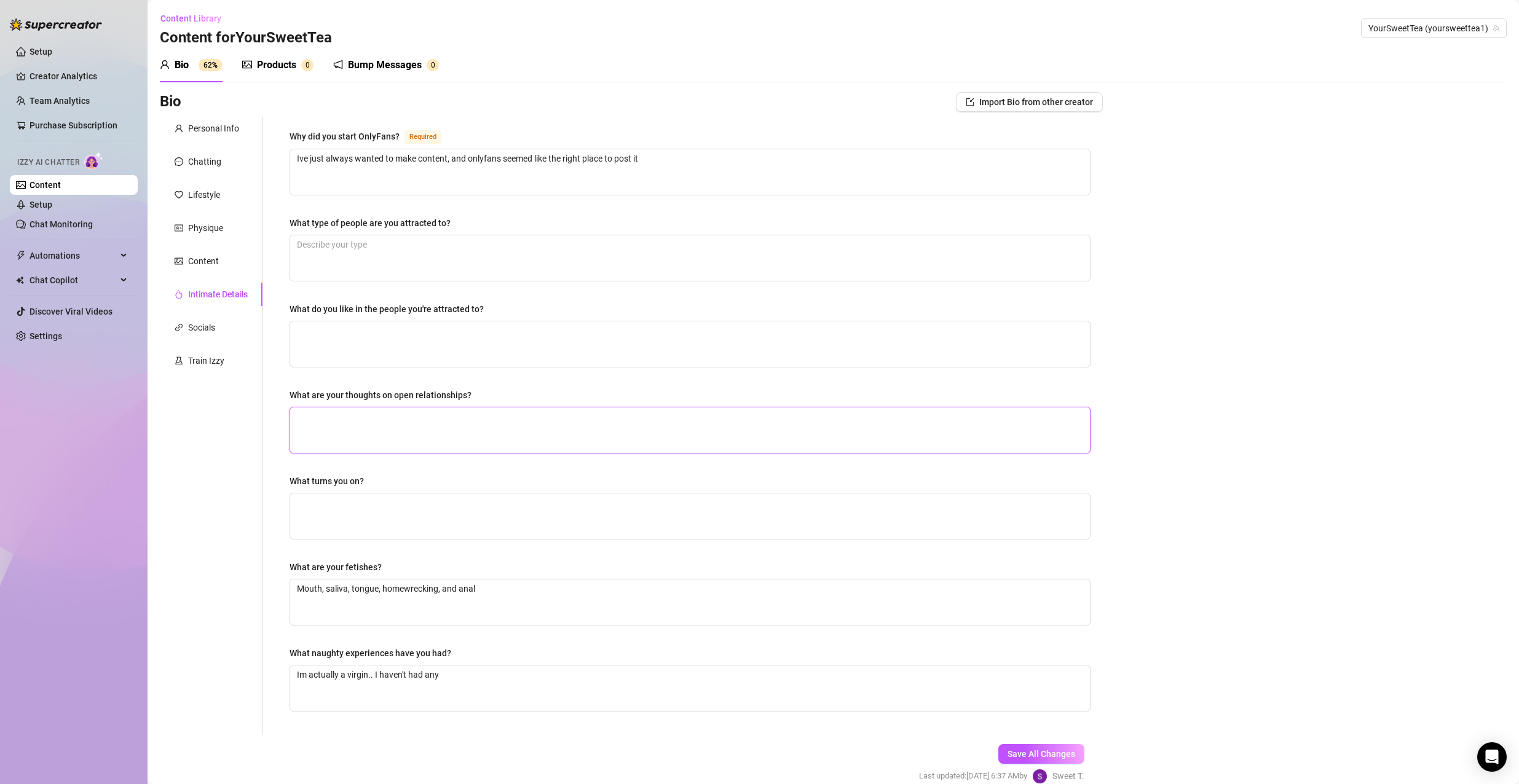
click at [369, 407] on textarea "What are your thoughts on open relationships?" at bounding box center [690, 430] width 800 height 46
click at [415, 504] on textarea "What turns you on?" at bounding box center [690, 516] width 800 height 46
click at [412, 261] on textarea "What type of people are you attracted to?" at bounding box center [690, 258] width 800 height 46
click at [408, 364] on textarea "What do you like in the people you're attracted to?" at bounding box center [690, 344] width 800 height 46
click at [1040, 562] on span "Save All Changes" at bounding box center [1041, 754] width 67 height 10
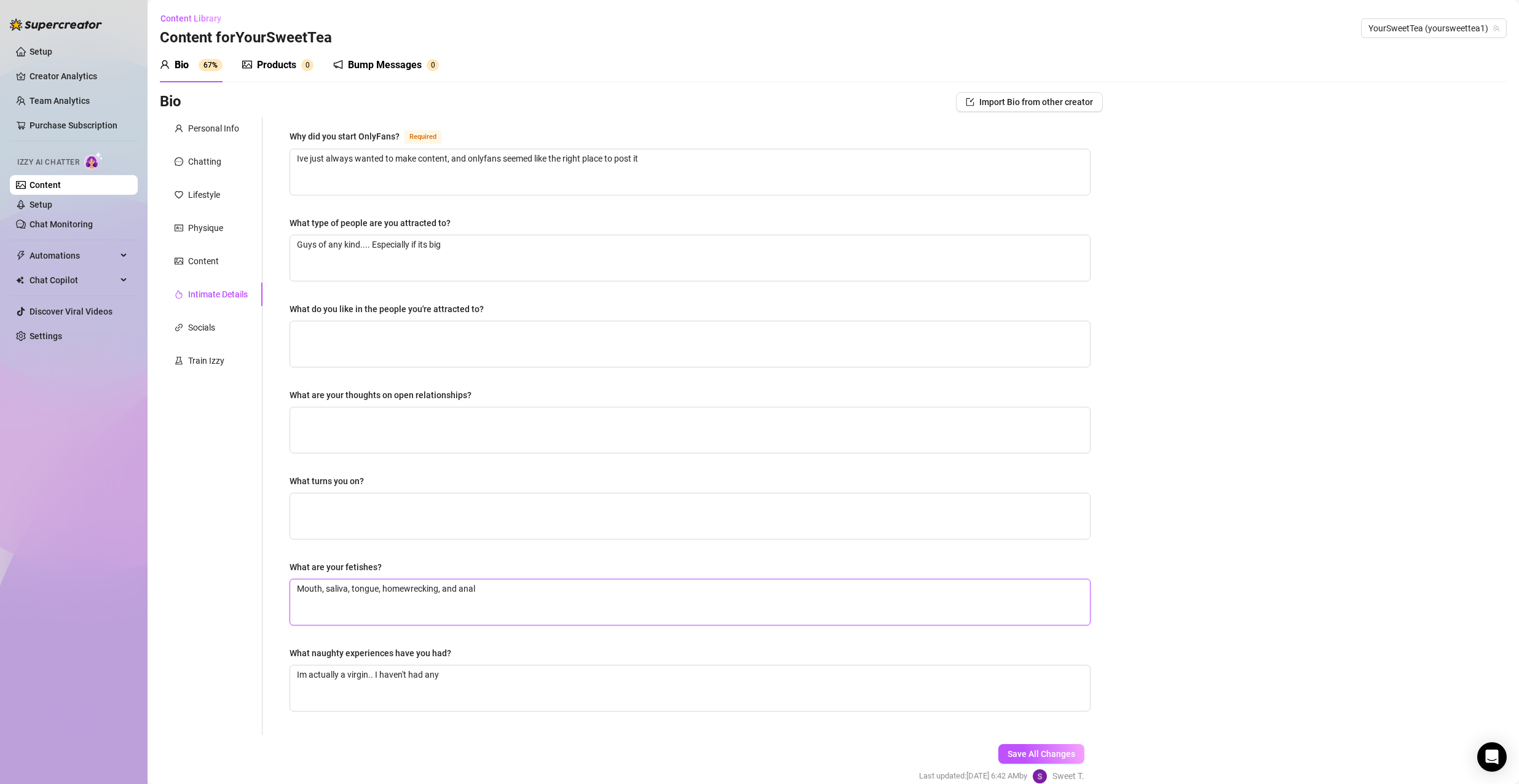
drag, startPoint x: 521, startPoint y: 608, endPoint x: 184, endPoint y: 506, distance: 352.1
click at [184, 506] on div "Personal Info Chatting Lifestyle Physique Content Intimate Details Socials Trai…" at bounding box center [631, 426] width 943 height 618
click at [415, 521] on textarea "What turns you on?" at bounding box center [690, 516] width 800 height 46
drag, startPoint x: 393, startPoint y: 505, endPoint x: 369, endPoint y: 504, distance: 24.0
click at [1024, 562] on span "Save All Changes" at bounding box center [1041, 754] width 67 height 10
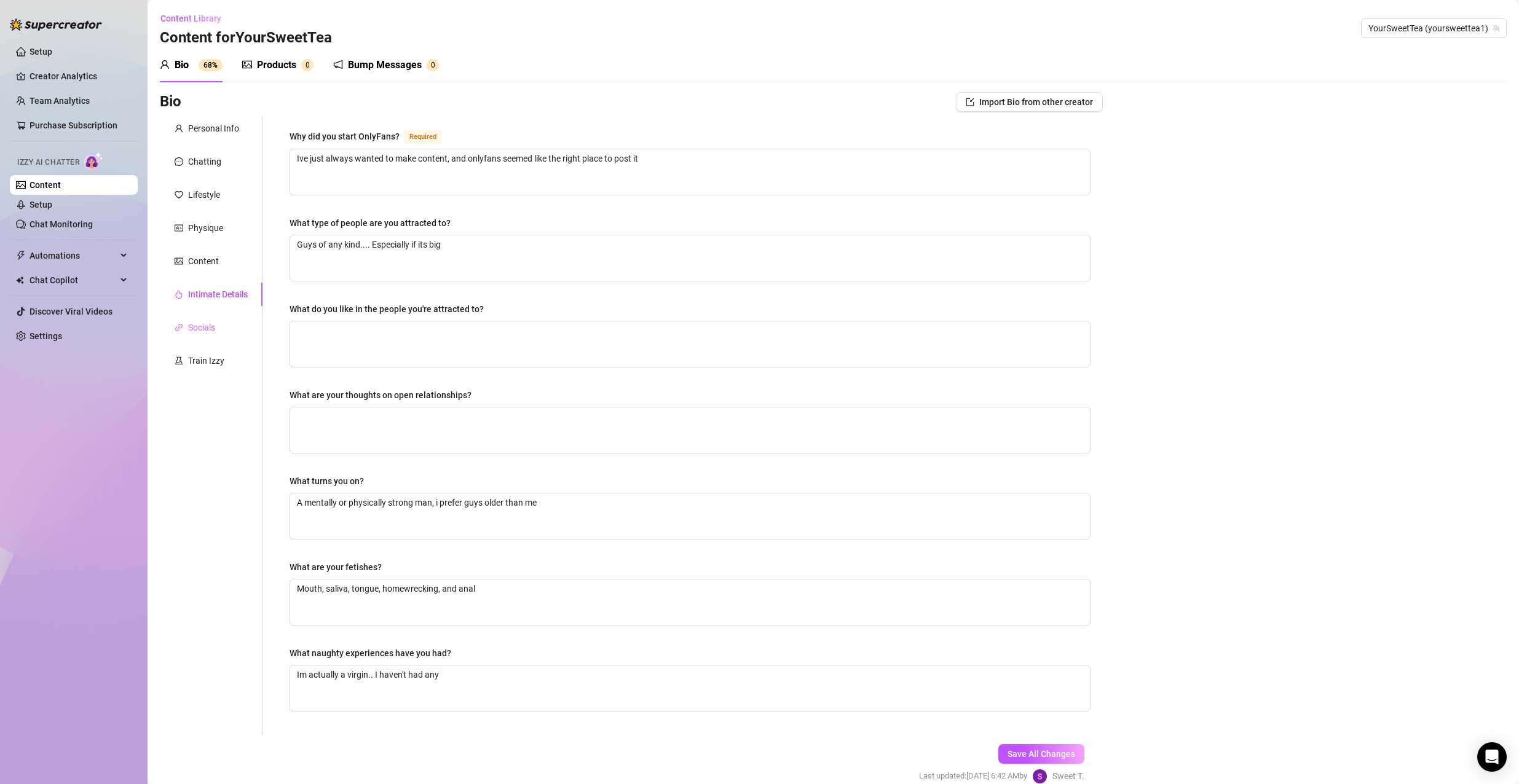
click at [235, 323] on div "Socials" at bounding box center [211, 327] width 103 height 23
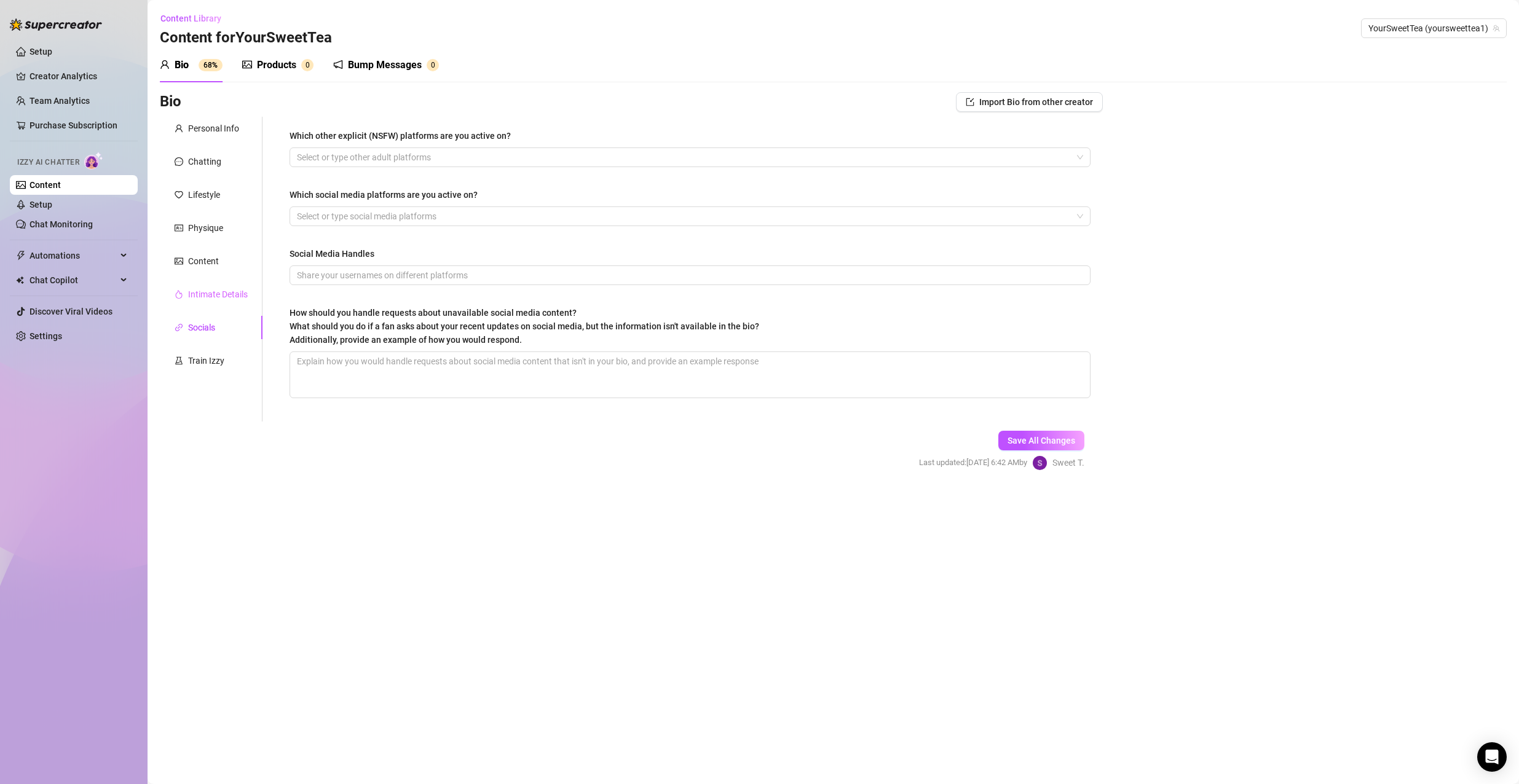
click at [200, 286] on div "Intimate Details" at bounding box center [211, 294] width 103 height 23
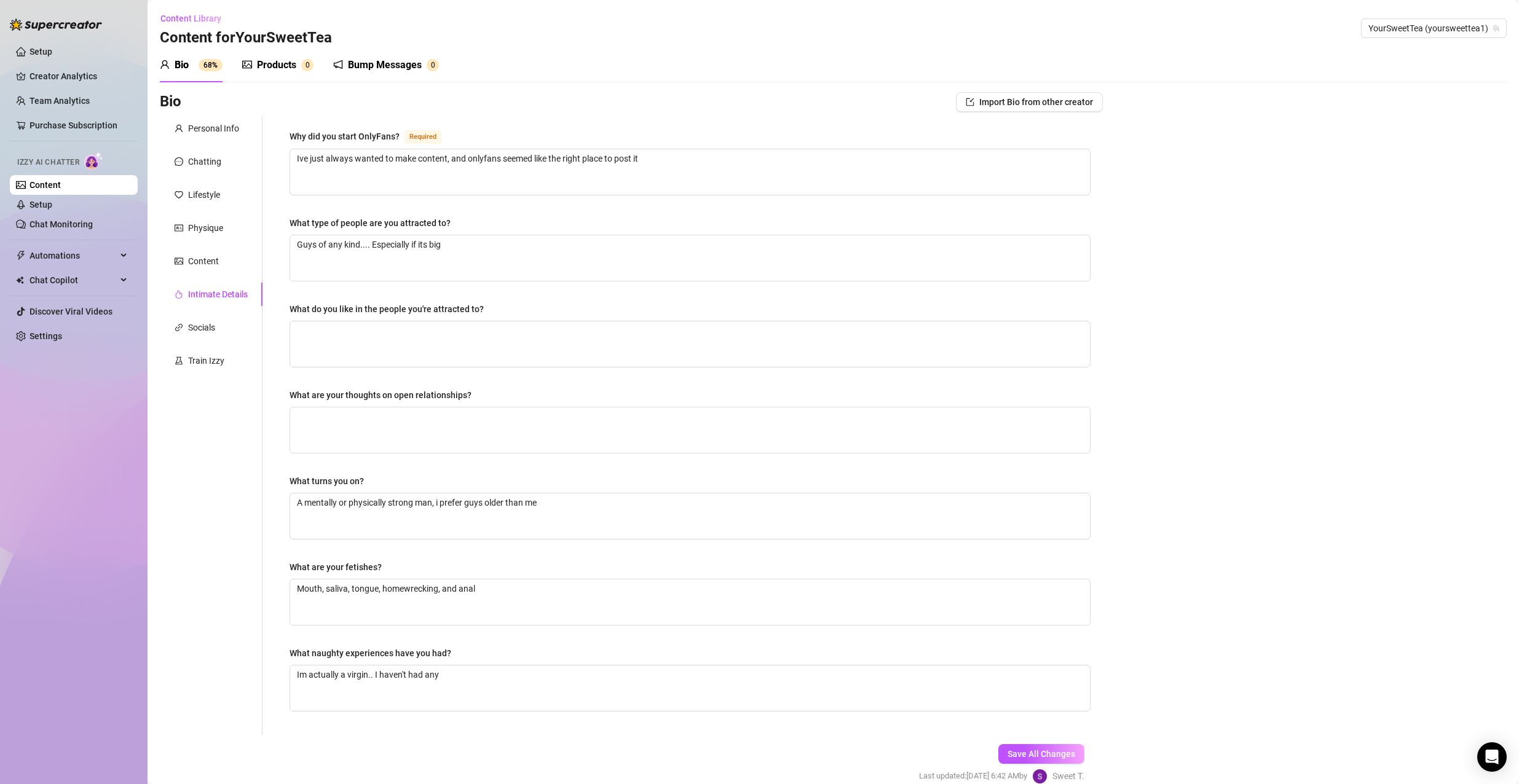
drag, startPoint x: 923, startPoint y: 5, endPoint x: 674, endPoint y: 383, distance: 452.6
click at [674, 383] on div "Why did you start OnlyFans? Required Ive just always wanted to make content, an…" at bounding box center [690, 426] width 801 height 594
click at [384, 438] on textarea "What are your thoughts on open relationships?" at bounding box center [690, 430] width 800 height 46
click at [404, 338] on textarea "What do you like in the people you're attracted to?" at bounding box center [690, 344] width 800 height 46
click at [1026, 562] on div "Save All Changes Last updated: [DATE] 6:42 AM by [PERSON_NAME]" at bounding box center [1002, 764] width 202 height 58
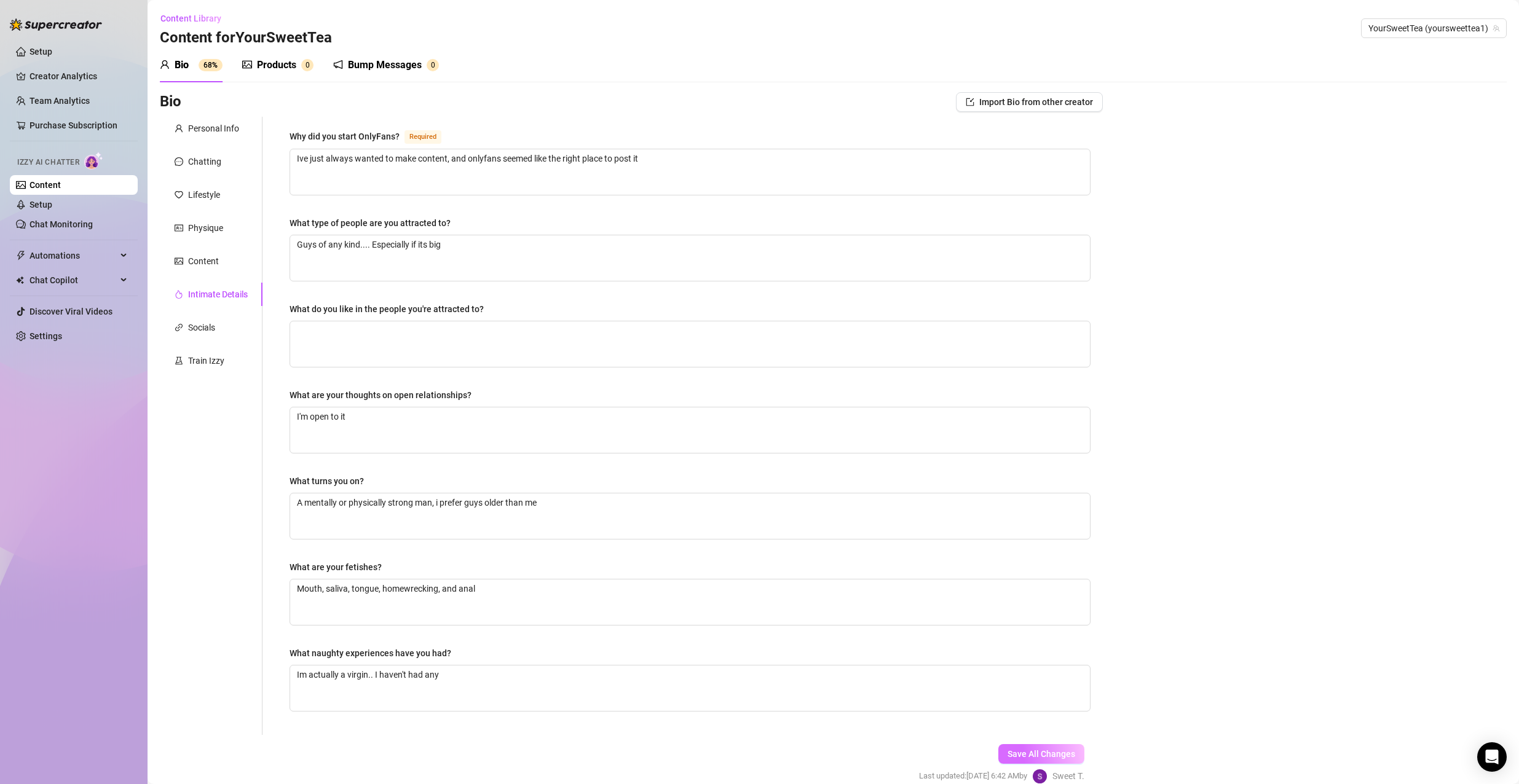
click at [999, 562] on button "Save All Changes" at bounding box center [1041, 754] width 86 height 20
click at [197, 317] on div "Socials" at bounding box center [211, 327] width 103 height 23
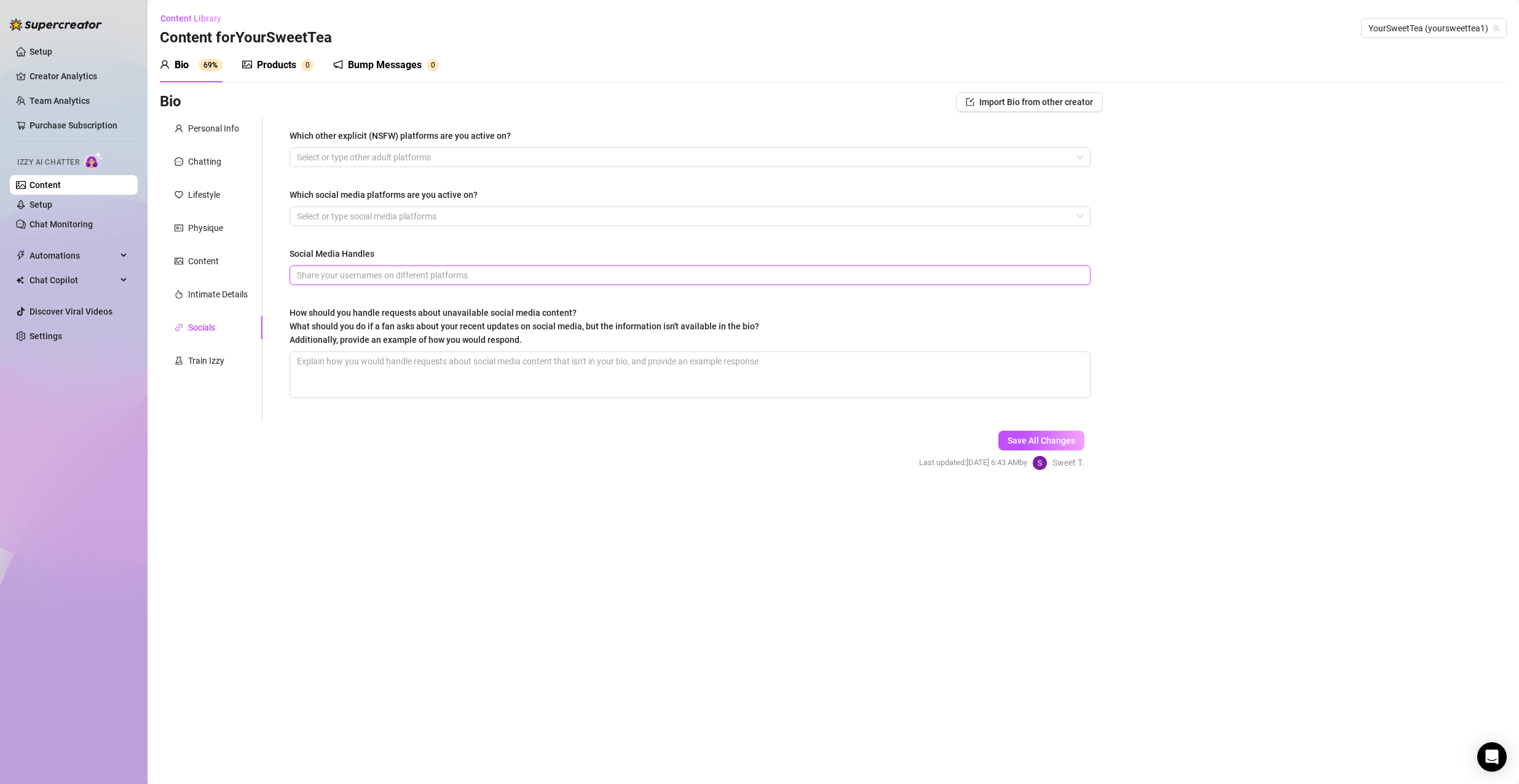
click at [790, 279] on input "Social Media Handles" at bounding box center [688, 275] width 784 height 13
click at [874, 210] on div at bounding box center [683, 216] width 783 height 17
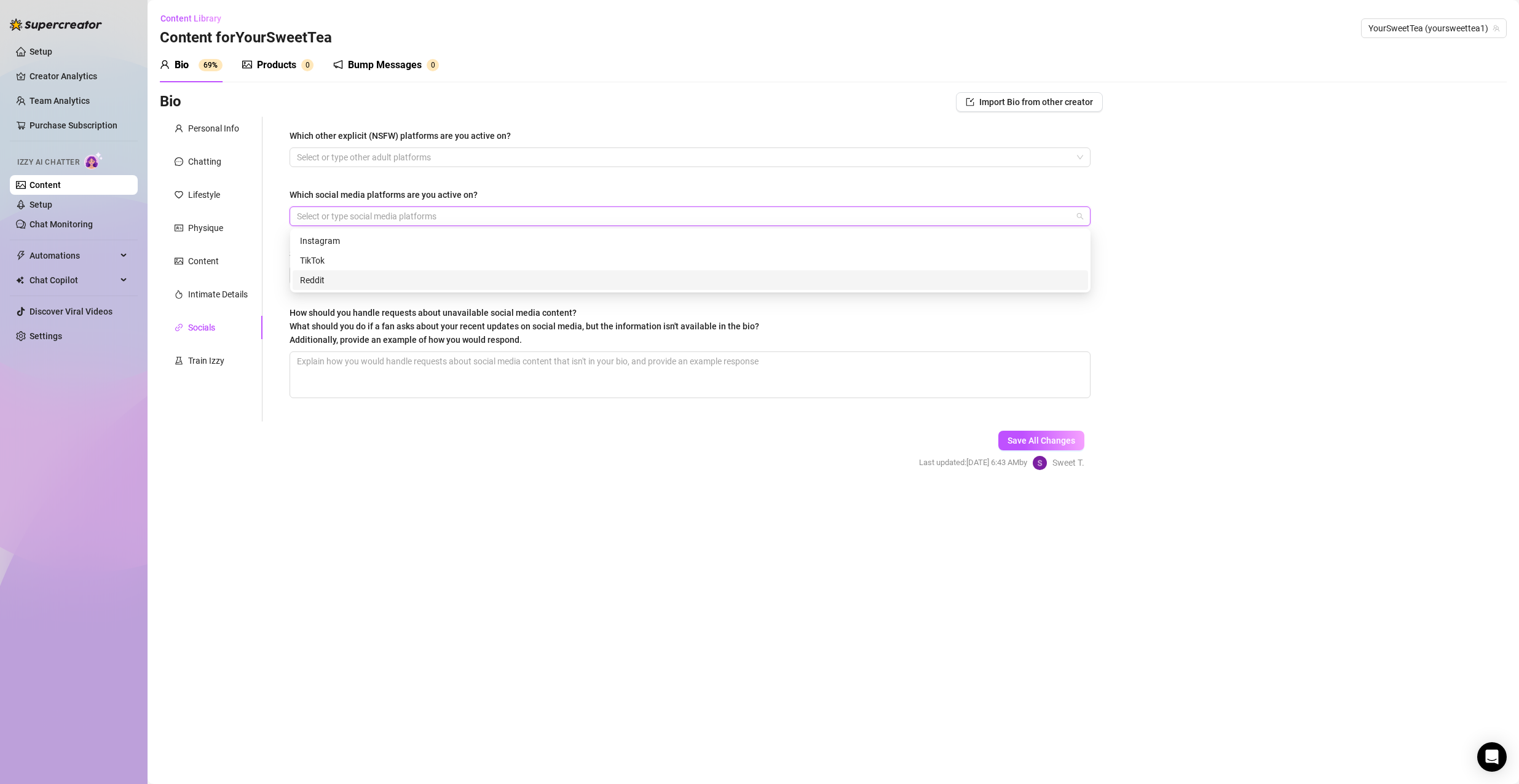
click at [411, 277] on div "Reddit" at bounding box center [690, 280] width 780 height 13
click at [266, 178] on div "Which other explicit (NSFW) platforms are you active on? Select or type other a…" at bounding box center [682, 269] width 840 height 305
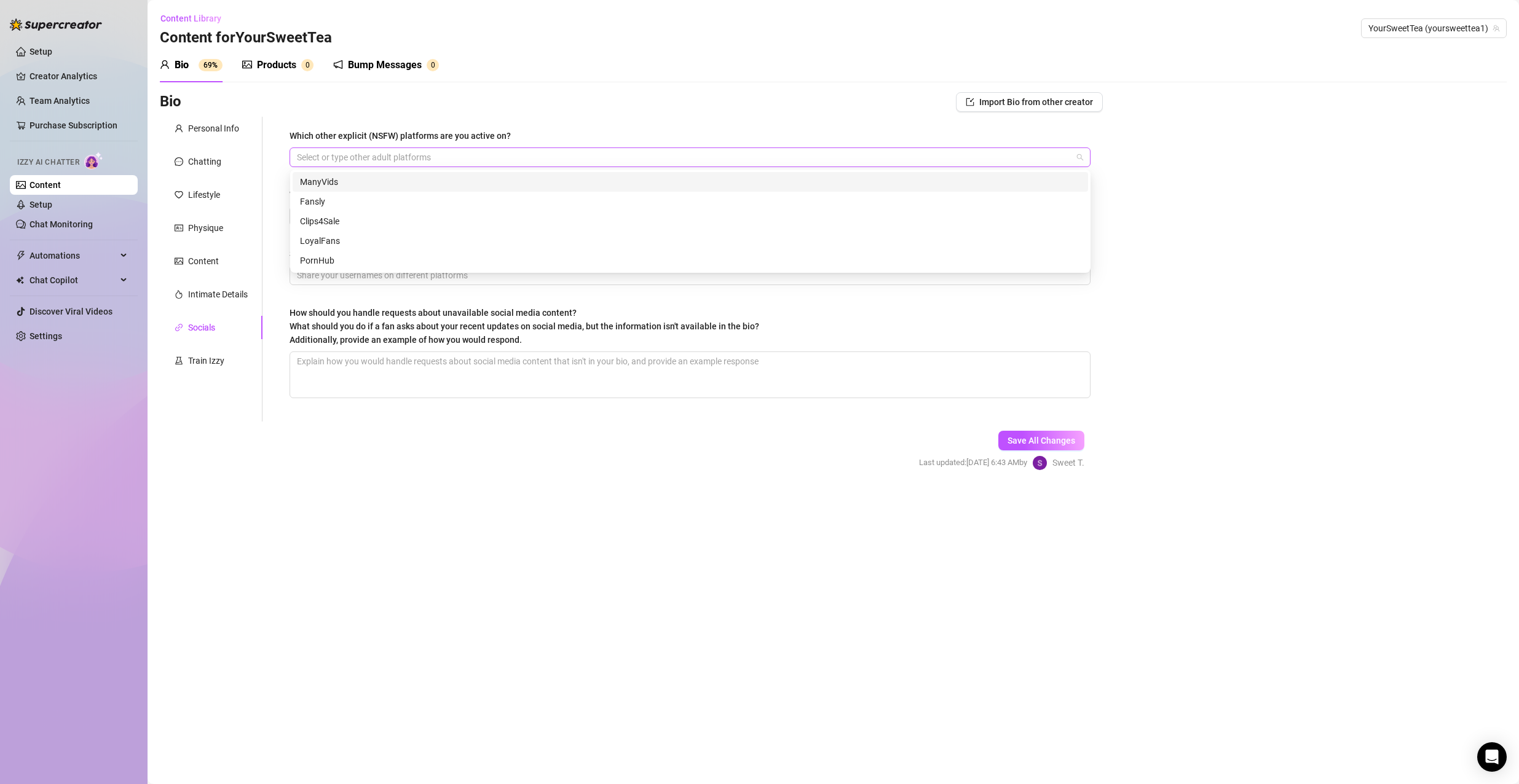
click at [334, 155] on div at bounding box center [683, 157] width 783 height 17
click at [341, 184] on div "ManyVids" at bounding box center [690, 181] width 780 height 13
click at [316, 315] on span "How should you handle requests about unavailable social media content? What sho…" at bounding box center [524, 326] width 470 height 37
click at [316, 352] on textarea "How should you handle requests about unavailable social media content? What sho…" at bounding box center [690, 374] width 800 height 46
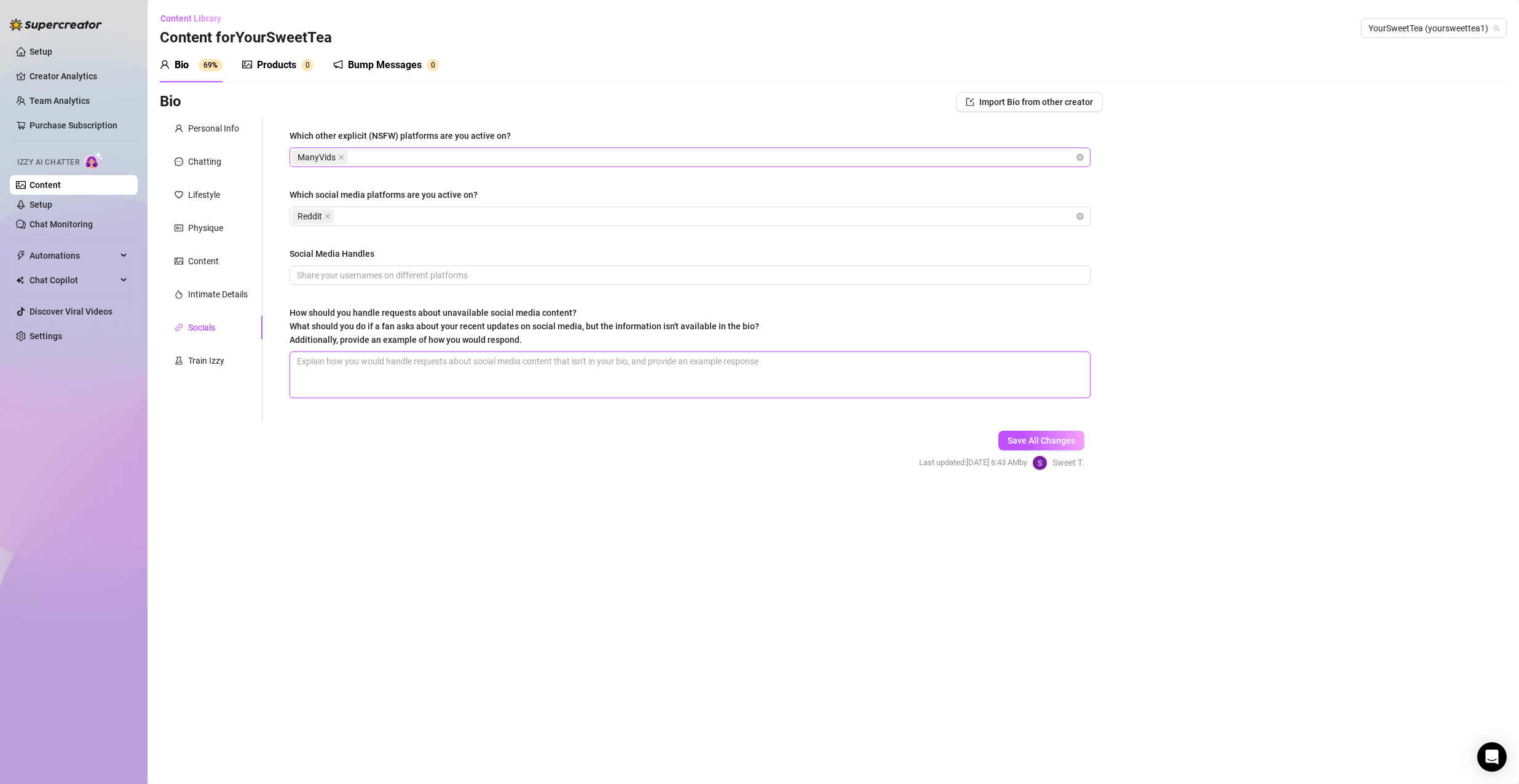
click at [343, 162] on span at bounding box center [341, 157] width 6 height 13
click at [316, 276] on input "Social Media Handles" at bounding box center [688, 275] width 784 height 13
click at [1012, 431] on button "Save All Changes" at bounding box center [1041, 440] width 86 height 20
click at [236, 360] on div "Train Izzy" at bounding box center [211, 360] width 103 height 23
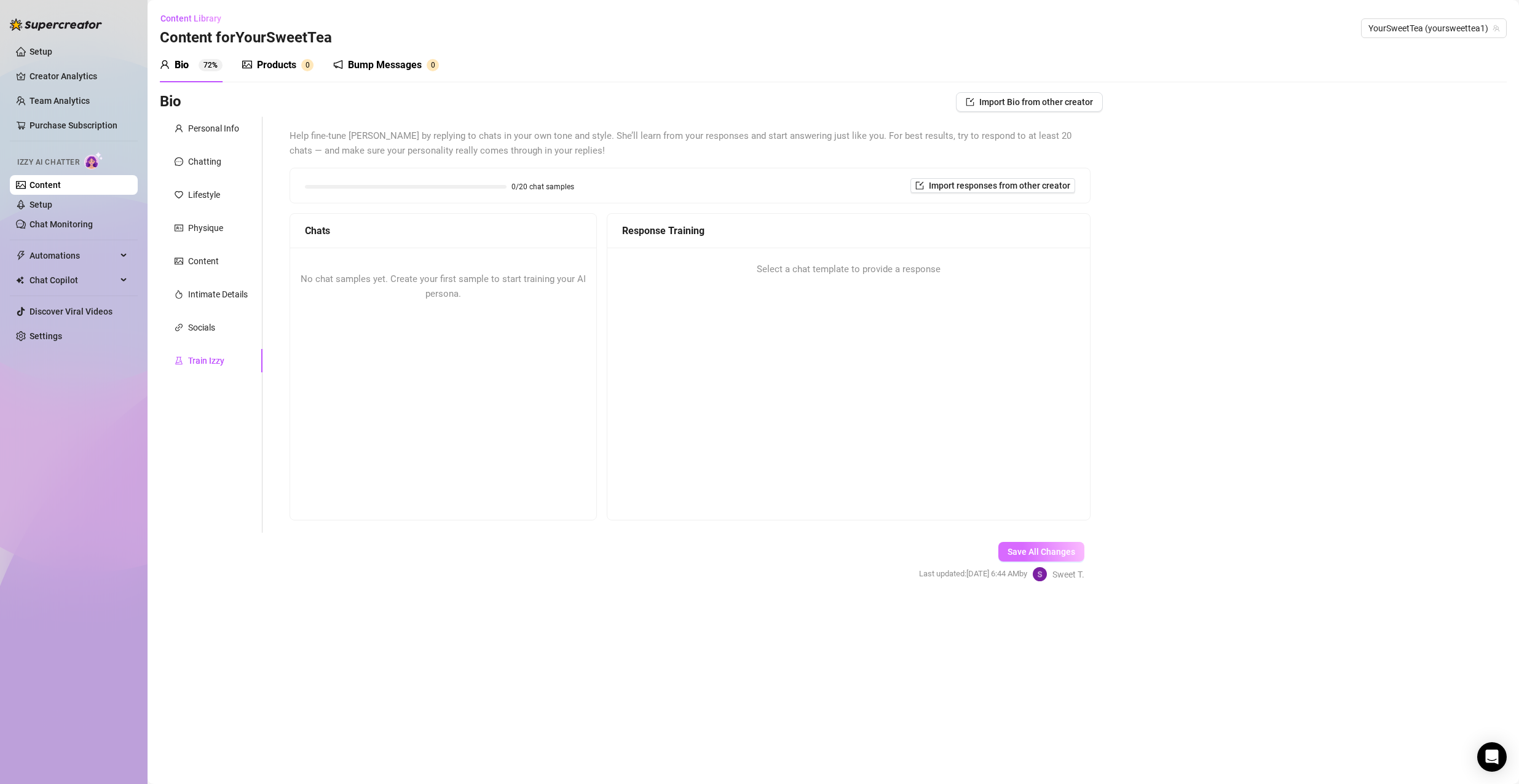
click at [1003, 560] on button "Save All Changes" at bounding box center [1041, 551] width 86 height 20
click at [1016, 555] on span "Save All Changes" at bounding box center [1041, 551] width 67 height 10
click at [218, 330] on div "Socials" at bounding box center [211, 327] width 103 height 23
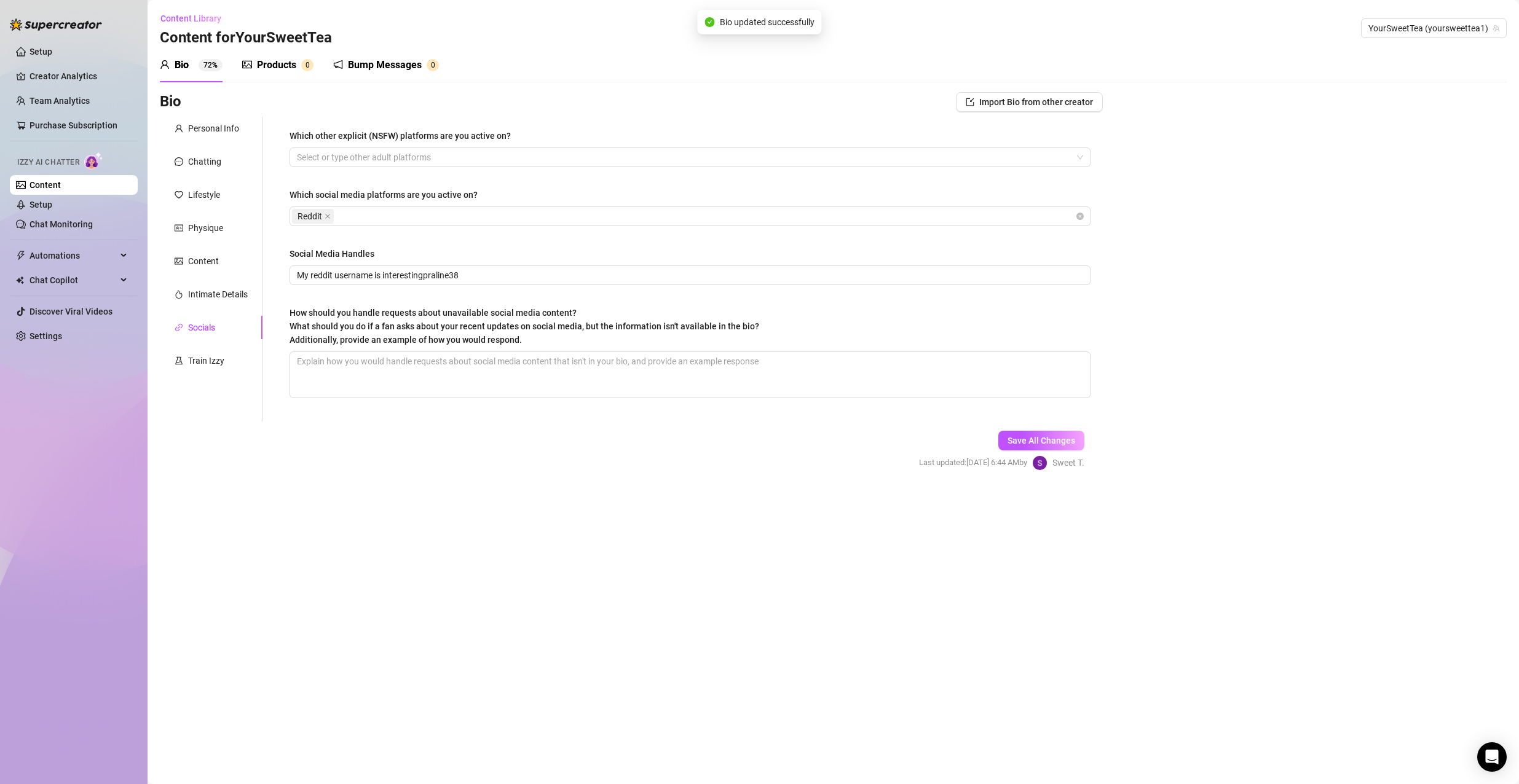
click at [192, 348] on div "Personal Info Chatting Lifestyle Physique Content Intimate Details Socials Trai…" at bounding box center [211, 269] width 103 height 305
click at [1020, 446] on button "Save All Changes" at bounding box center [1041, 440] width 86 height 20
click at [207, 345] on div "Personal Info Chatting Lifestyle Physique Content Intimate Details Socials Trai…" at bounding box center [211, 269] width 103 height 305
click at [193, 355] on div "Train Izzy" at bounding box center [207, 360] width 37 height 13
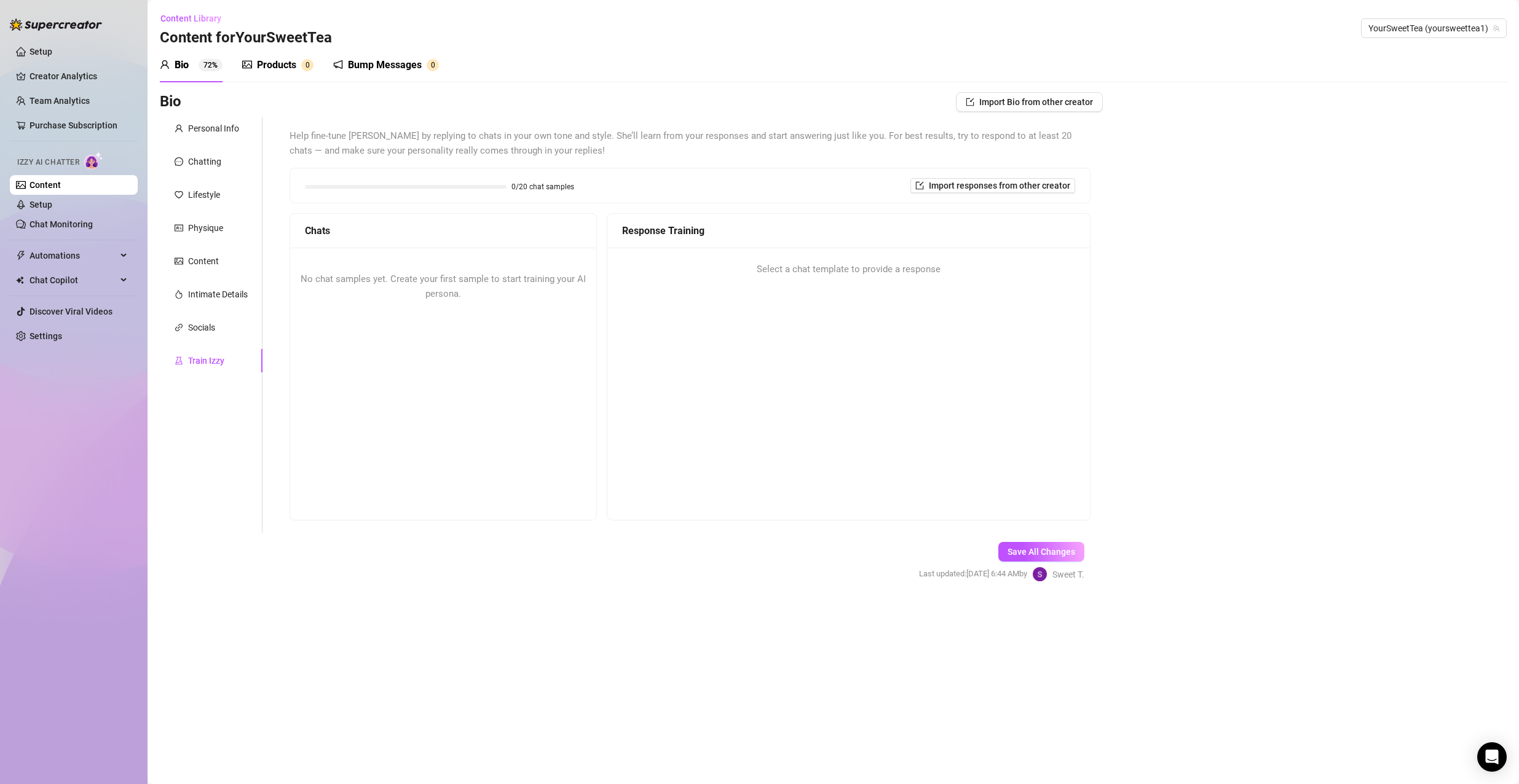
click at [436, 294] on span "No chat samples yet. Create your first sample to start training your AI persona." at bounding box center [444, 286] width 285 height 26
click at [209, 329] on div "Socials" at bounding box center [202, 327] width 27 height 13
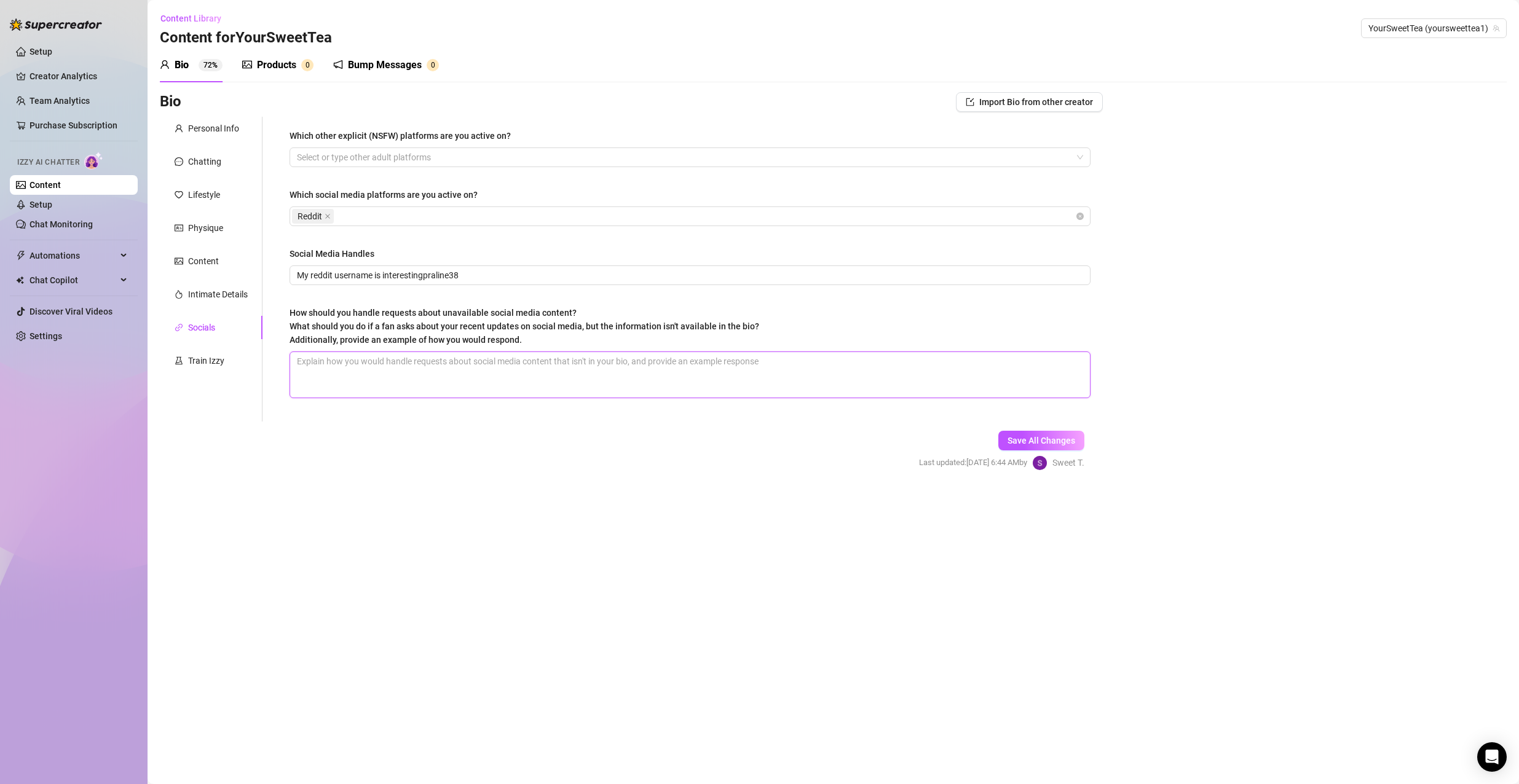
click at [427, 364] on textarea "How should you handle requests about unavailable social media content? What sho…" at bounding box center [690, 374] width 800 height 46
drag, startPoint x: 732, startPoint y: 361, endPoint x: 726, endPoint y: 370, distance: 10.8
click at [726, 370] on textarea "I might have that video, let me double check! I cant find it but i have some ot…" at bounding box center [690, 374] width 800 height 46
click at [737, 365] on textarea "I might have that video, let me double check! I cant find it but i have some ot…" at bounding box center [690, 374] width 800 height 46
click at [687, 355] on textarea "I might have that video, let me double check! I cant find it but i have some ot…" at bounding box center [690, 374] width 800 height 46
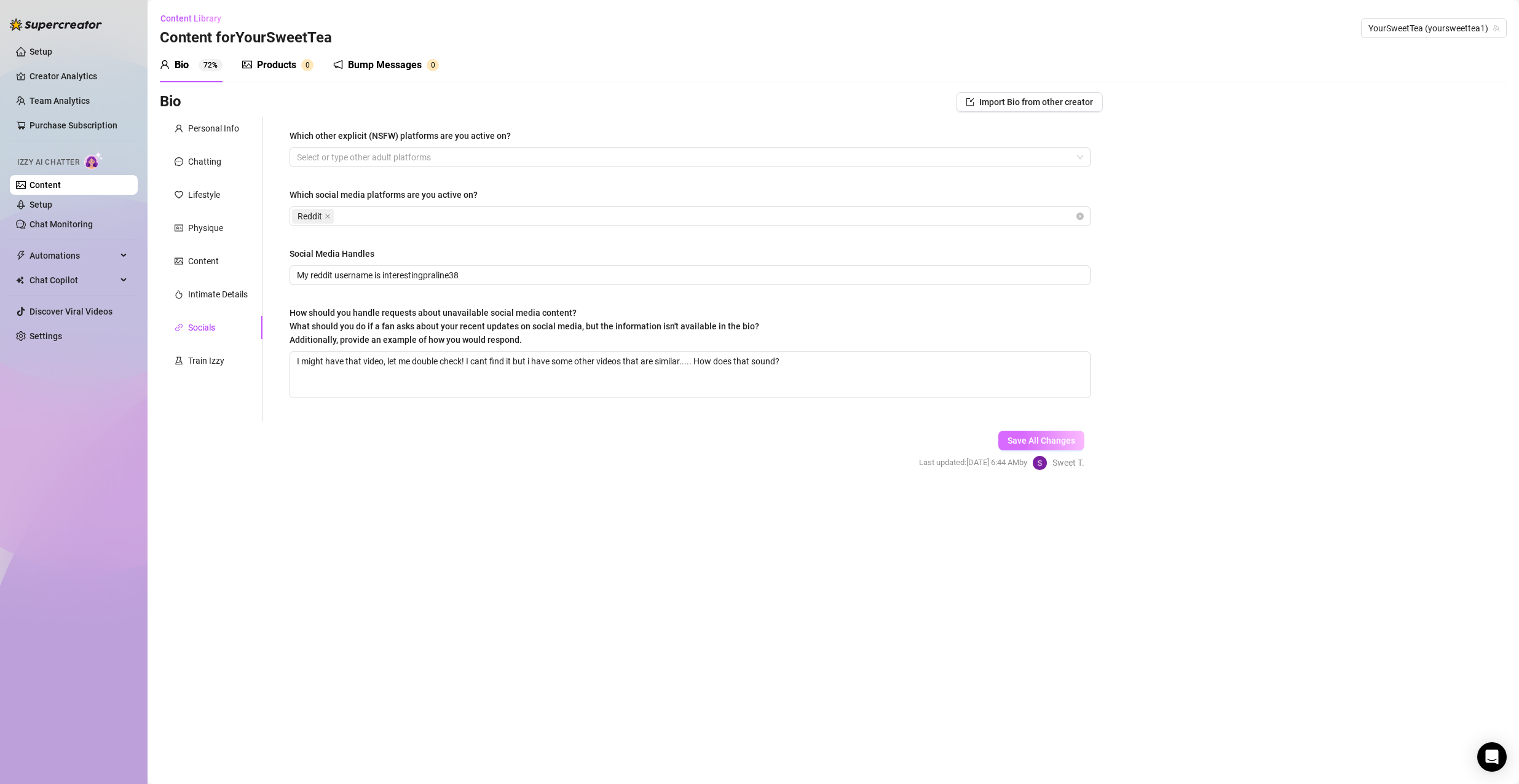
click at [1071, 441] on span "Save All Changes" at bounding box center [1041, 440] width 67 height 10
click at [219, 351] on div "Train Izzy" at bounding box center [211, 360] width 103 height 23
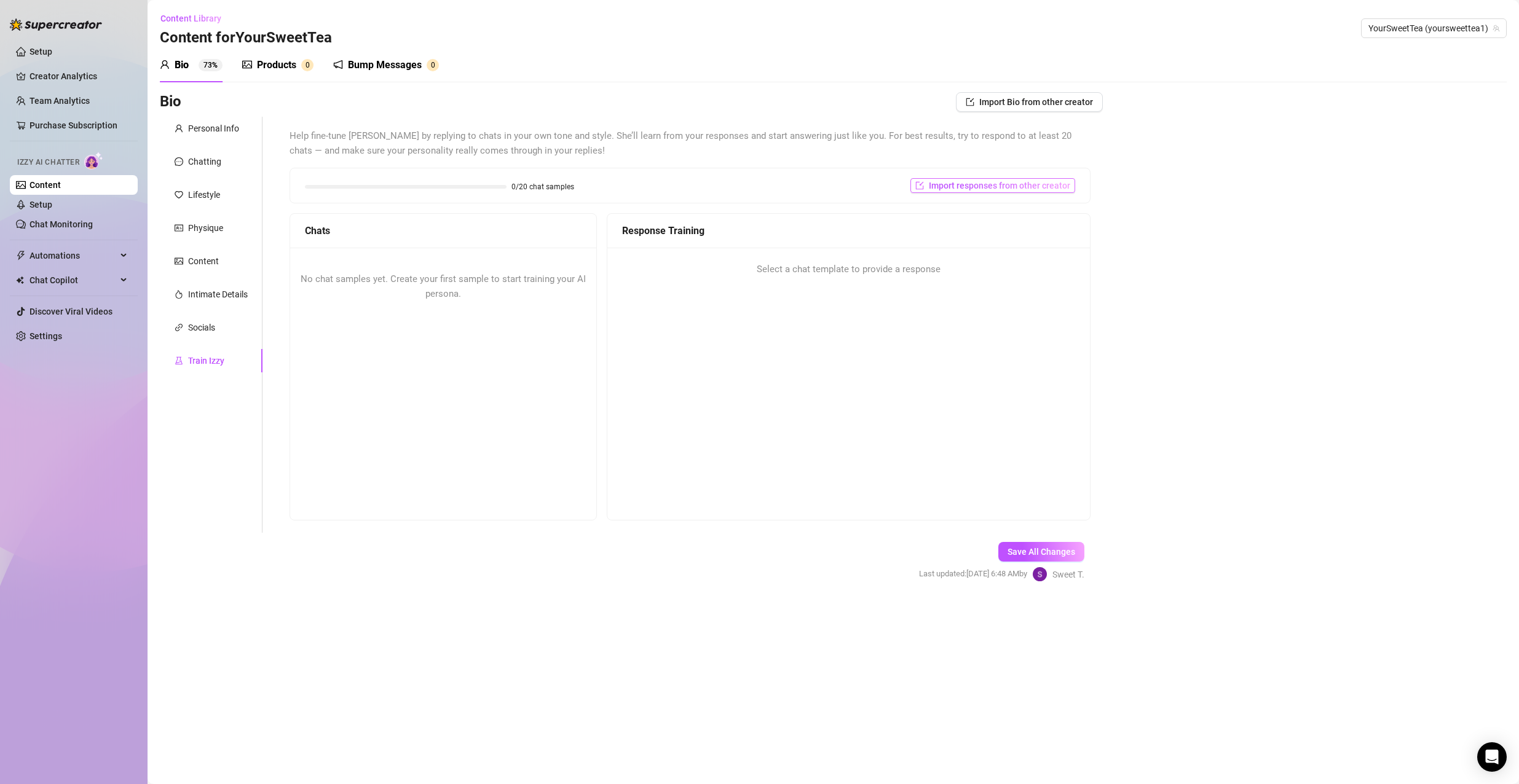
click at [1044, 188] on span "Import responses from other creator" at bounding box center [999, 185] width 141 height 10
click at [967, 213] on input "search" at bounding box center [988, 217] width 97 height 18
click at [1052, 242] on span "( yoursweettea1 )" at bounding box center [1052, 242] width 63 height 13
click at [1050, 240] on button "Import" at bounding box center [1037, 240] width 34 height 15
click at [1126, 244] on div "Bio Import Bio from other creator Personal Info Chatting Lifestyle Physique Con…" at bounding box center [833, 347] width 1347 height 511
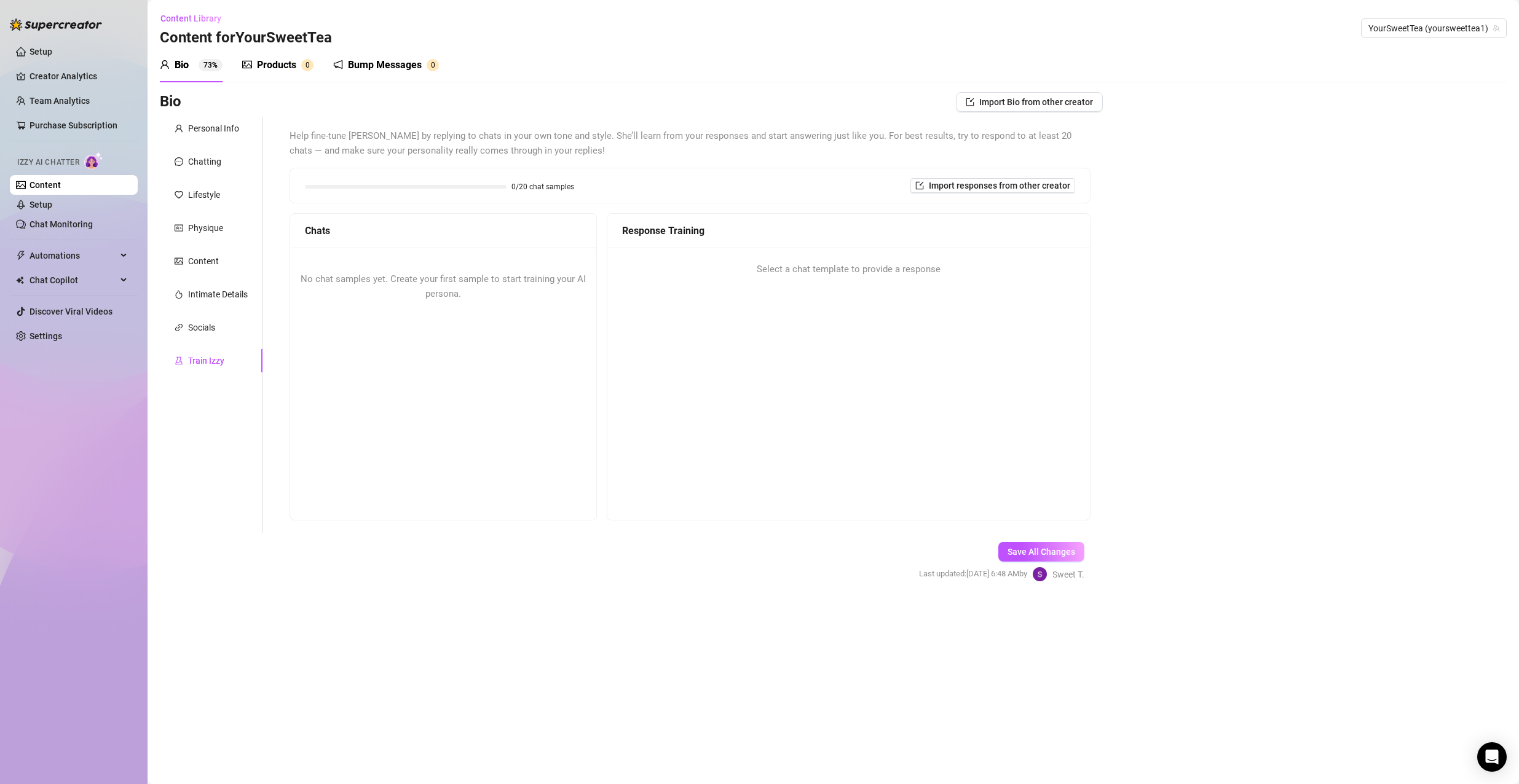
click at [276, 77] on div "Products 0" at bounding box center [278, 65] width 71 height 34
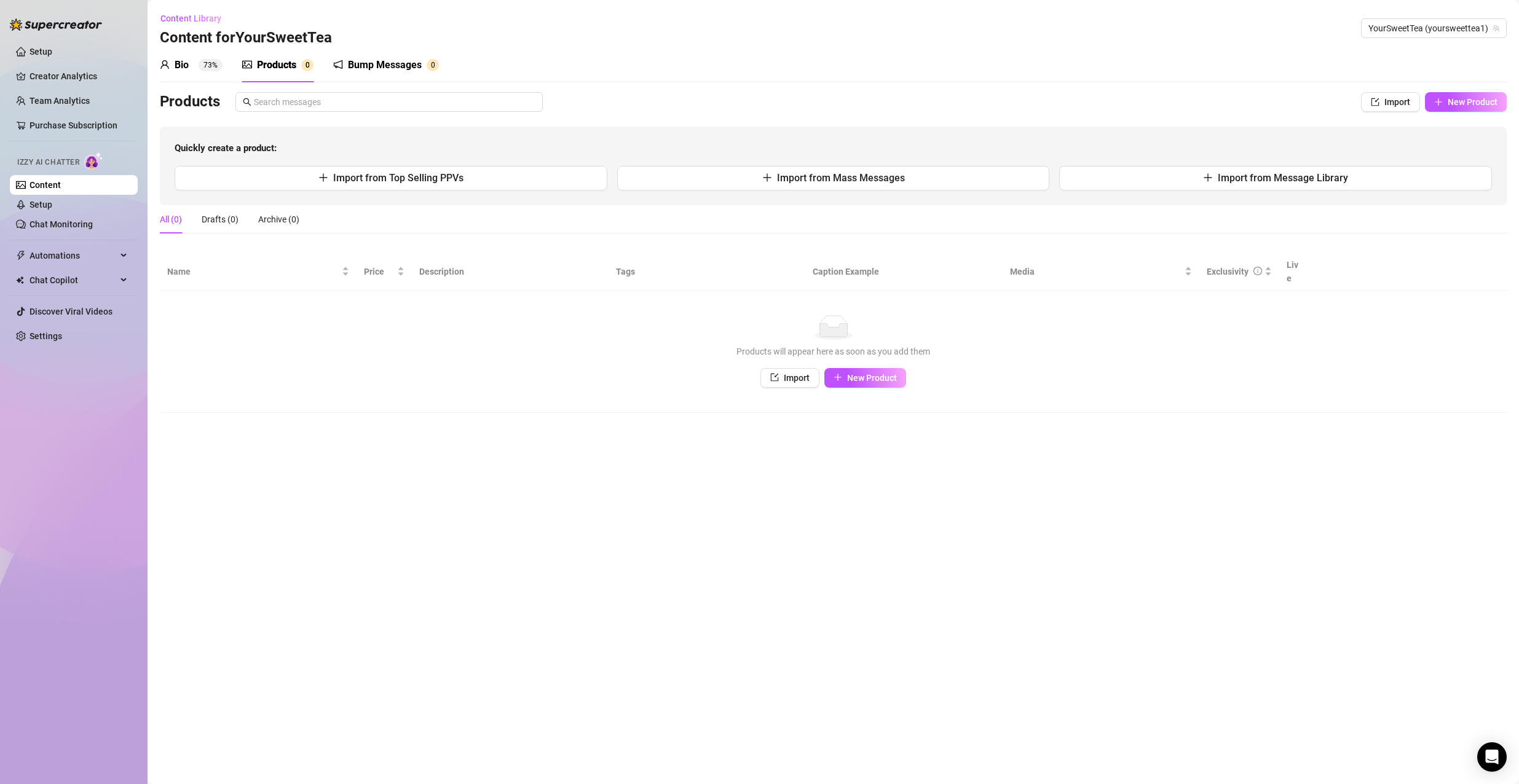
click at [347, 66] on div "Bump Messages 0" at bounding box center [386, 65] width 105 height 15
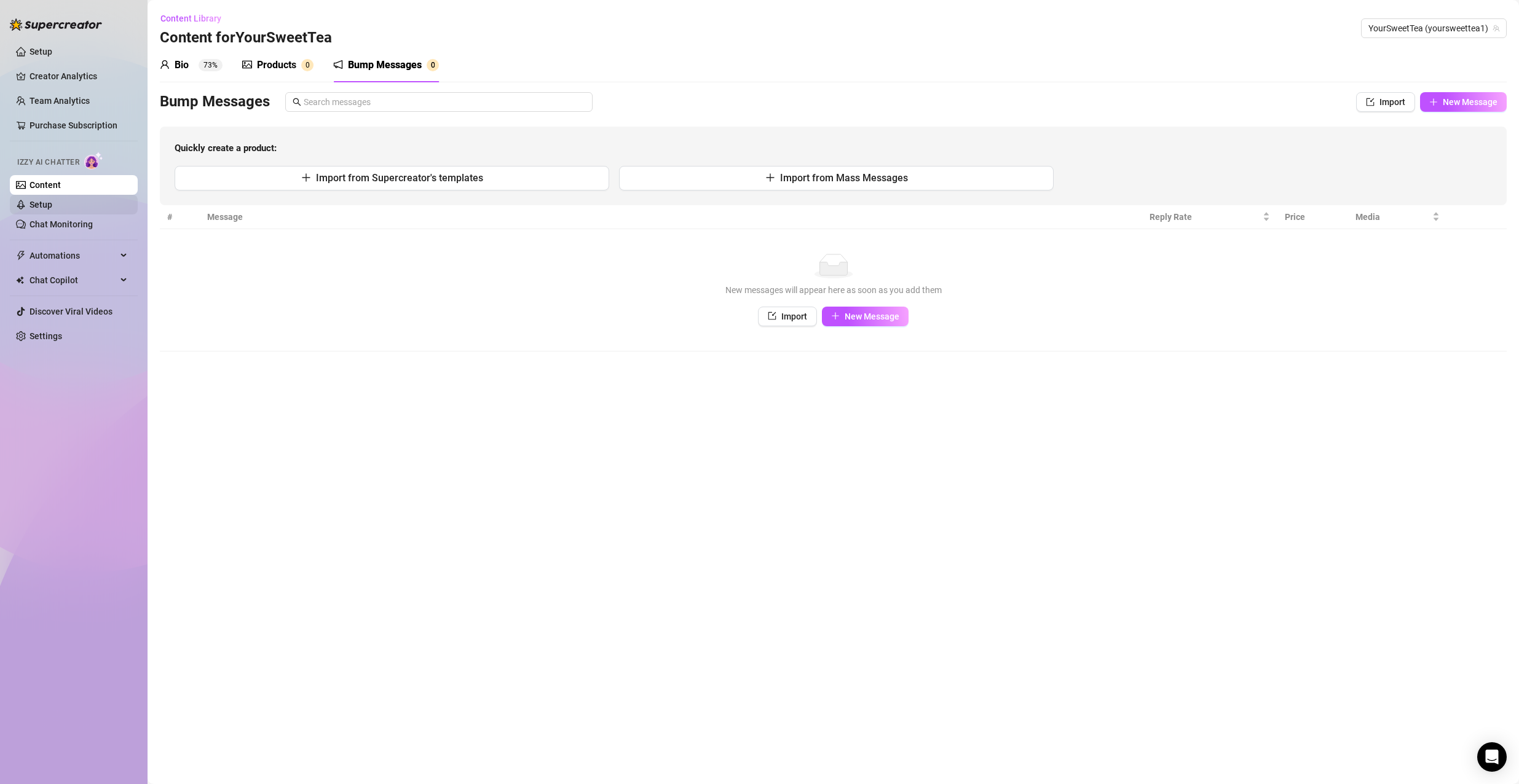
click at [52, 209] on link "Setup" at bounding box center [41, 204] width 22 height 10
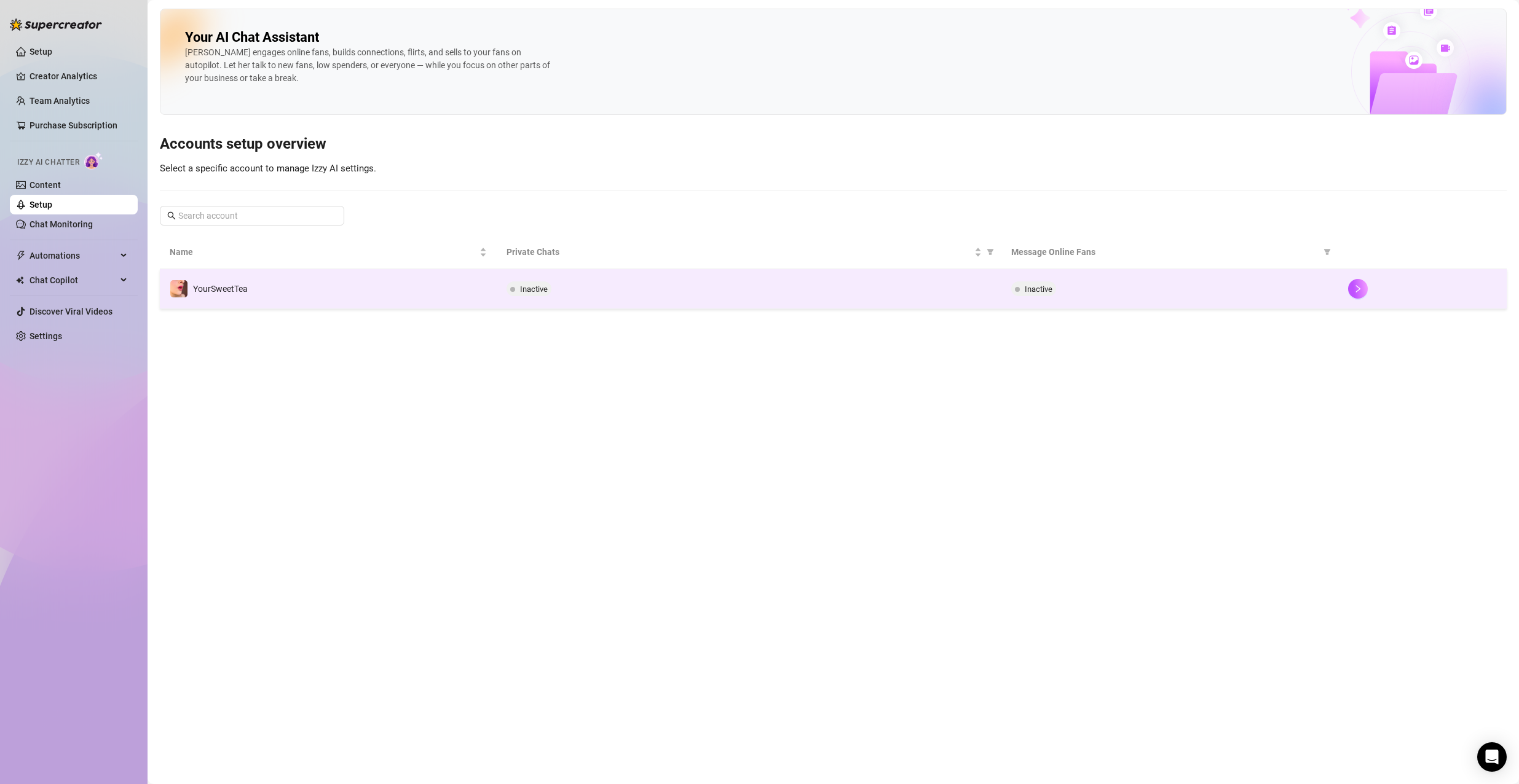
click at [1126, 283] on td at bounding box center [1423, 289] width 169 height 40
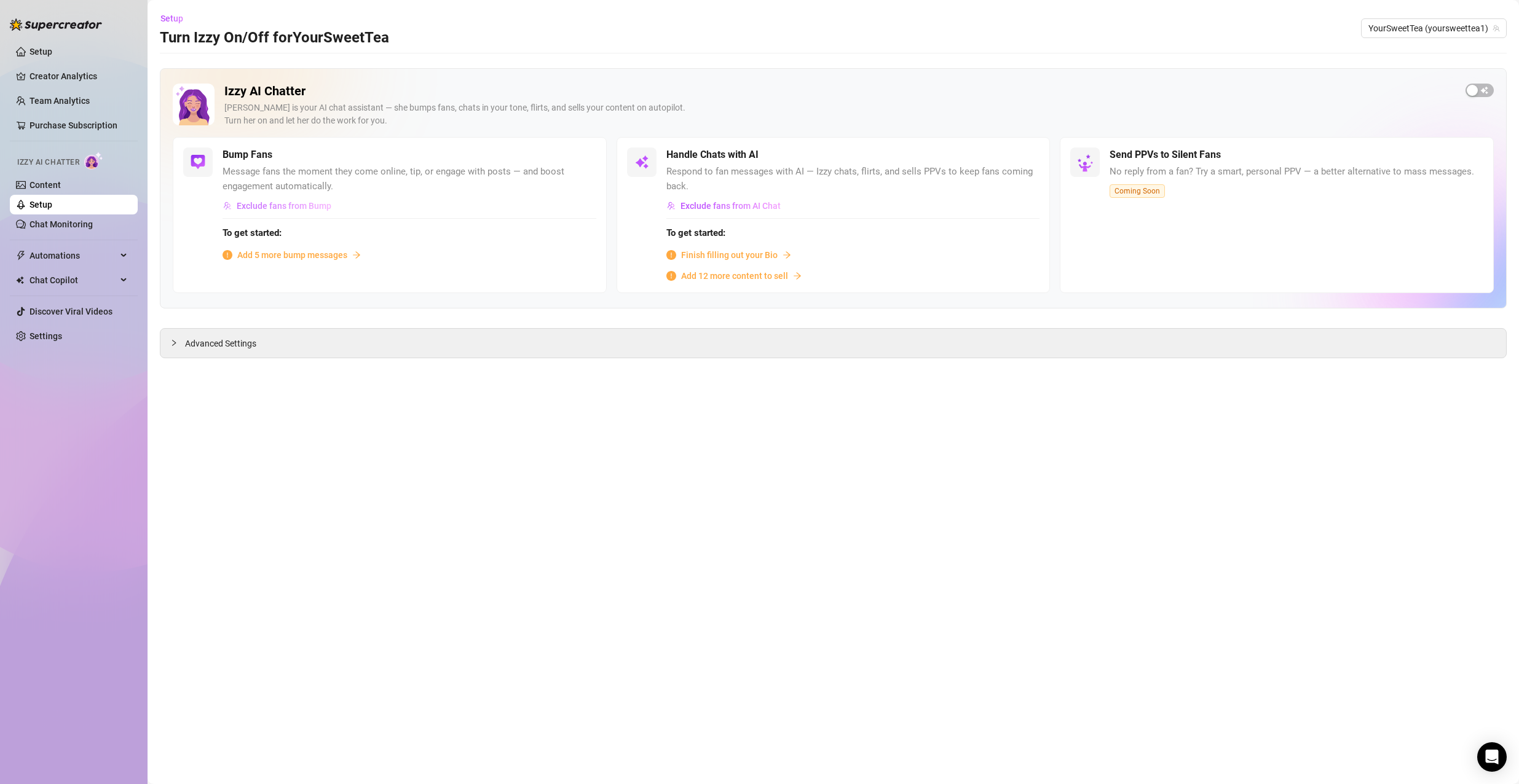
click at [290, 207] on span "Exclude fans from Bump" at bounding box center [284, 206] width 95 height 10
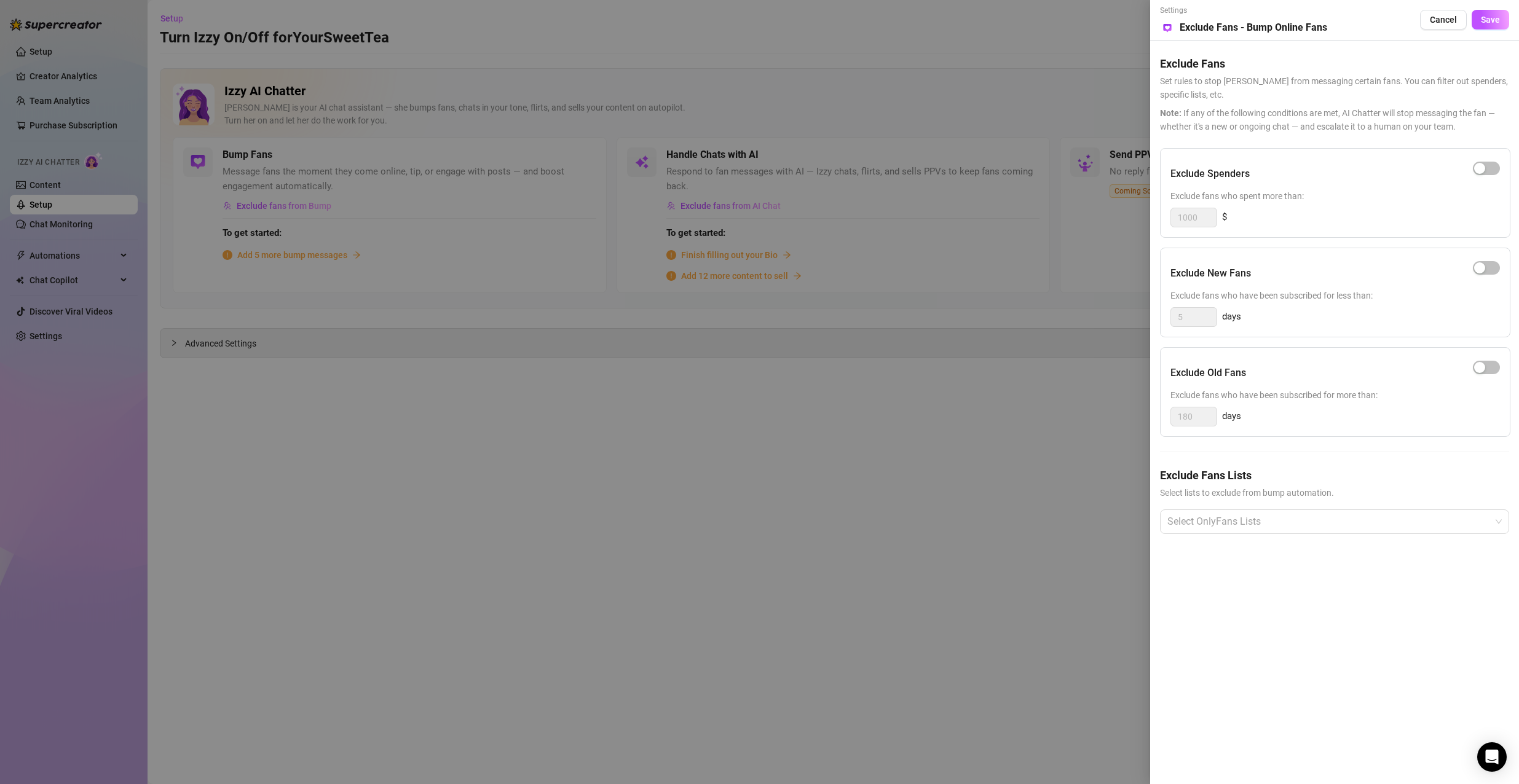
click at [1016, 232] on div at bounding box center [759, 392] width 1519 height 784
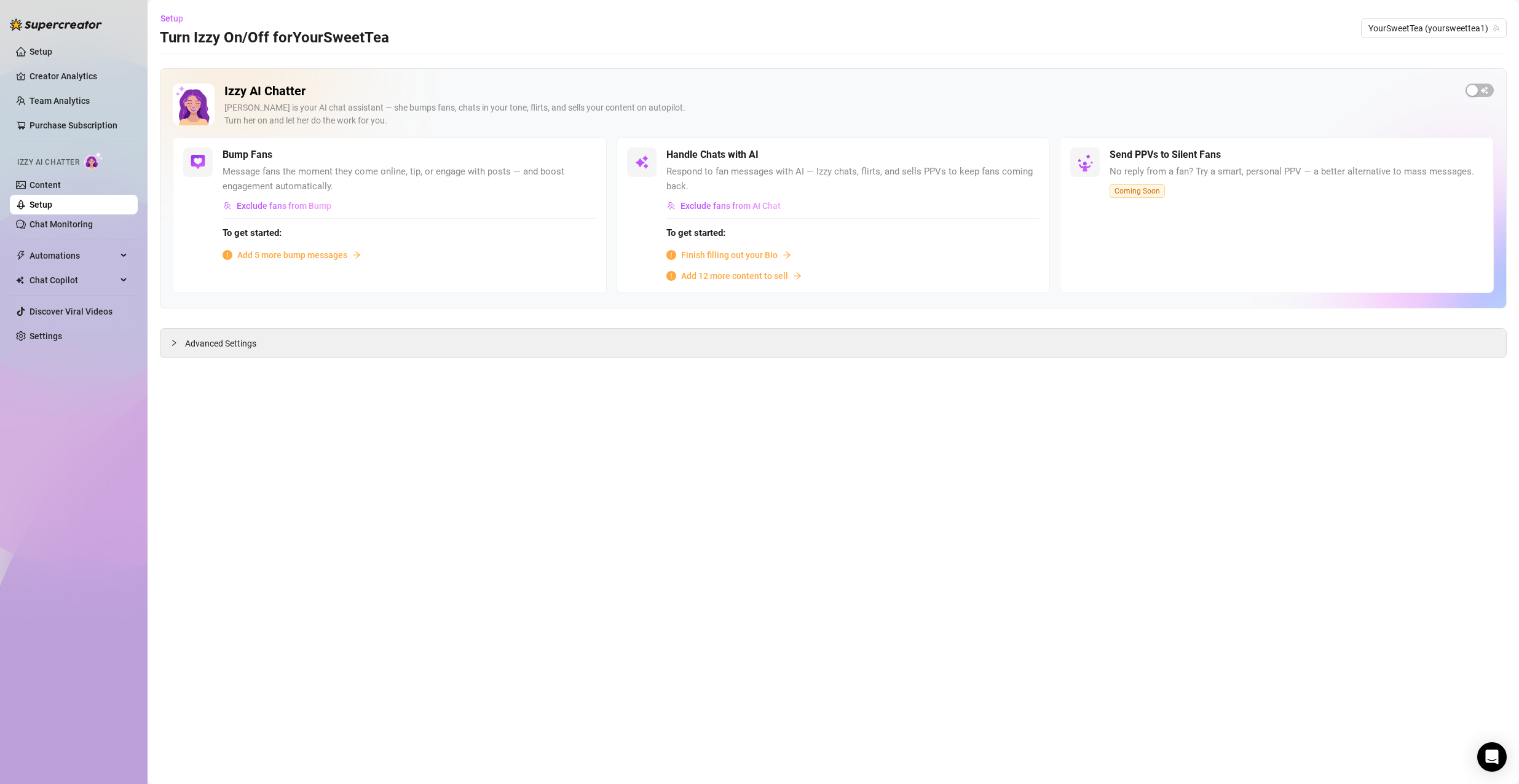
click at [358, 250] on div "Add 5 more bump messages" at bounding box center [410, 254] width 374 height 13
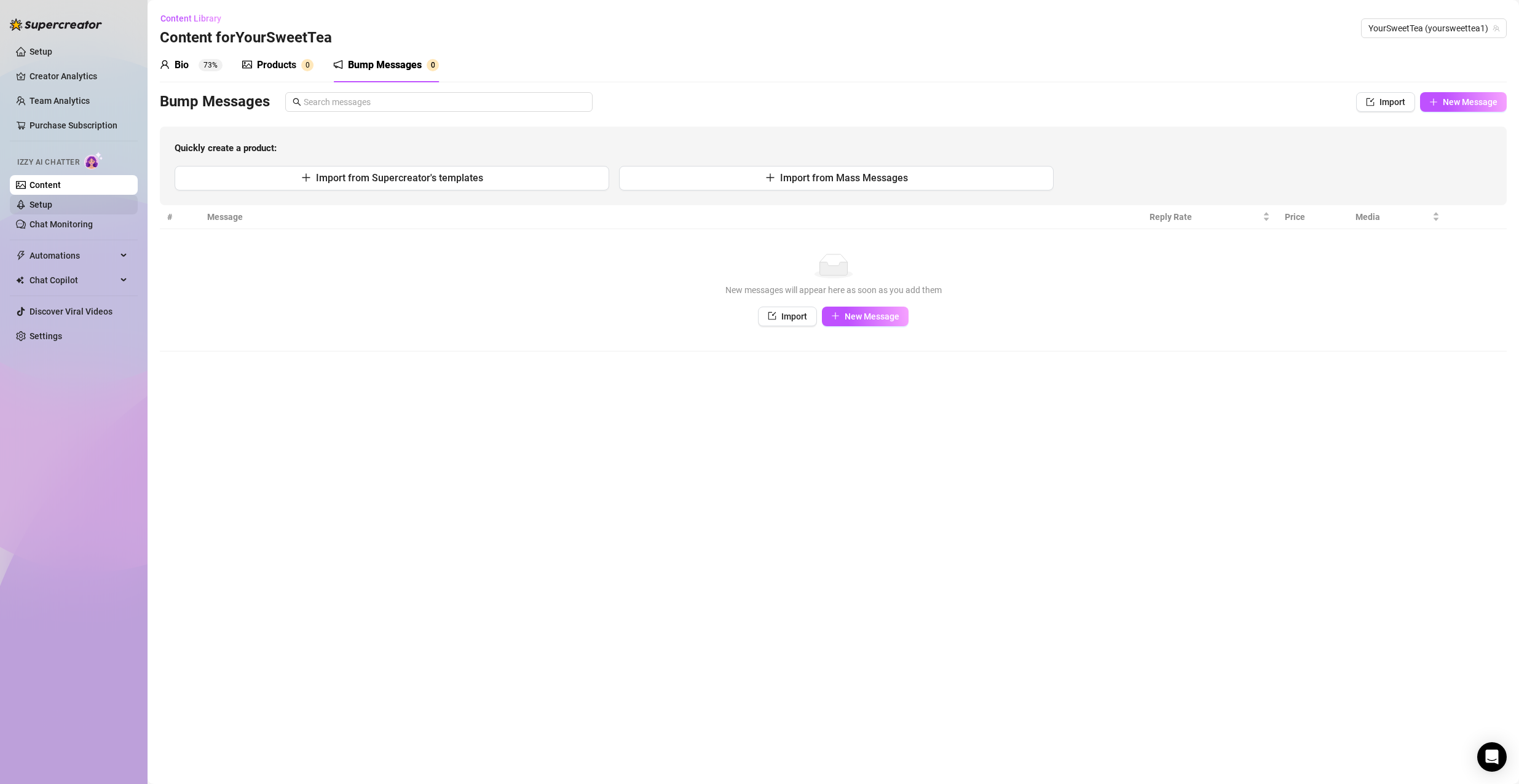
click at [41, 209] on link "Setup" at bounding box center [41, 204] width 22 height 10
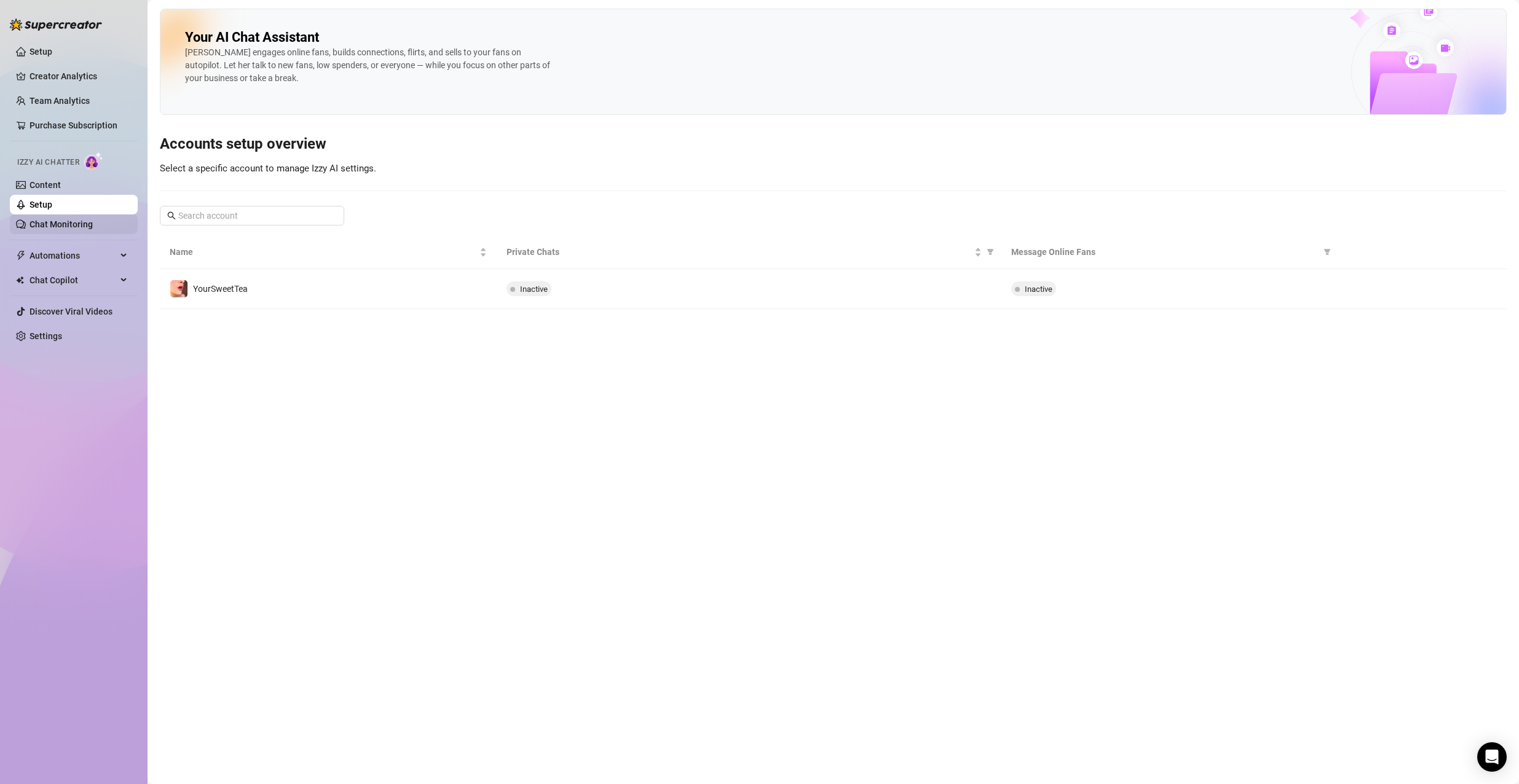
click at [37, 219] on link "Chat Monitoring" at bounding box center [61, 224] width 63 height 10
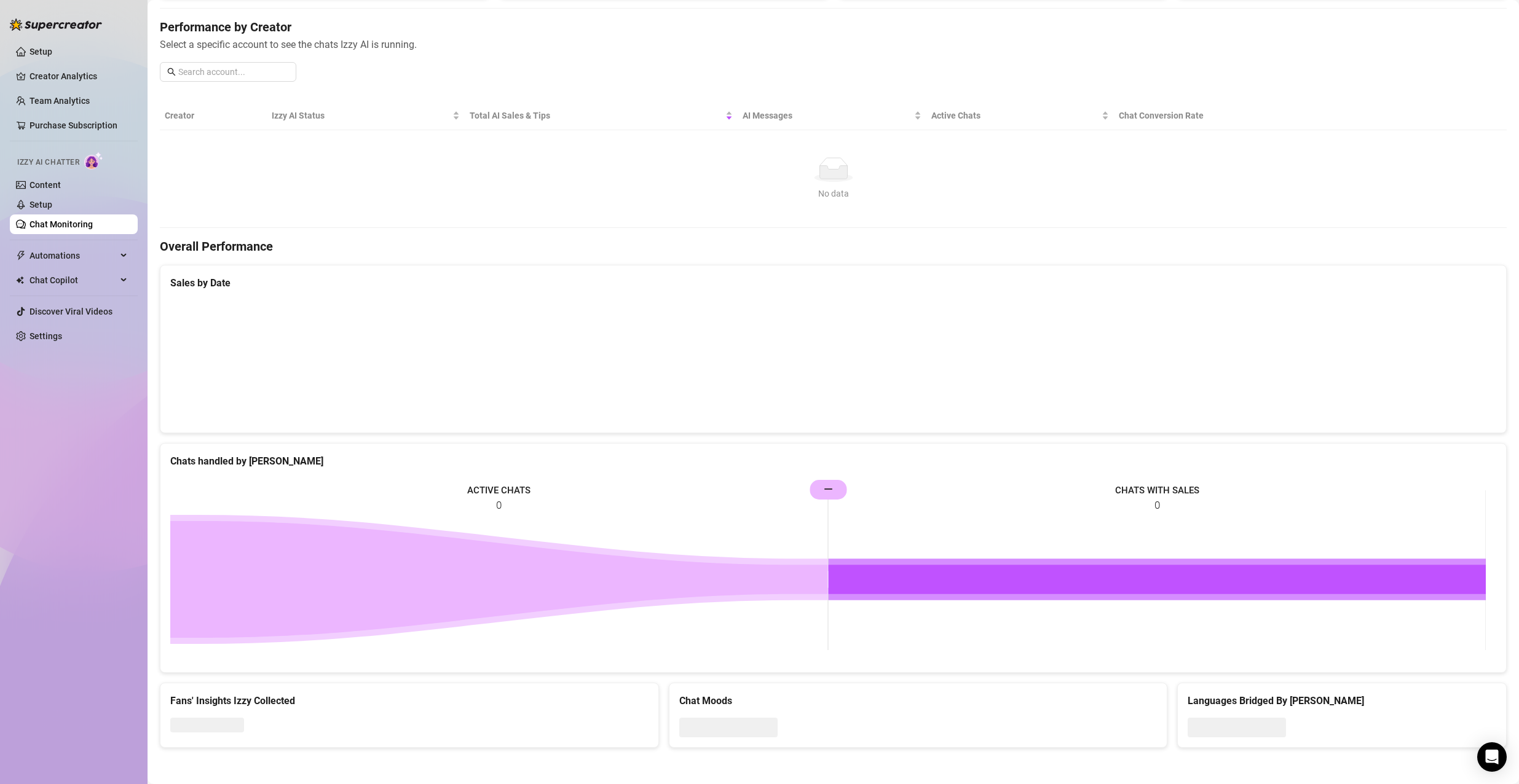
scroll to position [143, 0]
click at [24, 261] on div "Automations" at bounding box center [74, 256] width 128 height 20
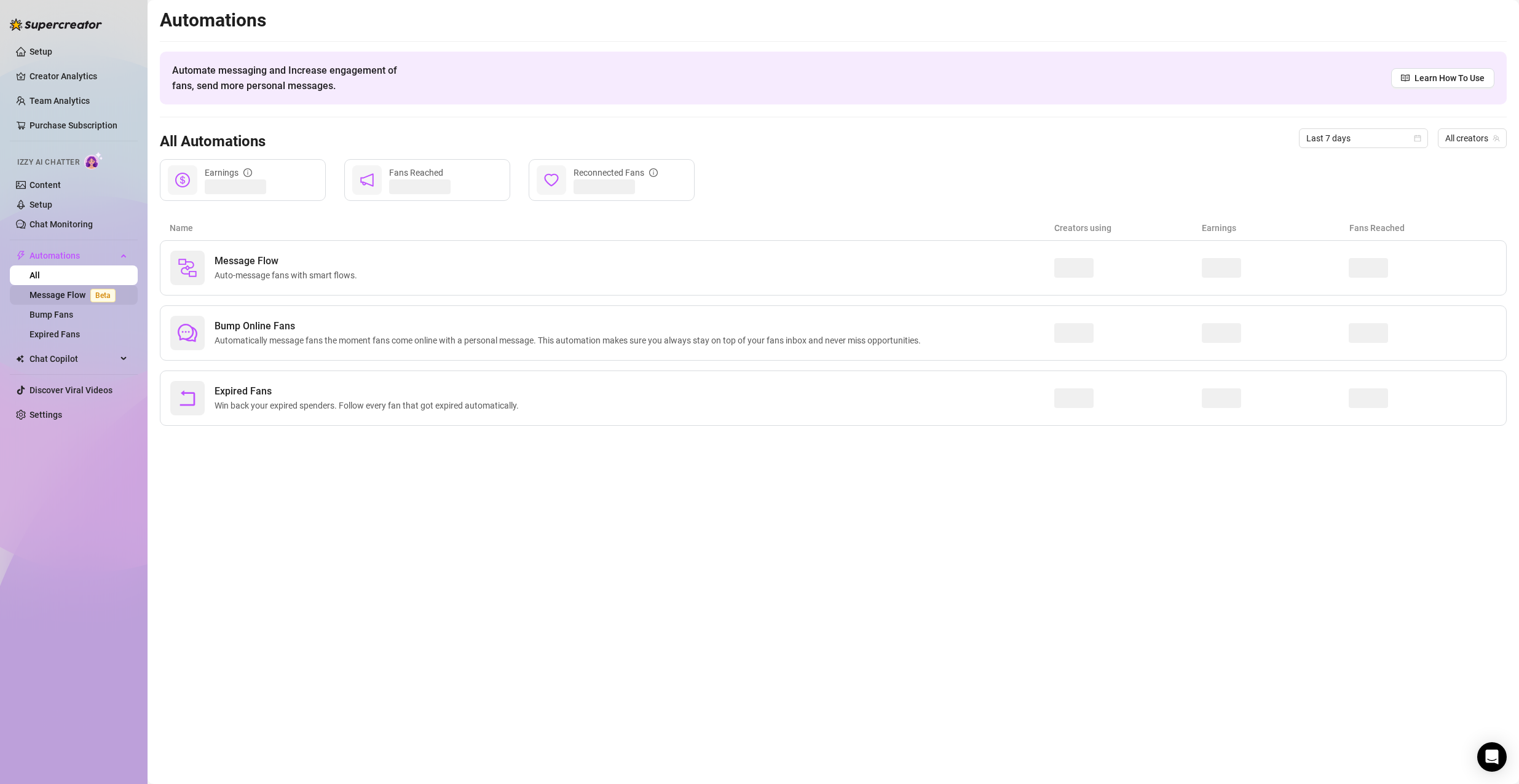
click at [70, 296] on link "Message Flow Beta" at bounding box center [75, 295] width 91 height 10
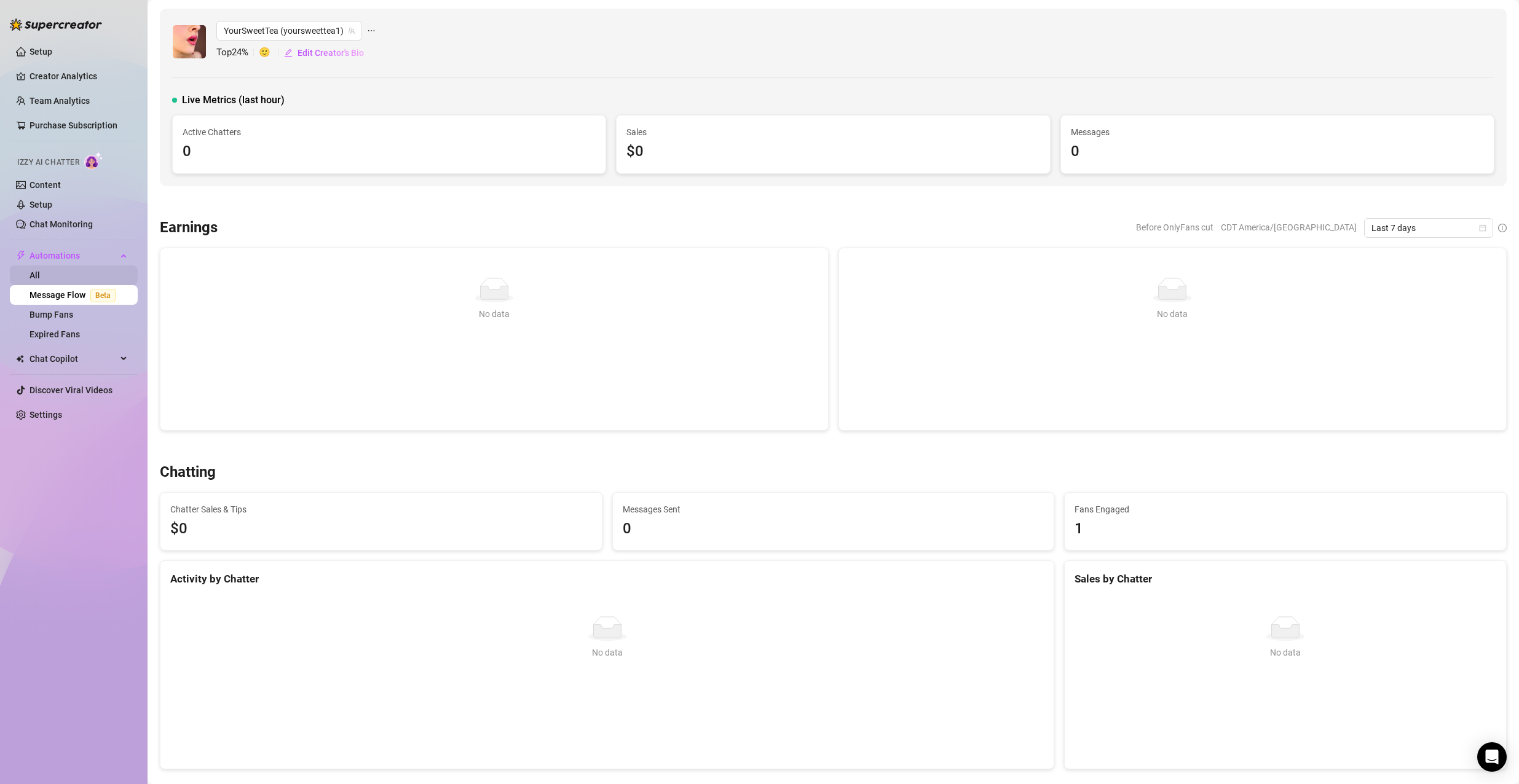
click at [40, 279] on link "All" at bounding box center [34, 275] width 11 height 10
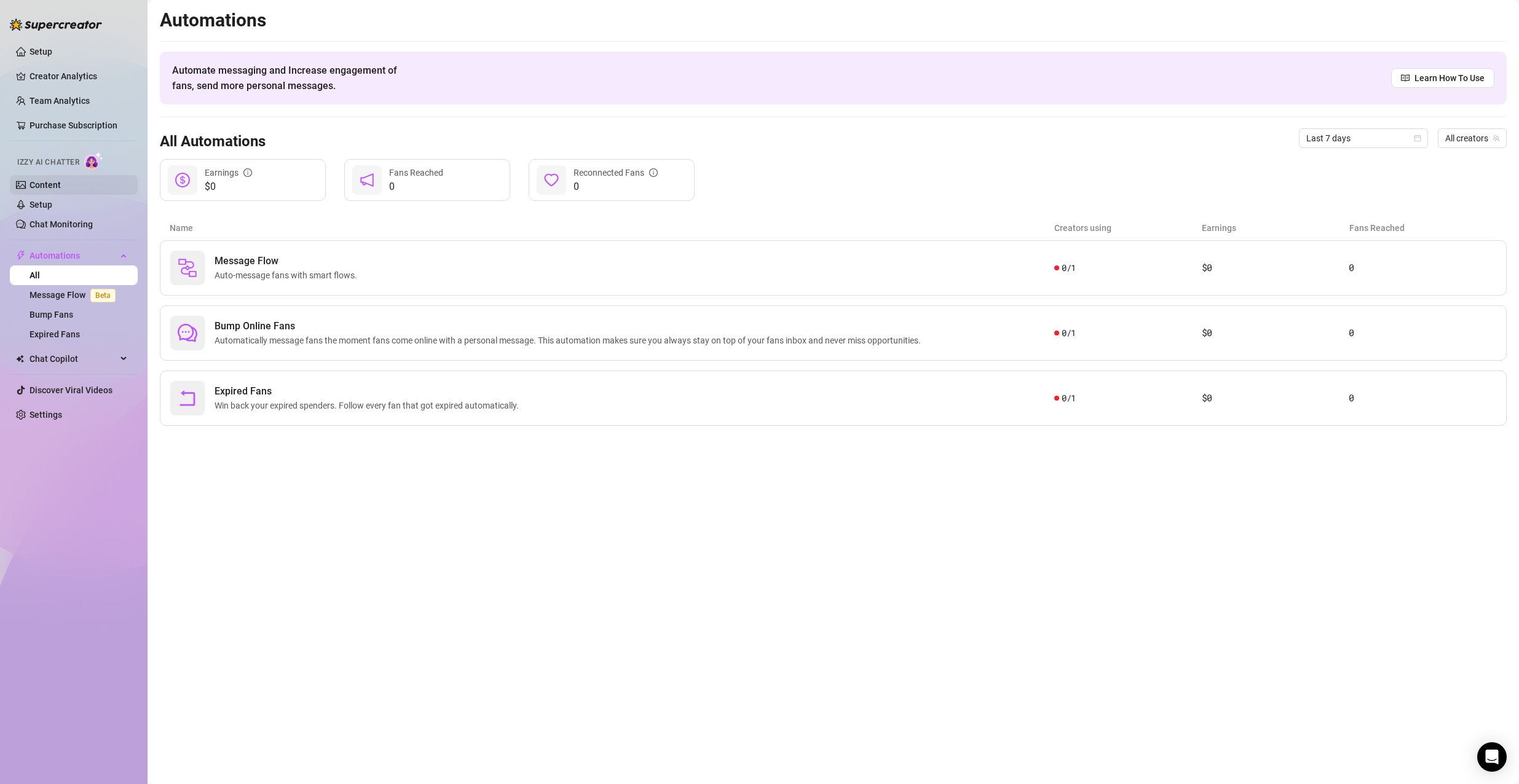
click at [61, 182] on link "Content" at bounding box center [45, 185] width 32 height 10
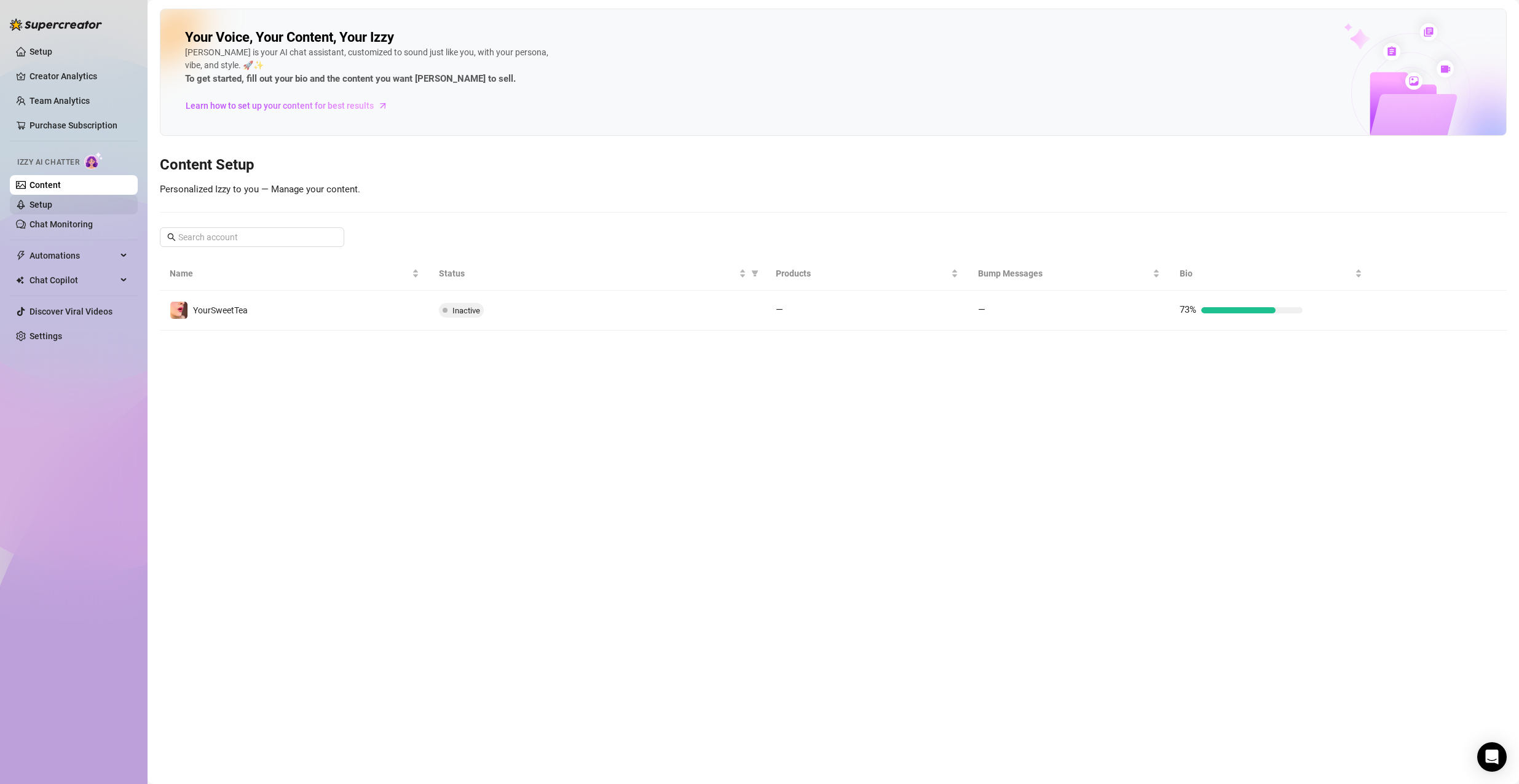
click at [36, 203] on link "Setup" at bounding box center [41, 204] width 22 height 10
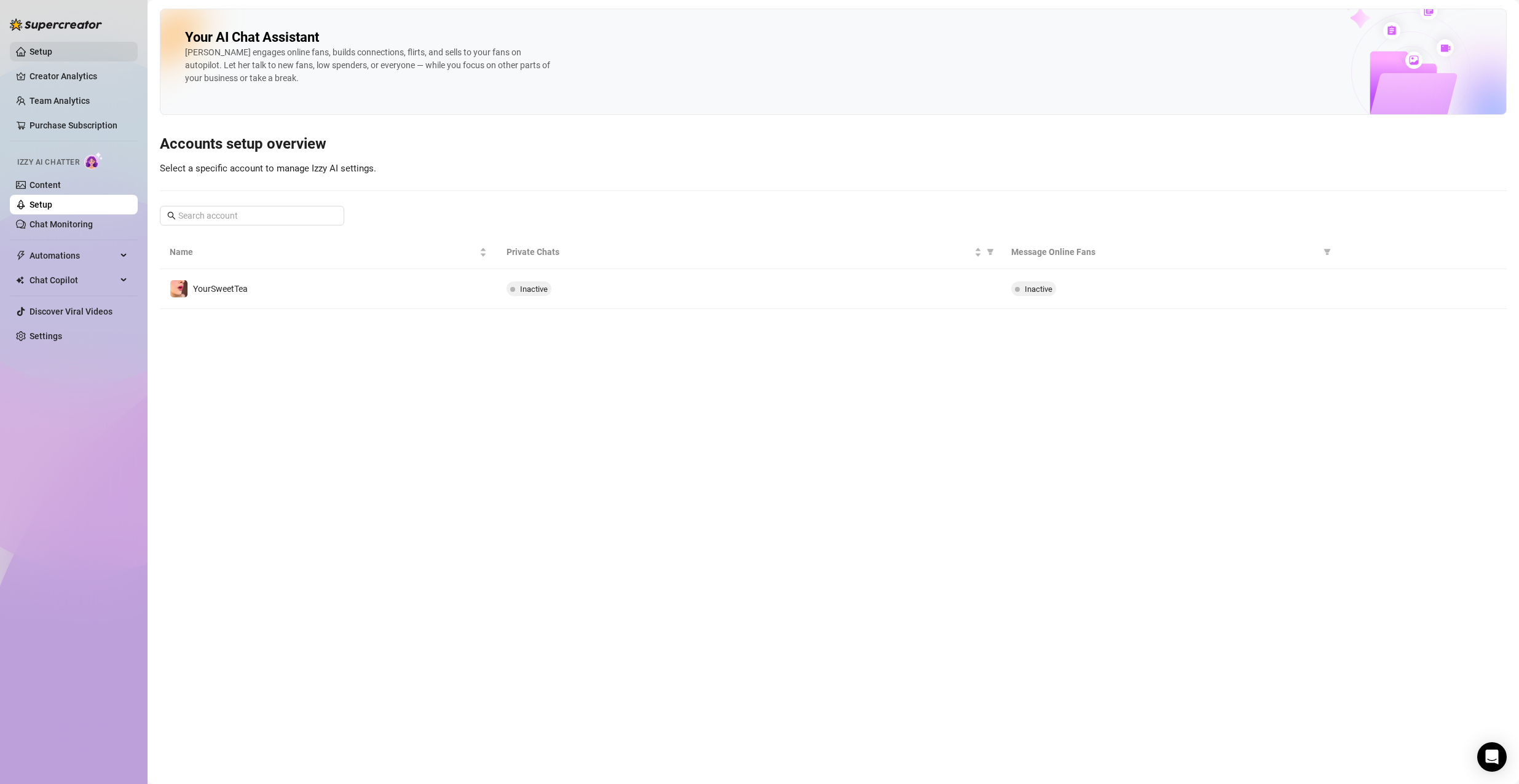
click at [52, 55] on link "Setup" at bounding box center [41, 51] width 22 height 10
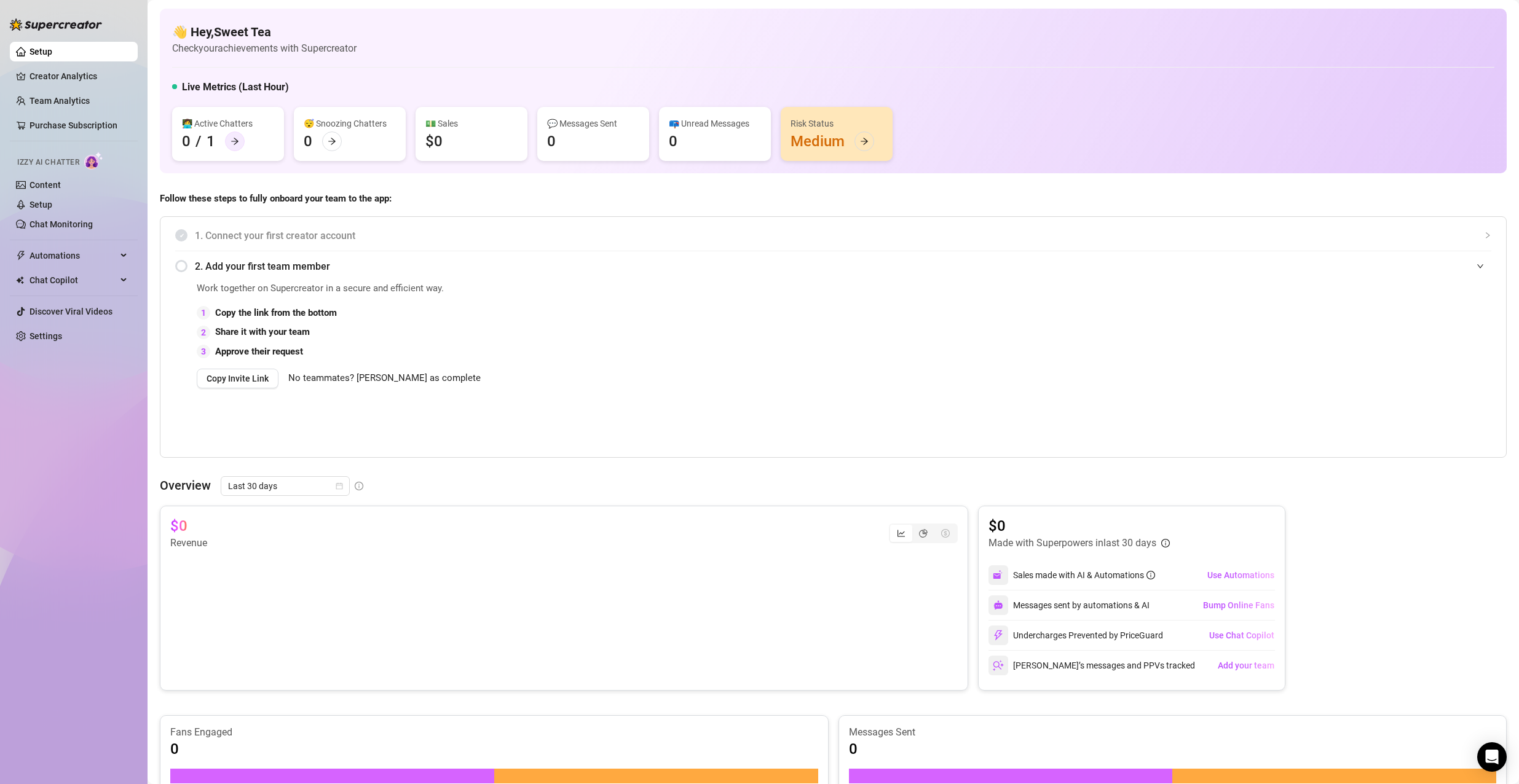
click at [231, 138] on icon "arrow-right" at bounding box center [235, 141] width 8 height 8
click at [860, 142] on icon "arrow-right" at bounding box center [864, 141] width 8 height 8
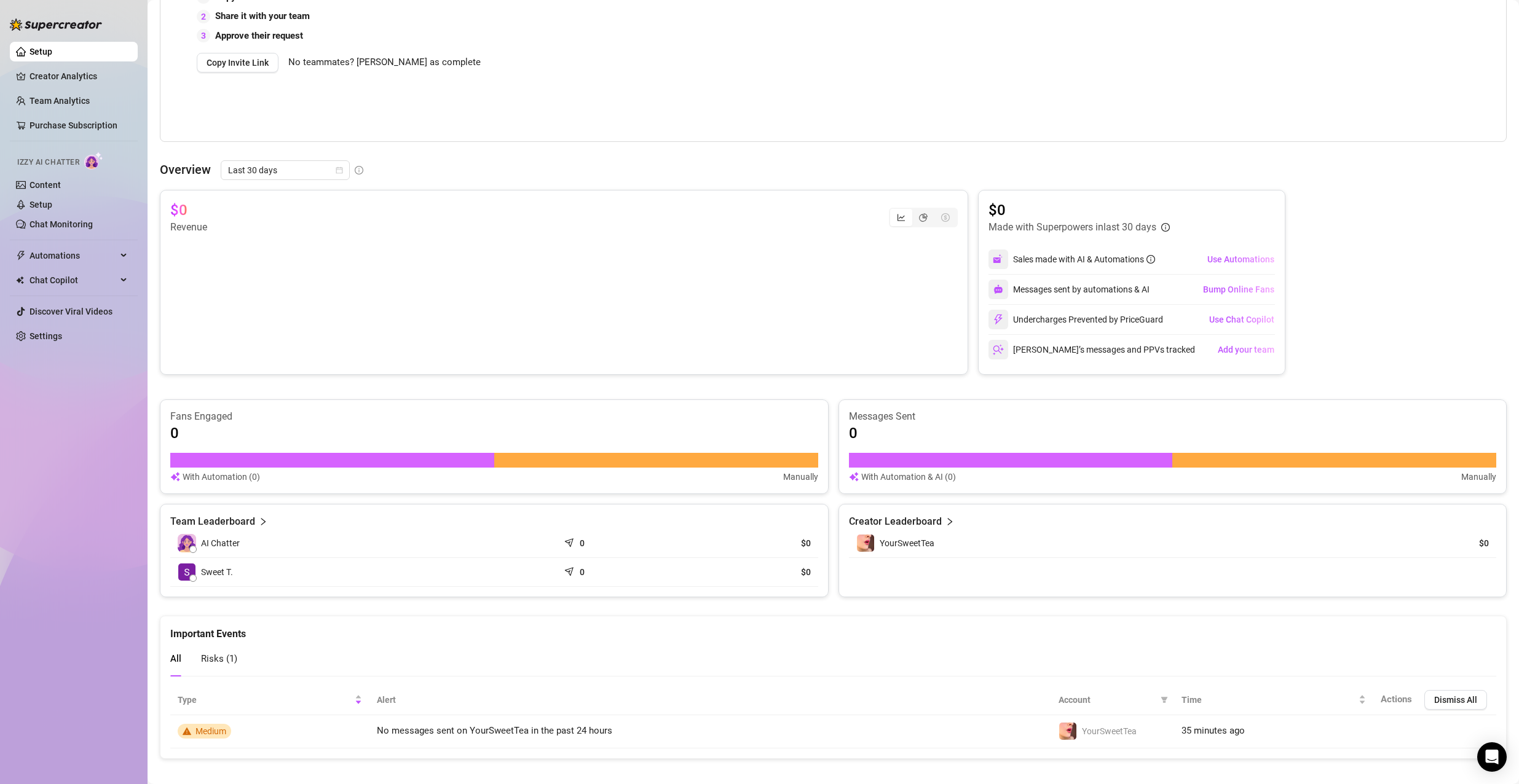
scroll to position [327, 0]
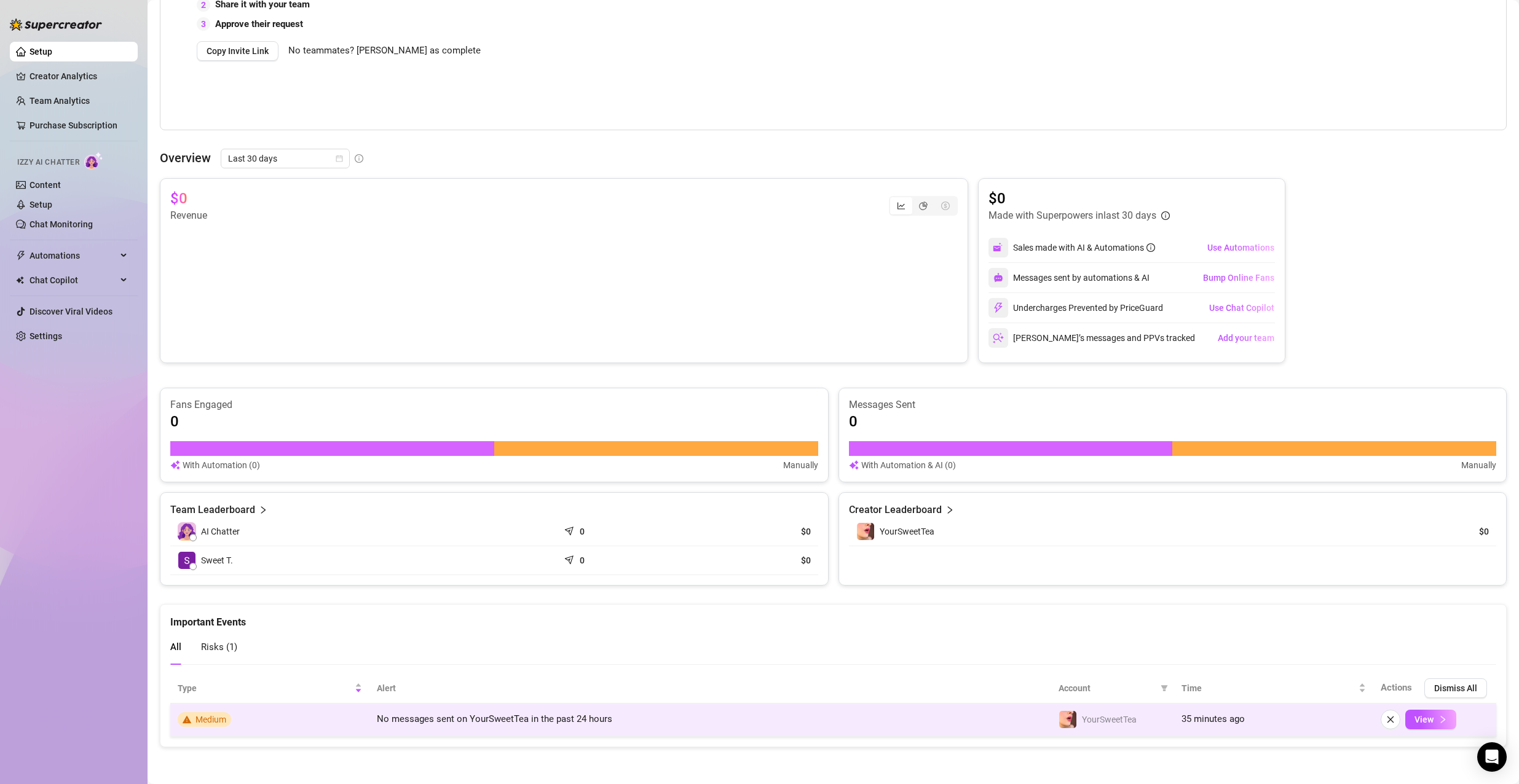
click at [226, 562] on span "Medium" at bounding box center [211, 719] width 31 height 10
click at [434, 562] on td "No messages sent on YourSweetTea in the past 24 hours" at bounding box center [710, 719] width 682 height 33
click at [1126, 562] on button "View" at bounding box center [1430, 719] width 51 height 20
